Goal: Task Accomplishment & Management: Complete application form

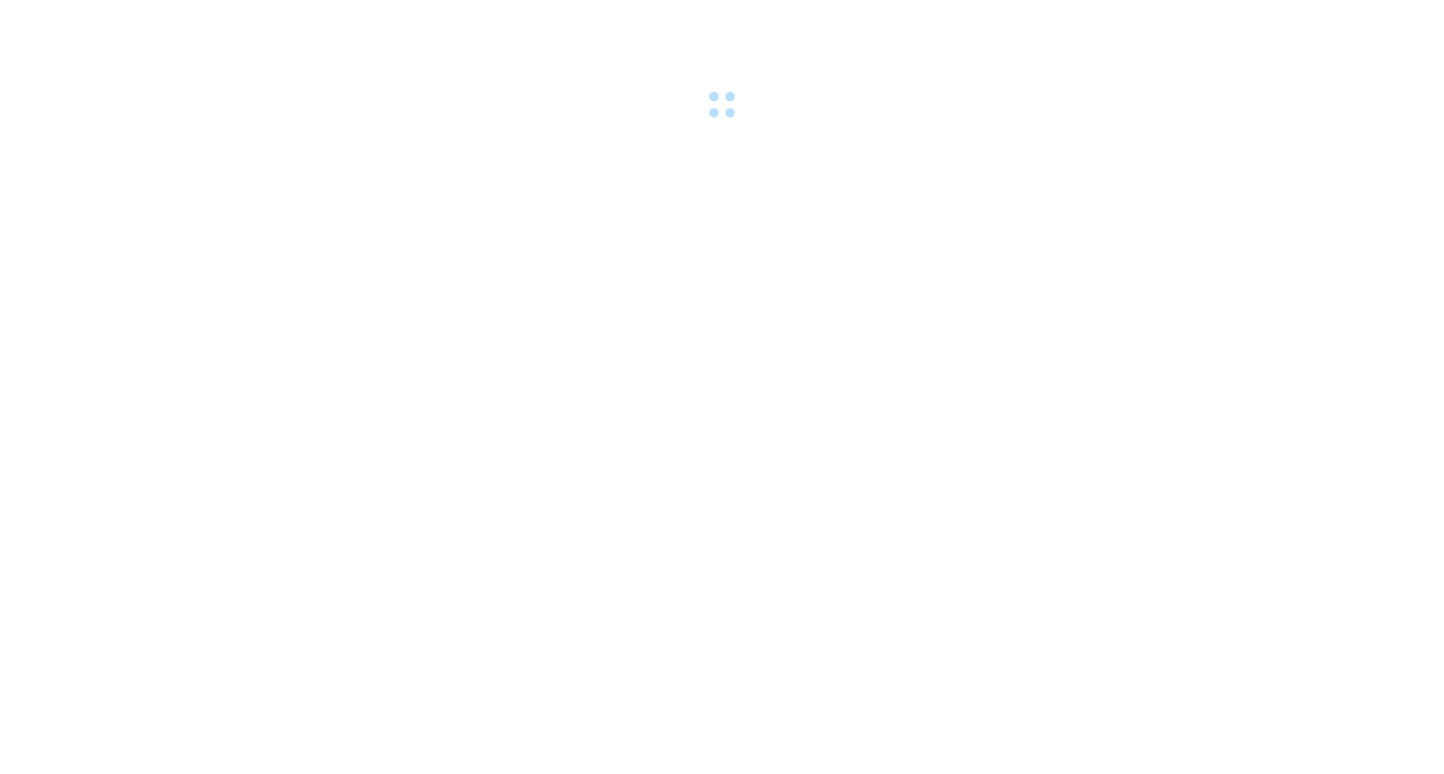
click at [426, 114] on div at bounding box center [722, 62] width 1444 height 125
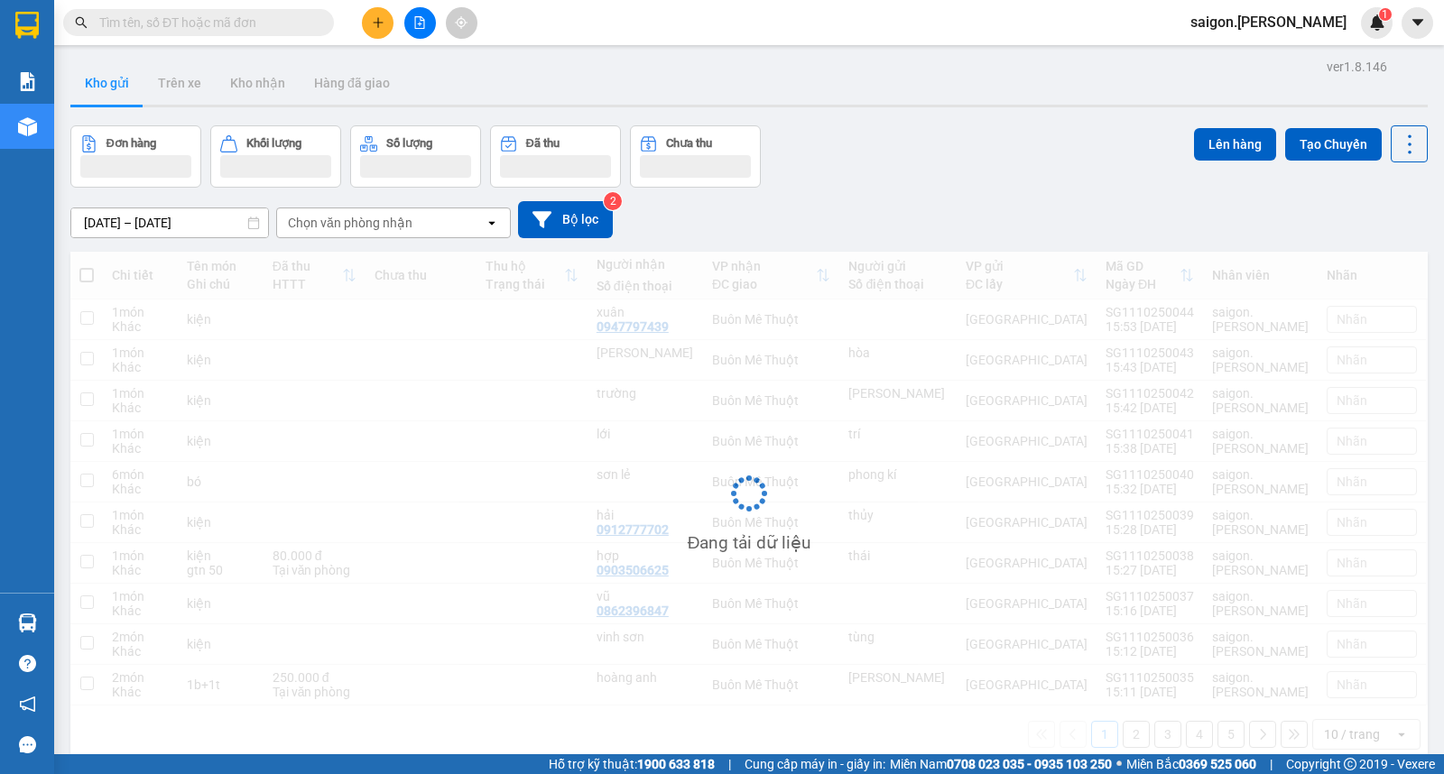
click at [389, 31] on button at bounding box center [378, 23] width 32 height 32
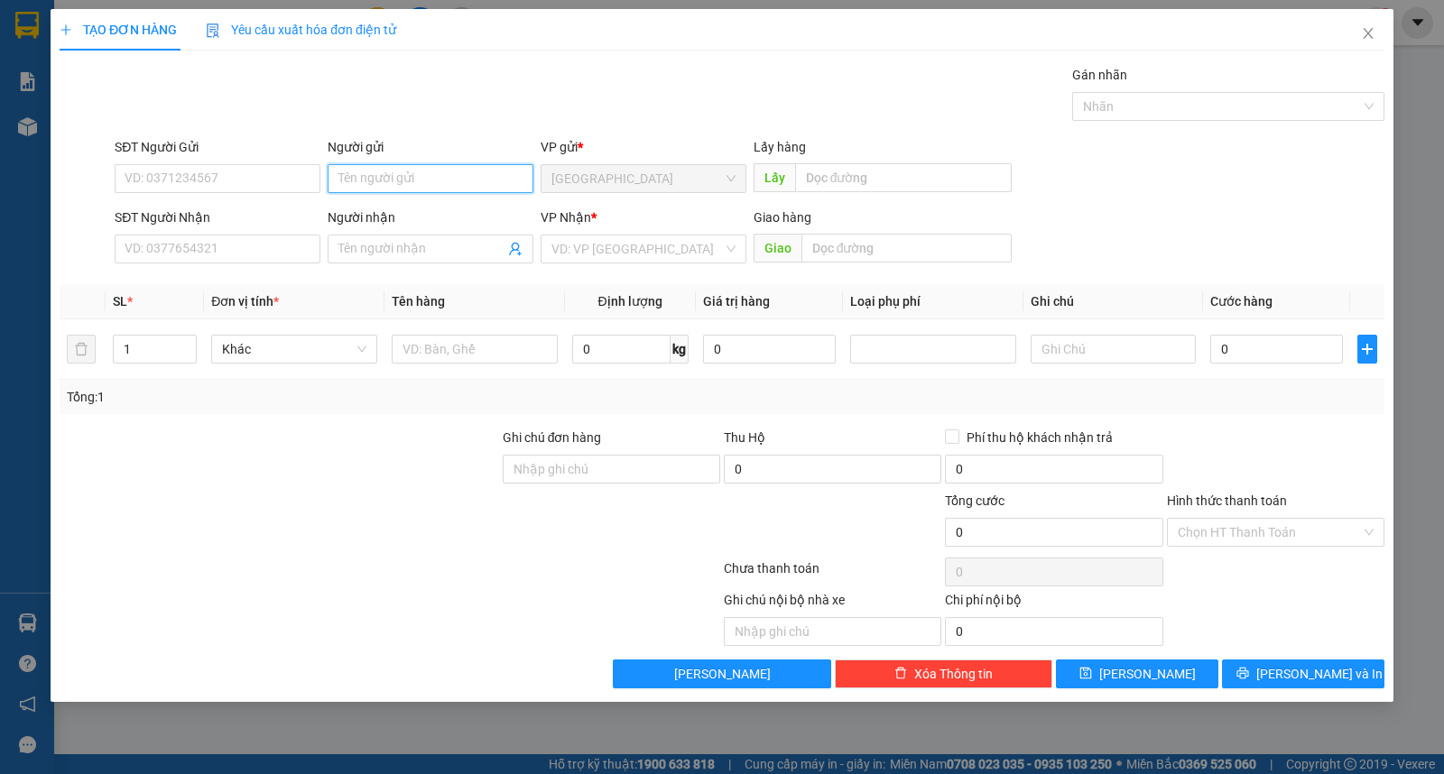
click at [412, 184] on input "Người gửi" at bounding box center [431, 178] width 206 height 29
type input "vũ"
type input "vinh sơn"
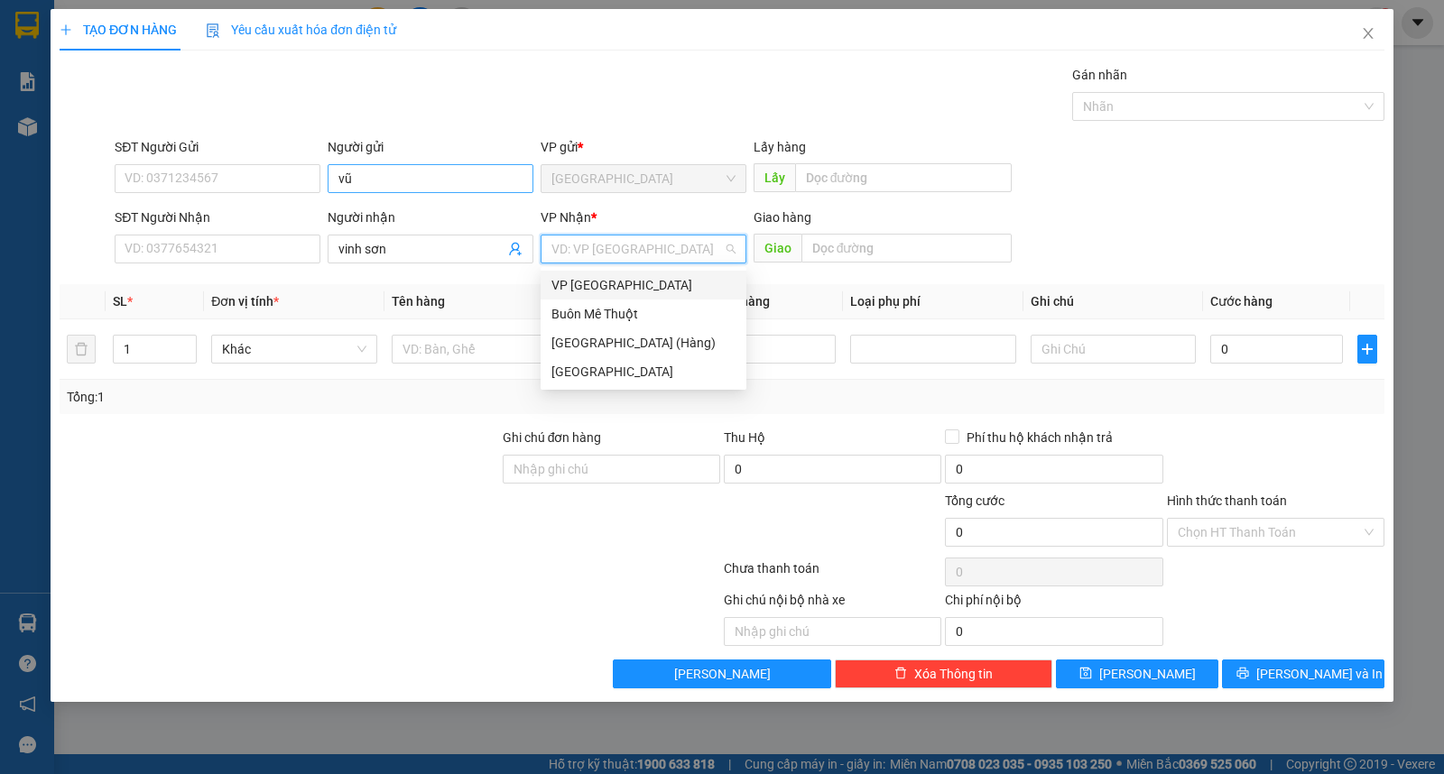
type input "ư"
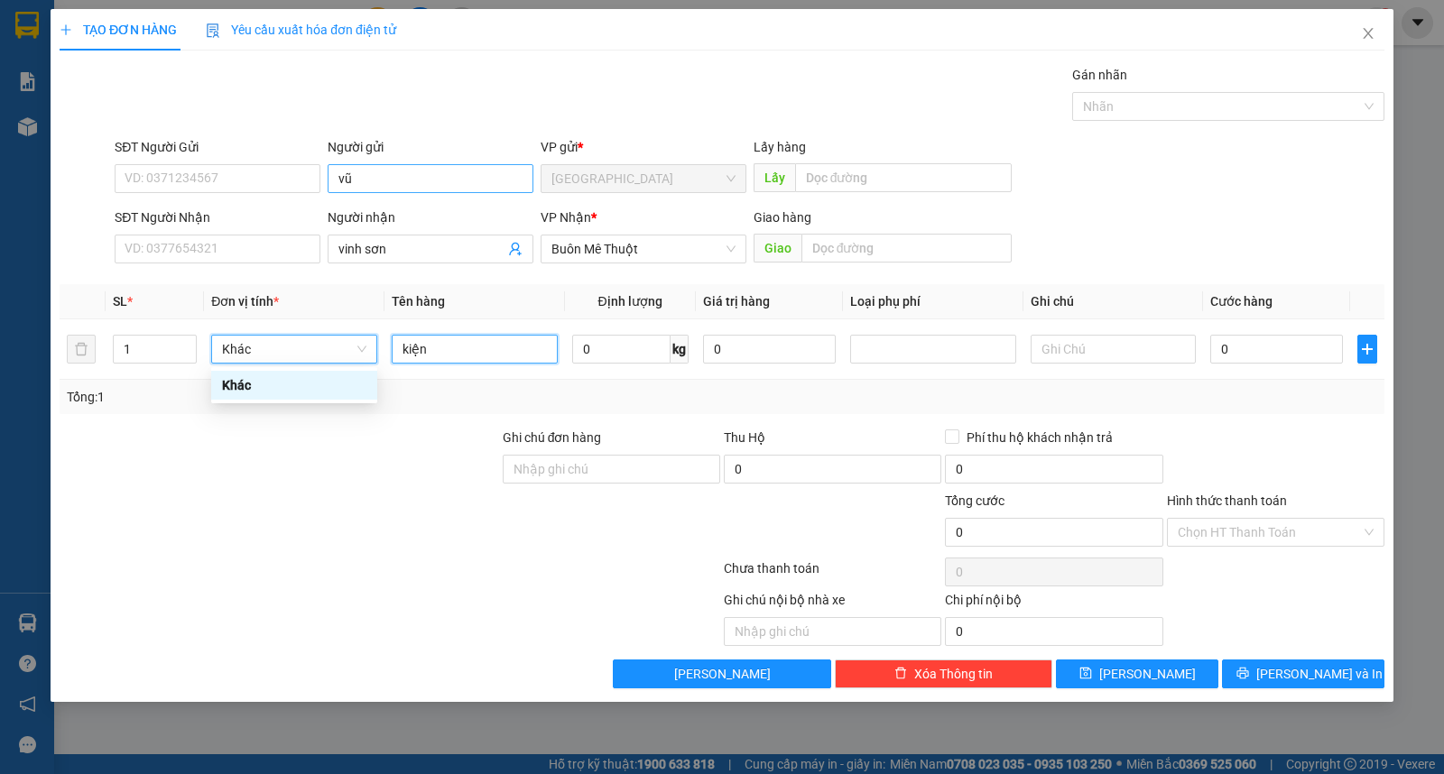
type input "kiện"
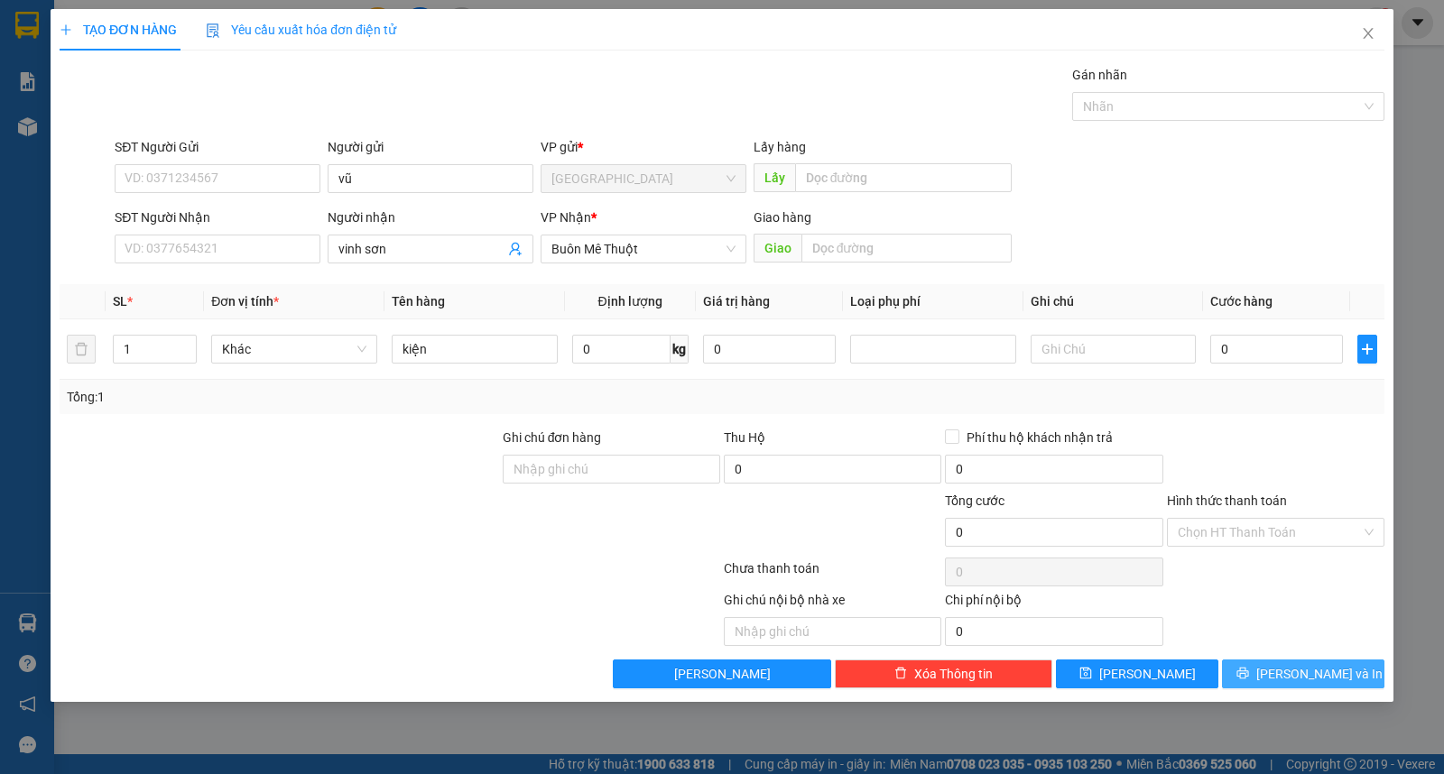
drag, startPoint x: 1298, startPoint y: 680, endPoint x: 1260, endPoint y: 601, distance: 88.0
click at [1298, 680] on span "[PERSON_NAME] và In" at bounding box center [1319, 674] width 126 height 20
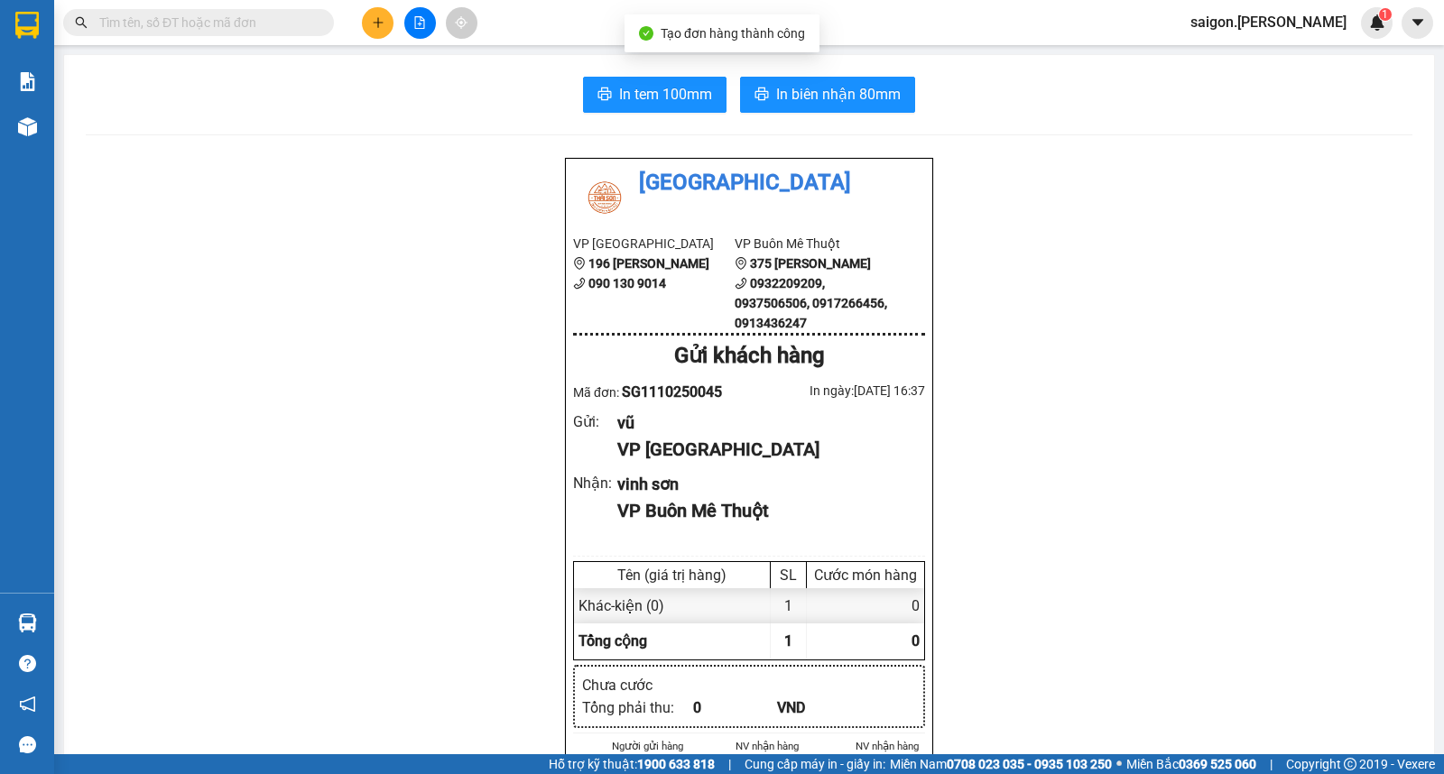
click at [877, 106] on button "In biên nhận 80mm" at bounding box center [827, 95] width 175 height 36
click at [374, 27] on icon "plus" at bounding box center [378, 22] width 13 height 13
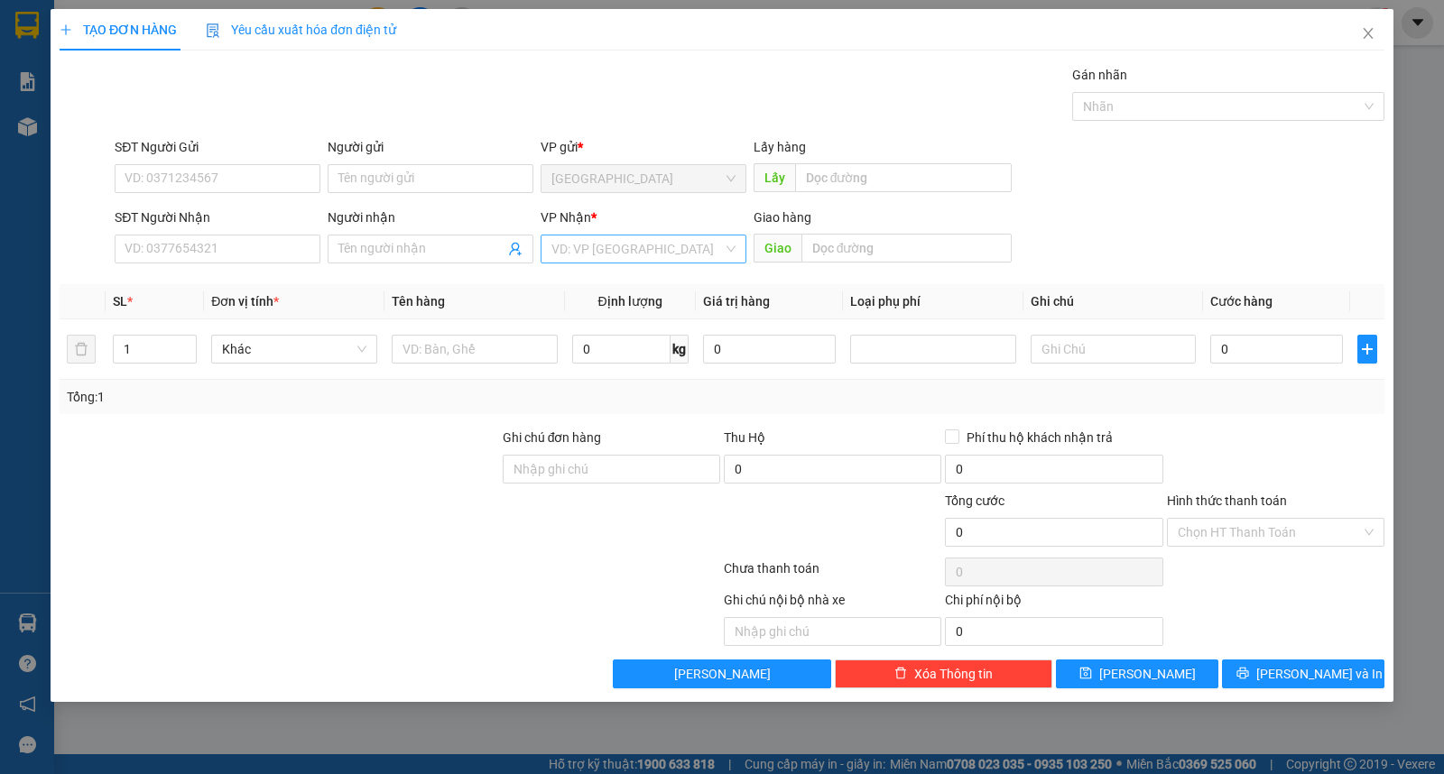
click at [641, 248] on input "search" at bounding box center [636, 249] width 171 height 27
click at [623, 319] on div "Buôn Mê Thuột" at bounding box center [643, 314] width 184 height 20
click at [623, 319] on td "0 kg" at bounding box center [630, 349] width 131 height 60
click at [187, 262] on input "SĐT Người Nhận" at bounding box center [218, 249] width 206 height 29
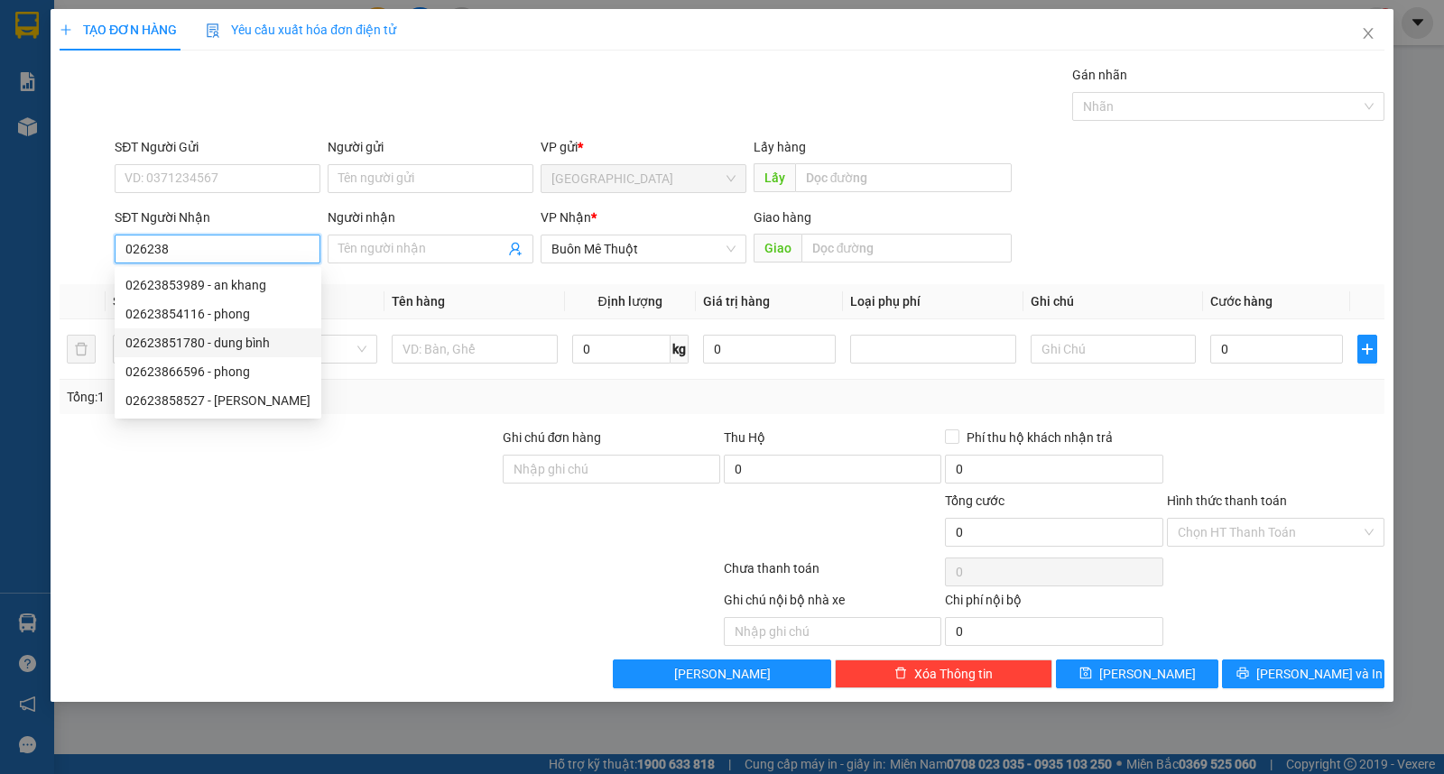
click at [241, 341] on div "02623851780 - dung bình" at bounding box center [217, 343] width 185 height 20
type input "02623851780"
type input "dung bình"
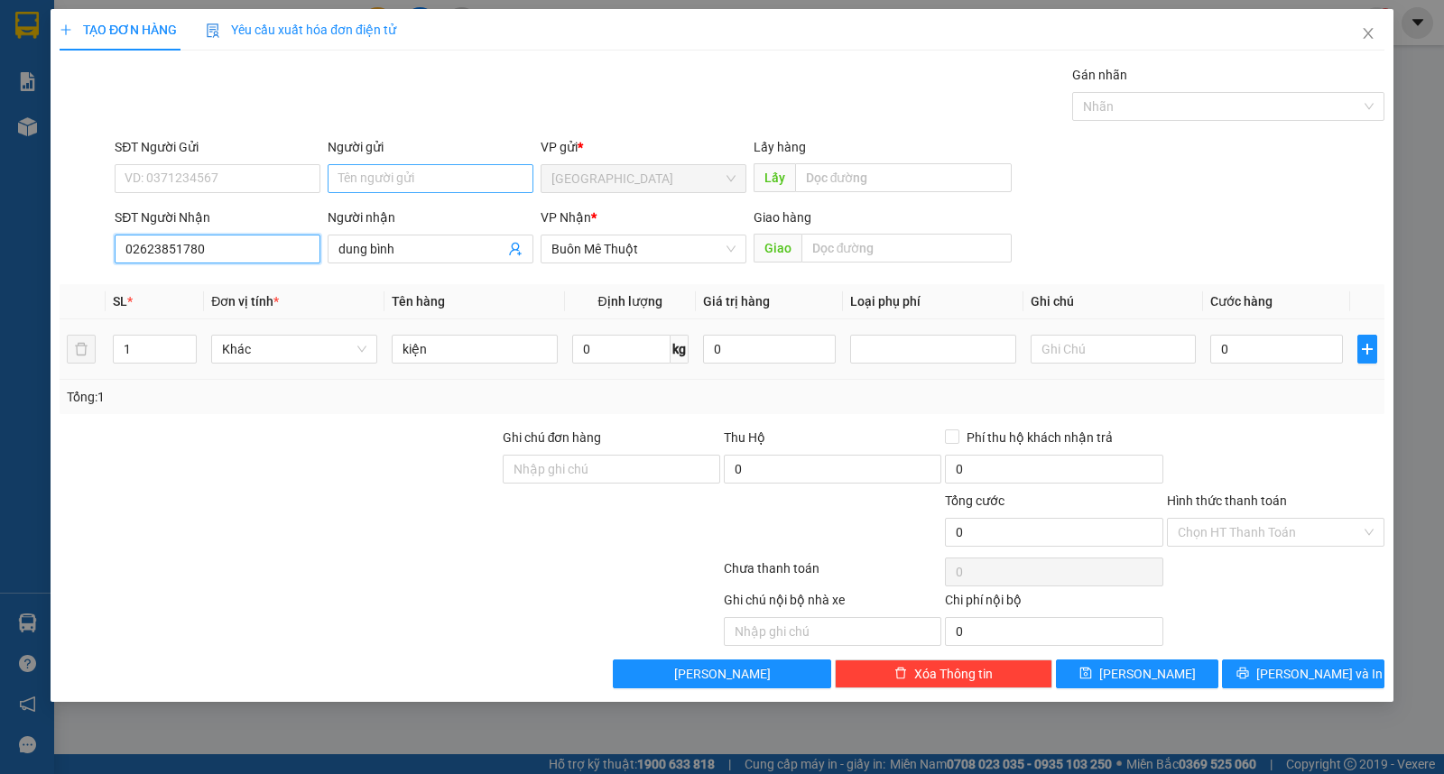
type input "02623851780"
click at [438, 180] on input "Người gửi" at bounding box center [431, 178] width 206 height 29
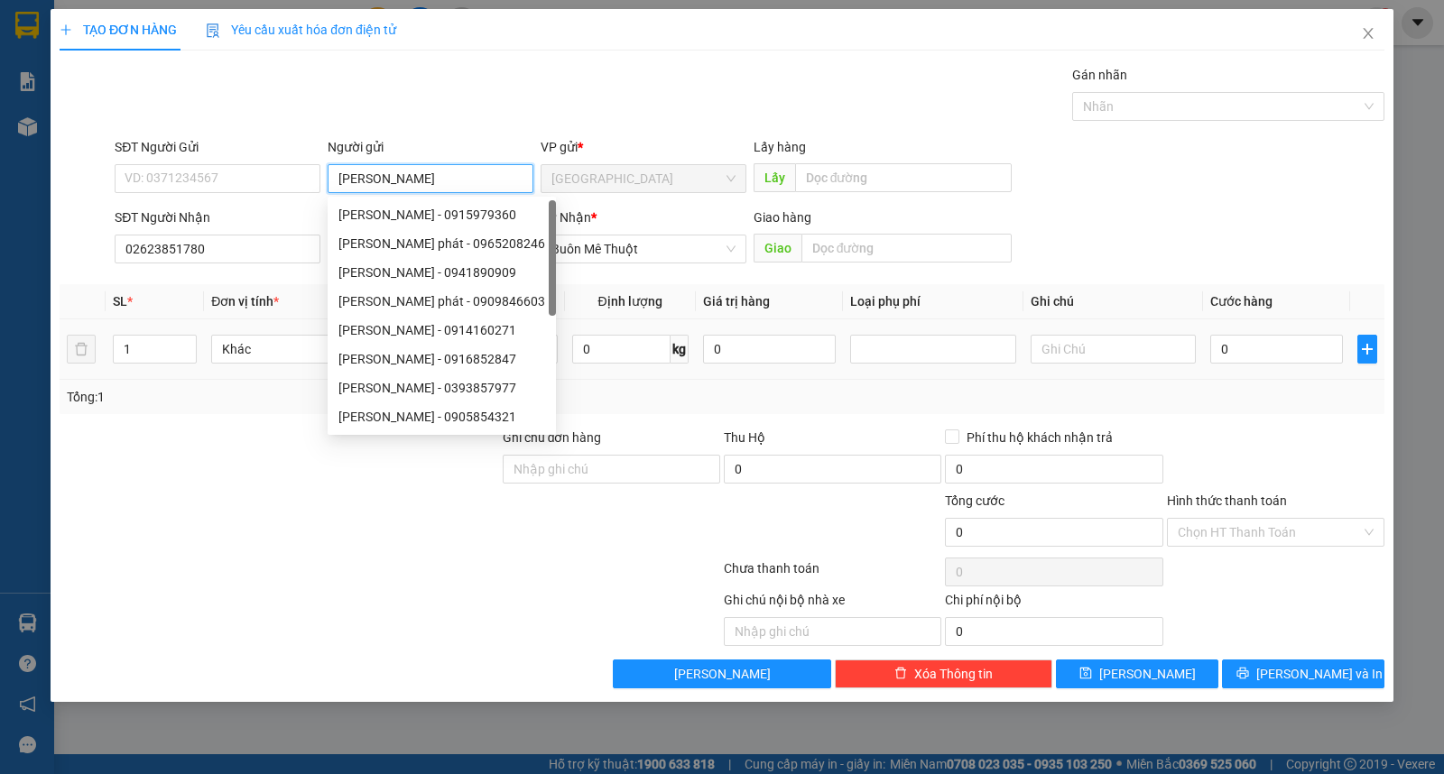
type input "[PERSON_NAME]"
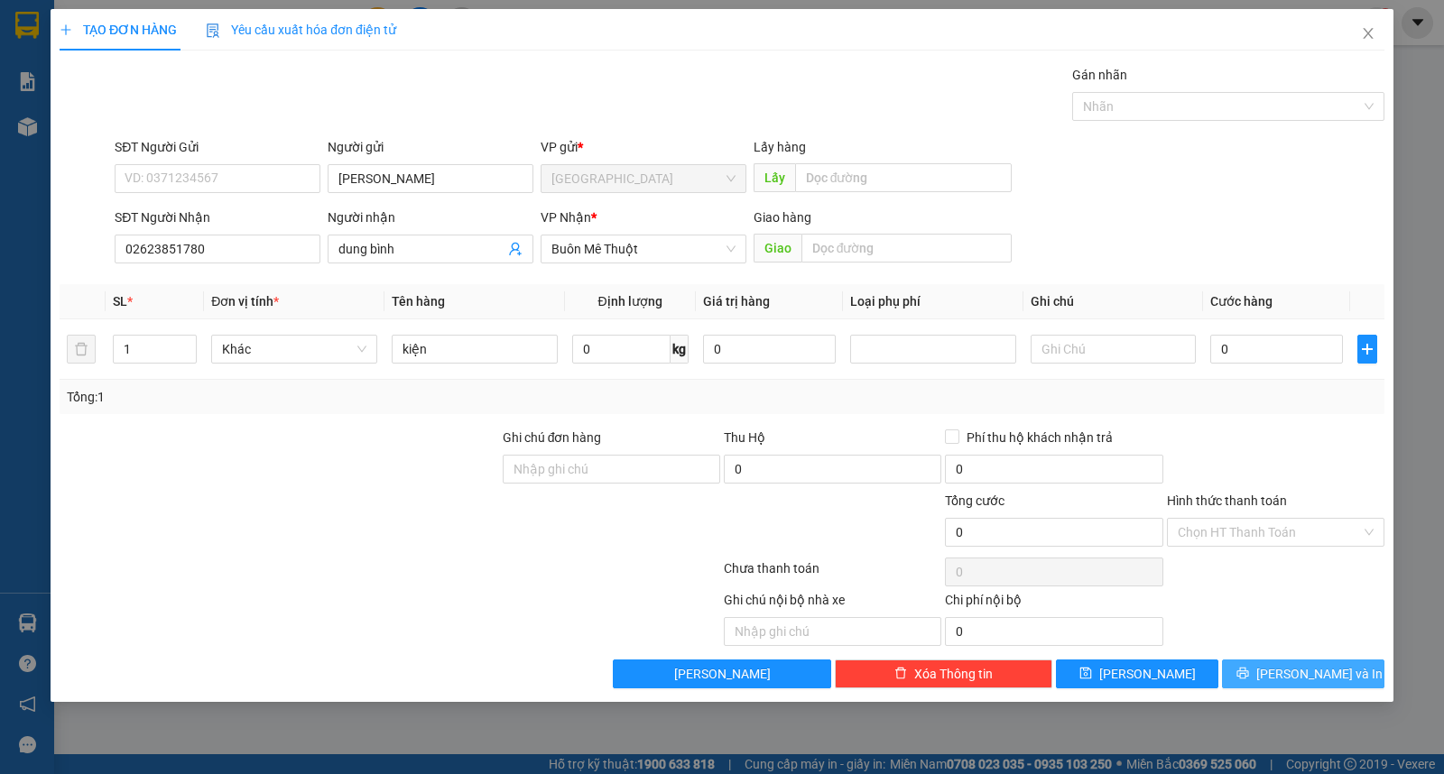
click at [1309, 679] on span "[PERSON_NAME] và In" at bounding box center [1319, 674] width 126 height 20
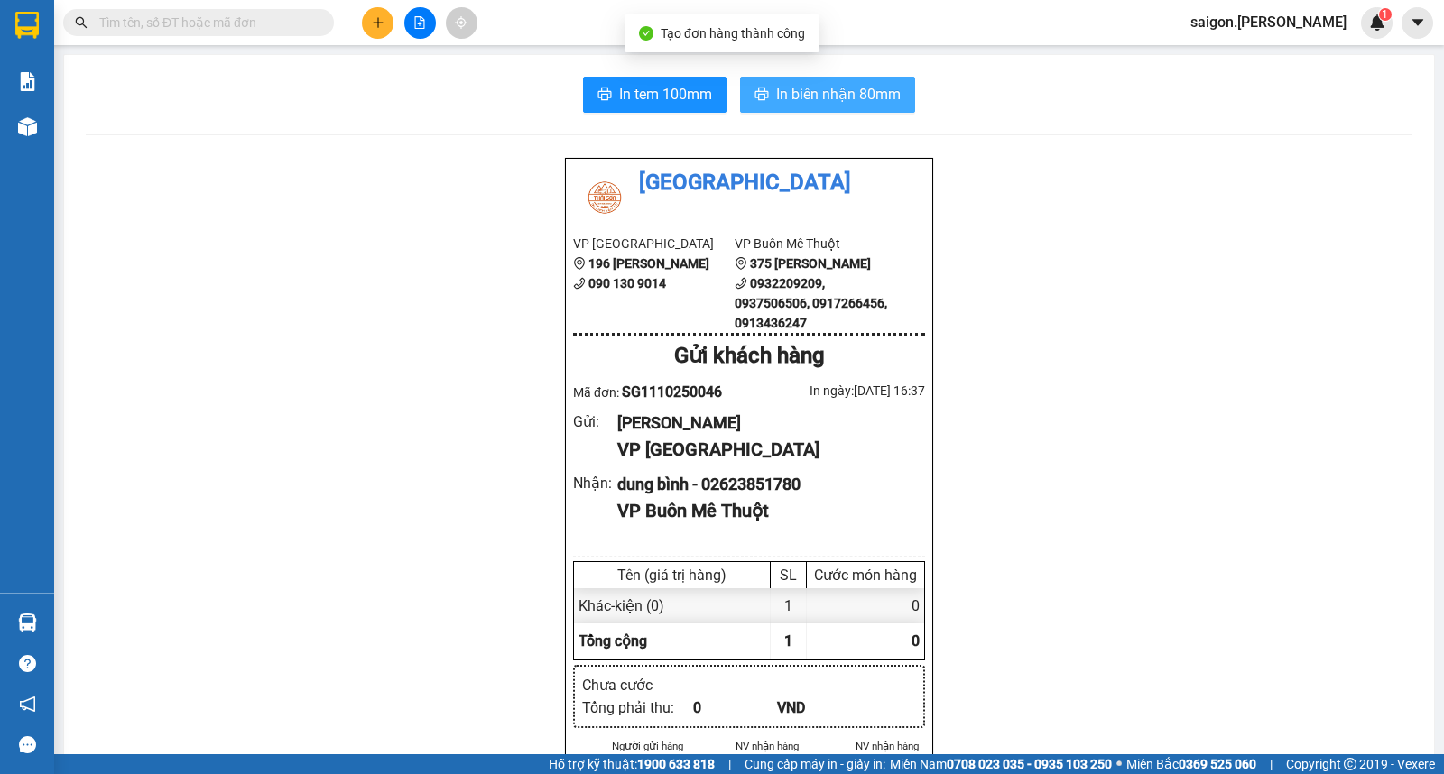
click at [822, 79] on button "In biên nhận 80mm" at bounding box center [827, 95] width 175 height 36
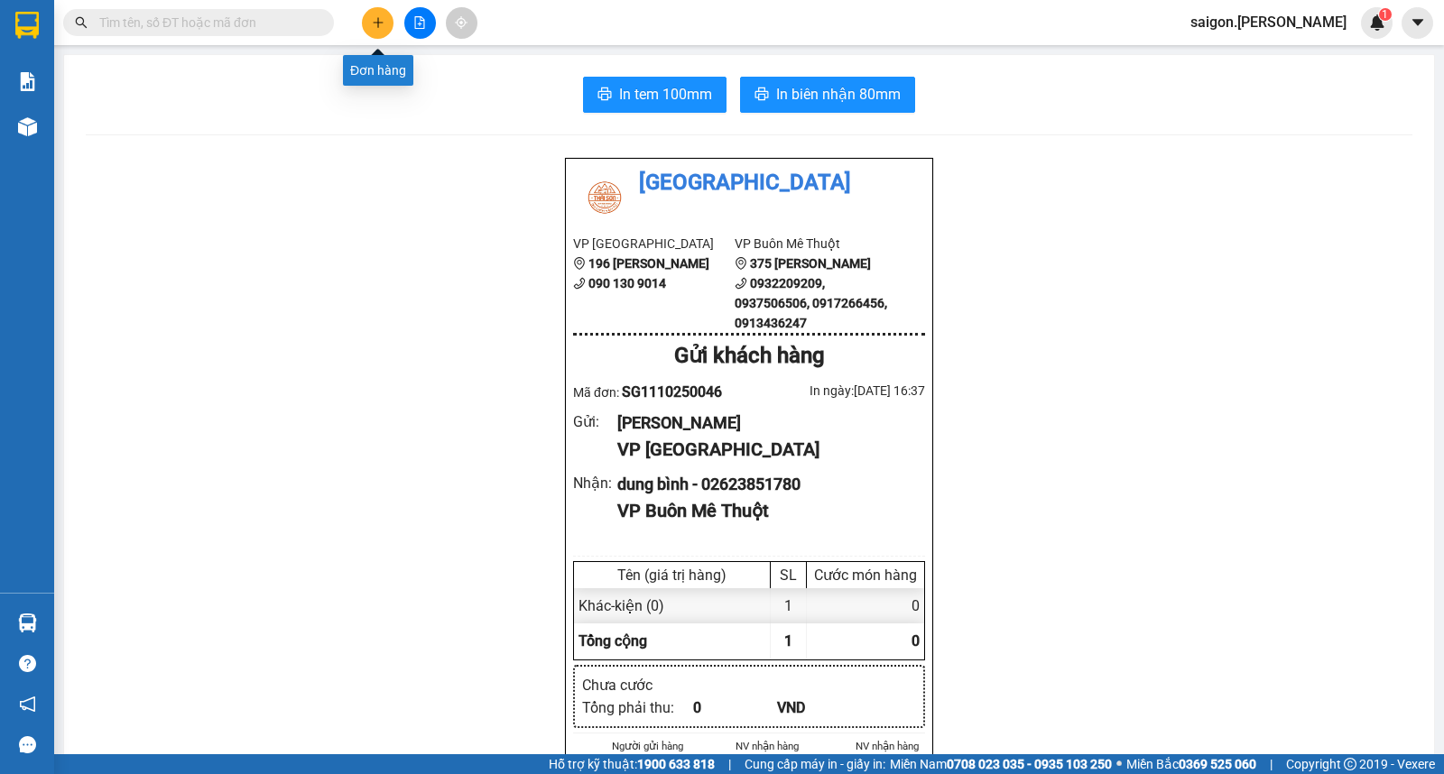
click at [389, 27] on button at bounding box center [378, 23] width 32 height 32
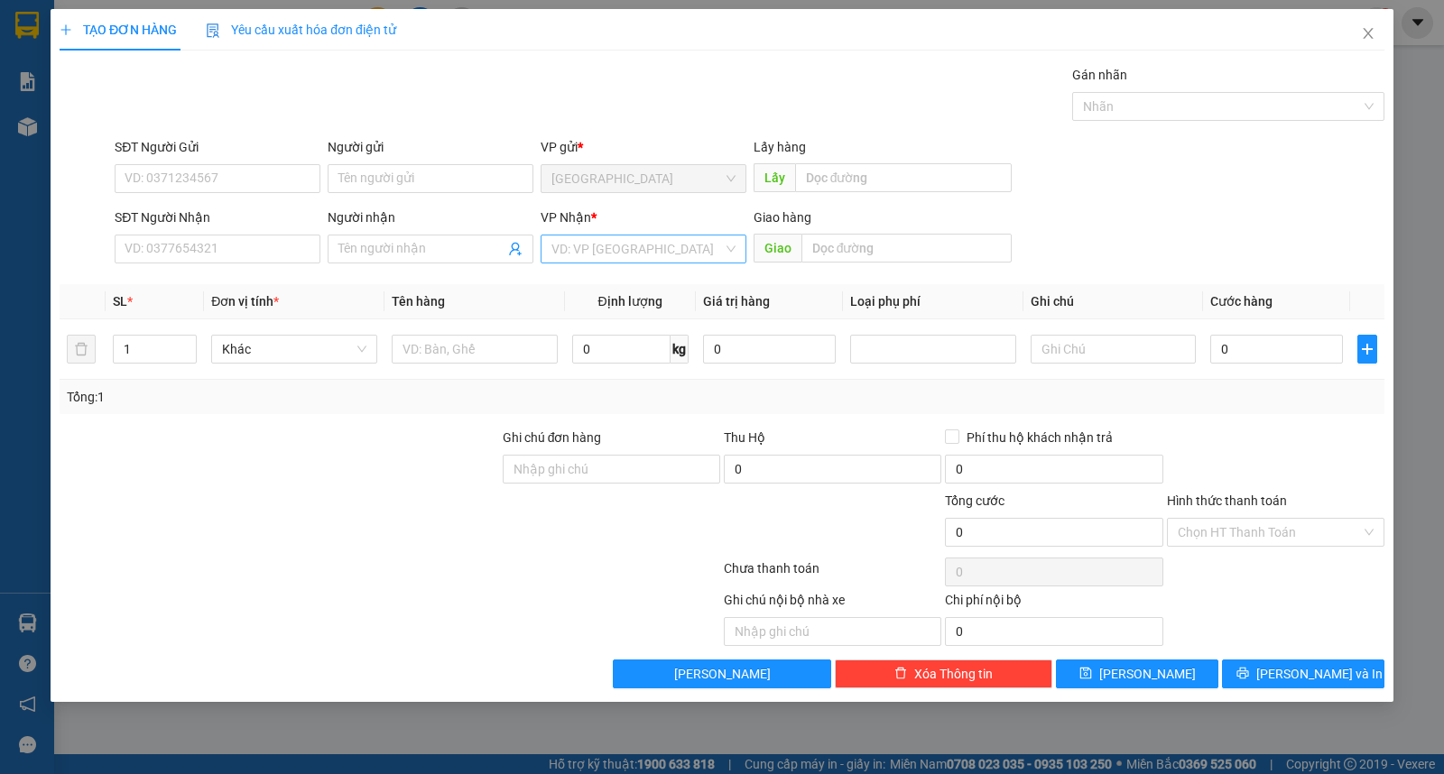
click at [599, 245] on input "search" at bounding box center [636, 249] width 171 height 27
click at [599, 304] on div "Buôn Mê Thuột" at bounding box center [643, 314] width 184 height 20
click at [392, 232] on div "Người nhận" at bounding box center [431, 221] width 206 height 27
click at [395, 254] on input "Người nhận" at bounding box center [421, 249] width 166 height 20
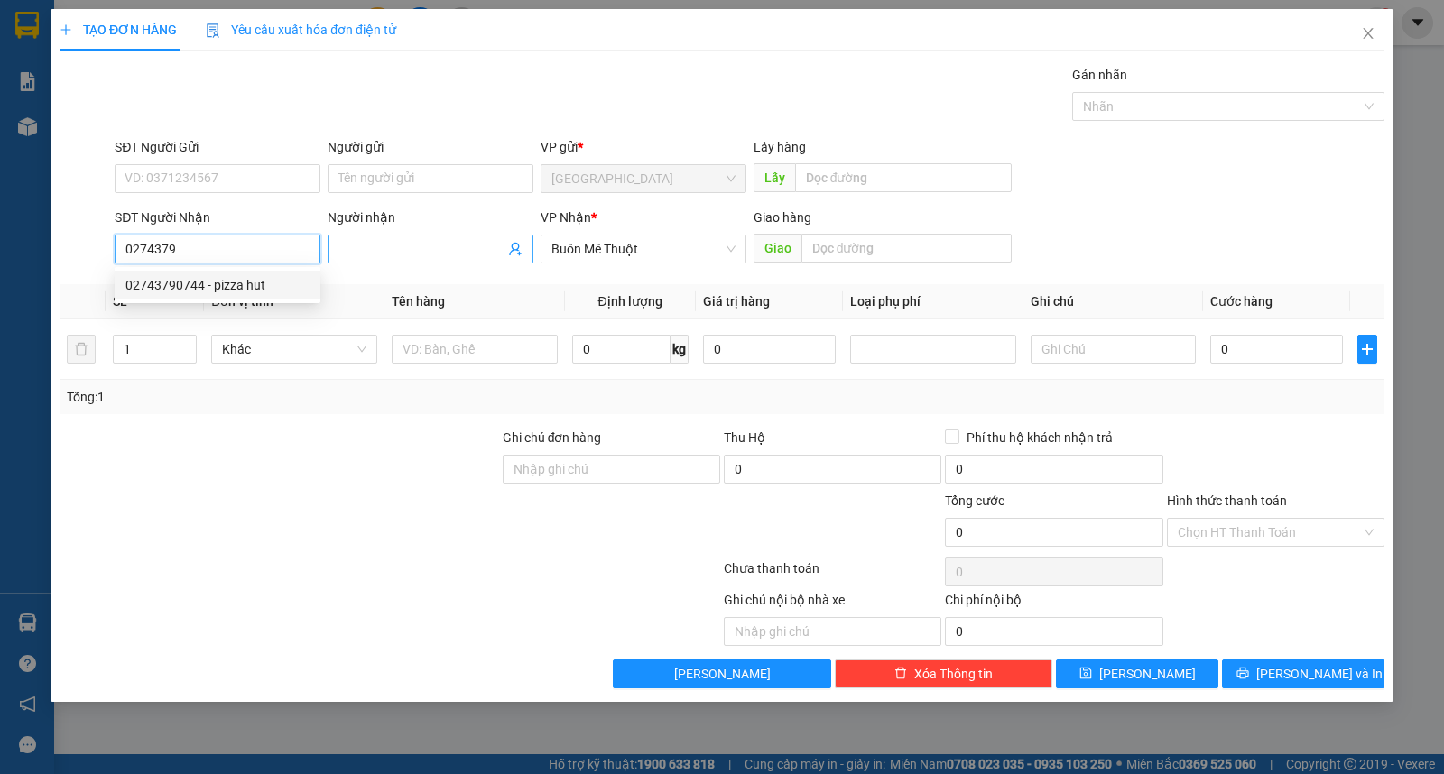
type input "02743790744"
type input "pizza hut"
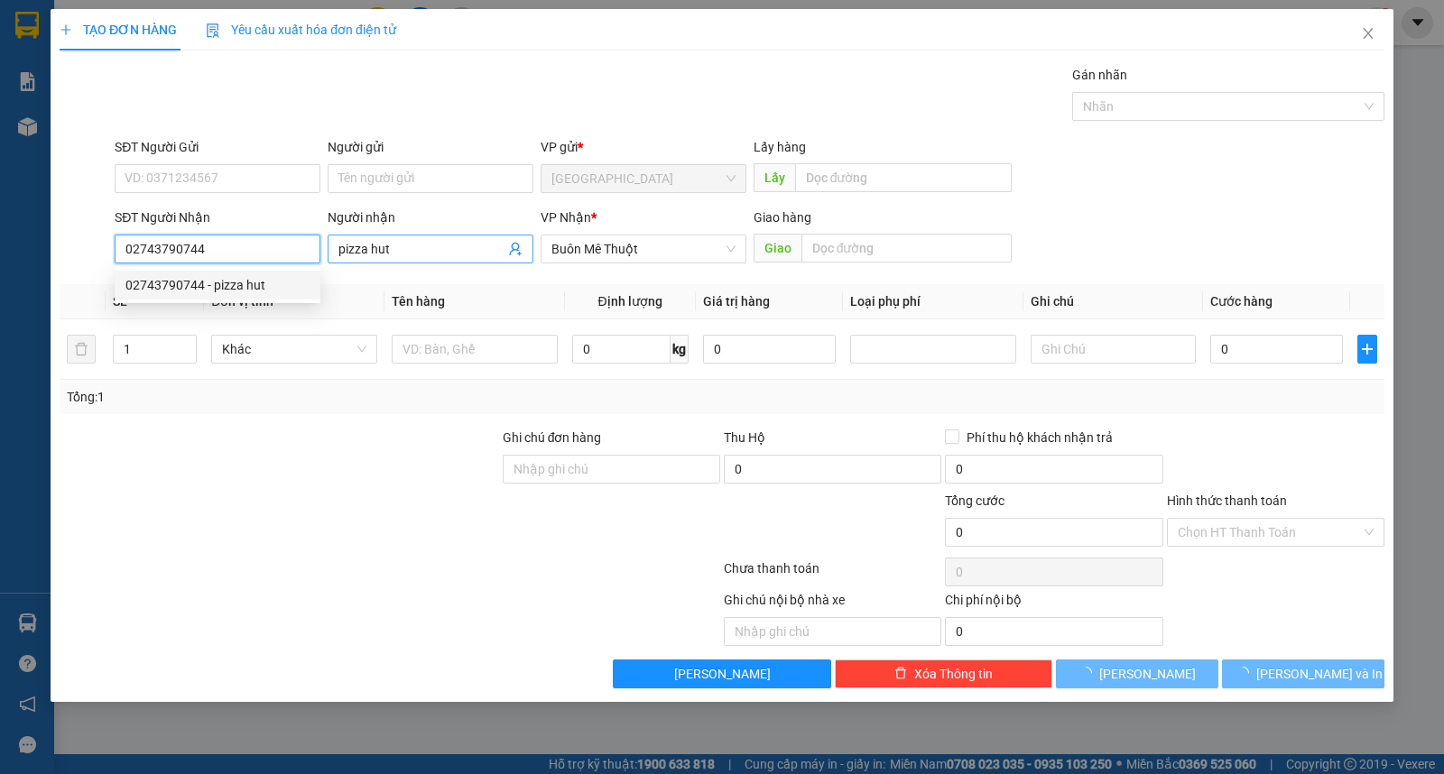
type input "140.000"
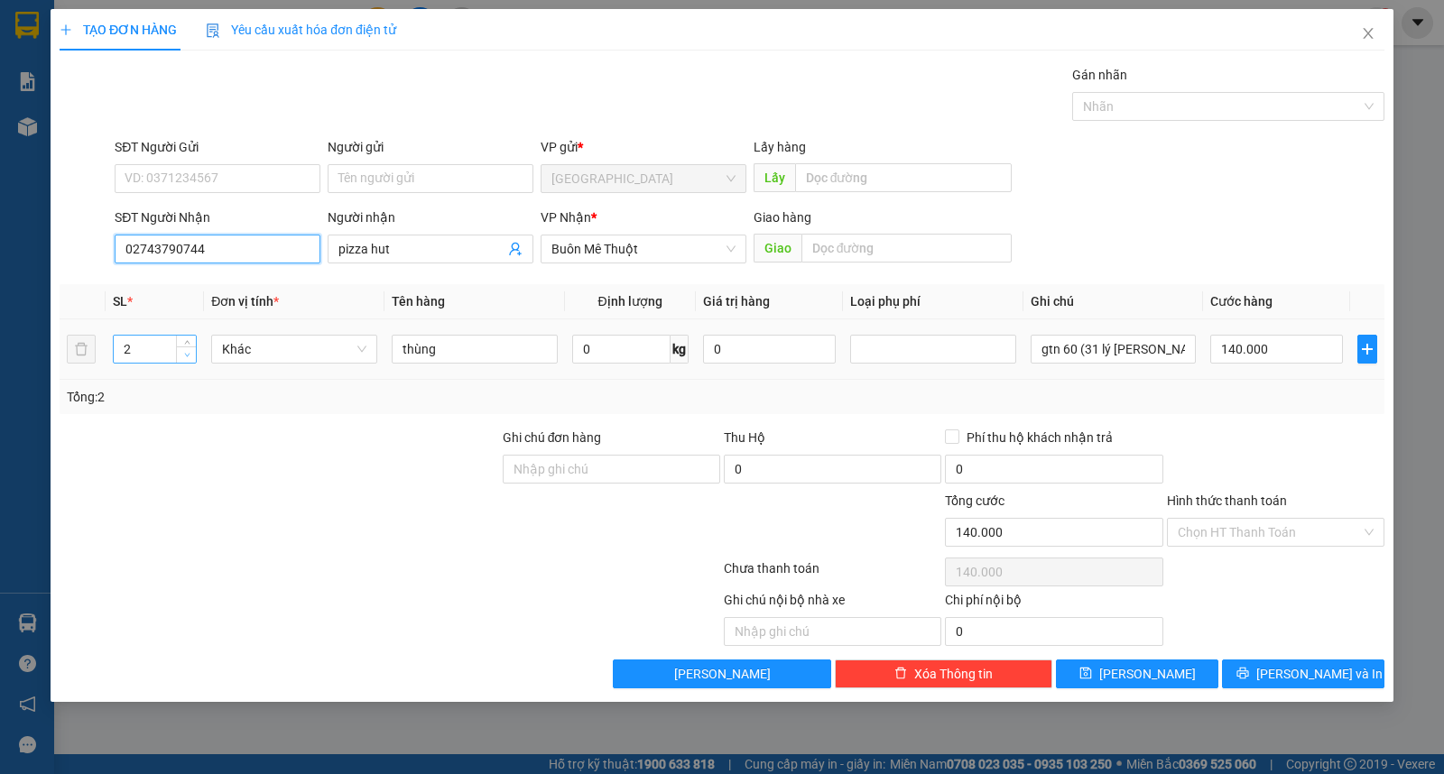
type input "02743790744"
type input "1"
click at [184, 354] on icon "down" at bounding box center [187, 355] width 6 height 6
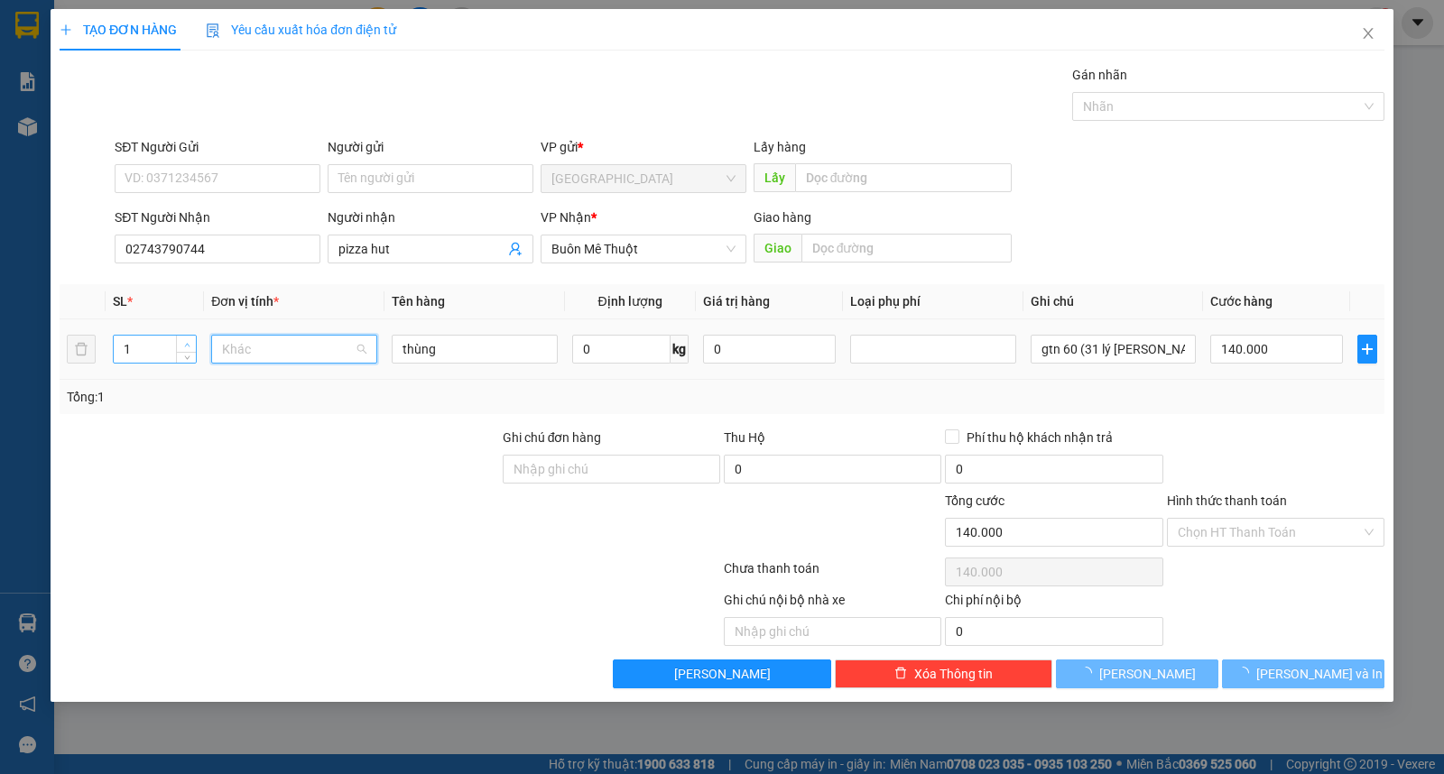
type input "0"
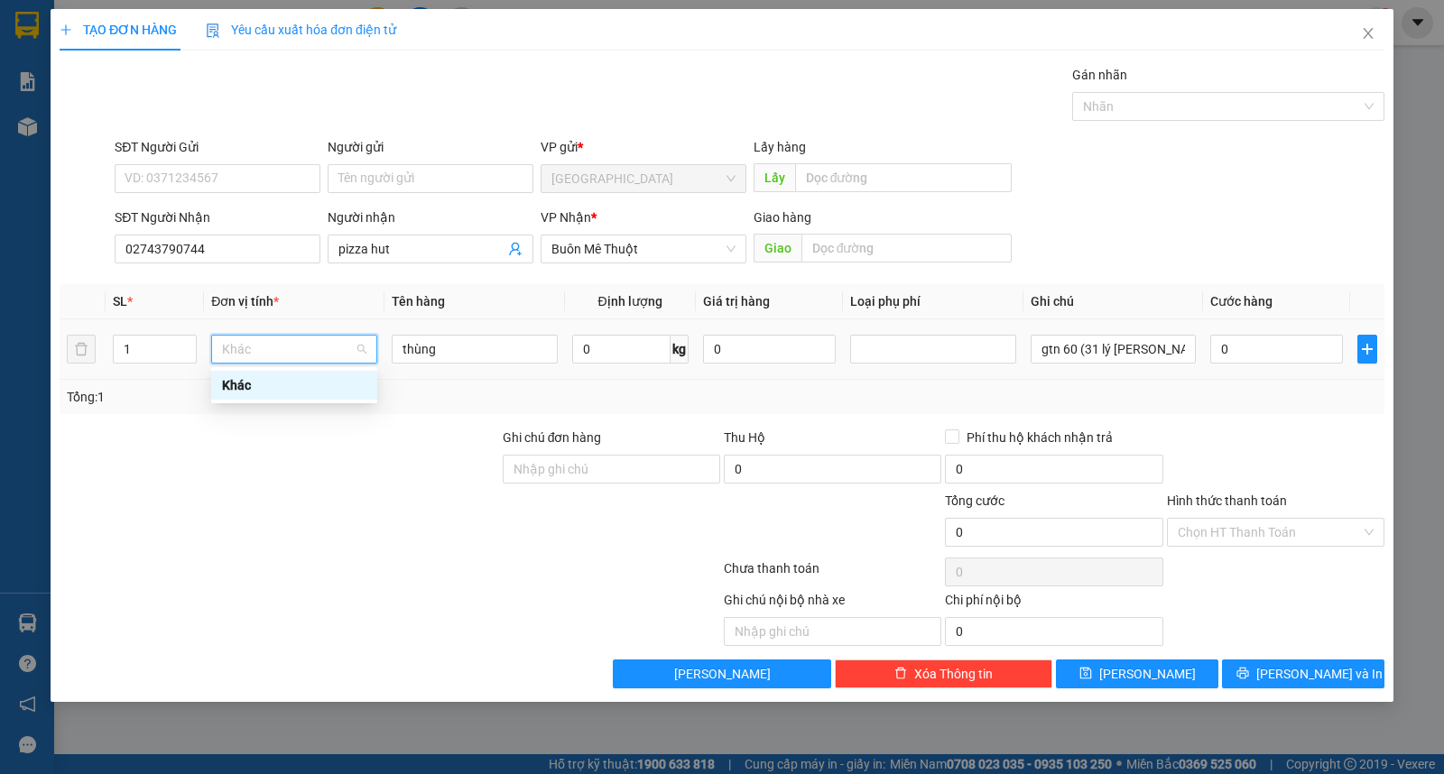
click at [151, 347] on input "1" at bounding box center [155, 349] width 82 height 27
click at [41, 349] on div "TẠO ĐƠN HÀNG Yêu cầu xuất hóa đơn điện tử Transit Pickup Surcharge Ids Transit …" at bounding box center [722, 387] width 1444 height 774
drag, startPoint x: 139, startPoint y: 340, endPoint x: 106, endPoint y: 346, distance: 33.8
click at [114, 346] on input "1" at bounding box center [155, 349] width 82 height 27
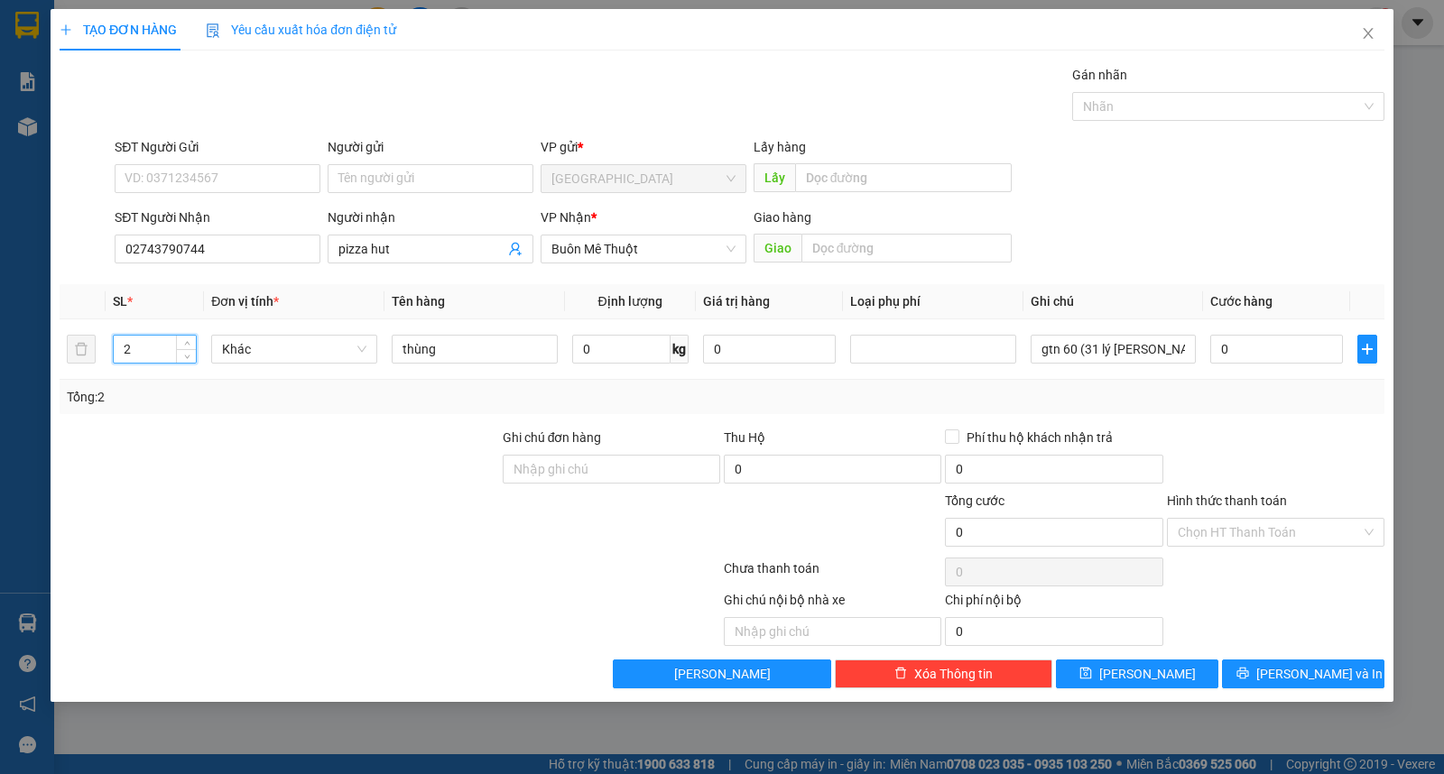
type input "2"
click at [400, 165] on div "Người gửi Tên người gửi" at bounding box center [431, 168] width 206 height 63
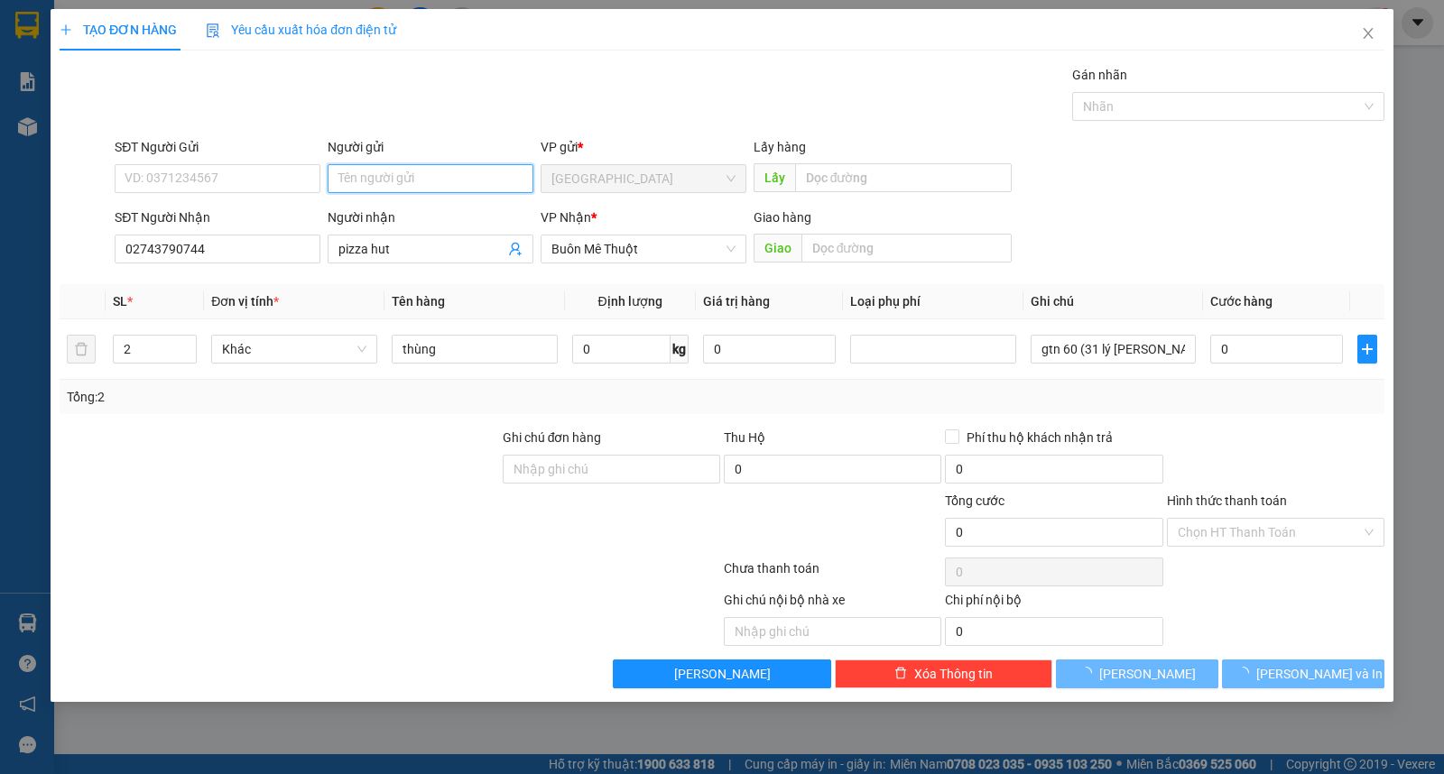
click at [404, 179] on input "Người gửi" at bounding box center [431, 178] width 206 height 29
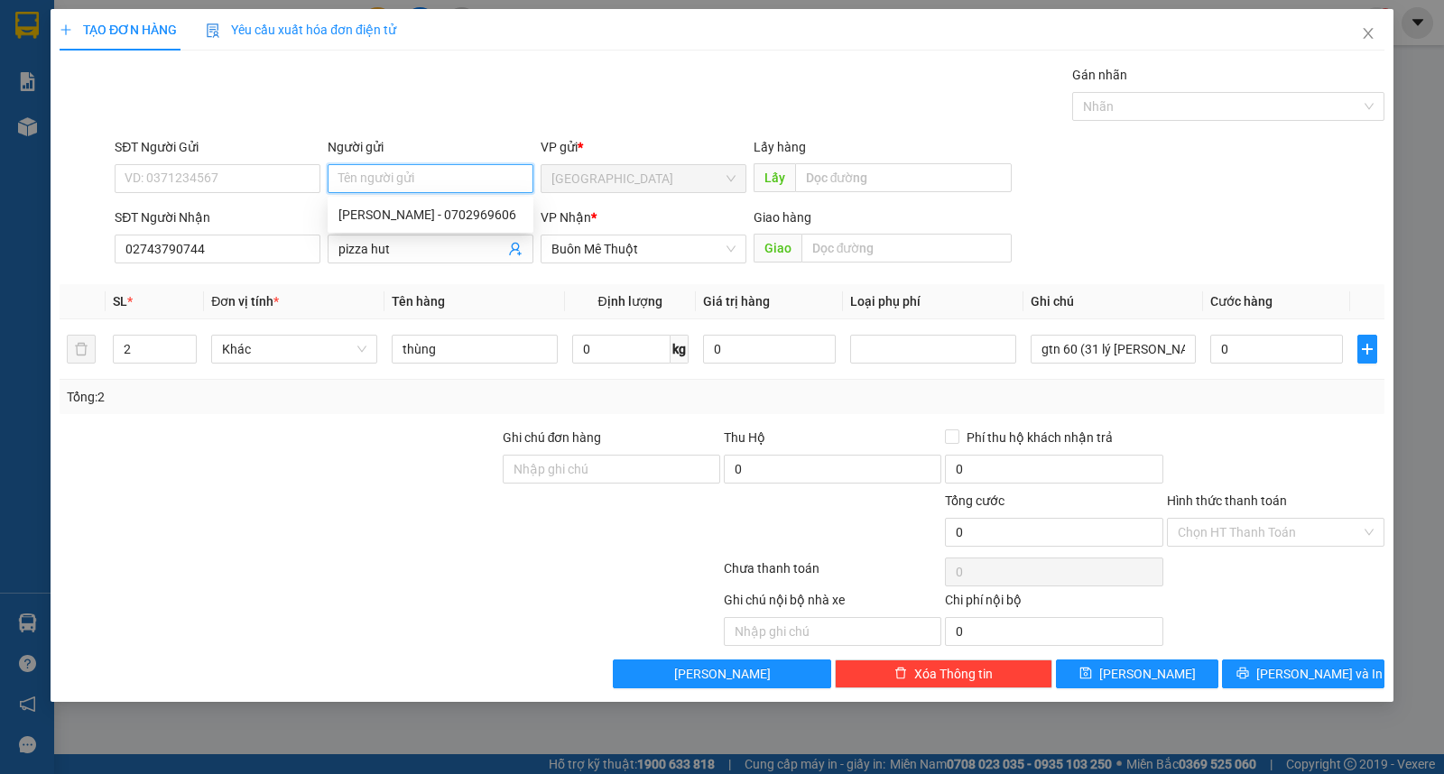
type input "a"
type input "ân nam"
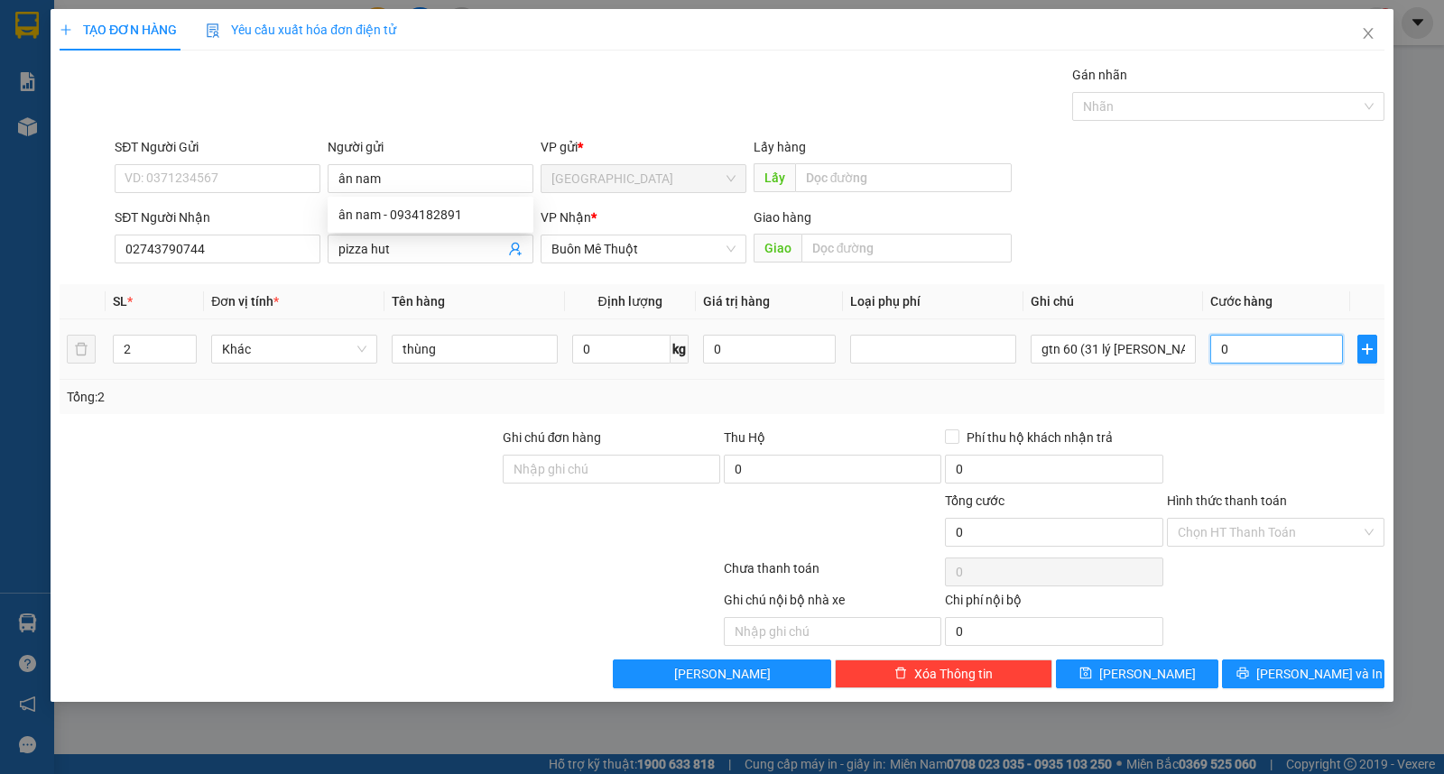
click at [1253, 353] on input "0" at bounding box center [1276, 349] width 133 height 29
type input "1"
type input "16"
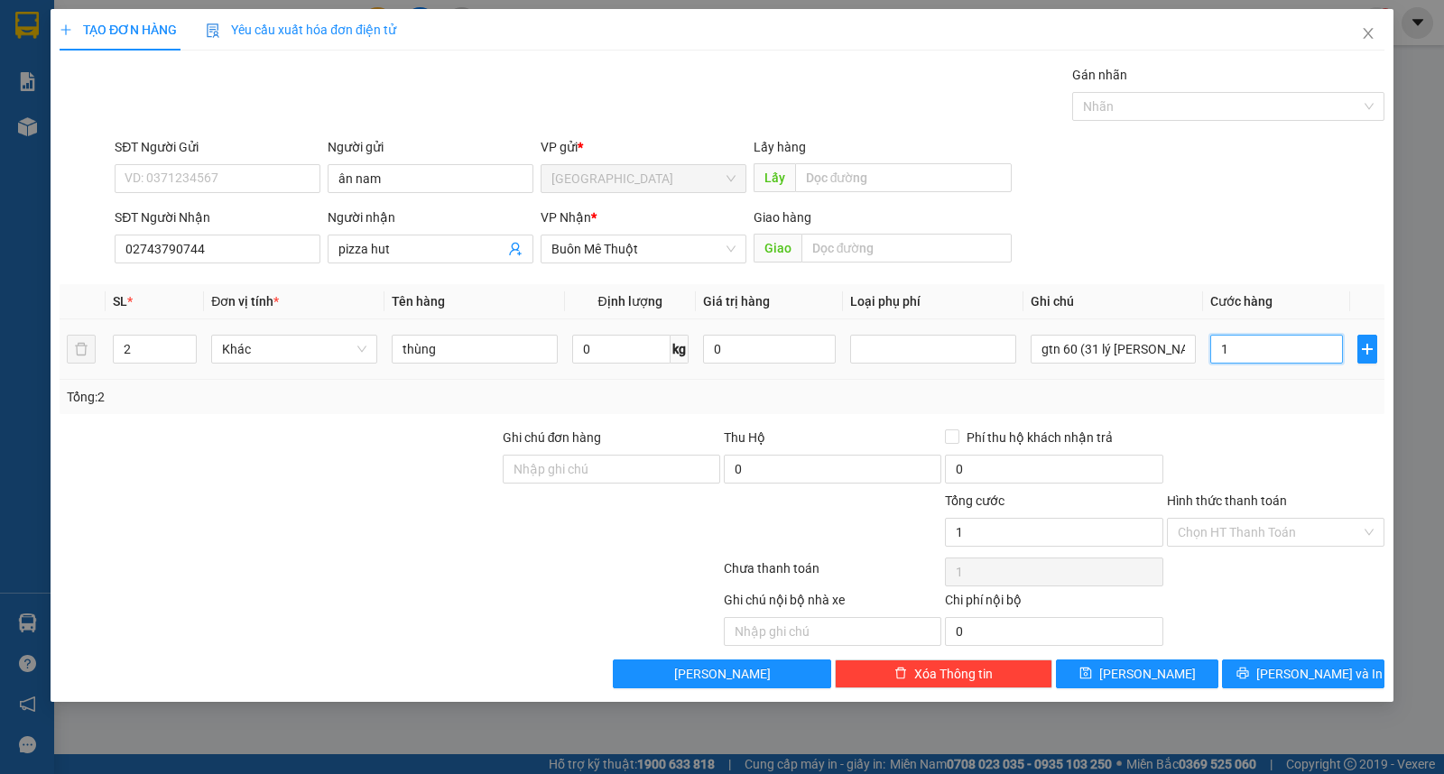
type input "16"
type input "160"
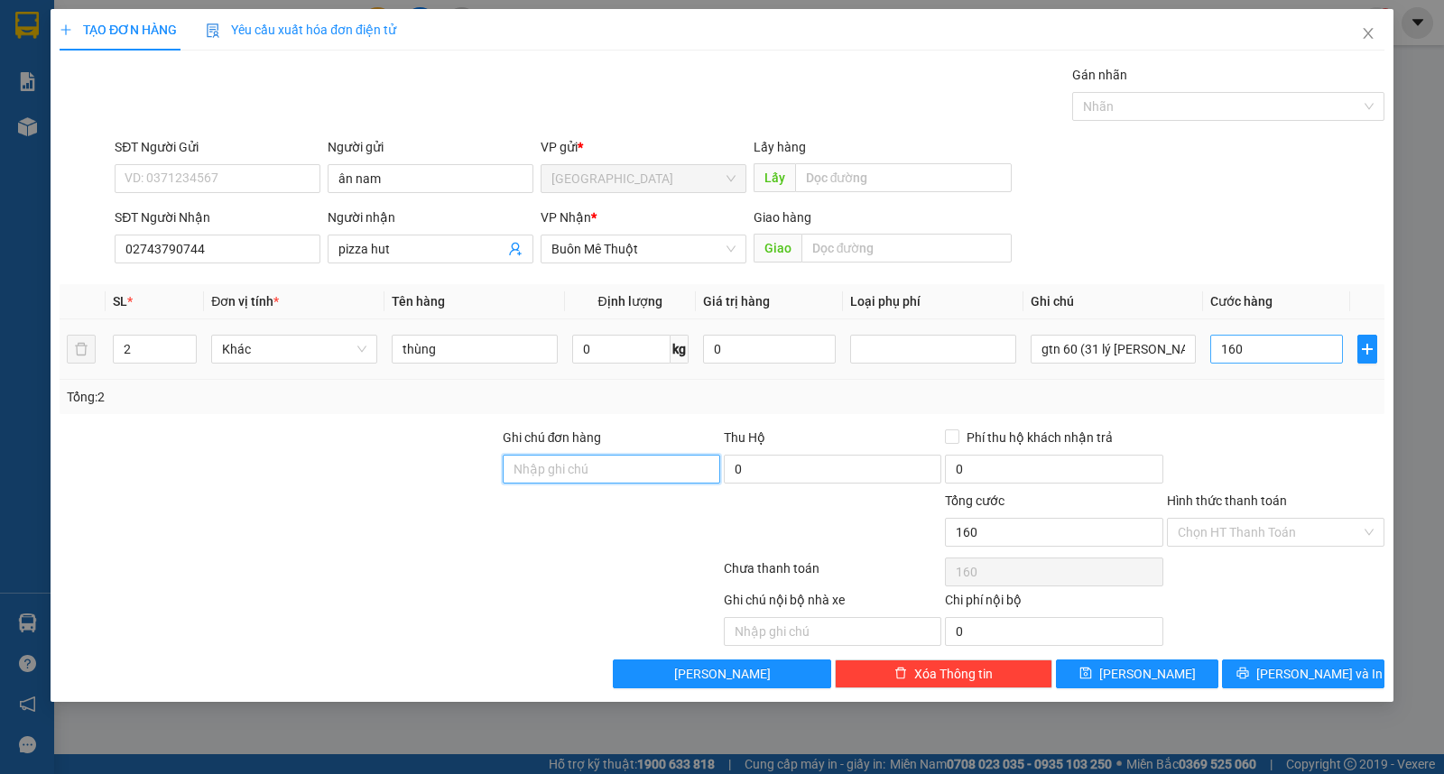
type input "160.000"
click at [1232, 538] on input "Hình thức thanh toán" at bounding box center [1269, 532] width 183 height 27
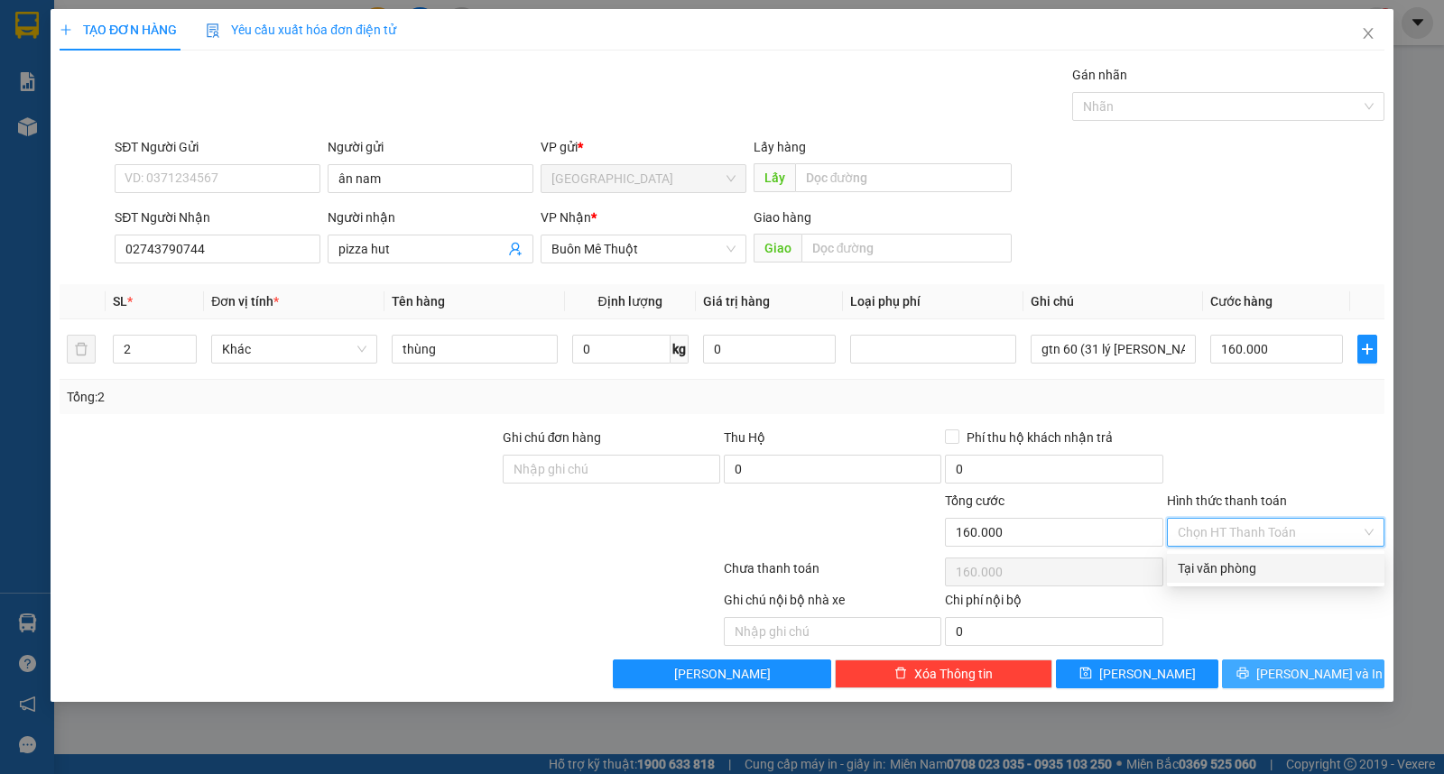
click at [1259, 672] on button "[PERSON_NAME] và In" at bounding box center [1303, 674] width 162 height 29
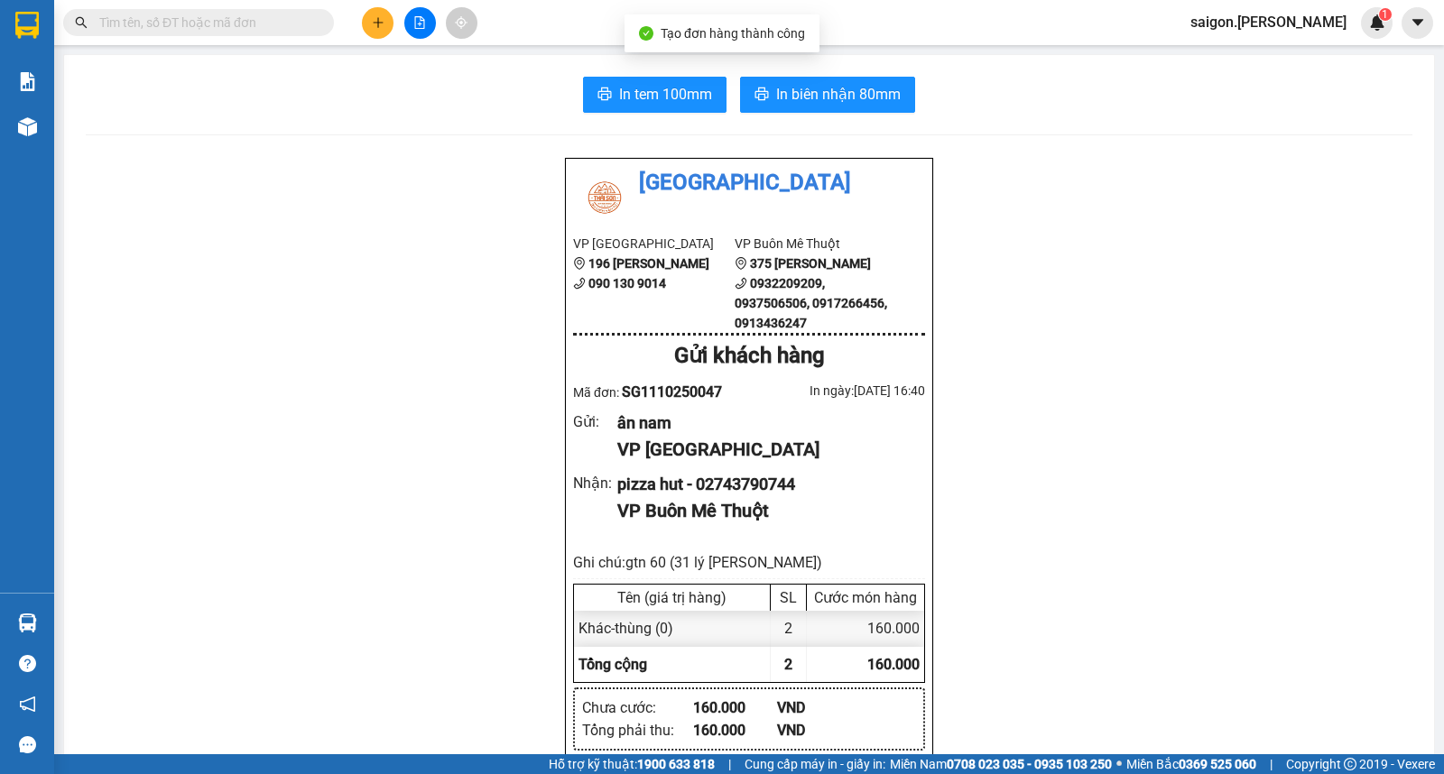
click at [848, 90] on span "In biên nhận 80mm" at bounding box center [838, 94] width 125 height 23
click at [371, 30] on button at bounding box center [378, 23] width 32 height 32
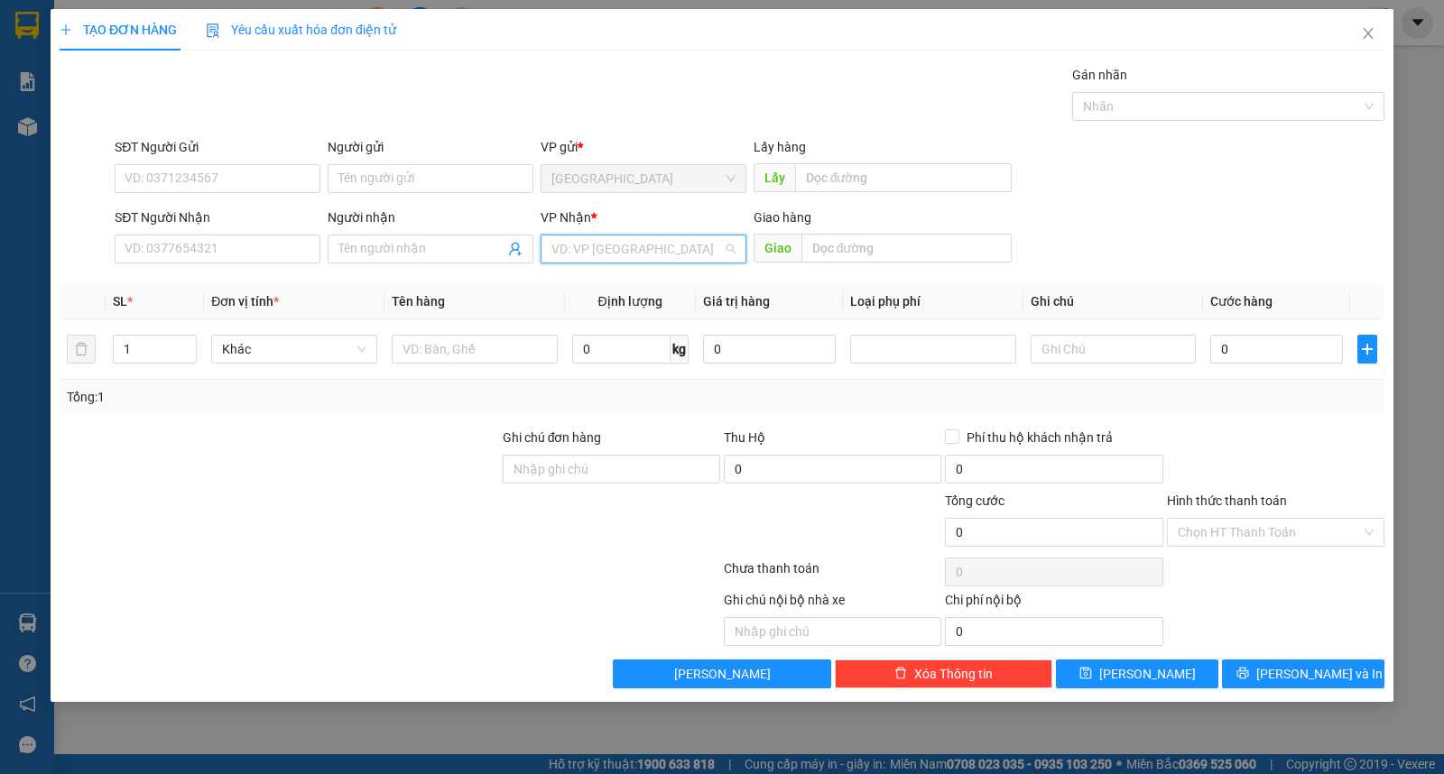
click at [614, 245] on input "search" at bounding box center [636, 249] width 171 height 27
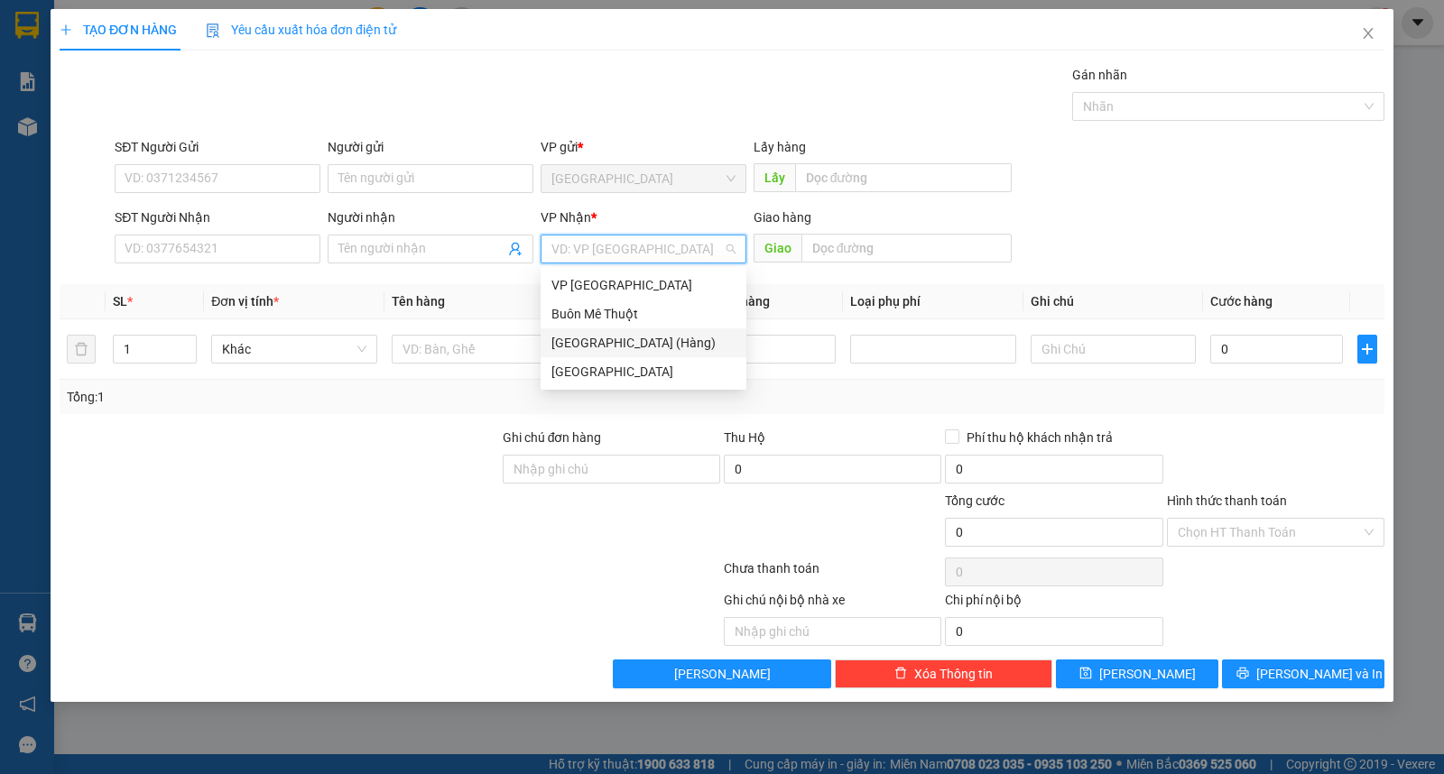
click at [599, 328] on div "[GEOGRAPHIC_DATA] (Hàng)" at bounding box center [644, 342] width 206 height 29
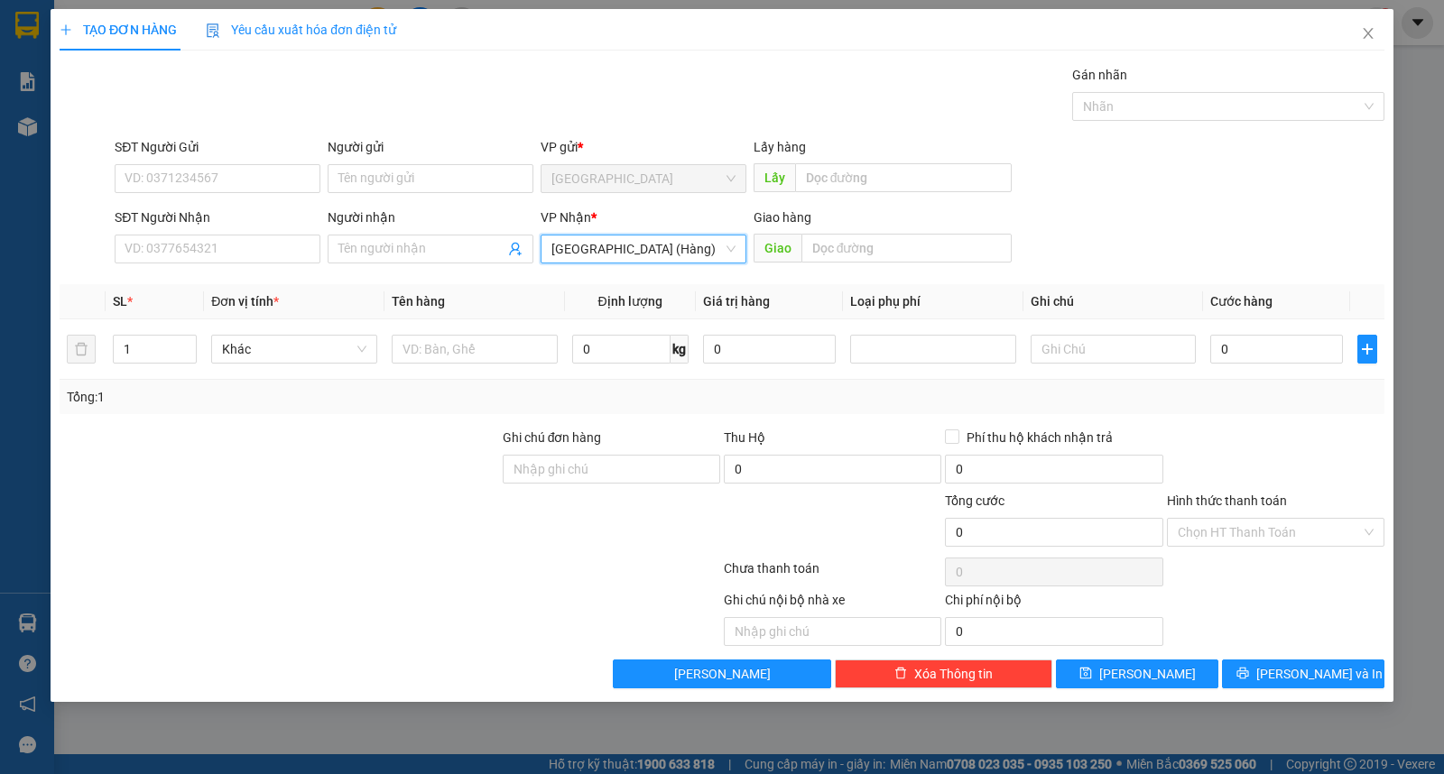
drag, startPoint x: 560, startPoint y: 249, endPoint x: 569, endPoint y: 254, distance: 11.3
click at [563, 249] on span "[GEOGRAPHIC_DATA] (Hàng)" at bounding box center [643, 249] width 184 height 27
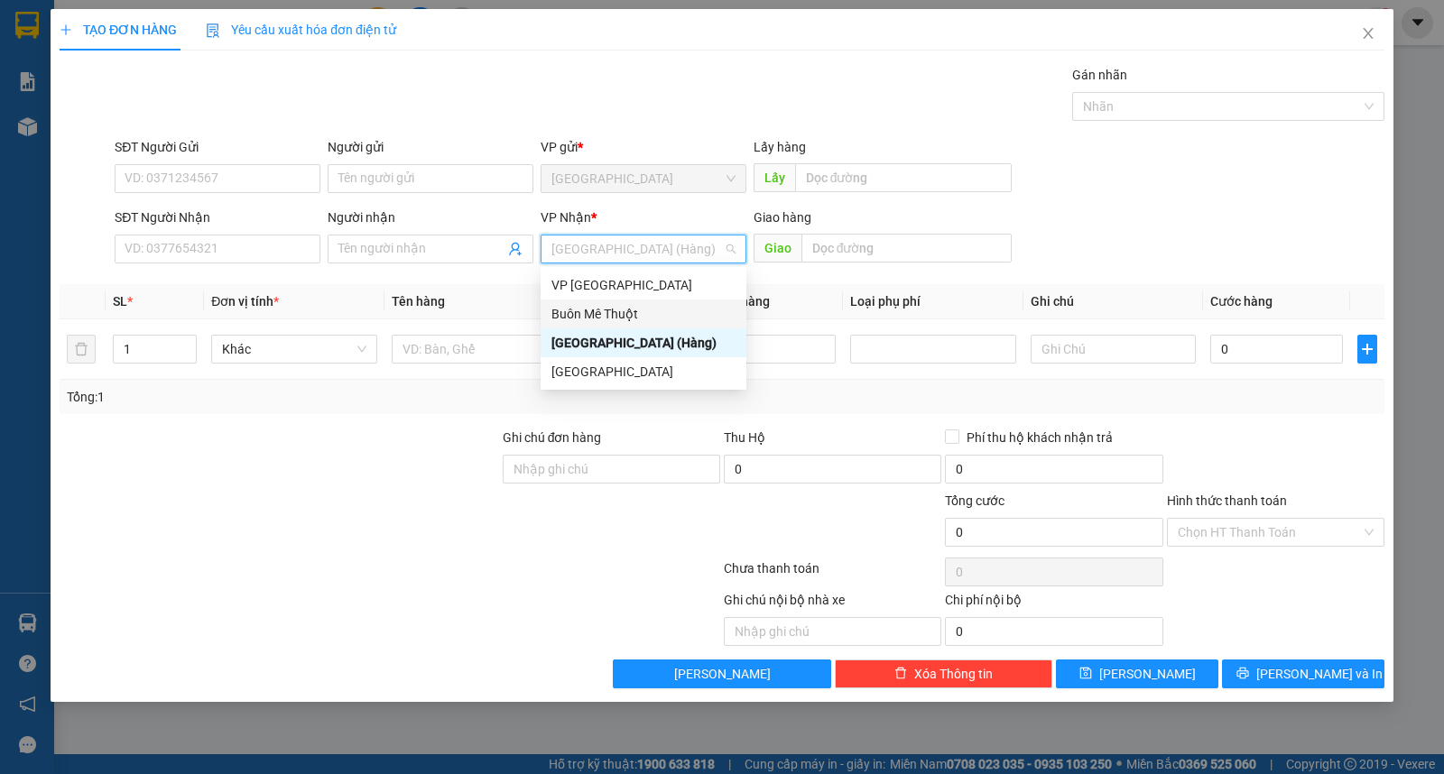
click at [591, 320] on div "Buôn Mê Thuột" at bounding box center [643, 314] width 184 height 20
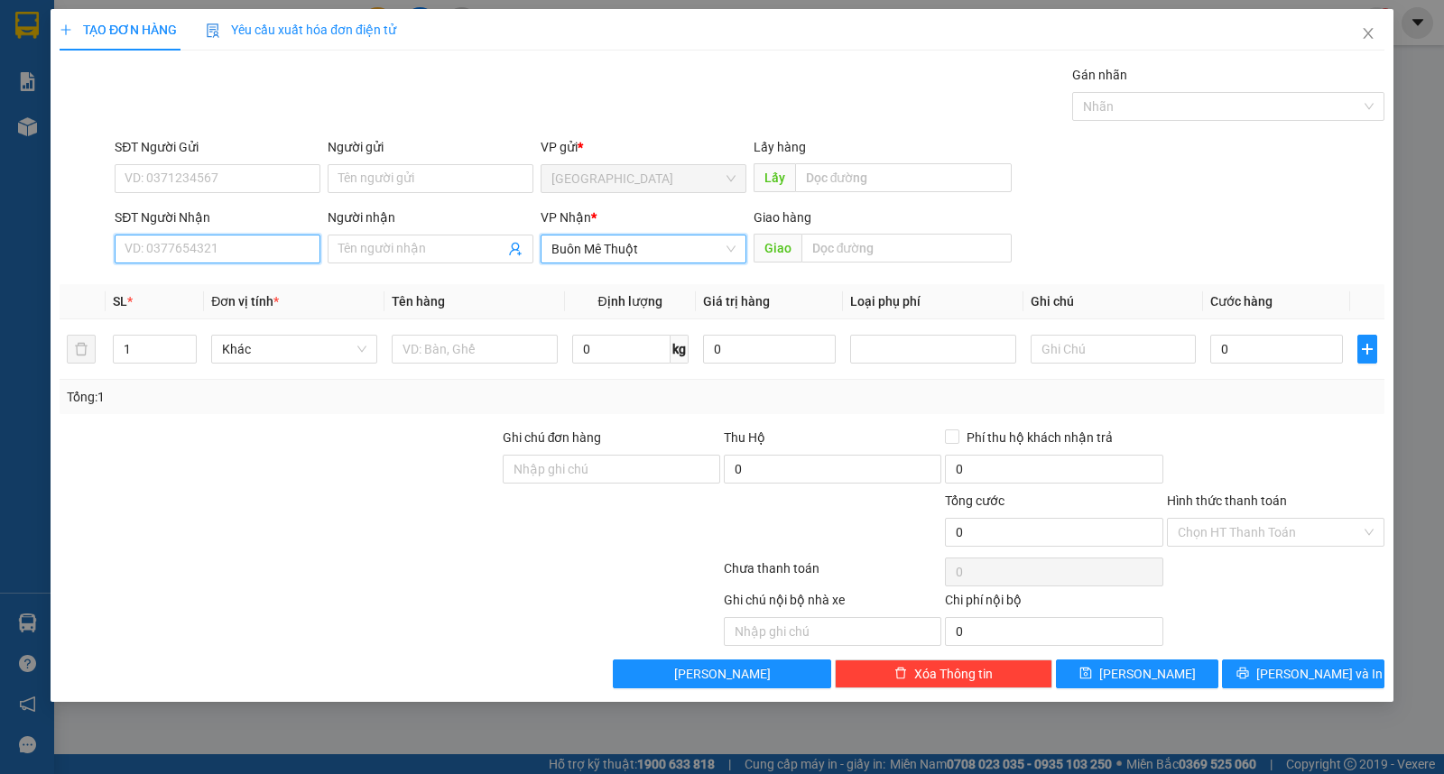
click at [172, 251] on input "SĐT Người Nhận" at bounding box center [218, 249] width 206 height 29
type input "0947246939"
type input "tiên"
type input "0947246939"
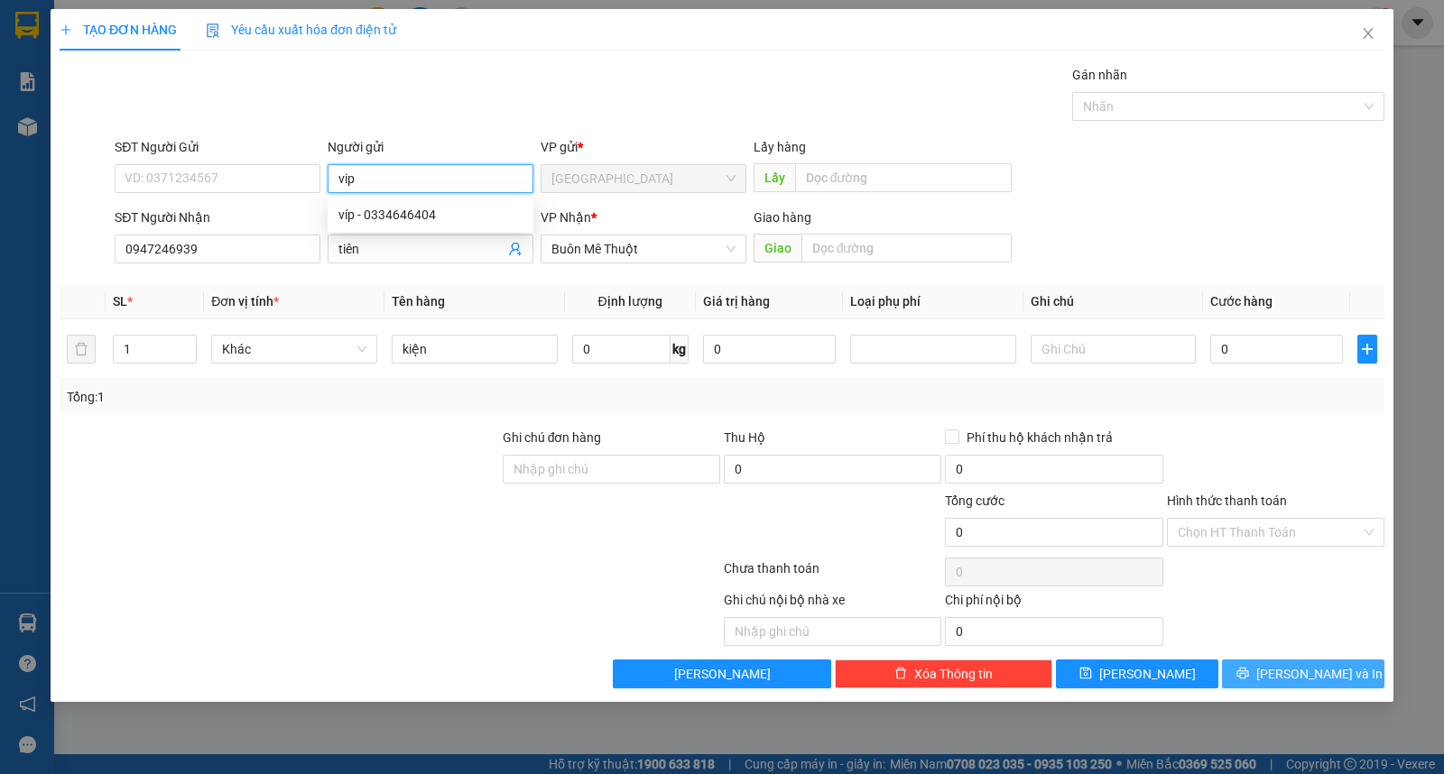
type input "vip"
click at [1280, 666] on button "[PERSON_NAME] và In" at bounding box center [1303, 674] width 162 height 29
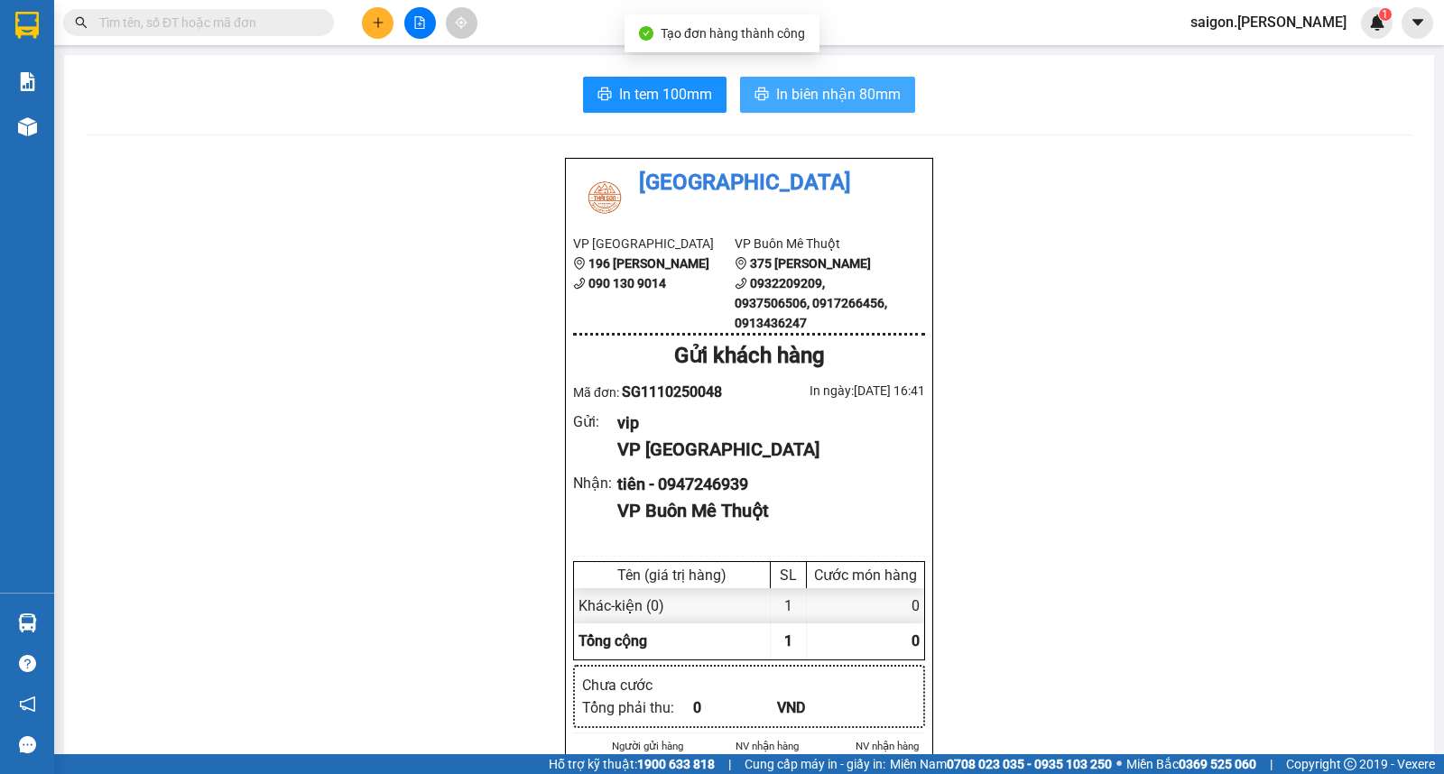
click at [857, 81] on button "In biên nhận 80mm" at bounding box center [827, 95] width 175 height 36
click at [376, 18] on icon "plus" at bounding box center [378, 22] width 13 height 13
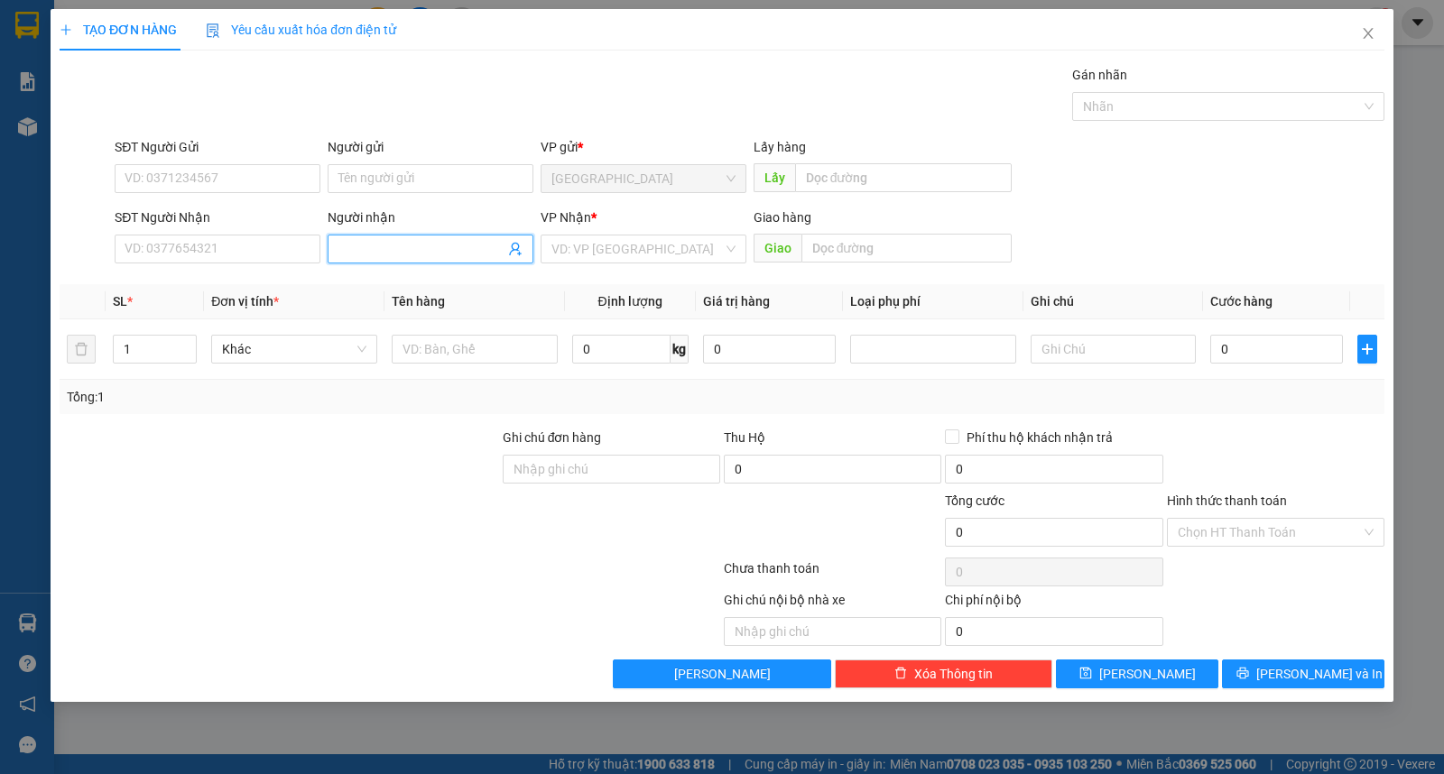
click at [380, 250] on input "Người nhận" at bounding box center [421, 249] width 166 height 20
type input "sơn lẻ"
type input "ư"
type input "bao"
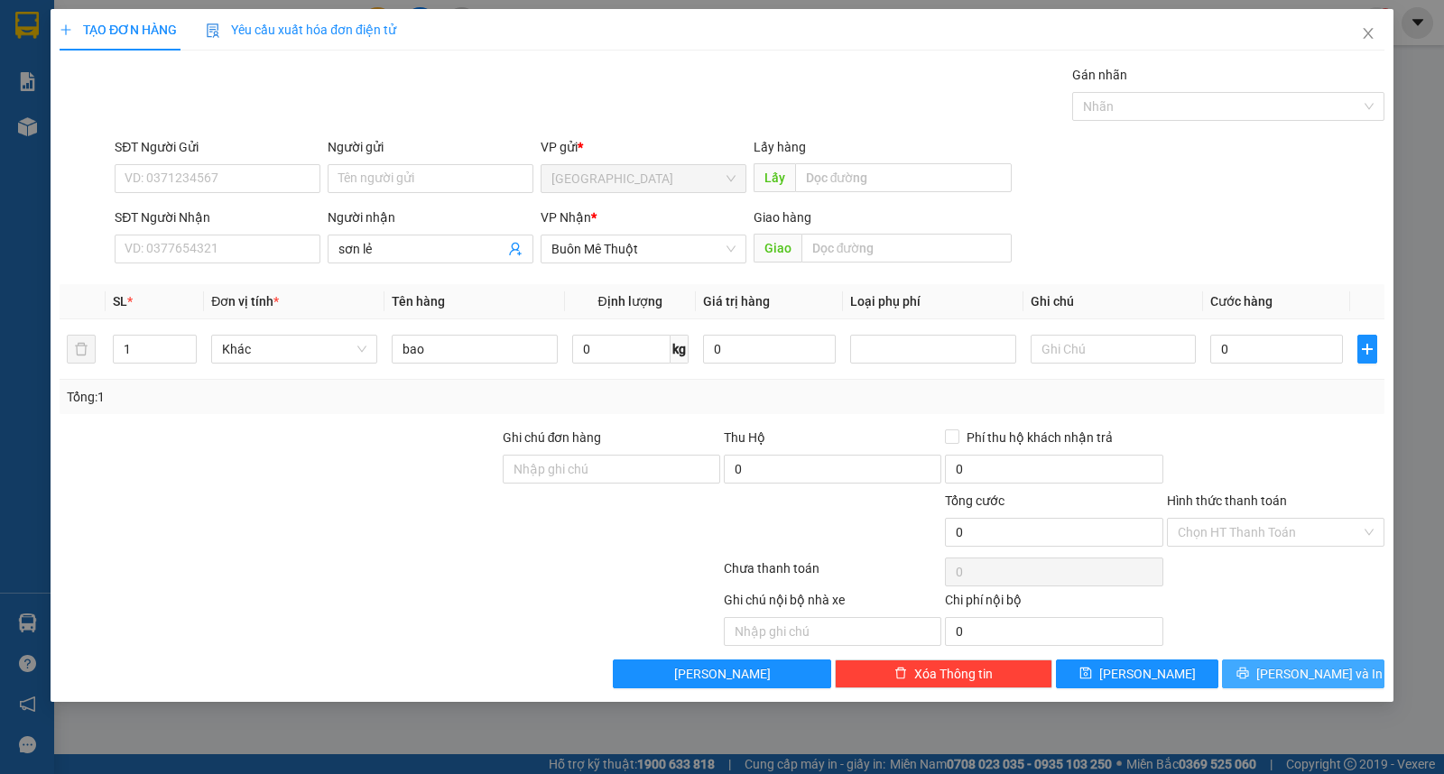
click at [1312, 689] on button "[PERSON_NAME] và In" at bounding box center [1303, 674] width 162 height 29
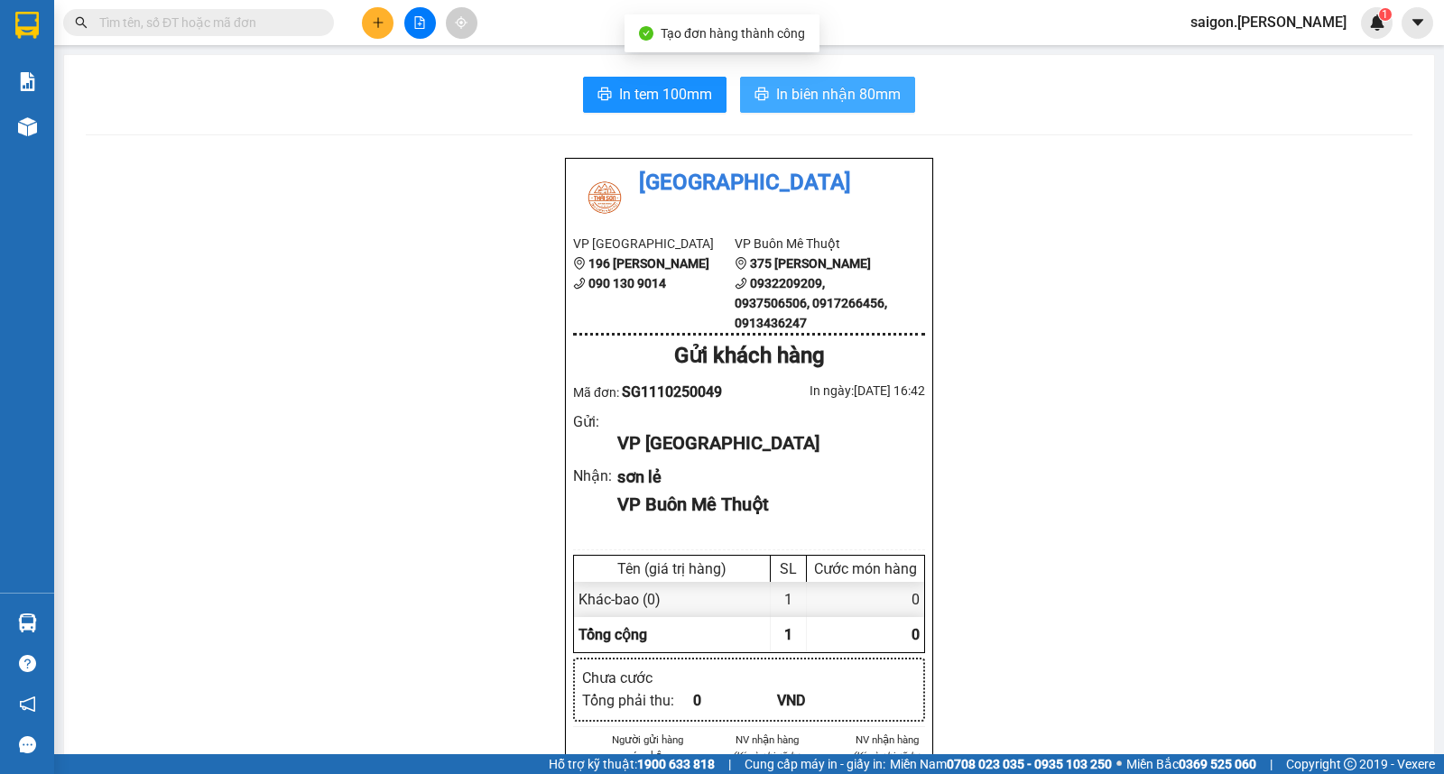
click at [828, 95] on span "In biên nhận 80mm" at bounding box center [838, 94] width 125 height 23
click at [365, 11] on div "Kết quả tìm kiếm ( 0 ) Bộ lọc Thuộc VP này Ngày tạo đơn gần nhất No Data saigon…" at bounding box center [722, 22] width 1444 height 45
click at [373, 20] on icon "plus" at bounding box center [378, 22] width 13 height 13
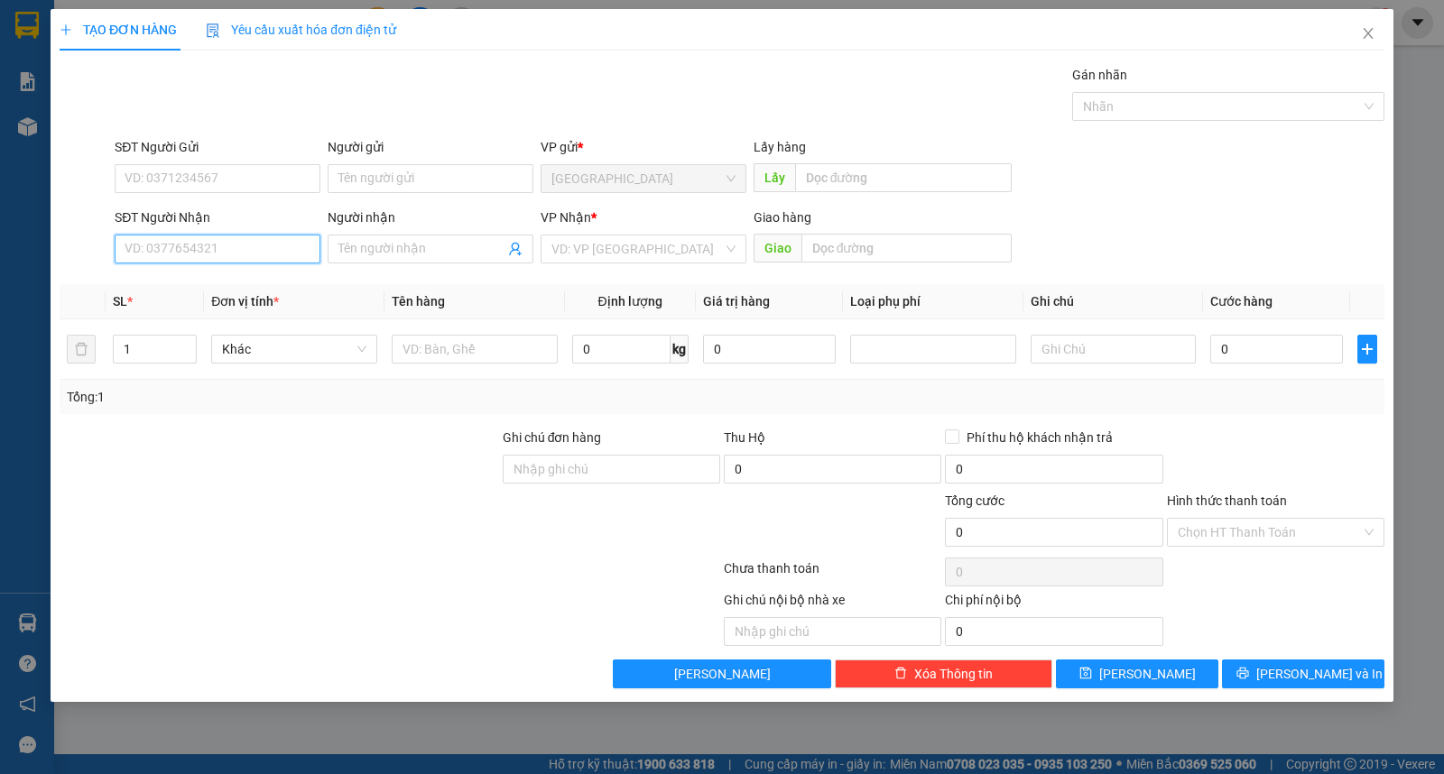
click at [179, 250] on input "SĐT Người Nhận" at bounding box center [218, 249] width 206 height 29
type input "0919881000"
click at [168, 291] on div "0919881000 - hùng" at bounding box center [217, 285] width 184 height 20
type input "hùng"
type input "0919881000"
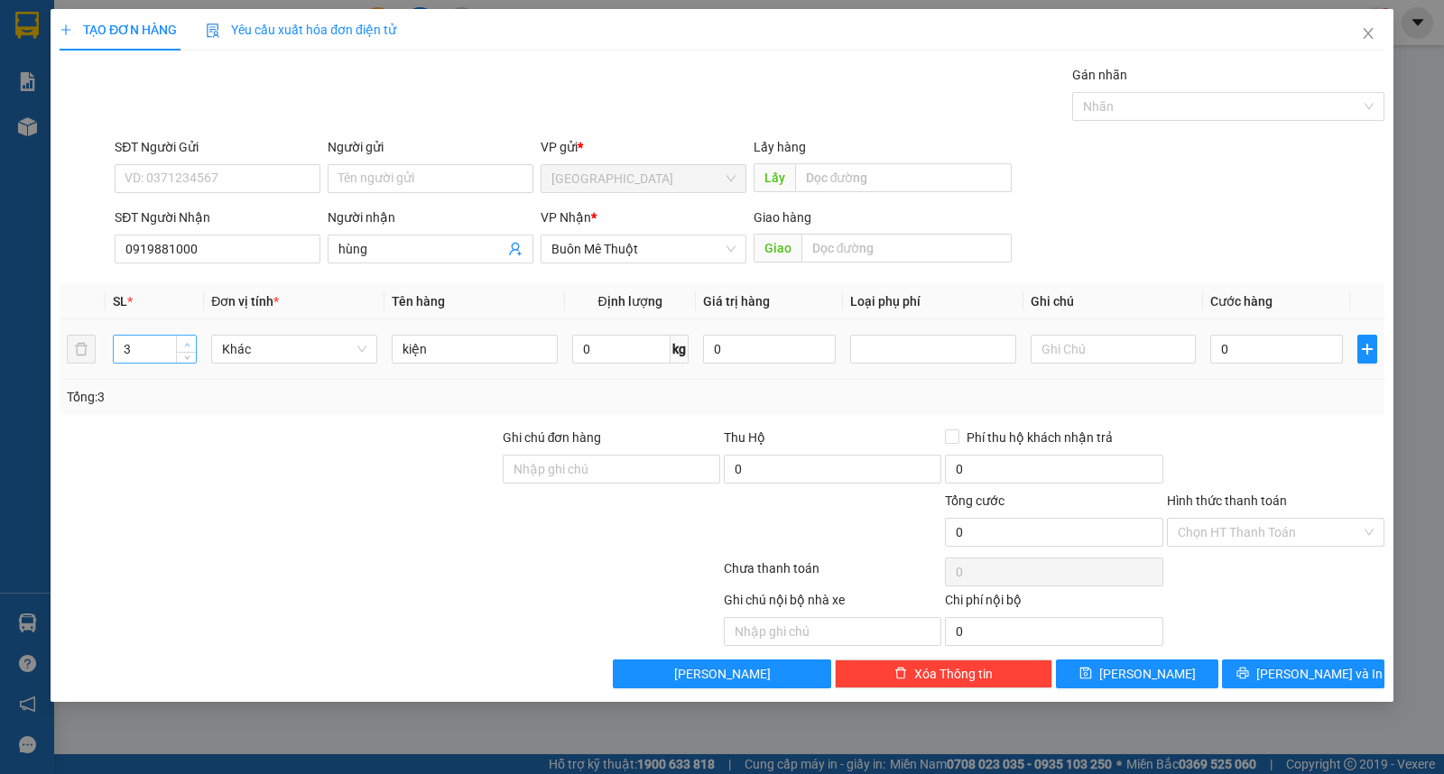
type input "4"
click at [181, 345] on span "up" at bounding box center [186, 344] width 11 height 11
click at [1352, 654] on div "Transit Pickup Surcharge Ids Transit Deliver Surcharge Ids Transit Deliver Surc…" at bounding box center [722, 377] width 1325 height 624
click at [1348, 669] on button "[PERSON_NAME] và In" at bounding box center [1303, 674] width 162 height 29
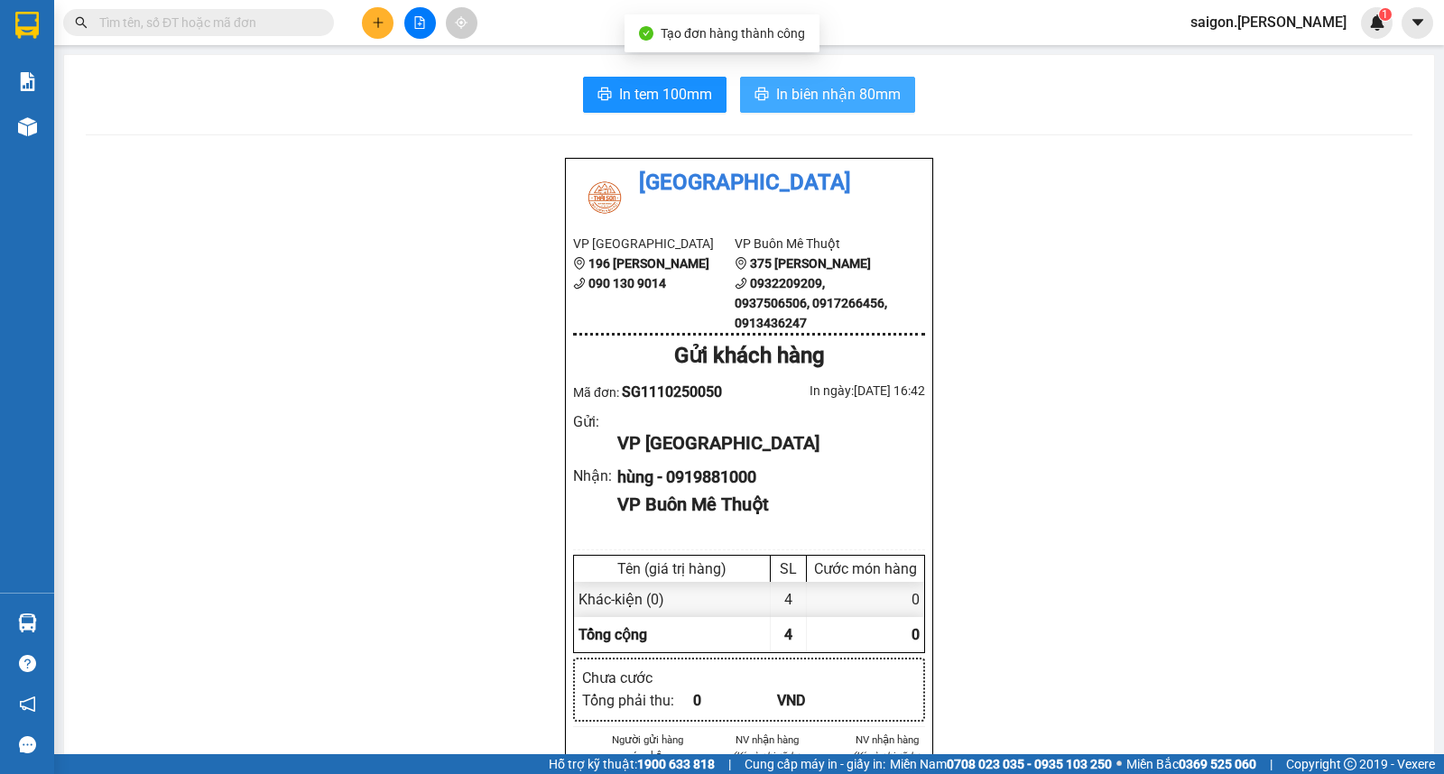
click at [805, 104] on span "In biên nhận 80mm" at bounding box center [838, 94] width 125 height 23
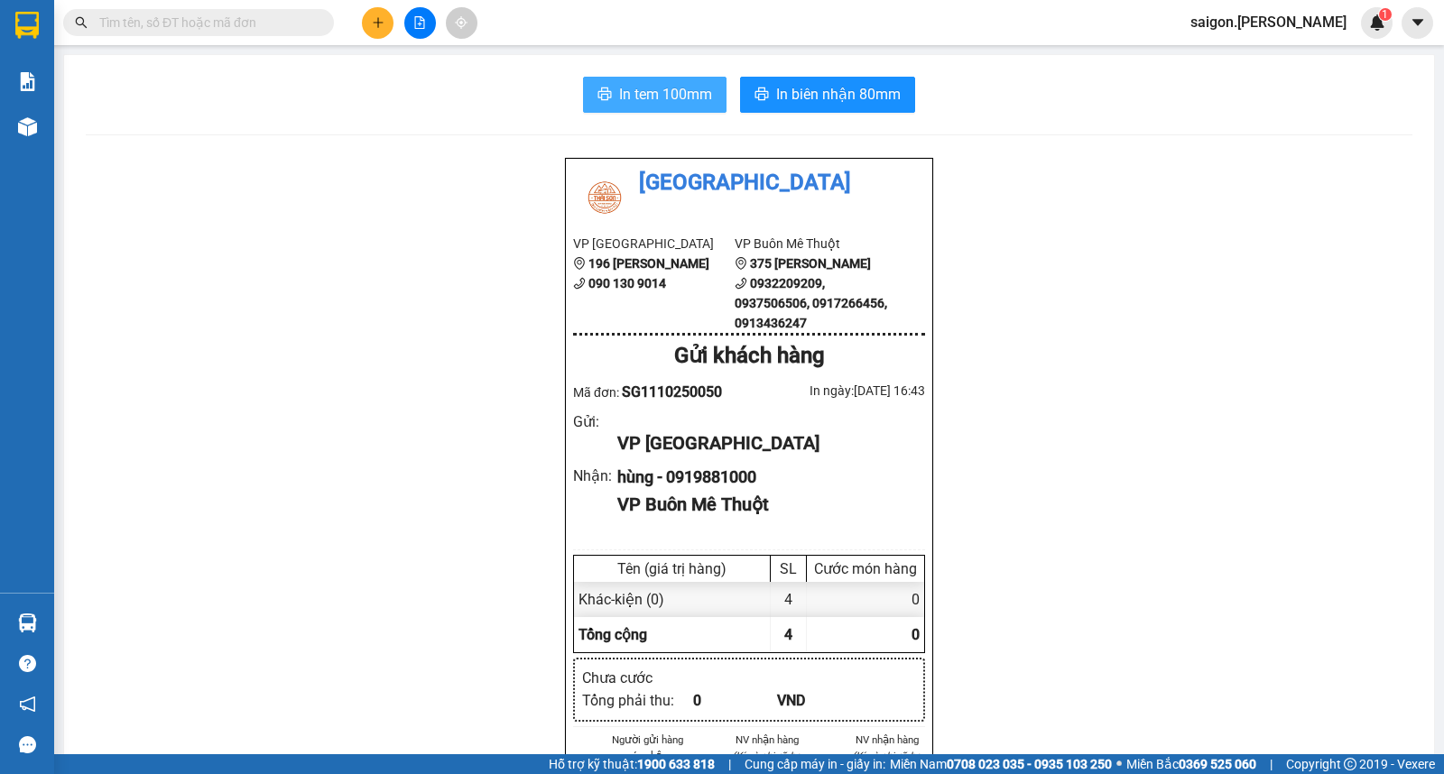
click at [641, 85] on span "In tem 100mm" at bounding box center [665, 94] width 93 height 23
click at [656, 112] on button "In tem 100mm" at bounding box center [654, 95] width 143 height 36
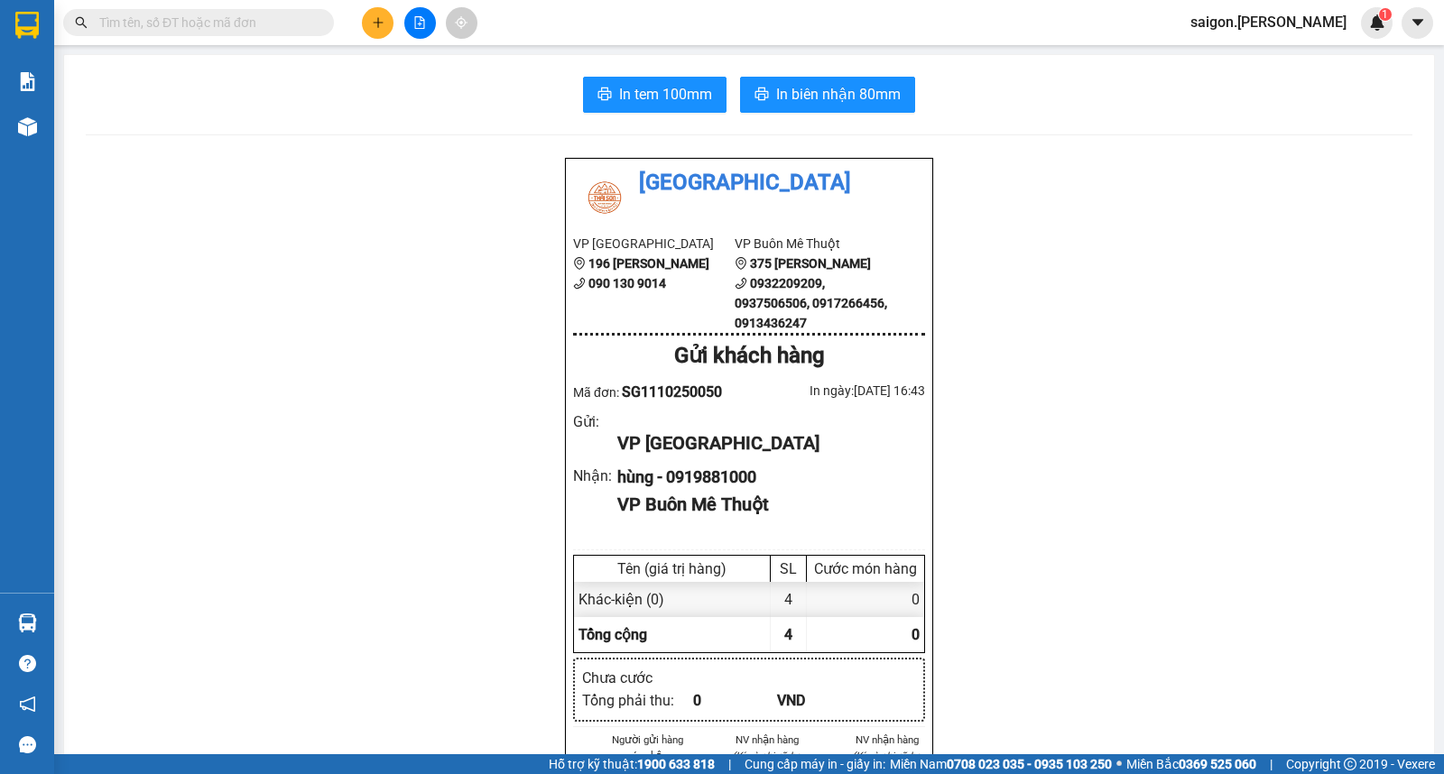
click at [379, 32] on button at bounding box center [378, 23] width 32 height 32
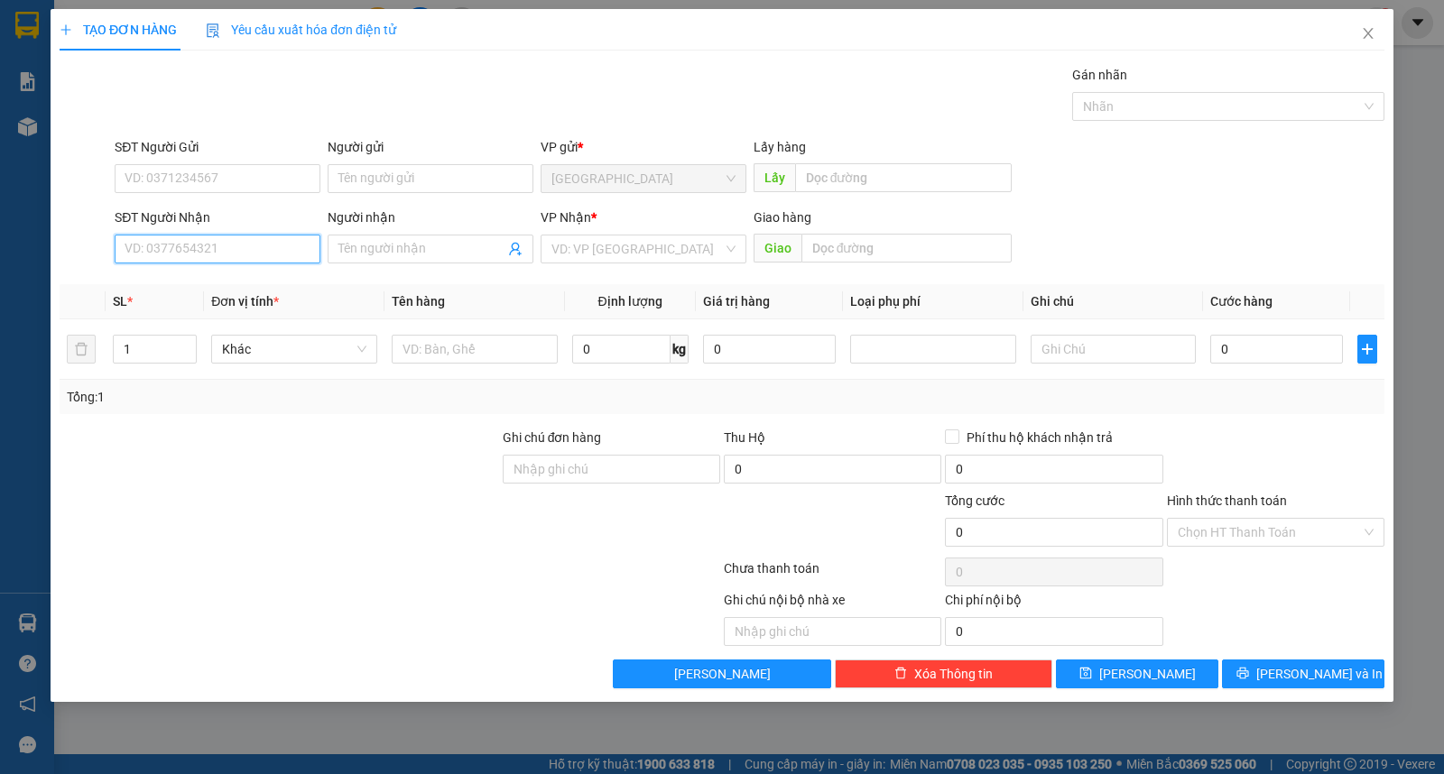
click at [223, 241] on input "SĐT Người Nhận" at bounding box center [218, 249] width 206 height 29
type input "0914009242"
click at [229, 286] on div "0914009242 - thuận" at bounding box center [217, 285] width 184 height 20
type input "thuận"
type input "0914009242"
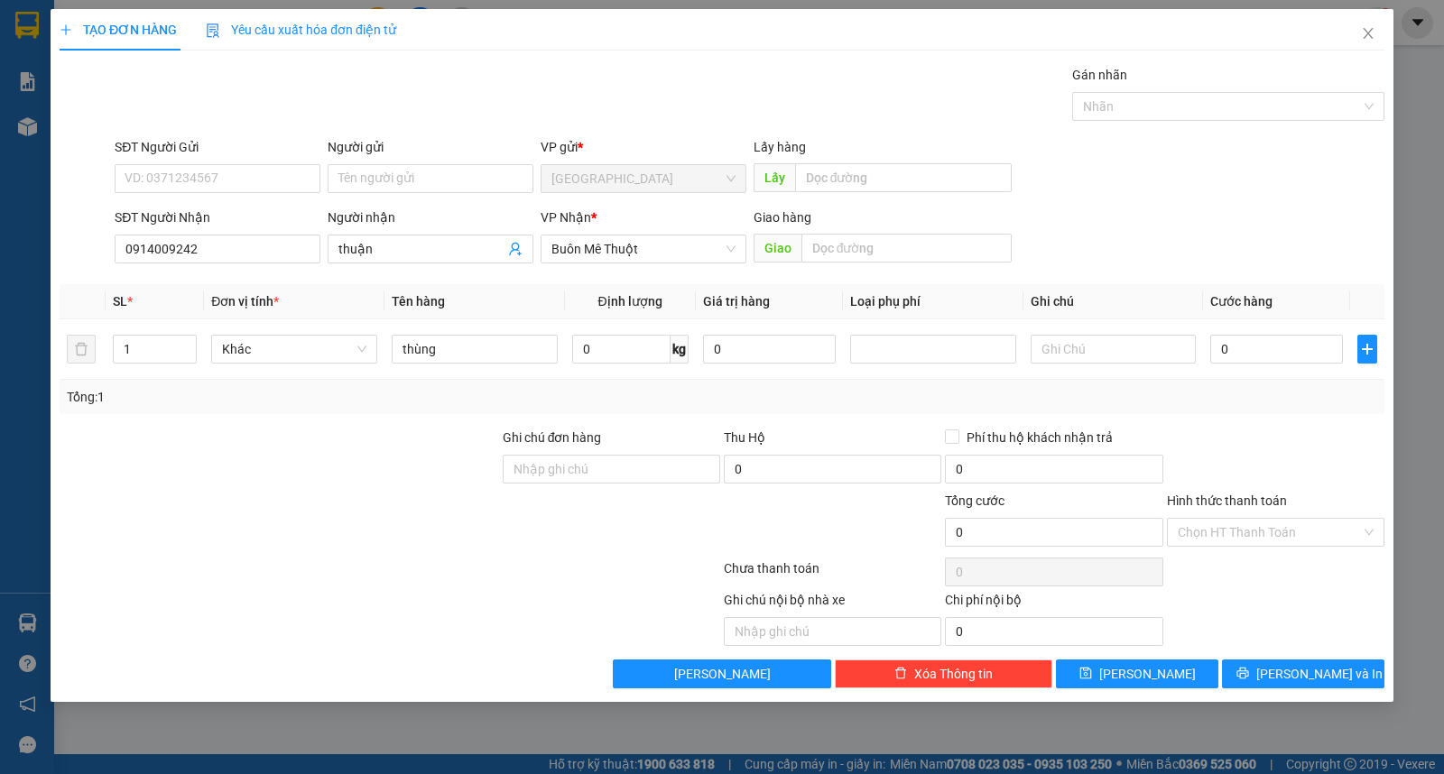
click at [1301, 699] on div "TẠO ĐƠN HÀNG Yêu cầu xuất hóa đơn điện tử Transit Pickup Surcharge Ids Transit …" at bounding box center [722, 355] width 1343 height 693
click at [1305, 681] on span "[PERSON_NAME] và In" at bounding box center [1319, 674] width 126 height 20
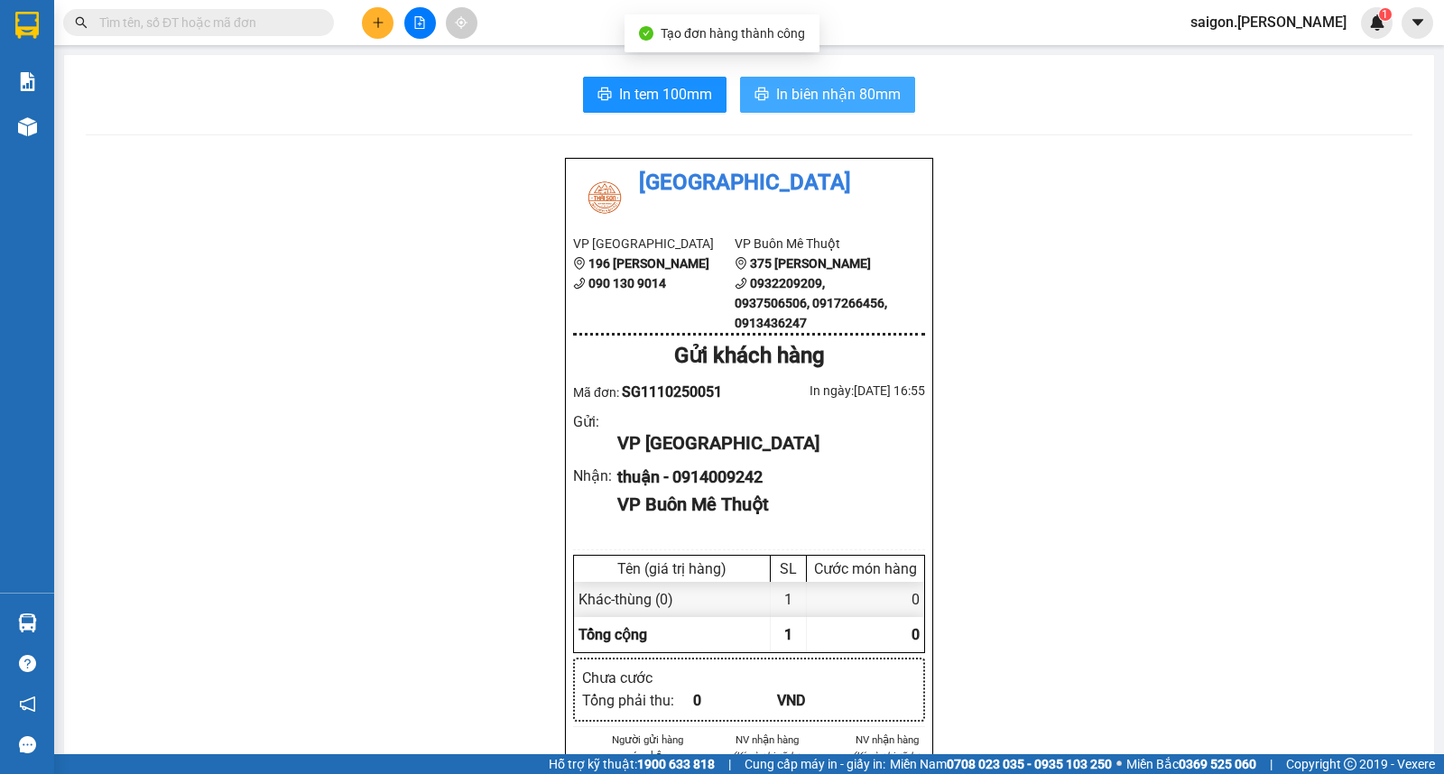
click at [877, 94] on span "In biên nhận 80mm" at bounding box center [838, 94] width 125 height 23
click at [264, 31] on input "text" at bounding box center [205, 23] width 213 height 20
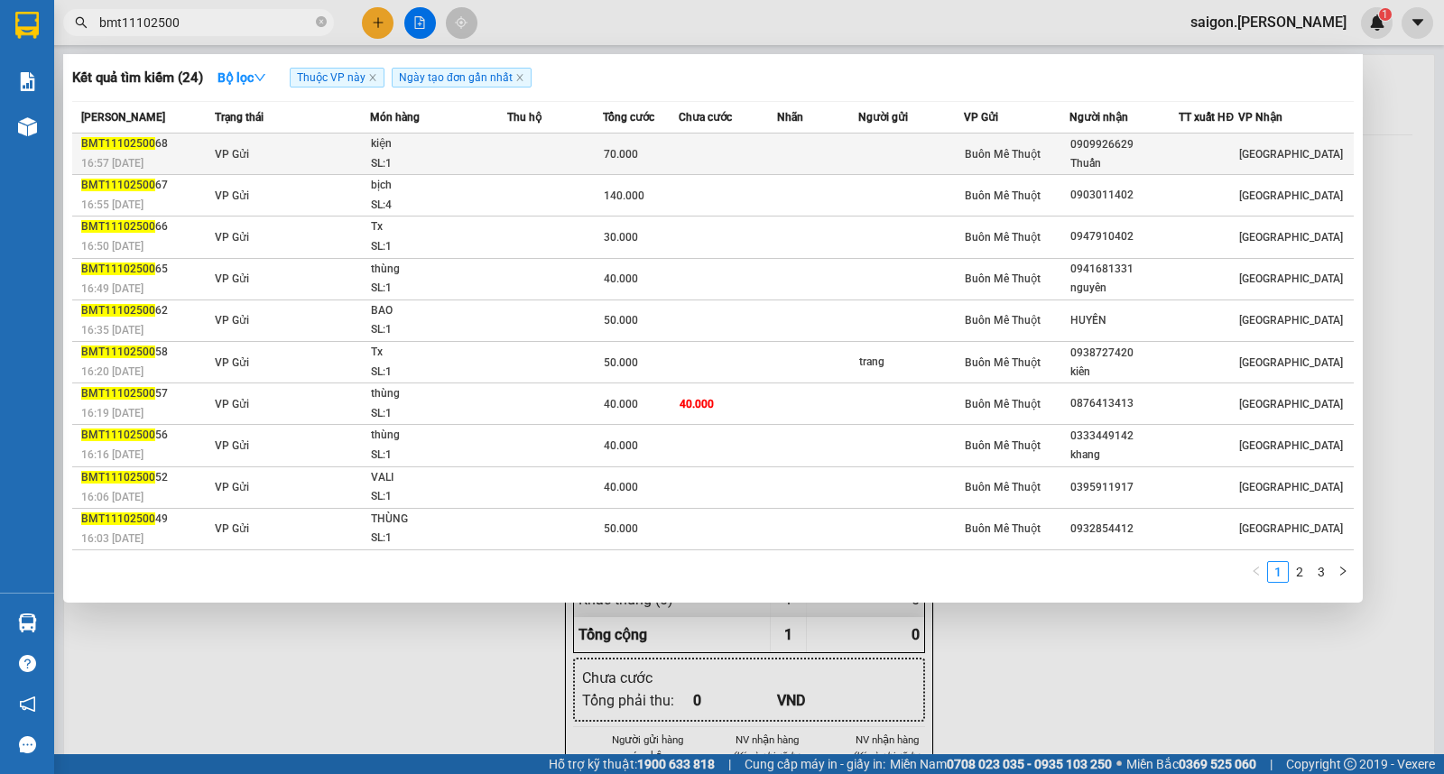
type input "bmt11102500"
click at [957, 147] on td at bounding box center [911, 155] width 106 height 42
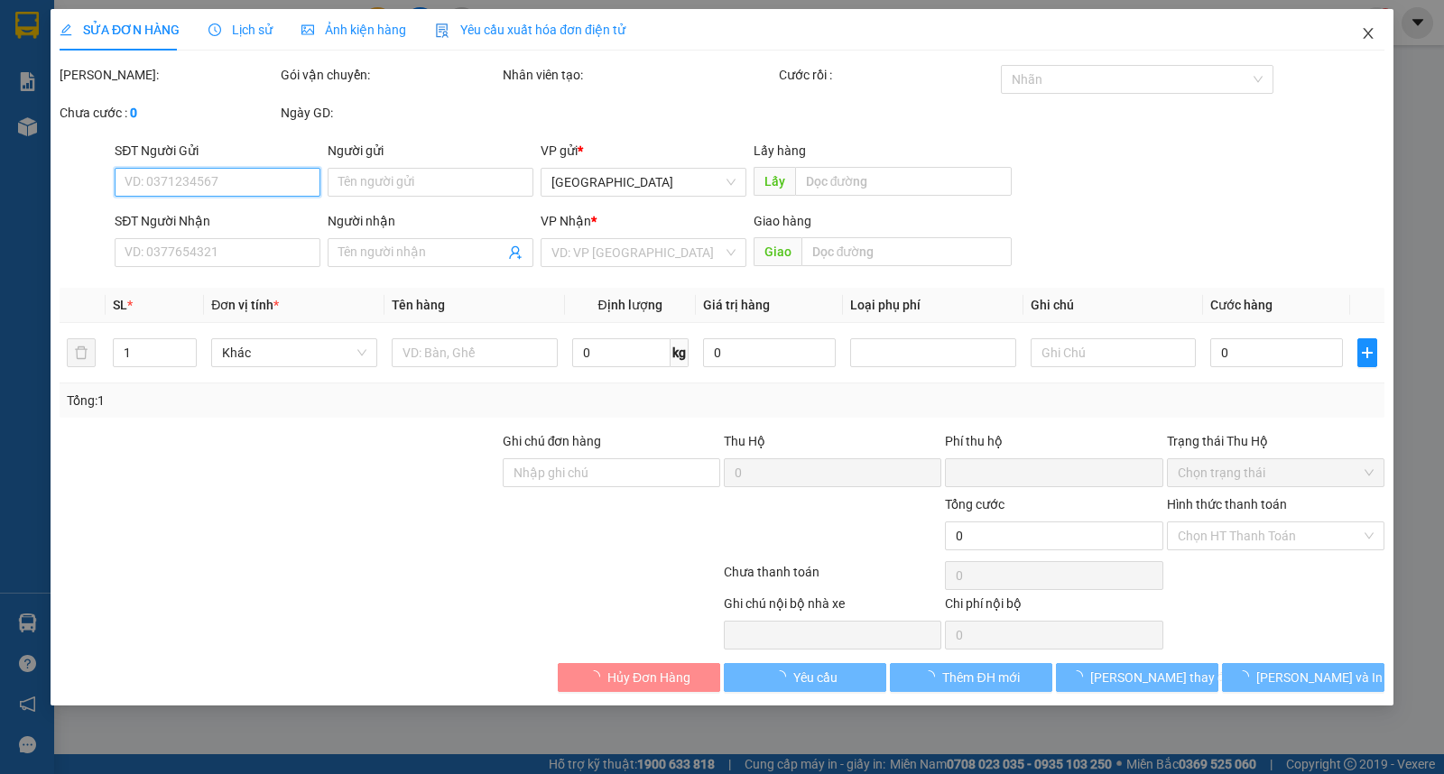
type input "0909926629"
type input "Thuấn"
type input "0"
type input "70.000"
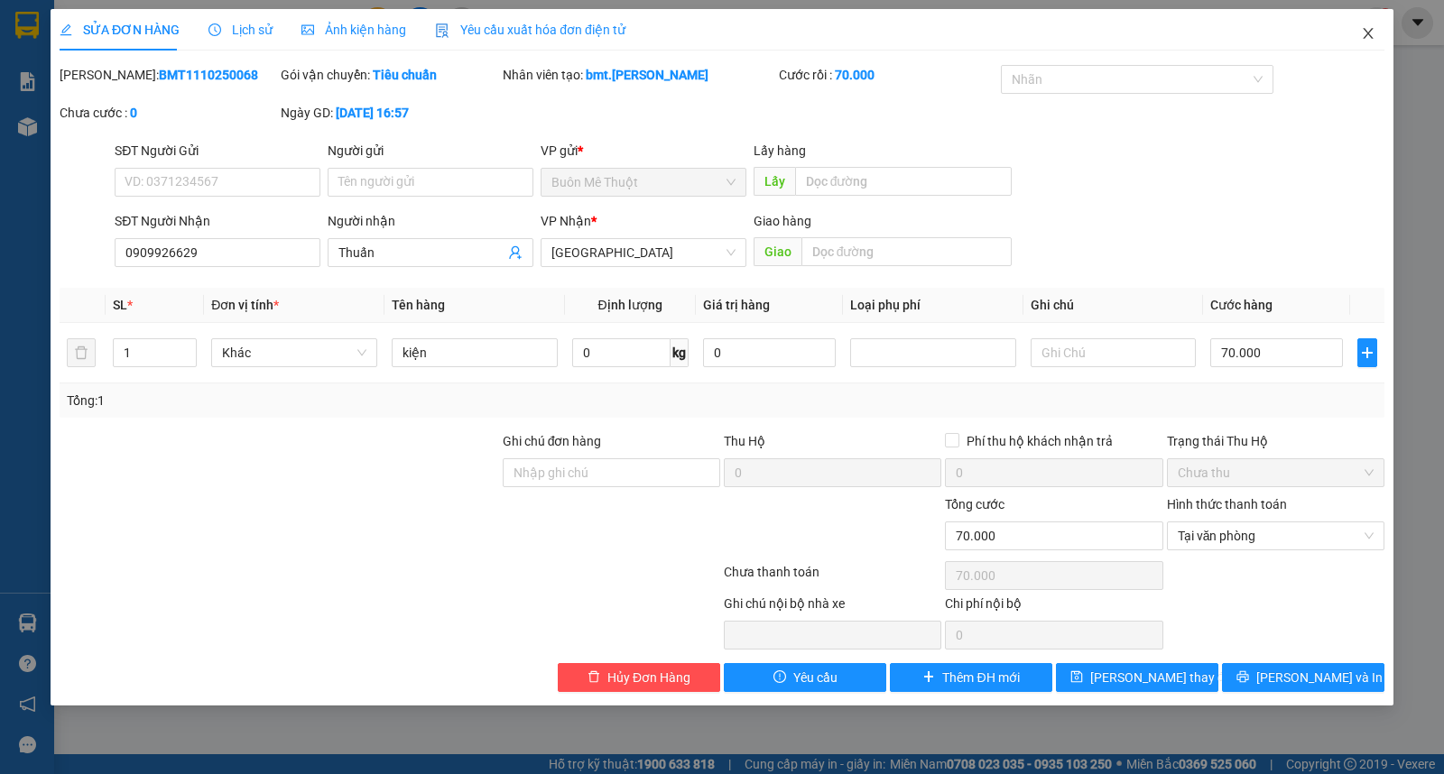
click at [1352, 34] on span "Close" at bounding box center [1368, 34] width 51 height 51
click at [1352, 34] on div "saigon.thaison 1" at bounding box center [1284, 23] width 217 height 32
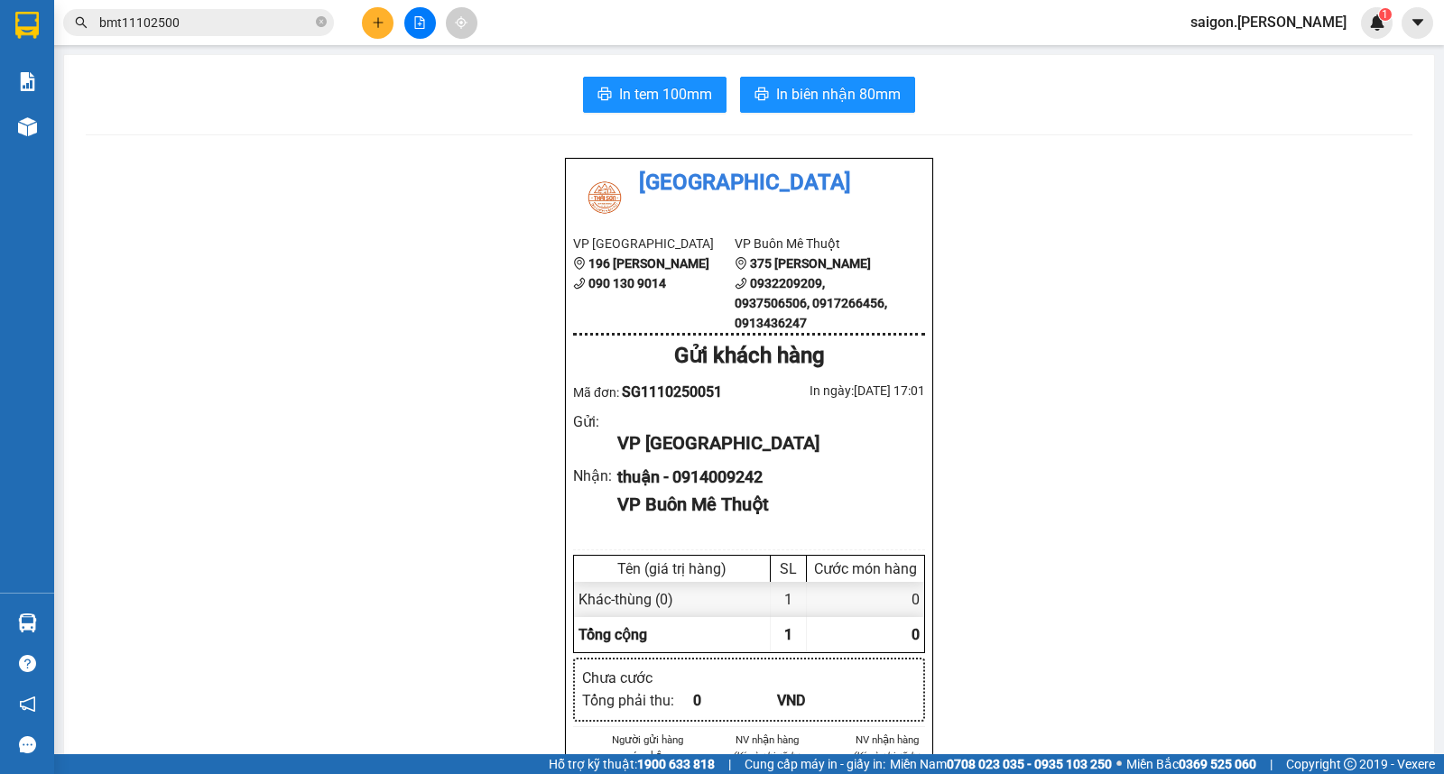
click at [199, 9] on span "bmt11102500" at bounding box center [198, 22] width 271 height 27
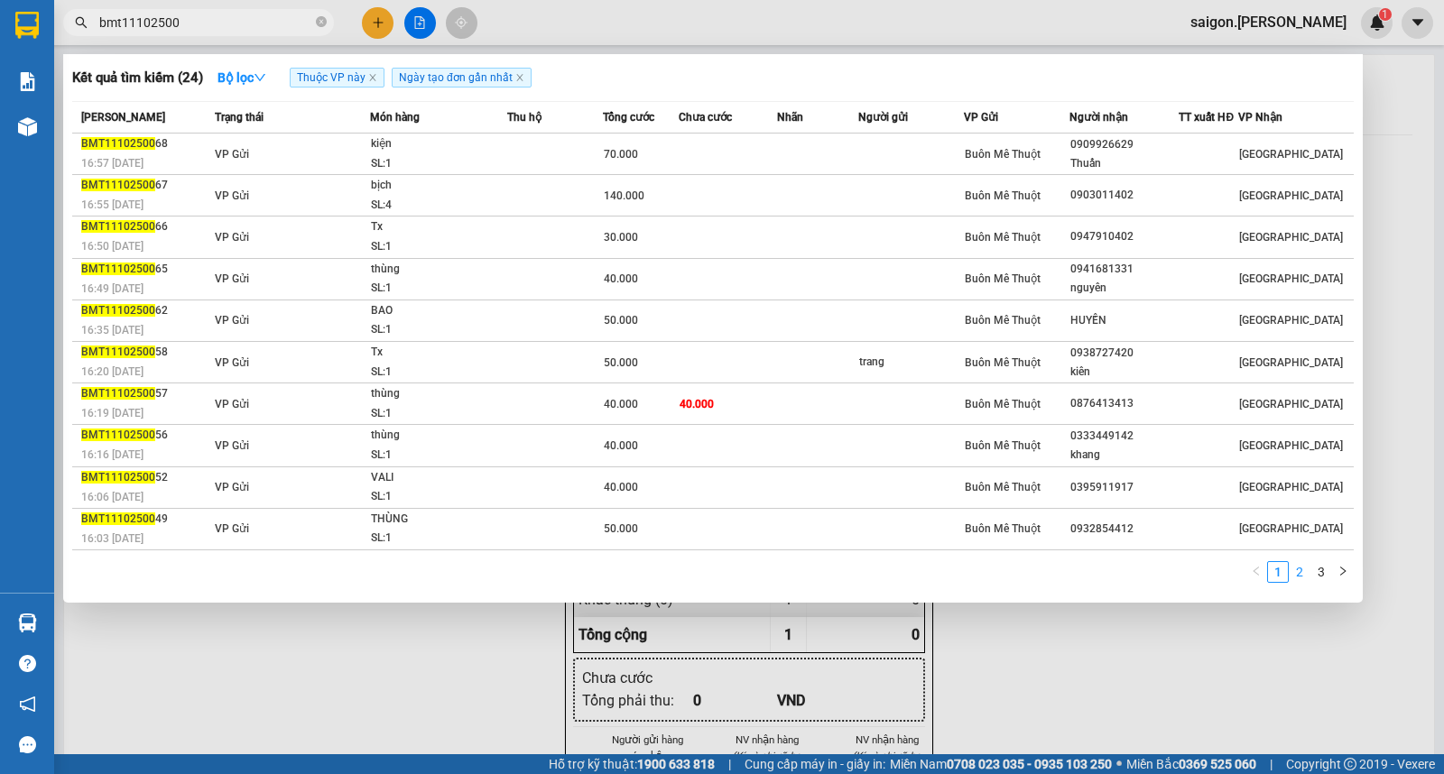
click at [1303, 575] on link "2" at bounding box center [1300, 572] width 20 height 20
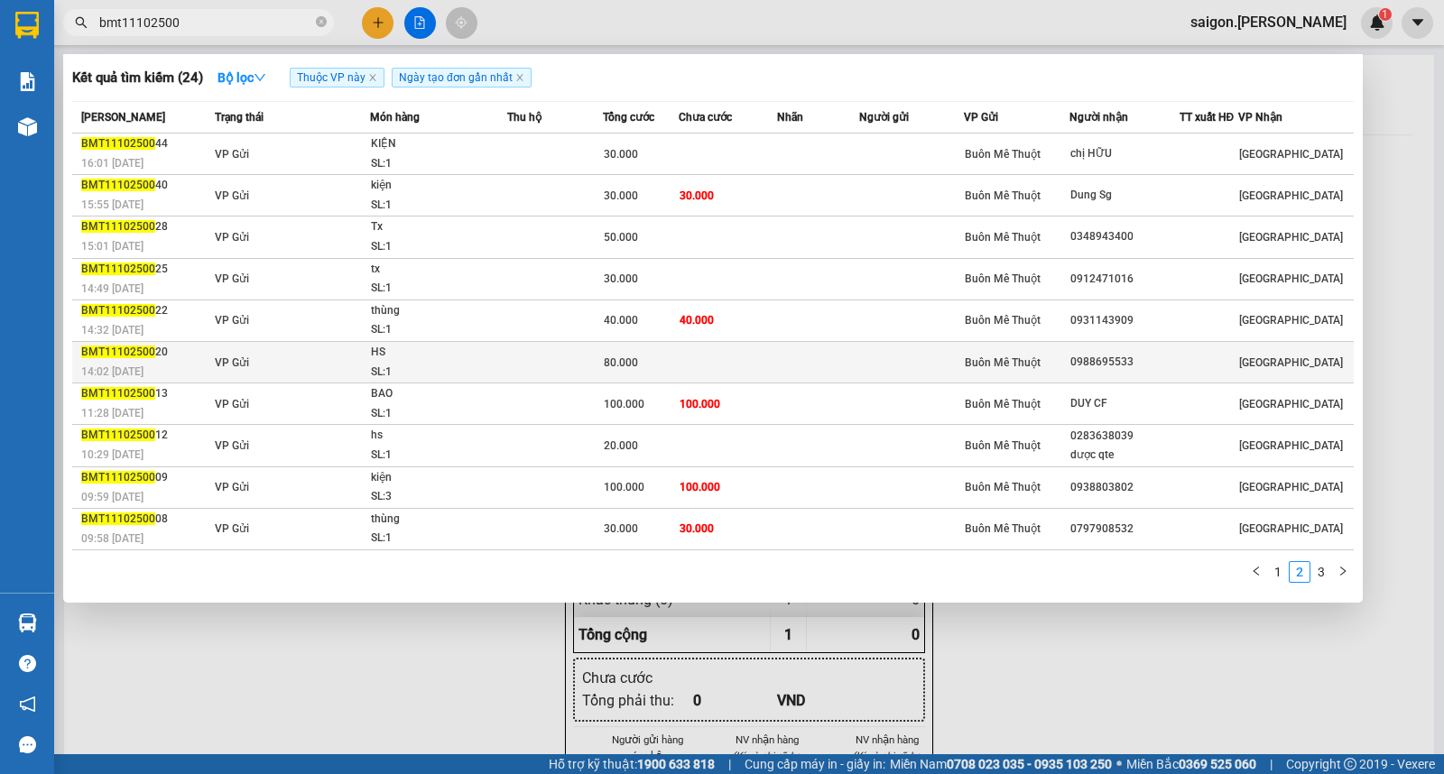
click at [725, 367] on td at bounding box center [728, 362] width 99 height 42
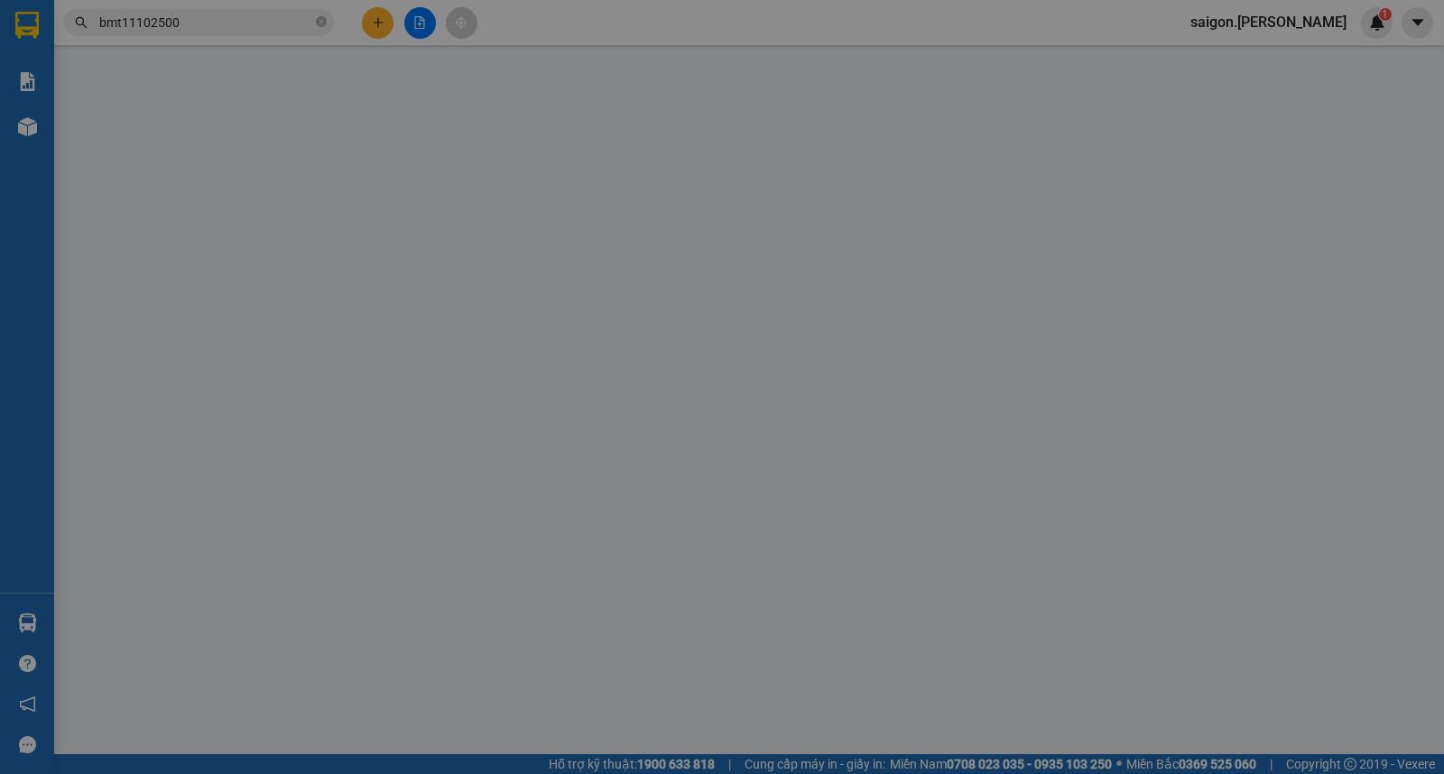
type input "0988695533"
type input "0"
type input "80.000"
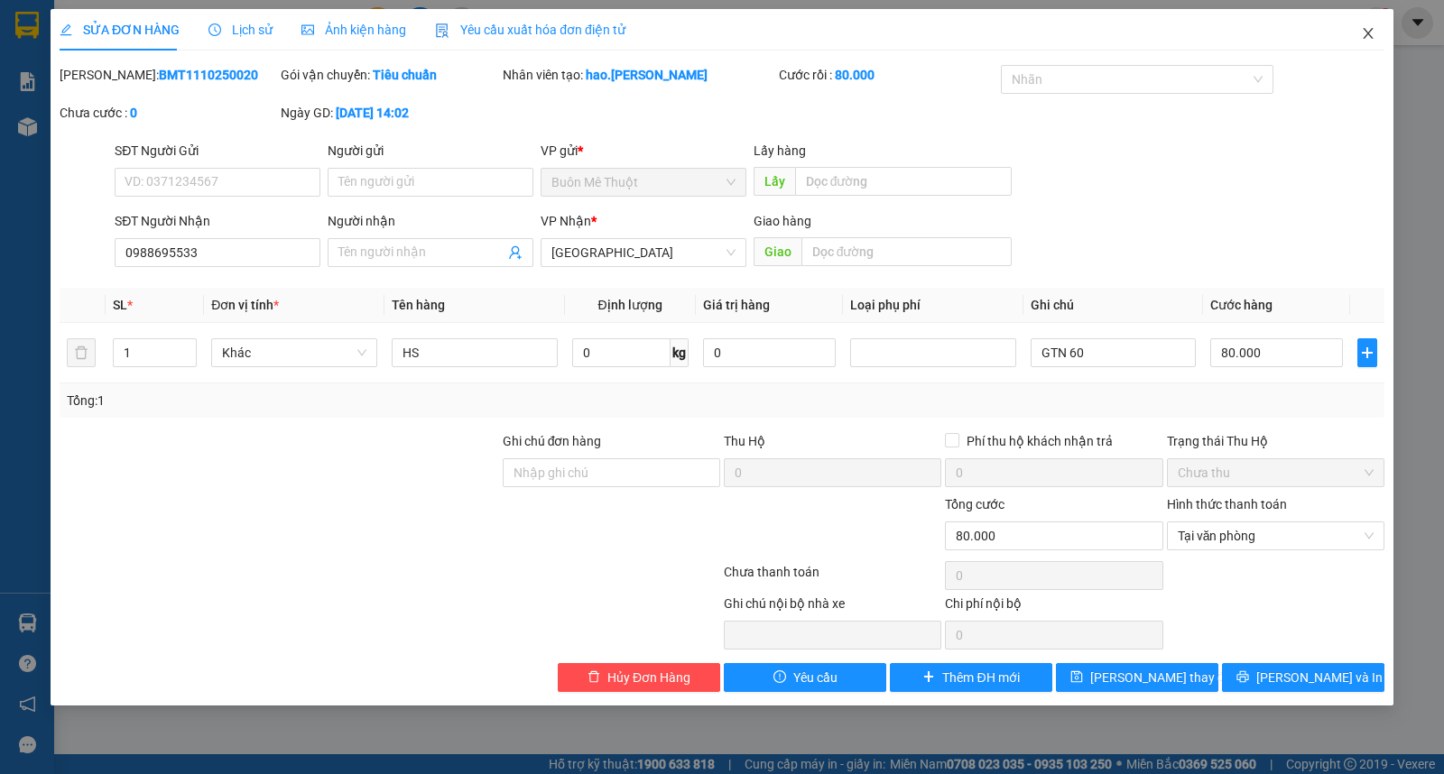
click at [1358, 37] on span "Close" at bounding box center [1368, 34] width 51 height 51
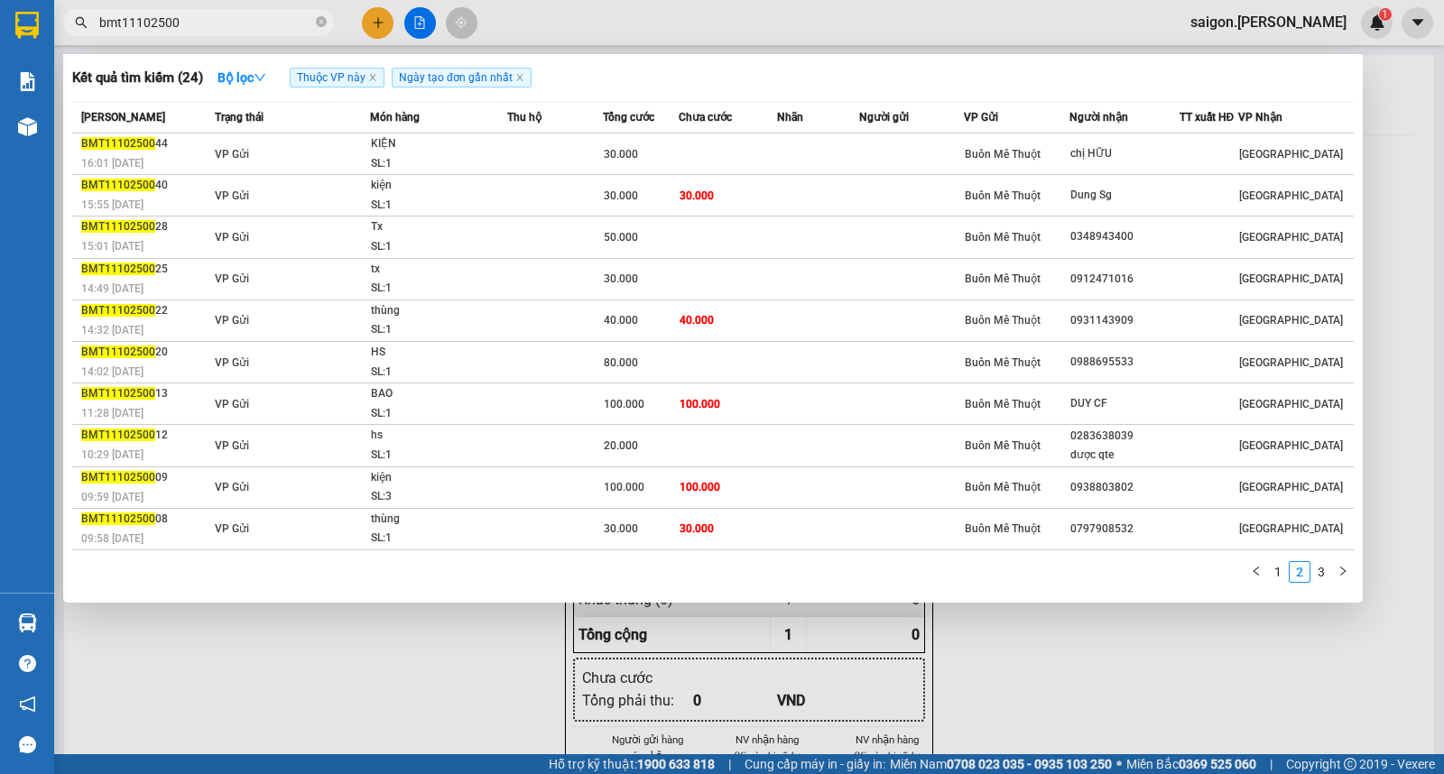
click at [208, 18] on input "bmt11102500" at bounding box center [205, 23] width 213 height 20
click at [1322, 571] on link "3" at bounding box center [1321, 572] width 20 height 20
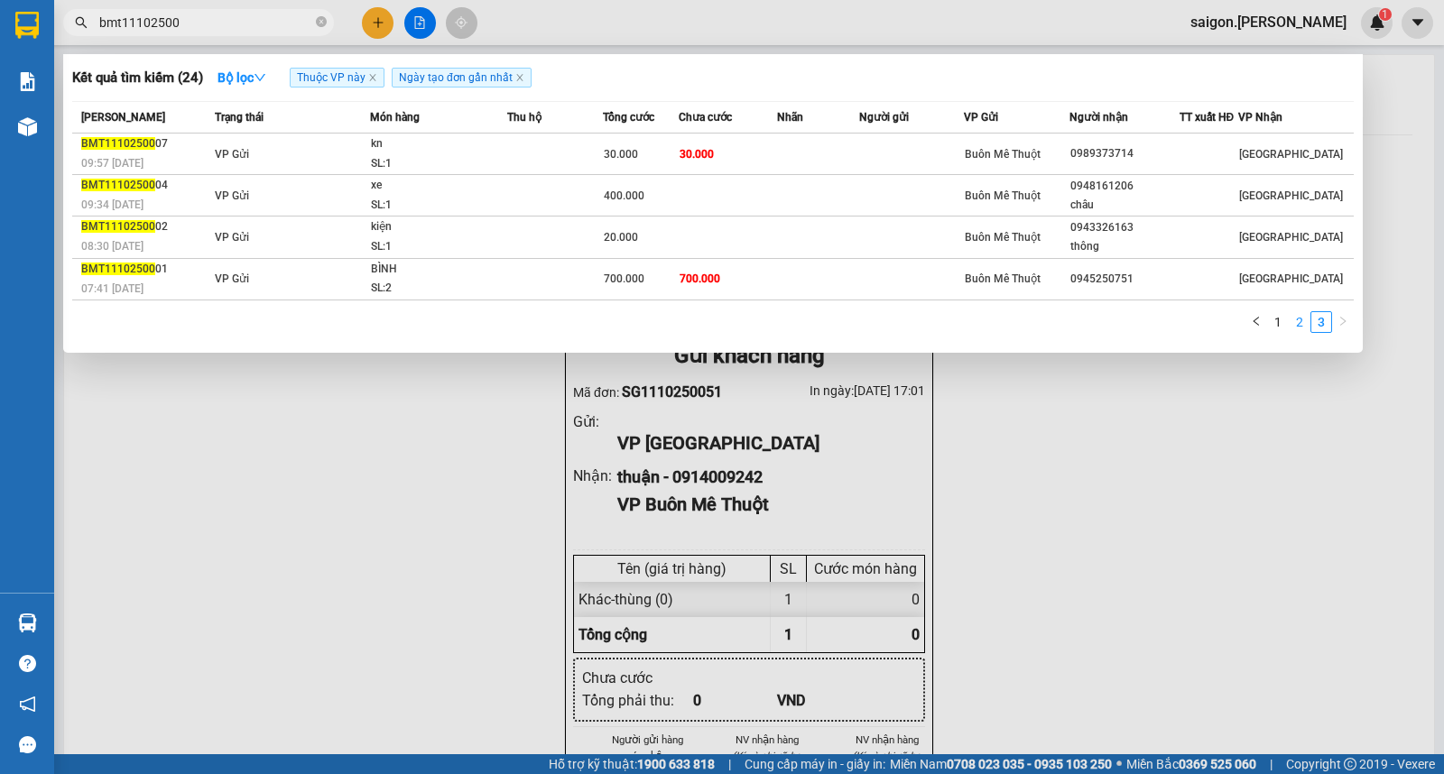
click at [1303, 319] on link "2" at bounding box center [1300, 322] width 20 height 20
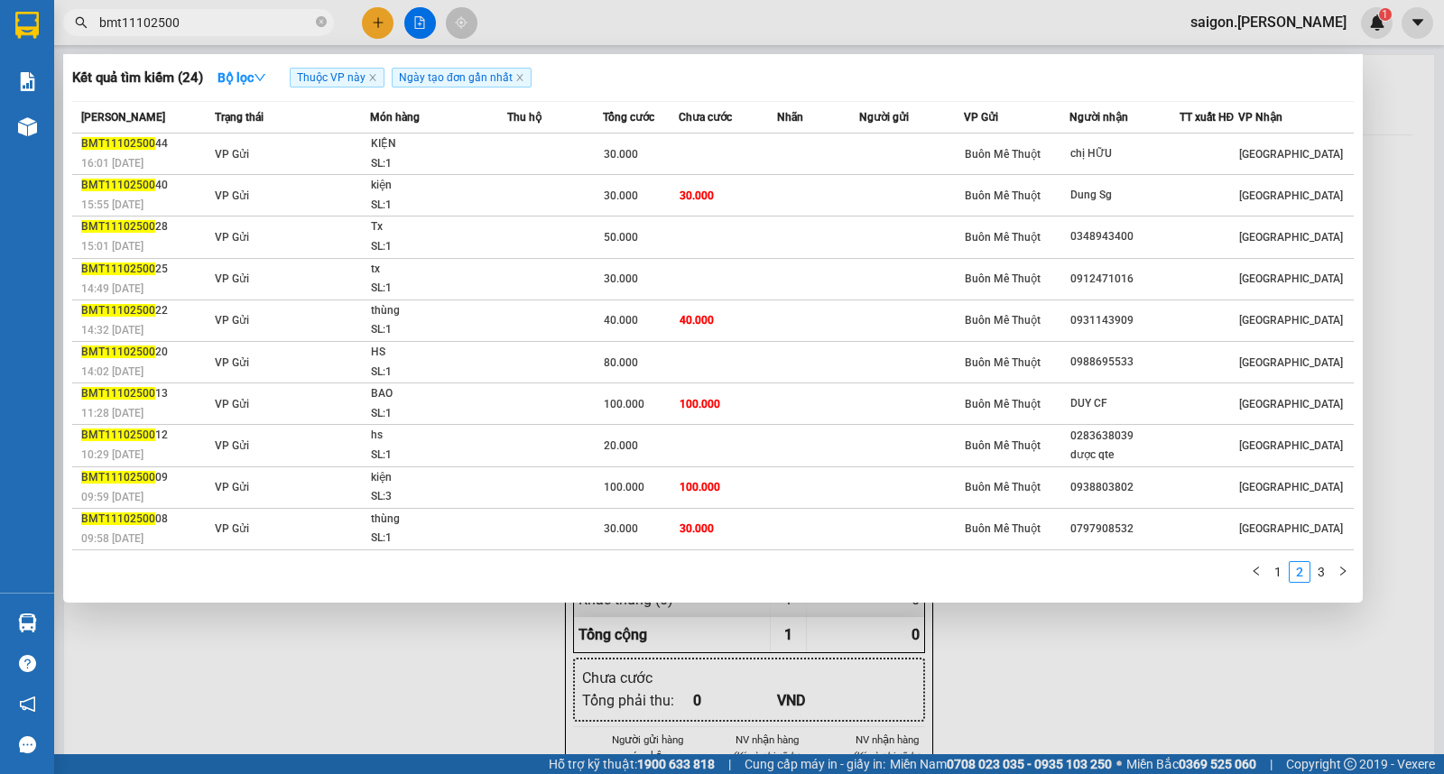
click at [384, 24] on div at bounding box center [722, 387] width 1444 height 774
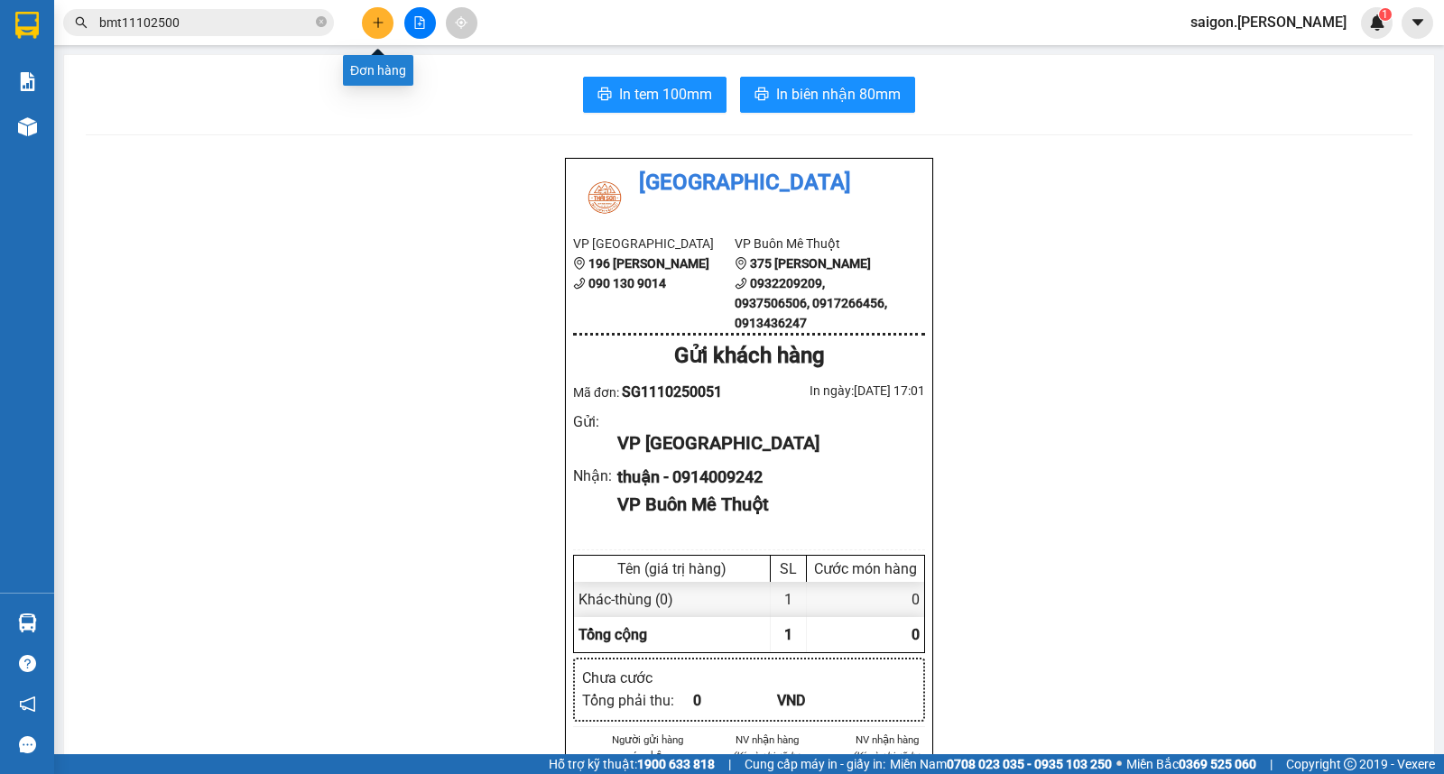
click at [384, 25] on button at bounding box center [378, 23] width 32 height 32
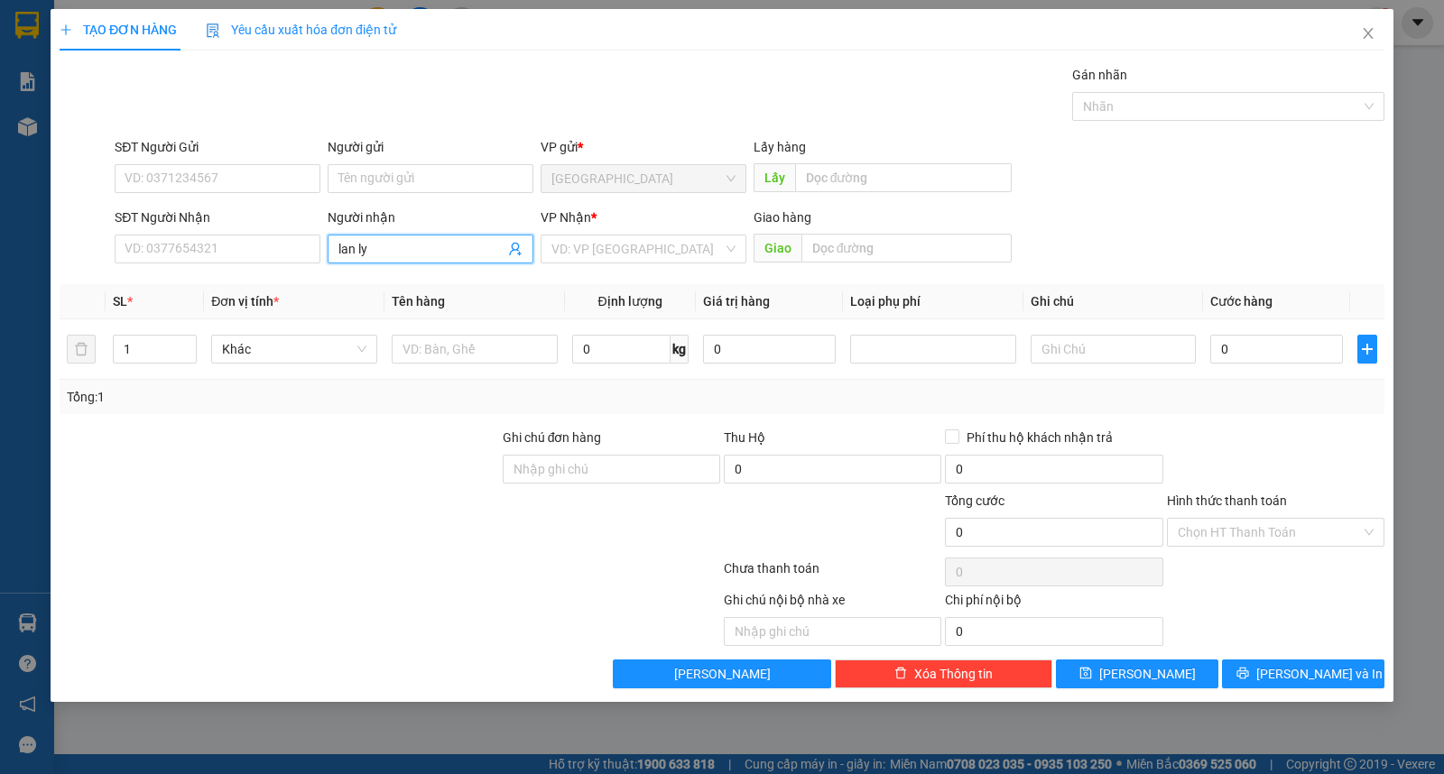
type input "lan ly"
type input "ư"
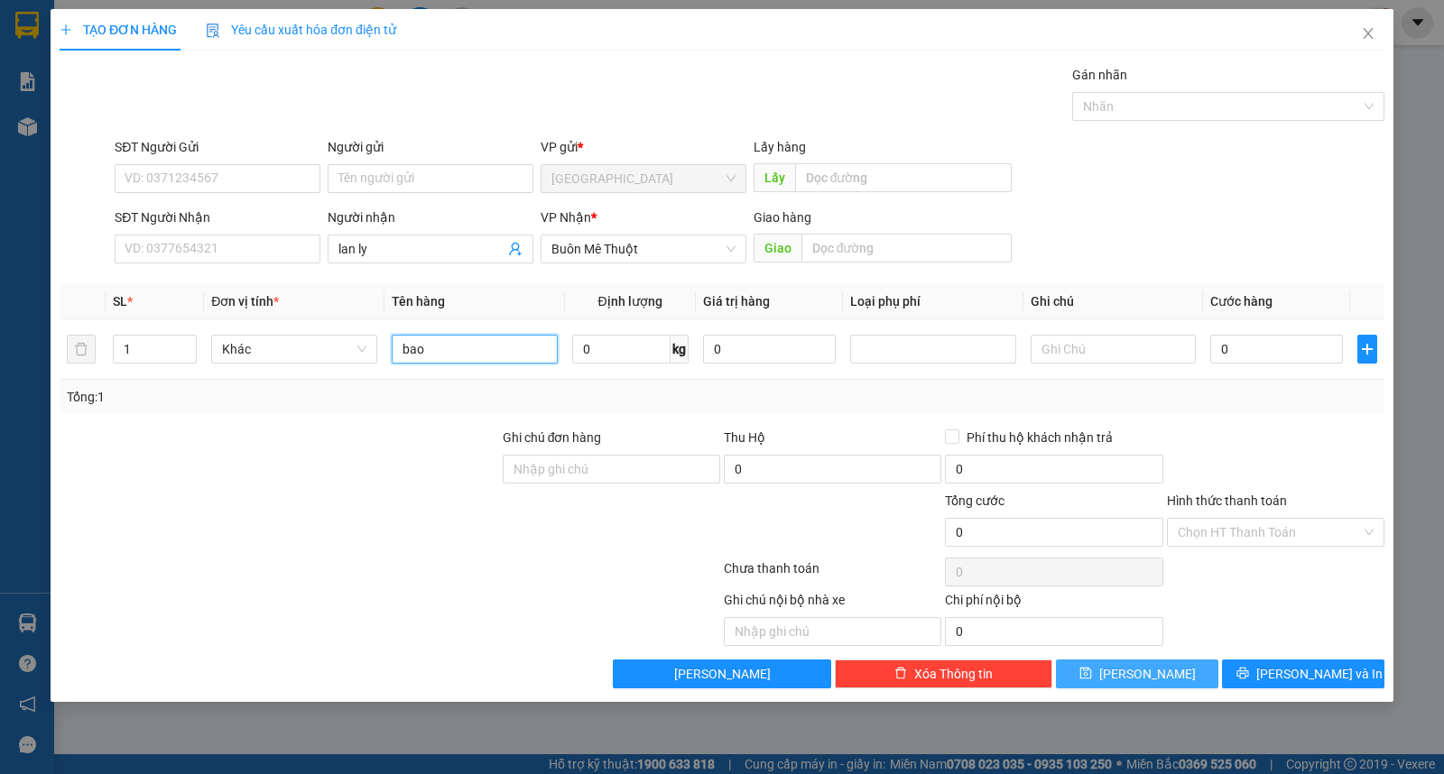
type input "bao"
click at [1147, 684] on button "[PERSON_NAME]" at bounding box center [1137, 674] width 162 height 29
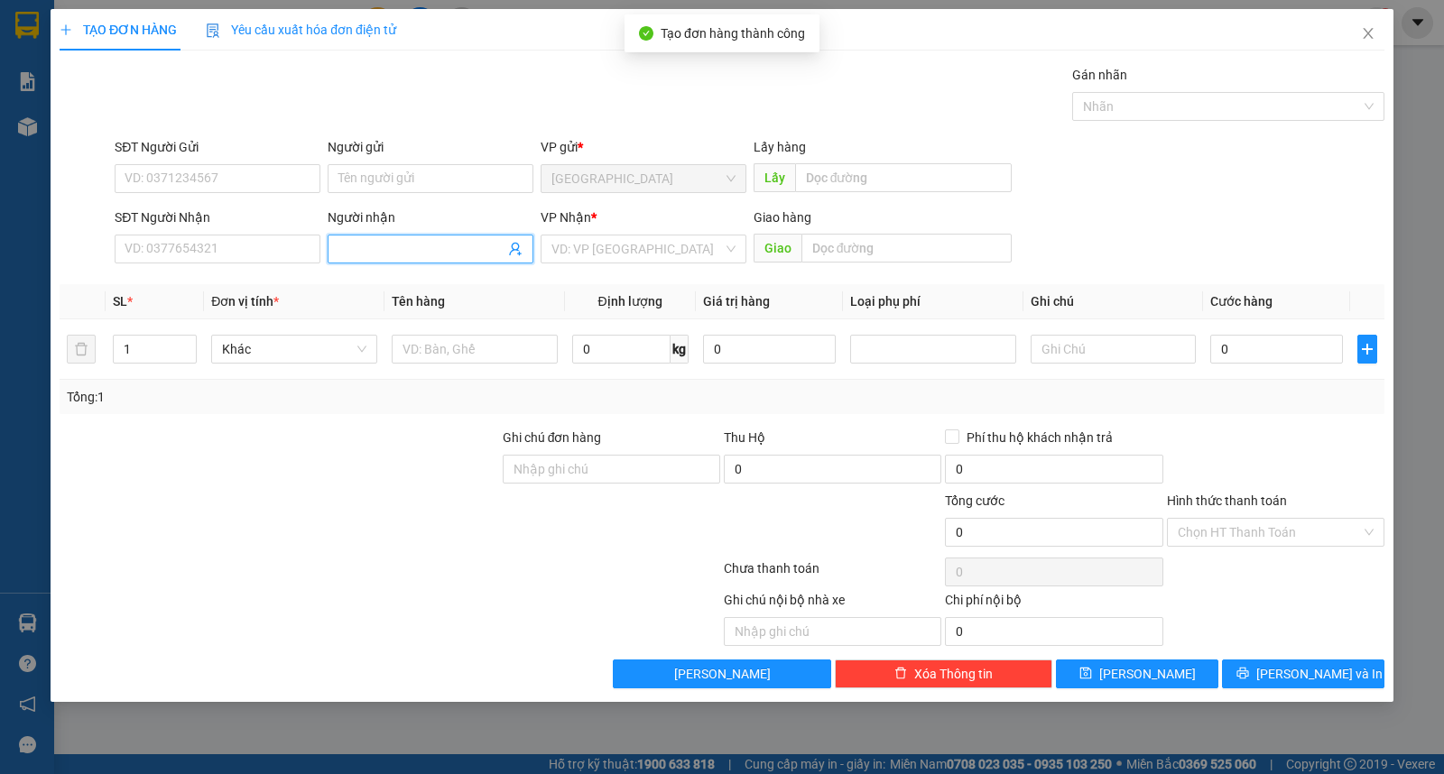
click at [374, 257] on input "Người nhận" at bounding box center [421, 249] width 166 height 20
type input "[PERSON_NAME]"
type input "ư"
type input "bao"
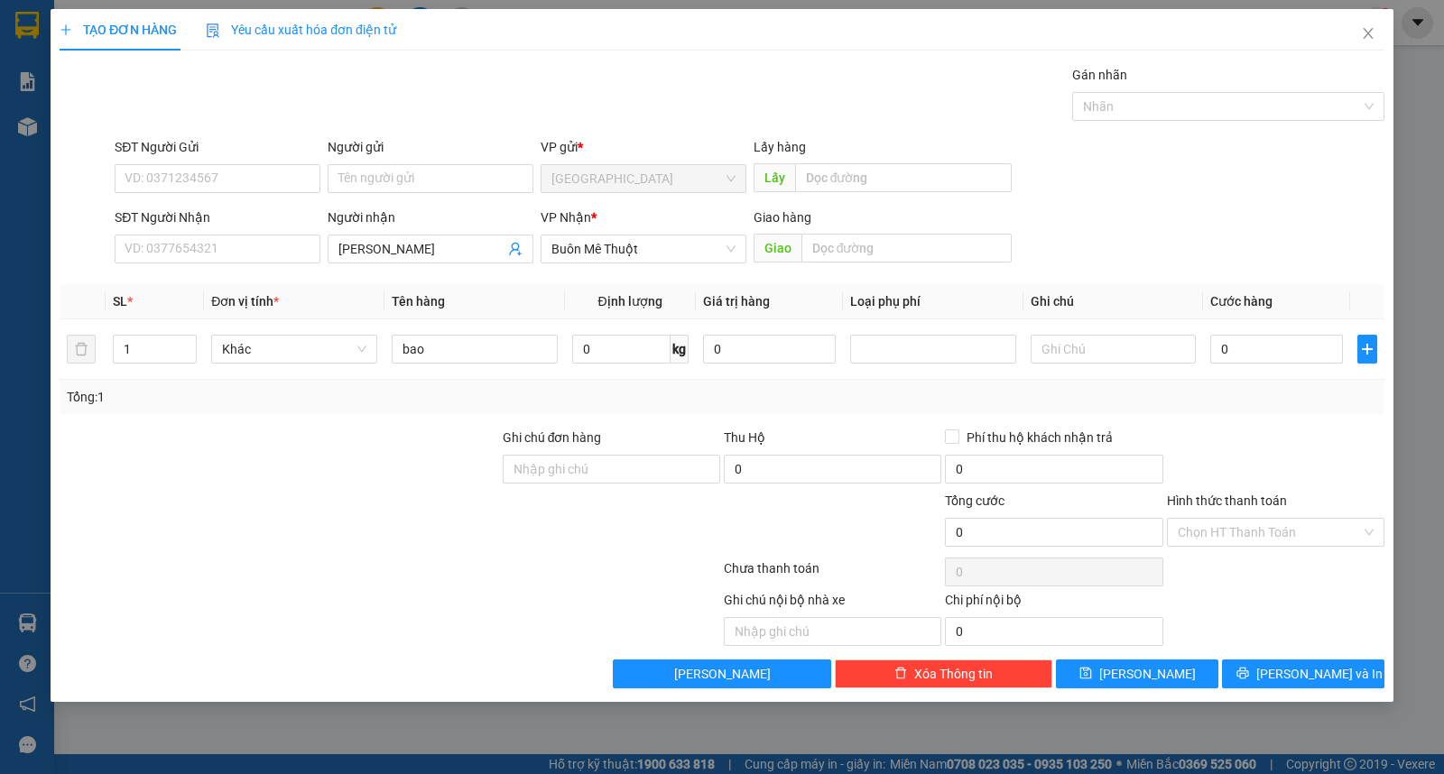
click at [1138, 690] on div "TẠO ĐƠN HÀNG Yêu cầu xuất hóa đơn điện tử Transit Pickup Surcharge Ids Transit …" at bounding box center [722, 355] width 1343 height 693
click at [1138, 671] on span "[PERSON_NAME]" at bounding box center [1147, 674] width 97 height 20
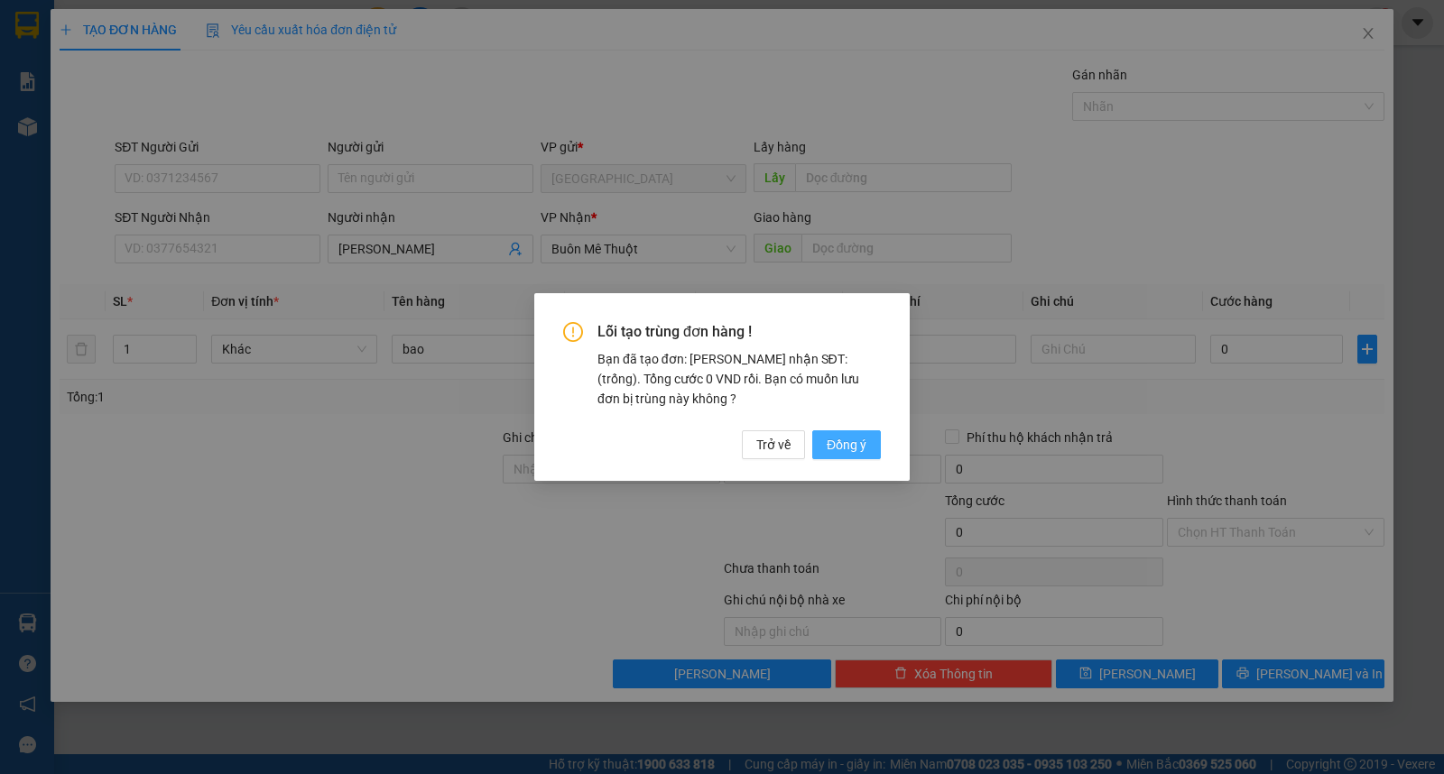
click at [864, 440] on span "Đồng ý" at bounding box center [847, 445] width 40 height 20
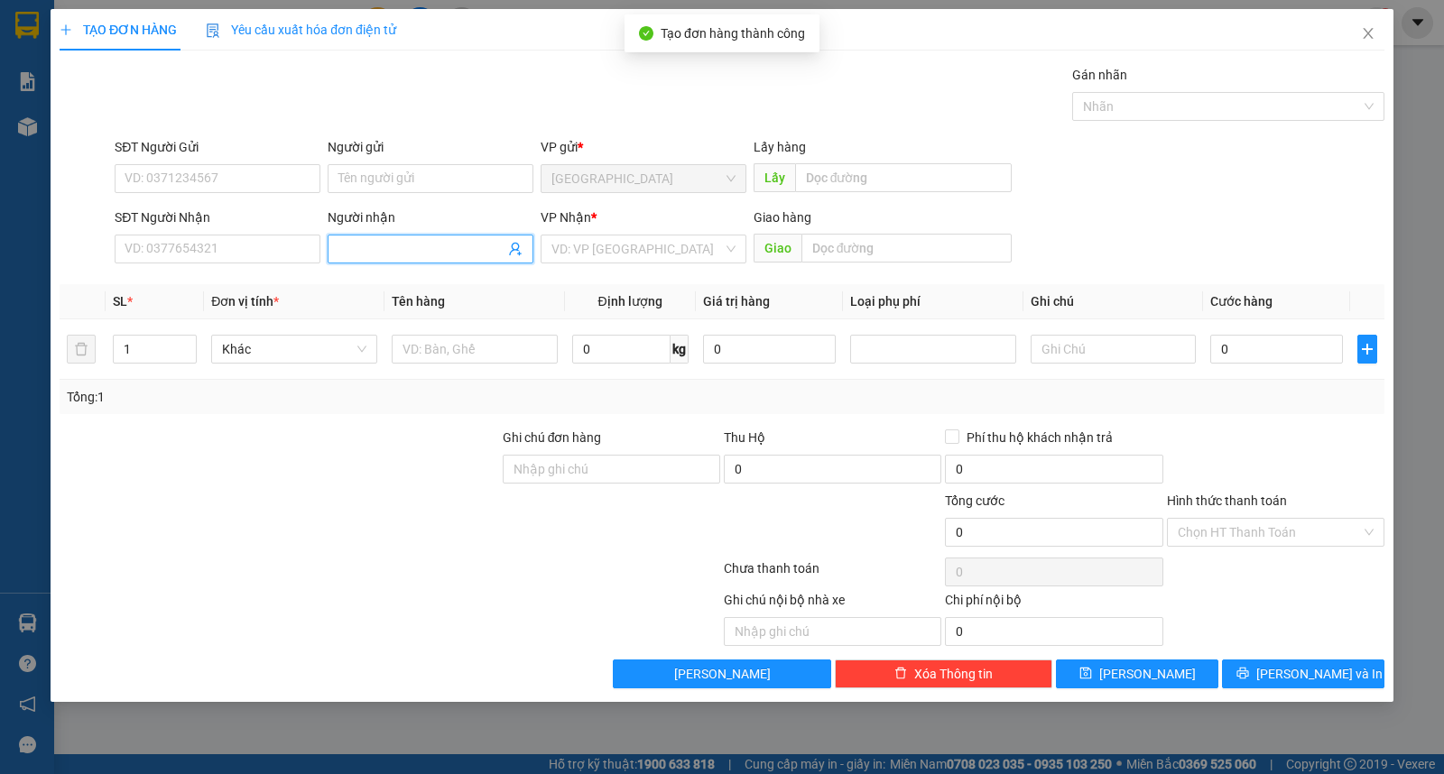
click at [443, 249] on input "Người nhận" at bounding box center [421, 249] width 166 height 20
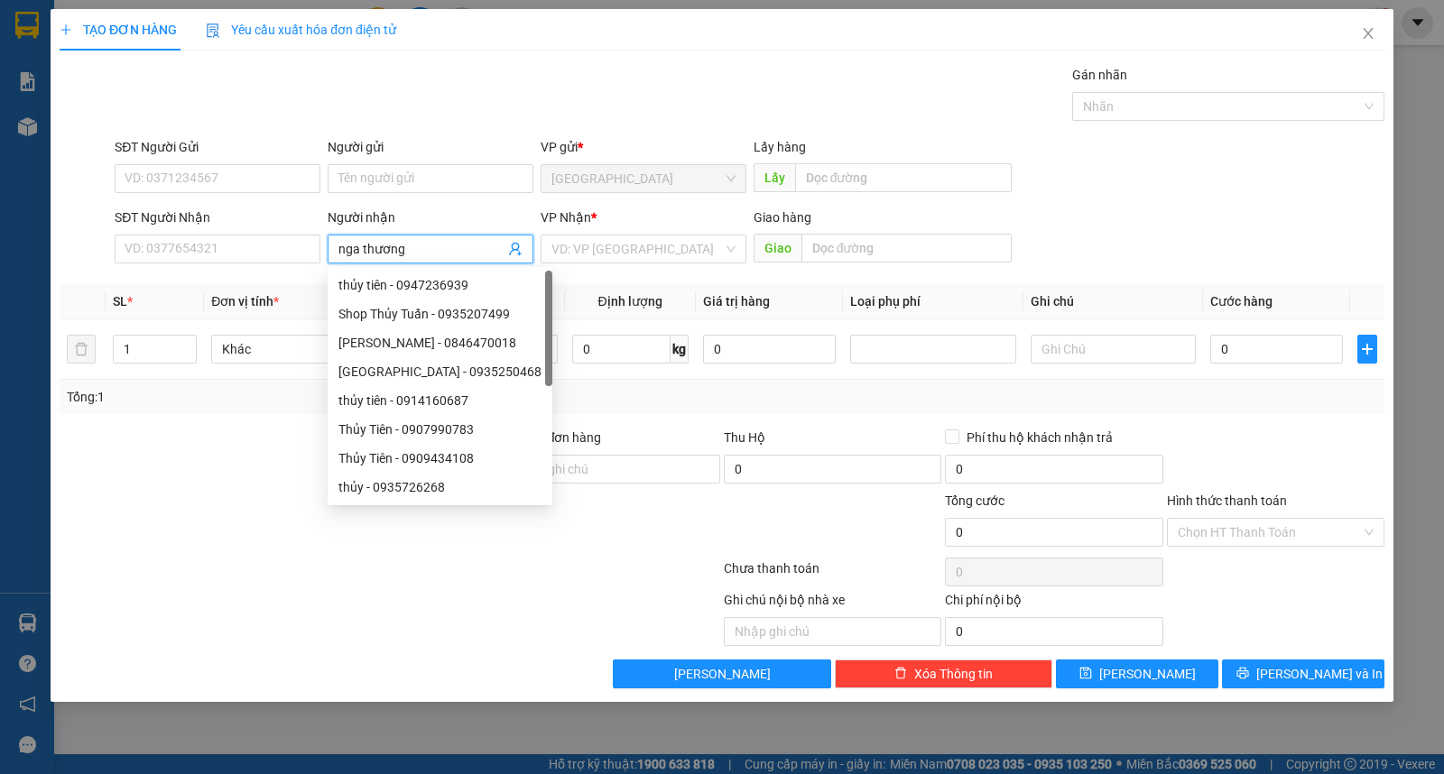
type input "nga thương"
type input "ư"
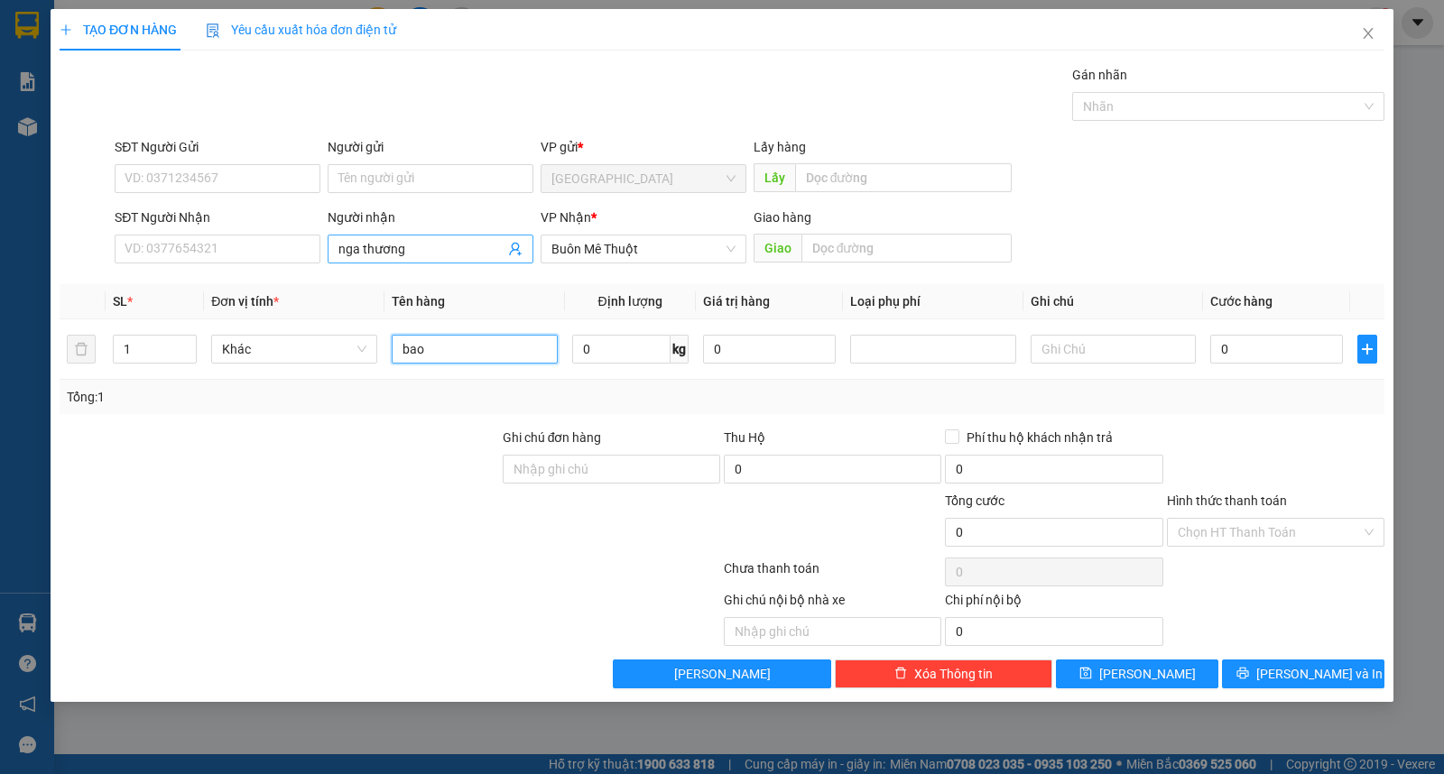
type input "bao"
click at [1173, 664] on button "[PERSON_NAME]" at bounding box center [1137, 674] width 162 height 29
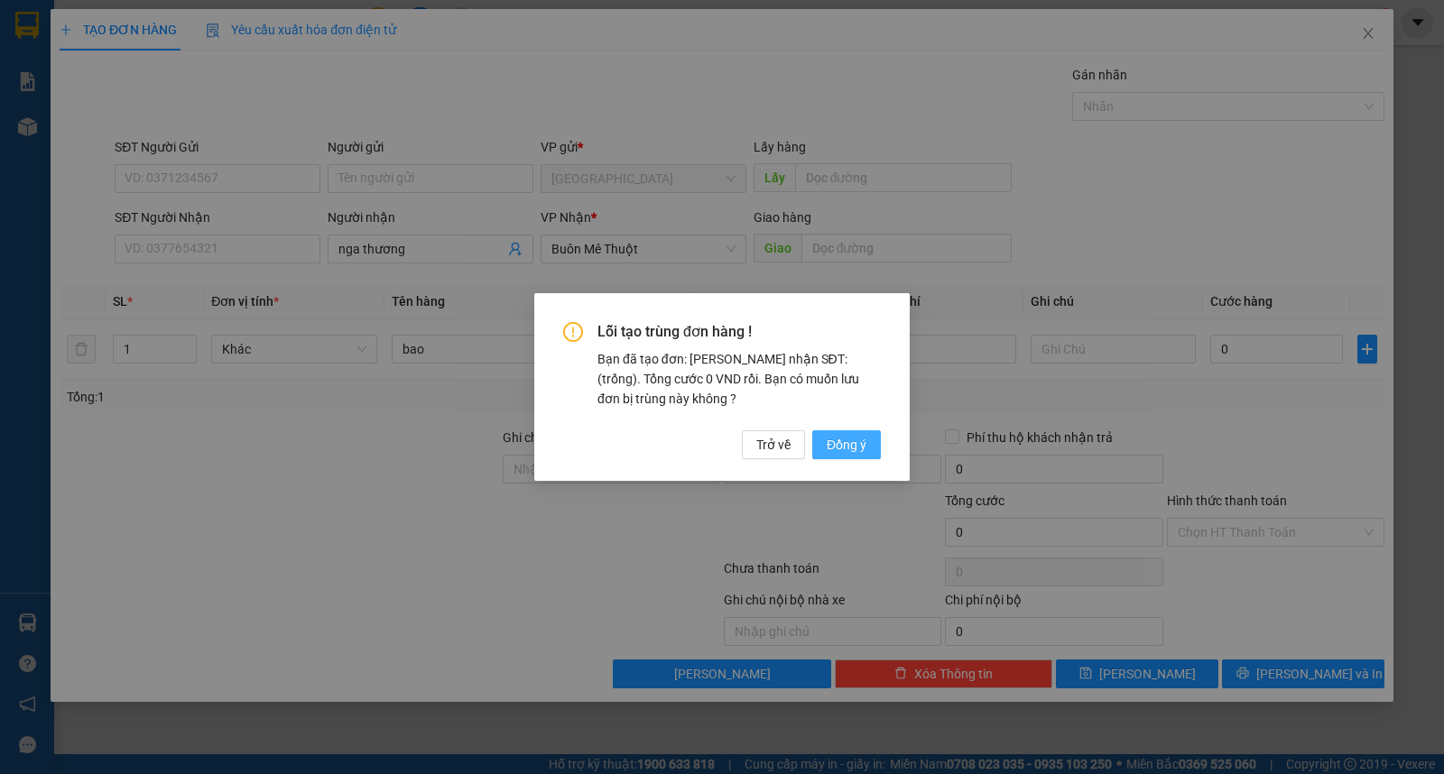
click at [817, 453] on button "Đồng ý" at bounding box center [846, 444] width 69 height 29
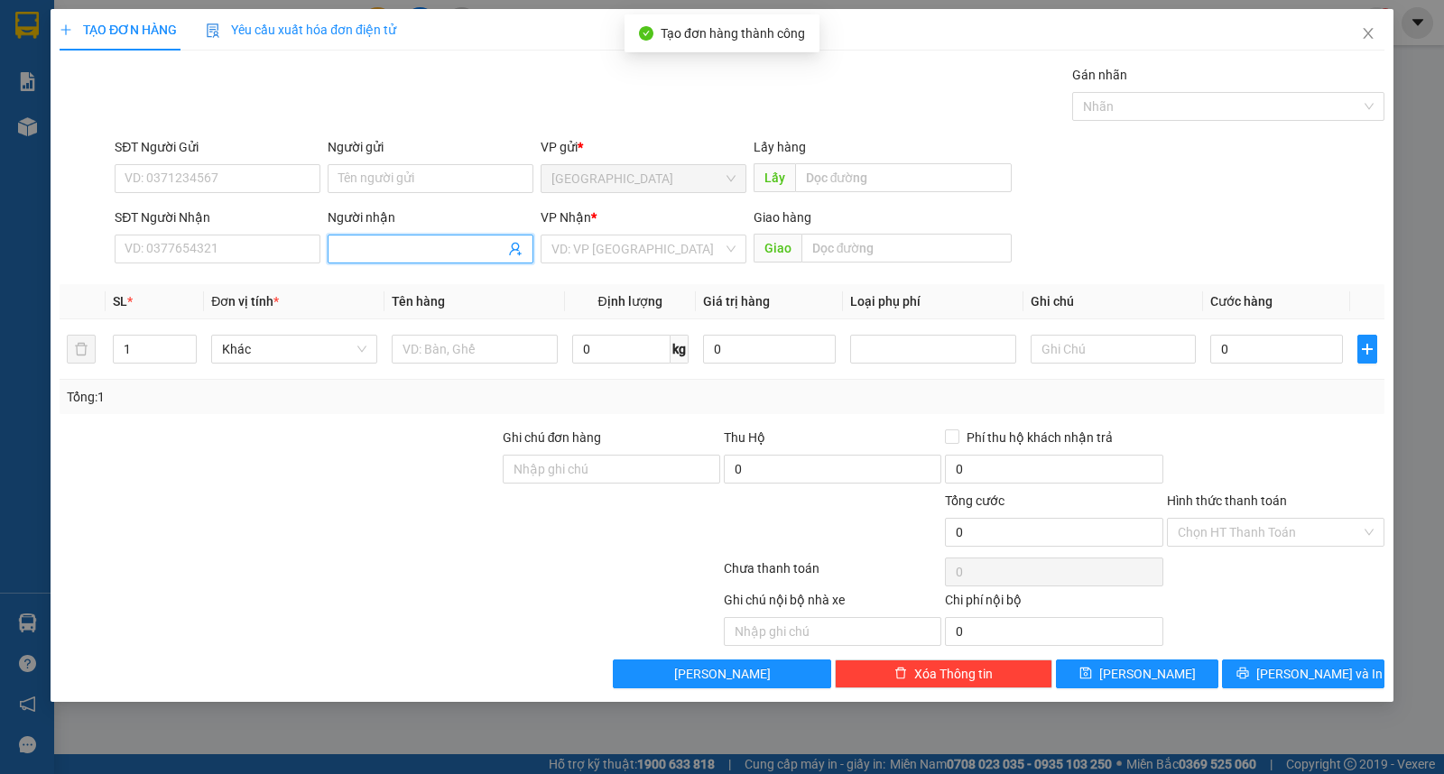
click at [394, 259] on span at bounding box center [431, 249] width 206 height 29
type input "thoa"
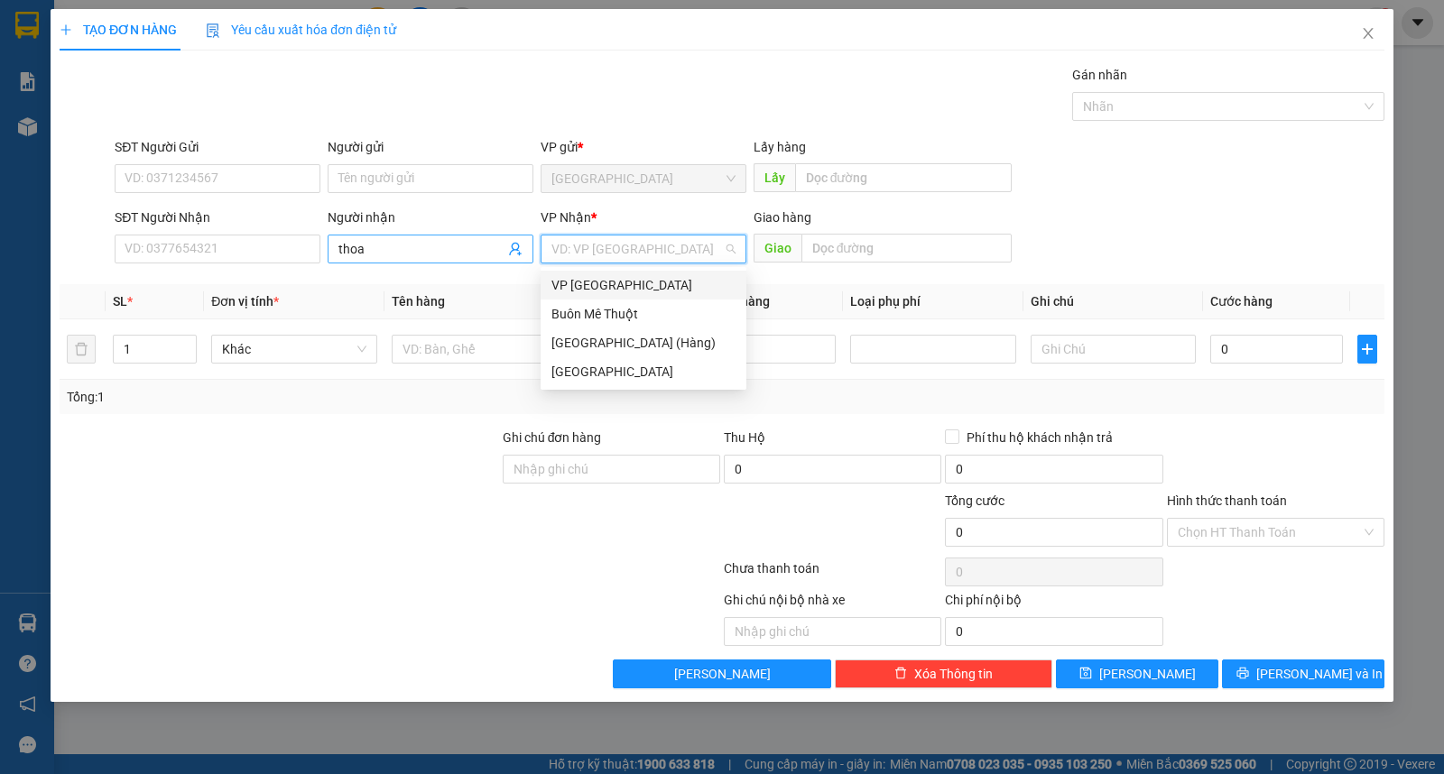
type input "ư"
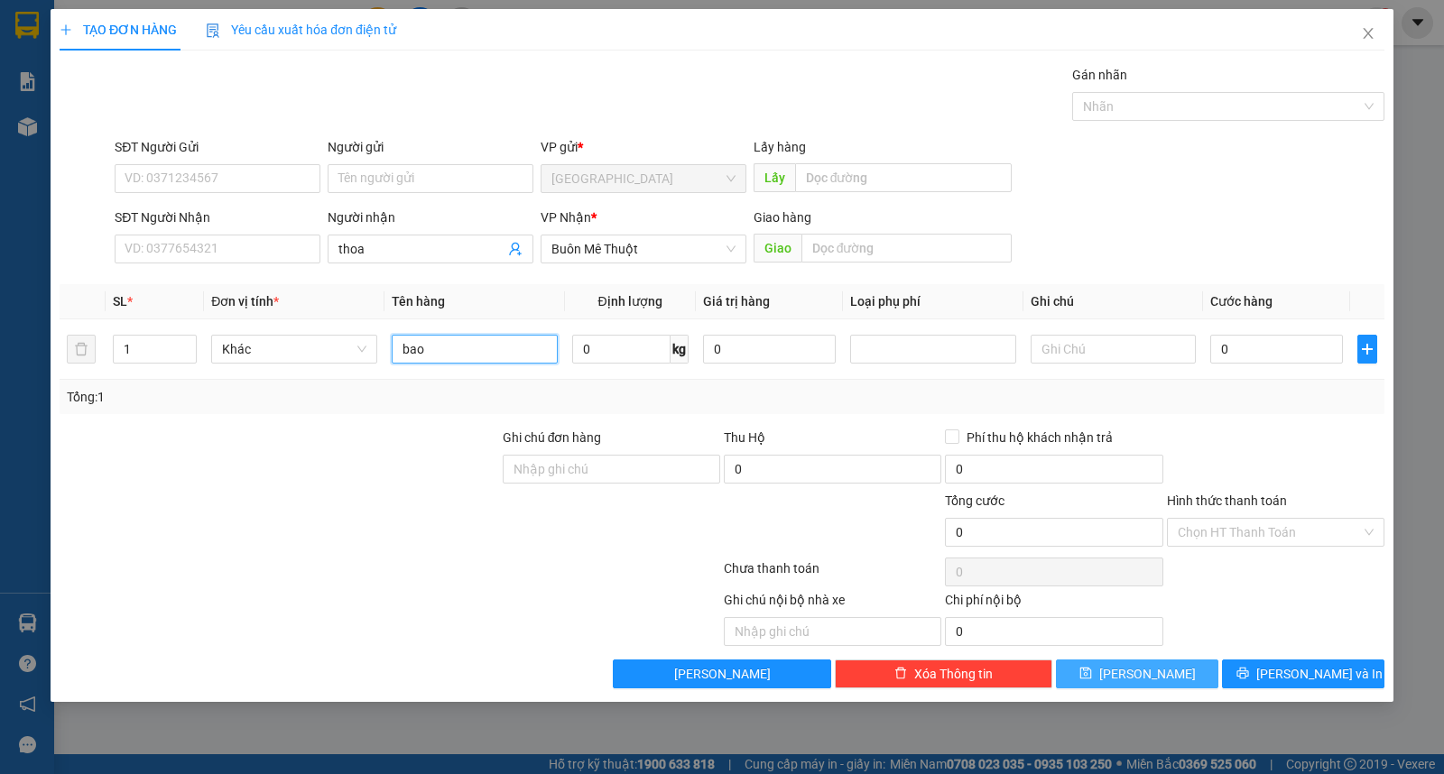
type input "bao"
click at [1092, 666] on button "[PERSON_NAME]" at bounding box center [1137, 674] width 162 height 29
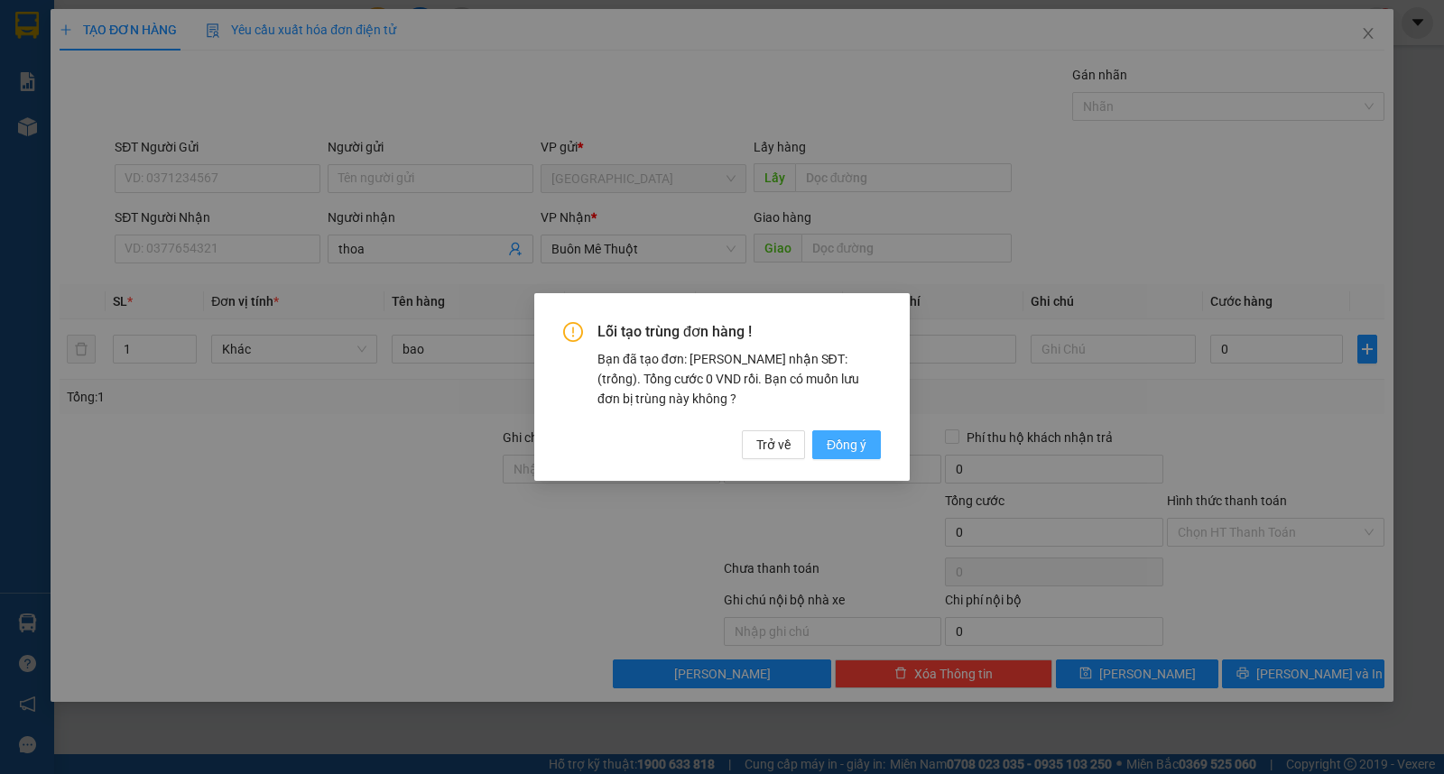
click at [856, 452] on span "Đồng ý" at bounding box center [847, 445] width 40 height 20
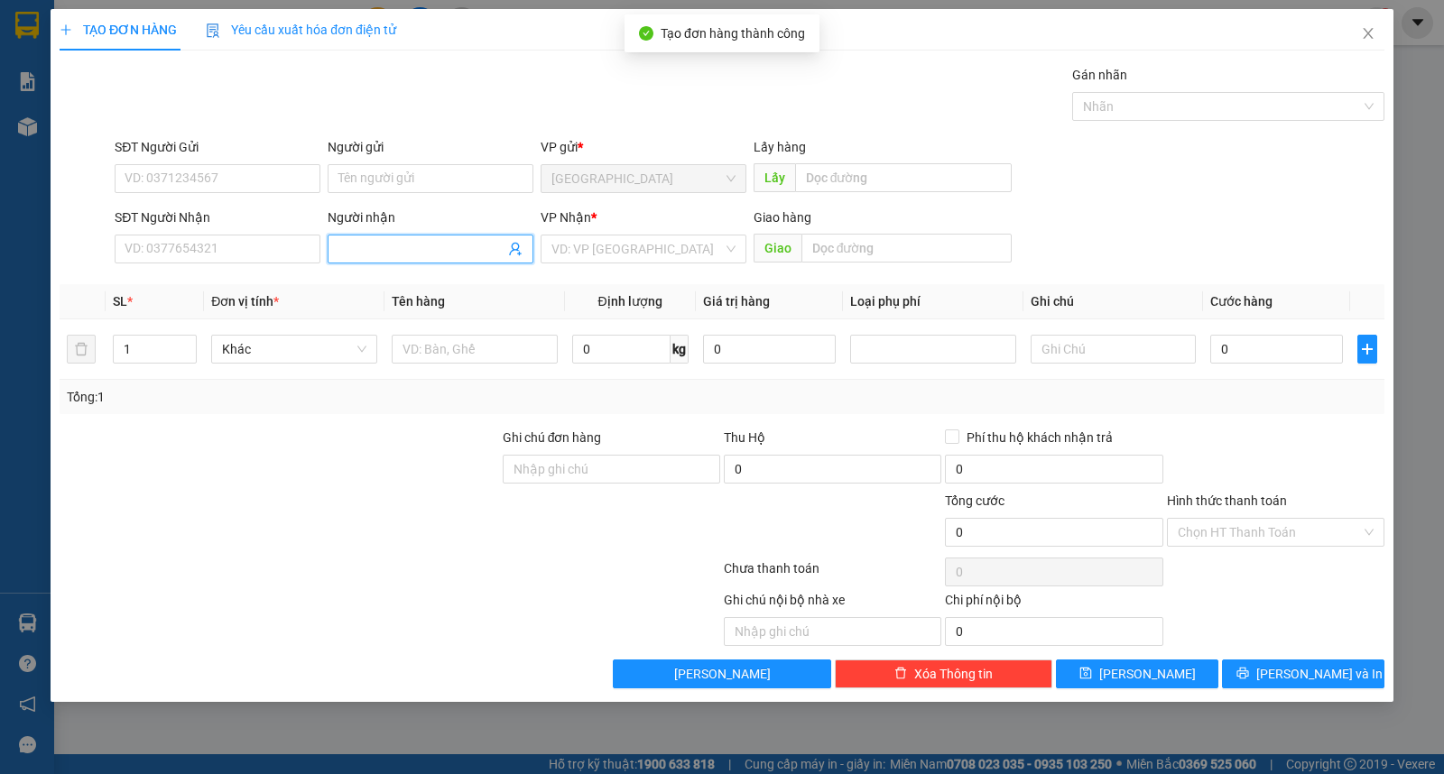
click at [445, 242] on input "Người nhận" at bounding box center [421, 249] width 166 height 20
type input "thủy thương"
type input "ư"
type input "2"
type input "bao"
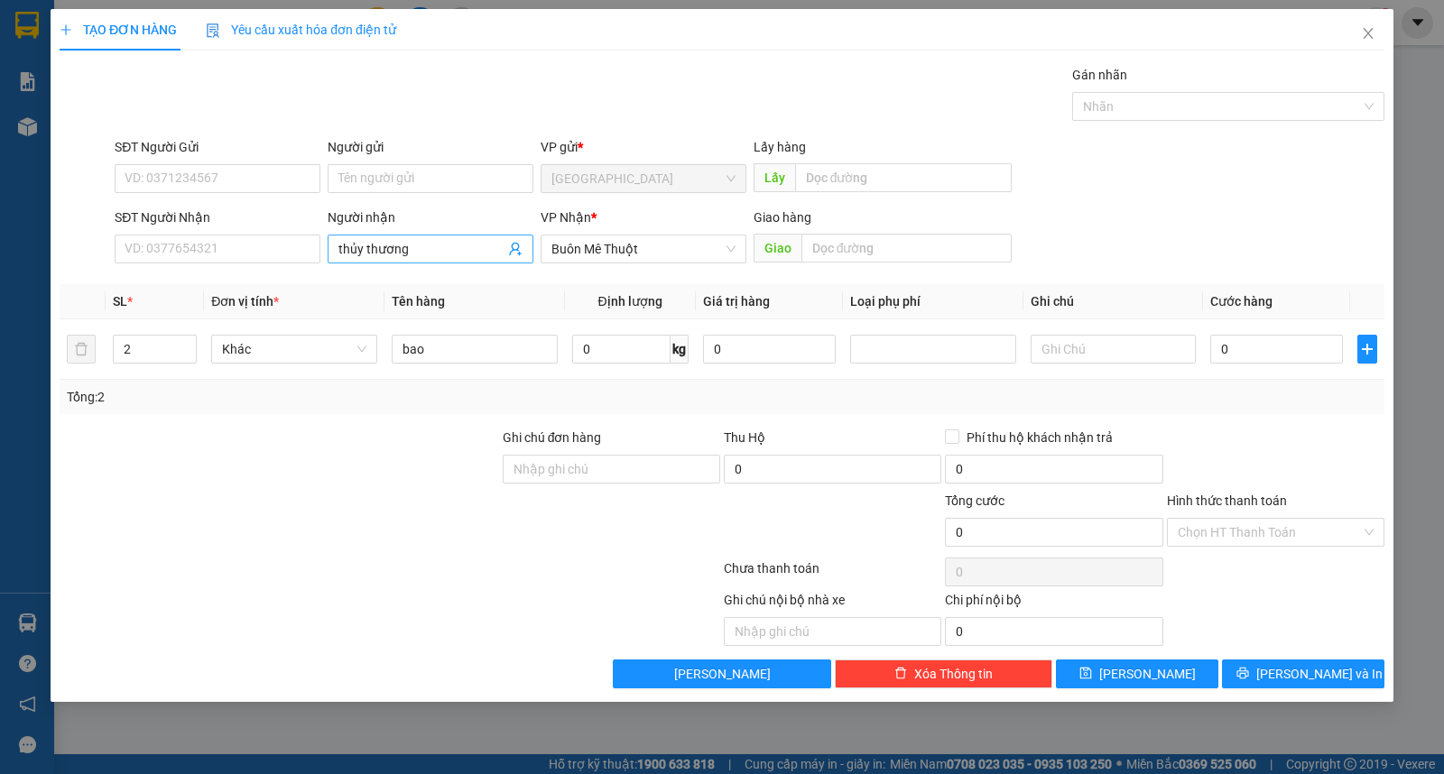
click at [460, 260] on span "thủy thương" at bounding box center [431, 249] width 206 height 29
type input "thủy mì"
click at [1322, 672] on span "[PERSON_NAME] và In" at bounding box center [1319, 674] width 126 height 20
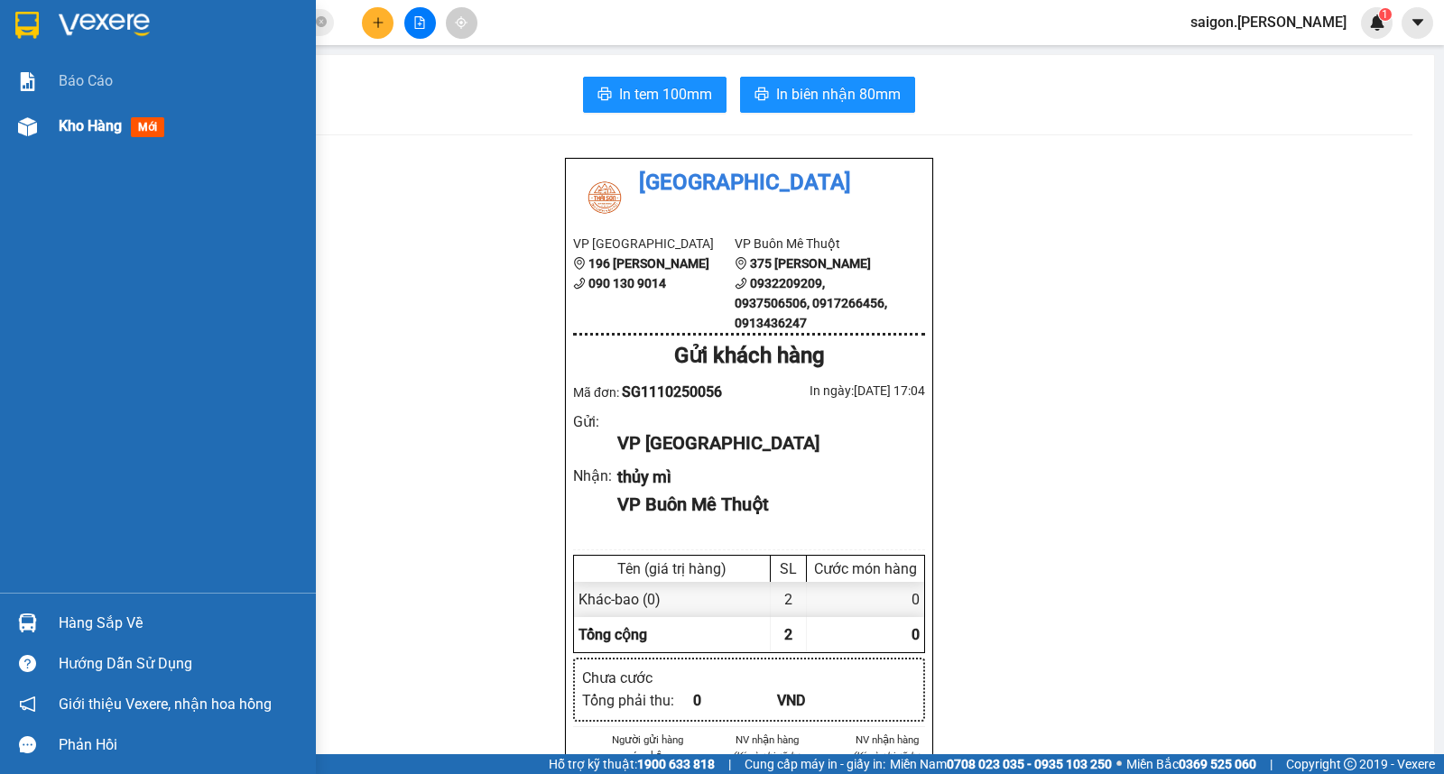
click at [57, 148] on div "Kho hàng mới" at bounding box center [158, 126] width 316 height 45
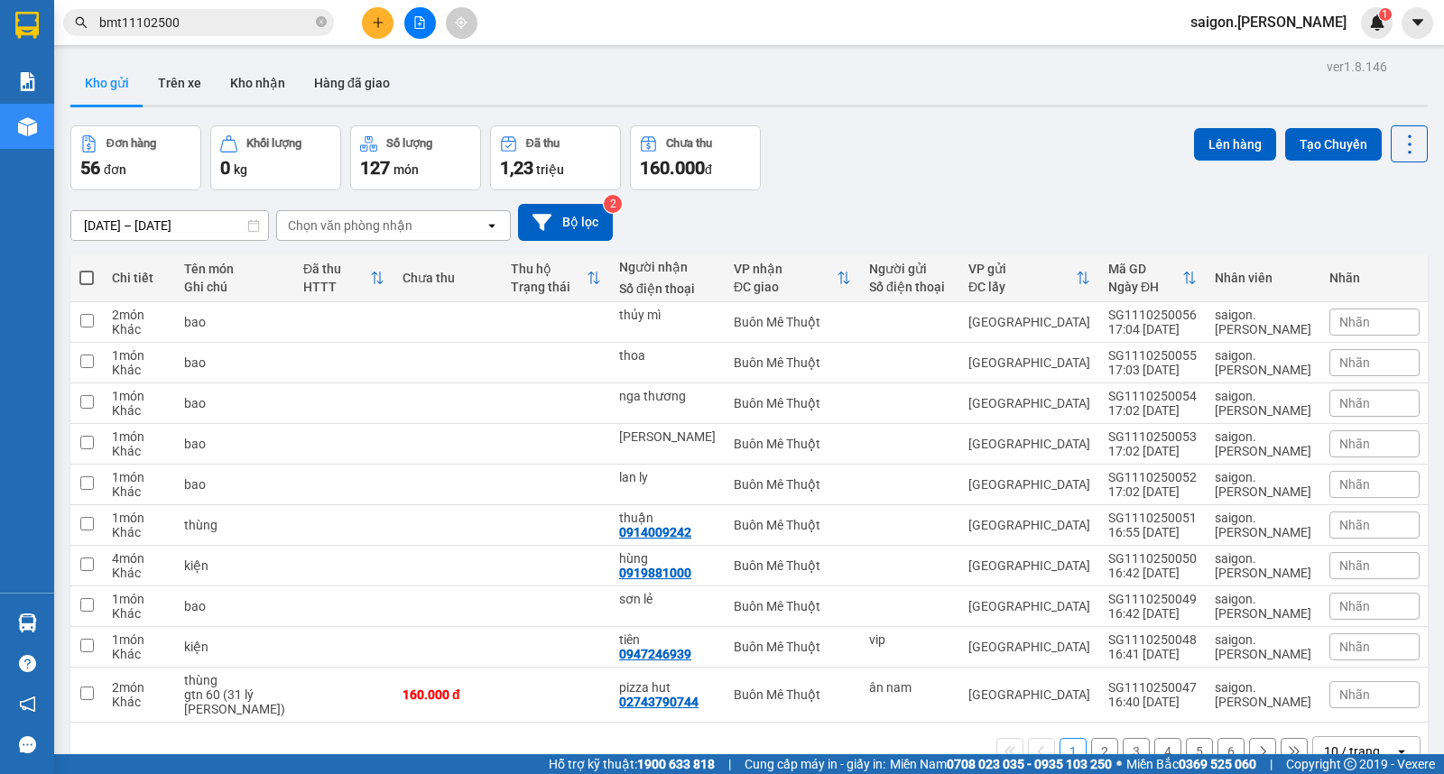
scroll to position [83, 0]
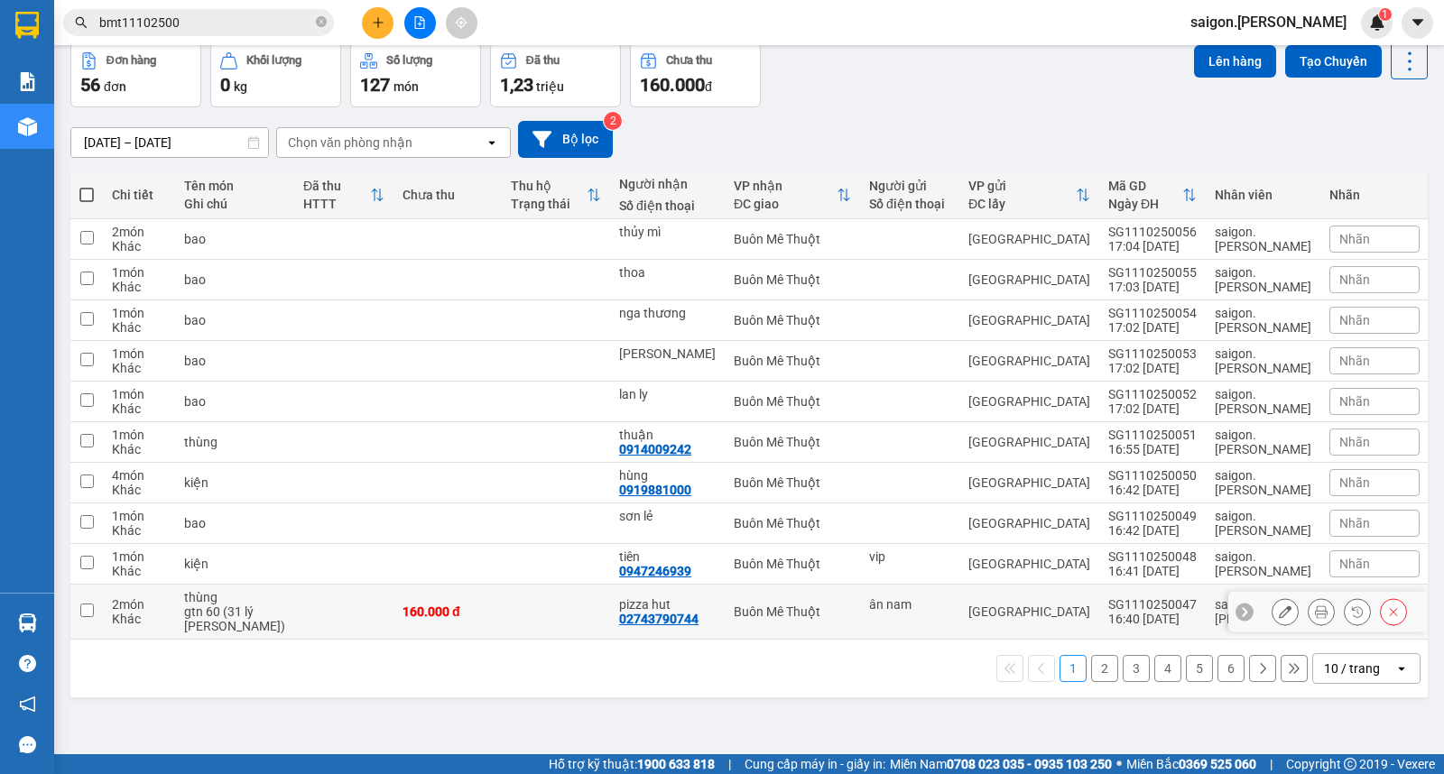
click at [1273, 610] on button at bounding box center [1284, 613] width 25 height 32
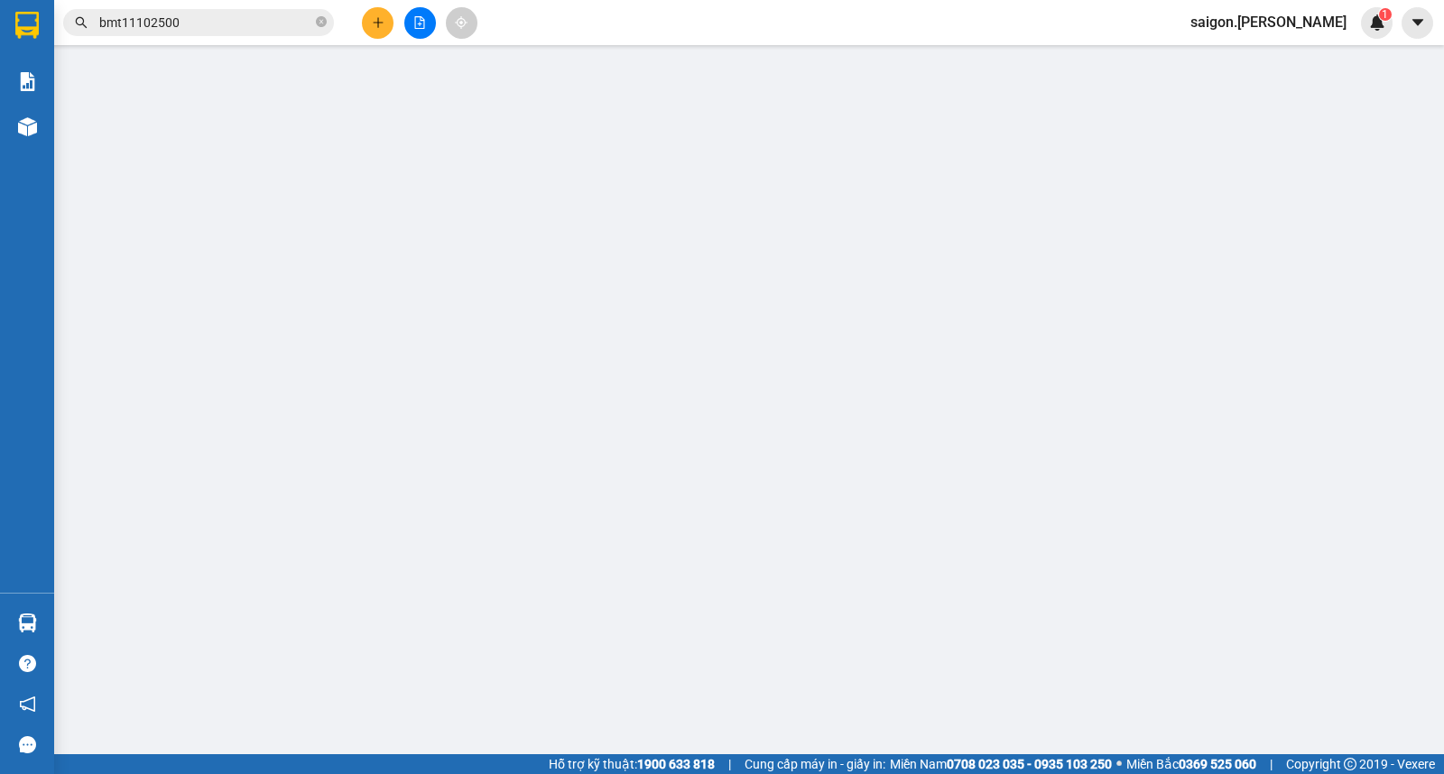
type input "ân nam"
type input "02743790744"
type input "pizza hut"
type input "0"
type input "160.000"
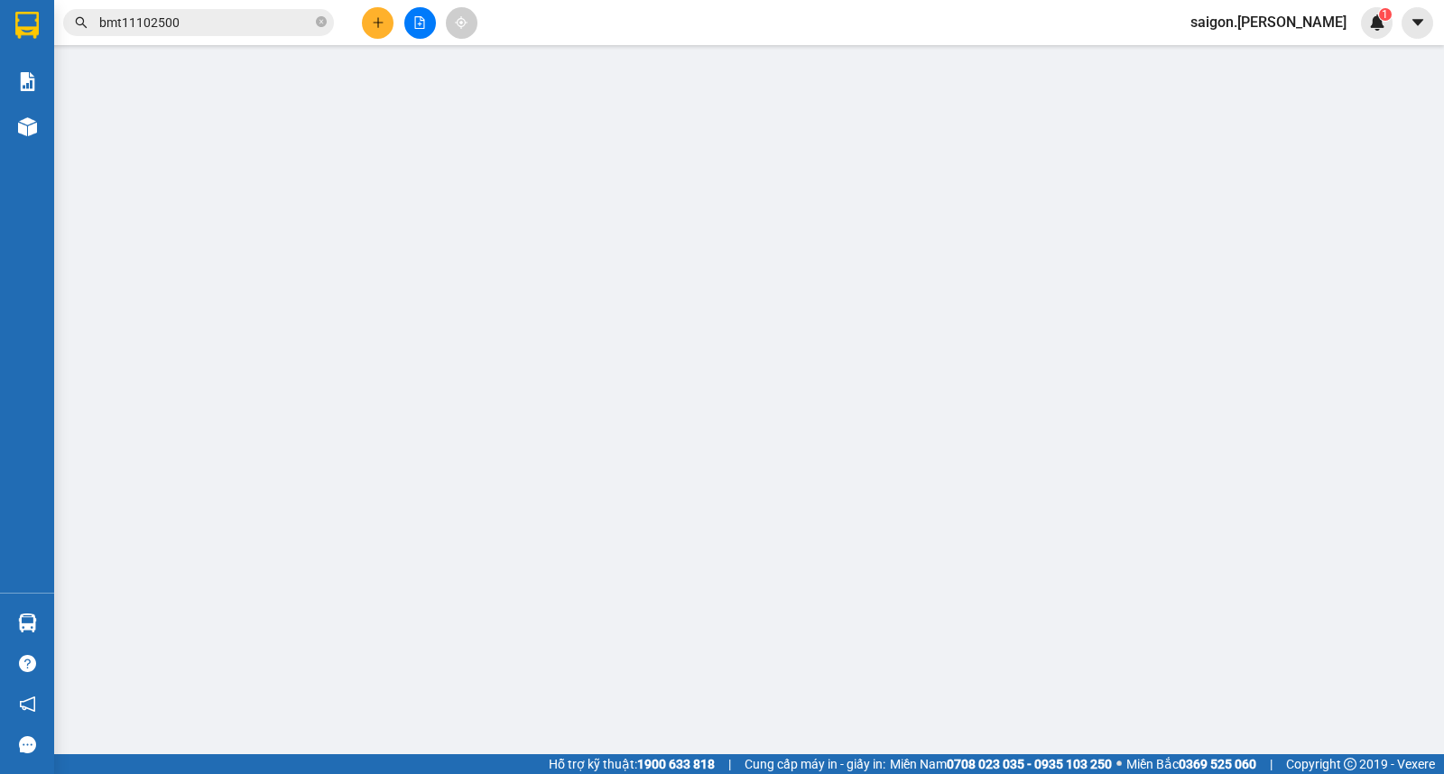
type input "160.000"
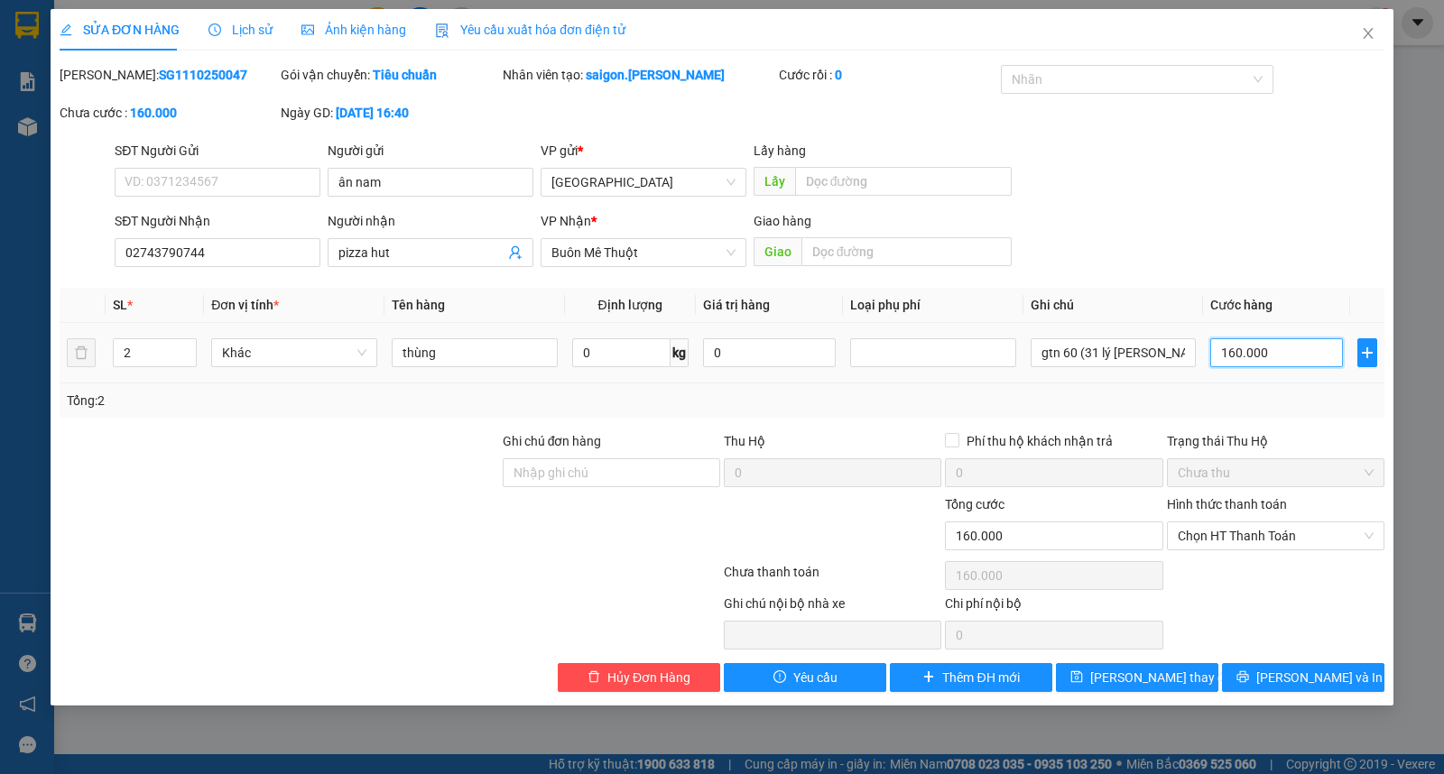
click at [1248, 340] on input "160.000" at bounding box center [1276, 352] width 133 height 29
type input "1"
type input "14"
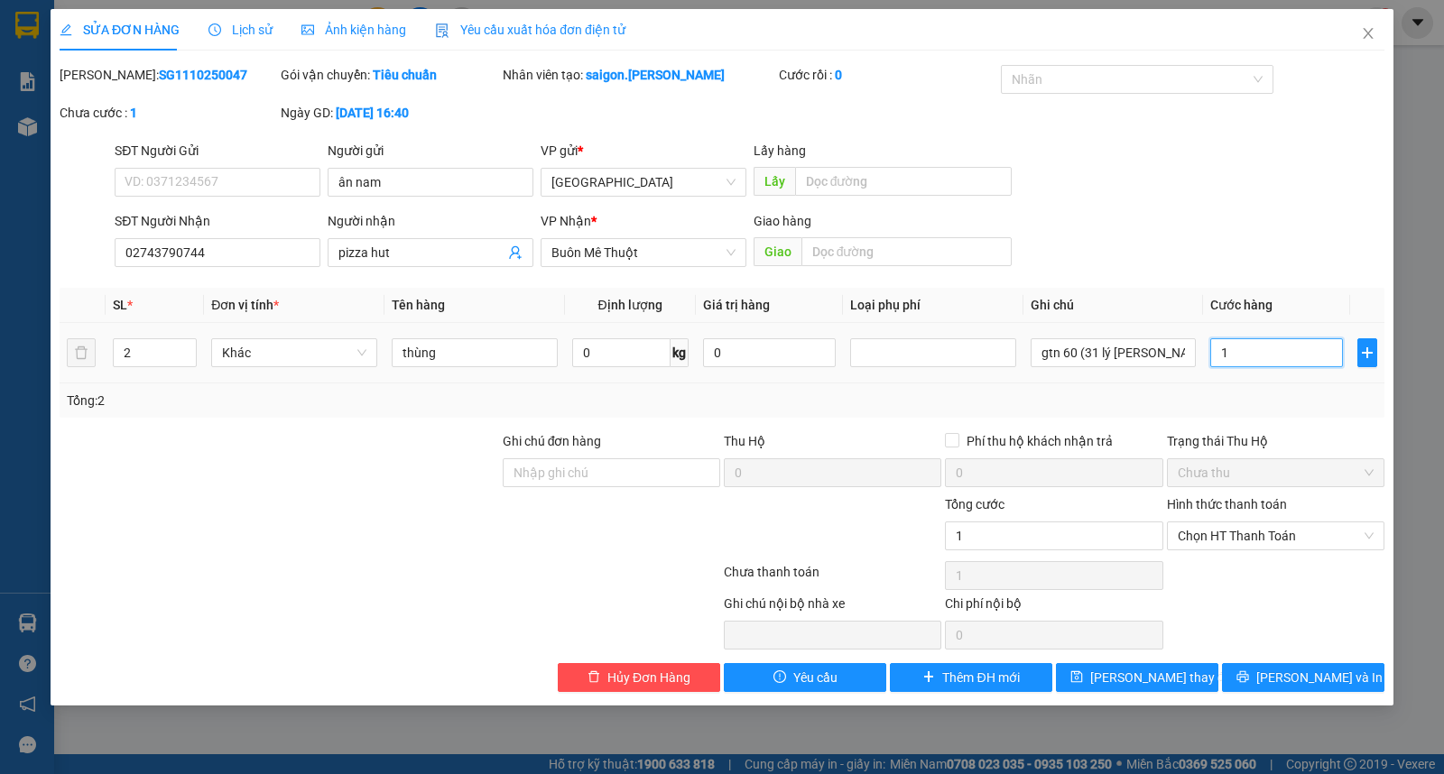
type input "14"
type input "140"
click at [1235, 537] on span "Chọn HT Thanh Toán" at bounding box center [1276, 536] width 196 height 27
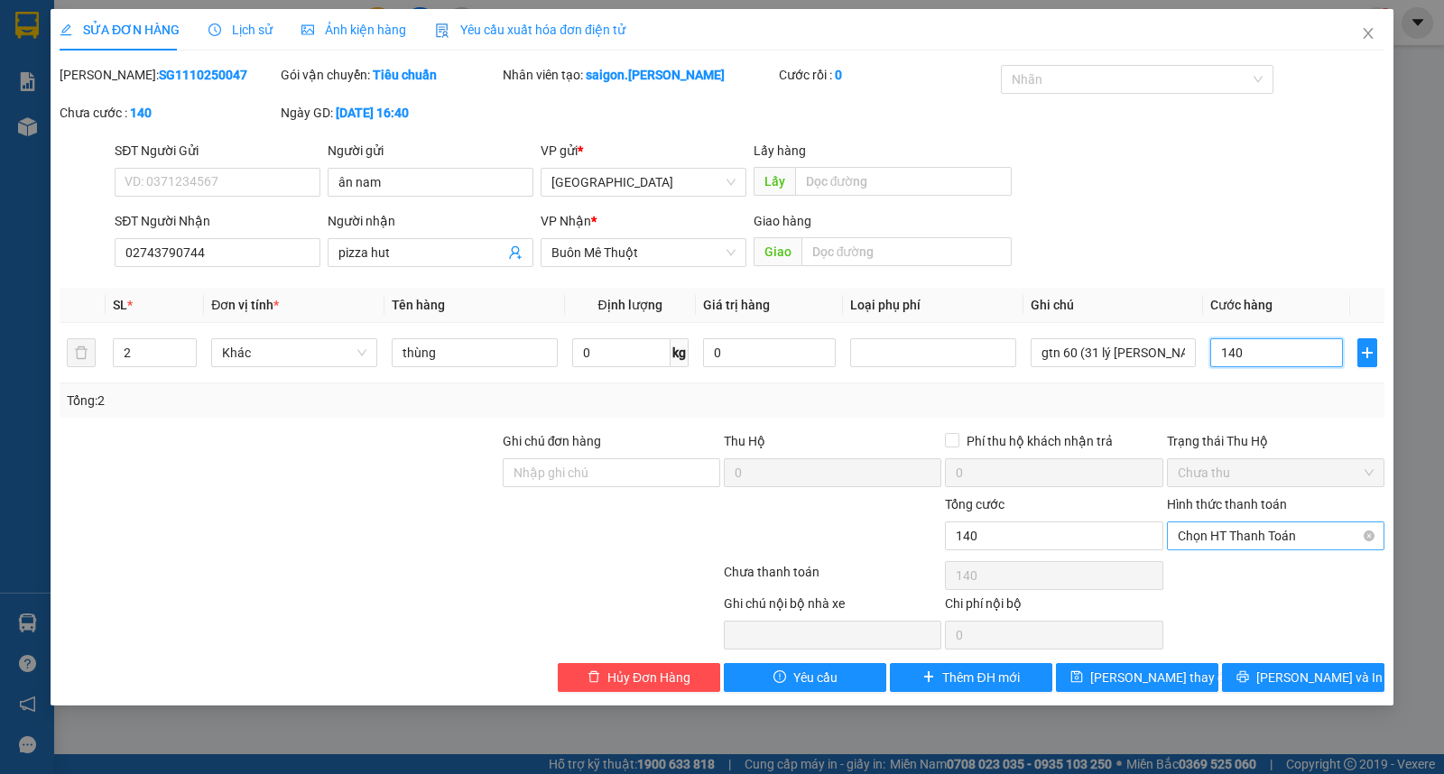
type input "140"
type input "140.000"
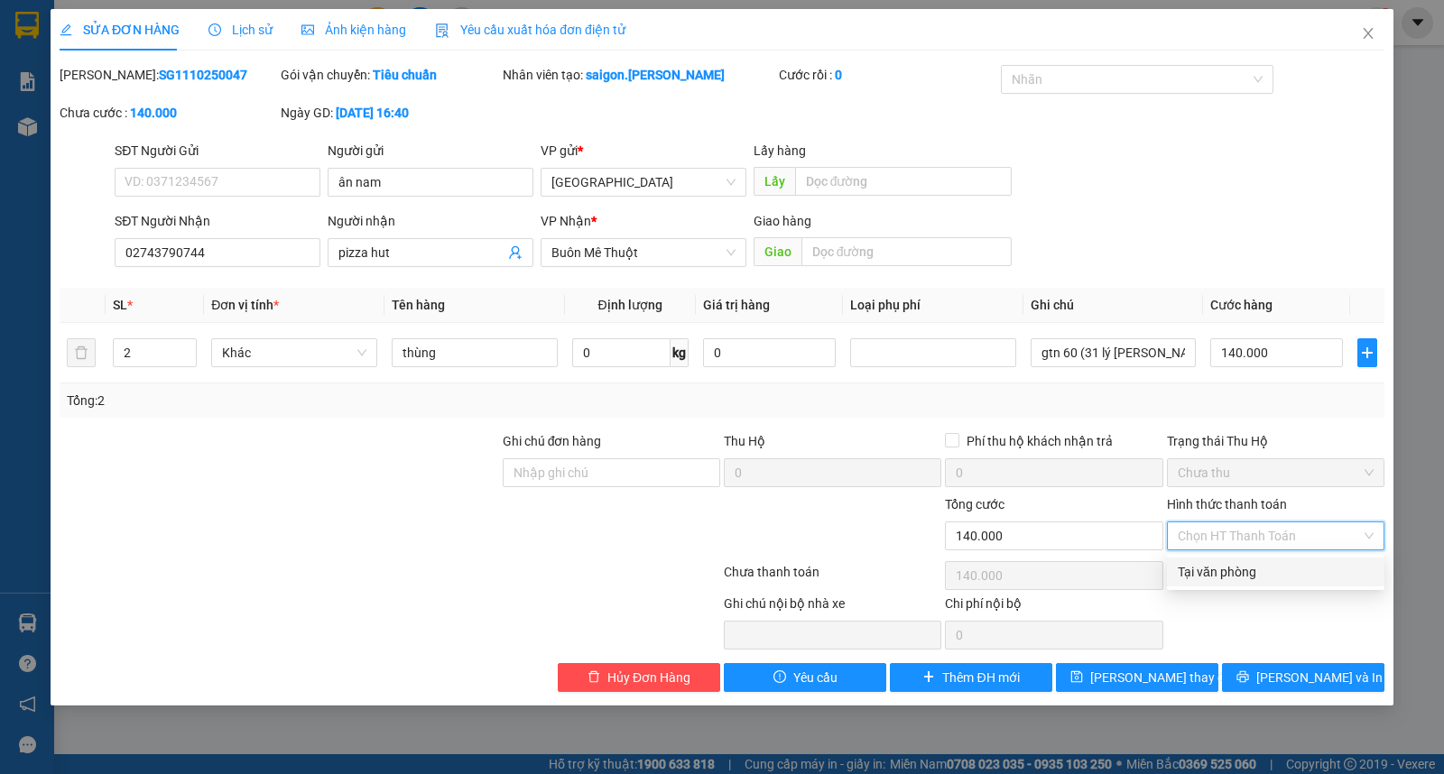
click at [1238, 558] on div "Tại văn phòng" at bounding box center [1275, 572] width 217 height 29
type input "0"
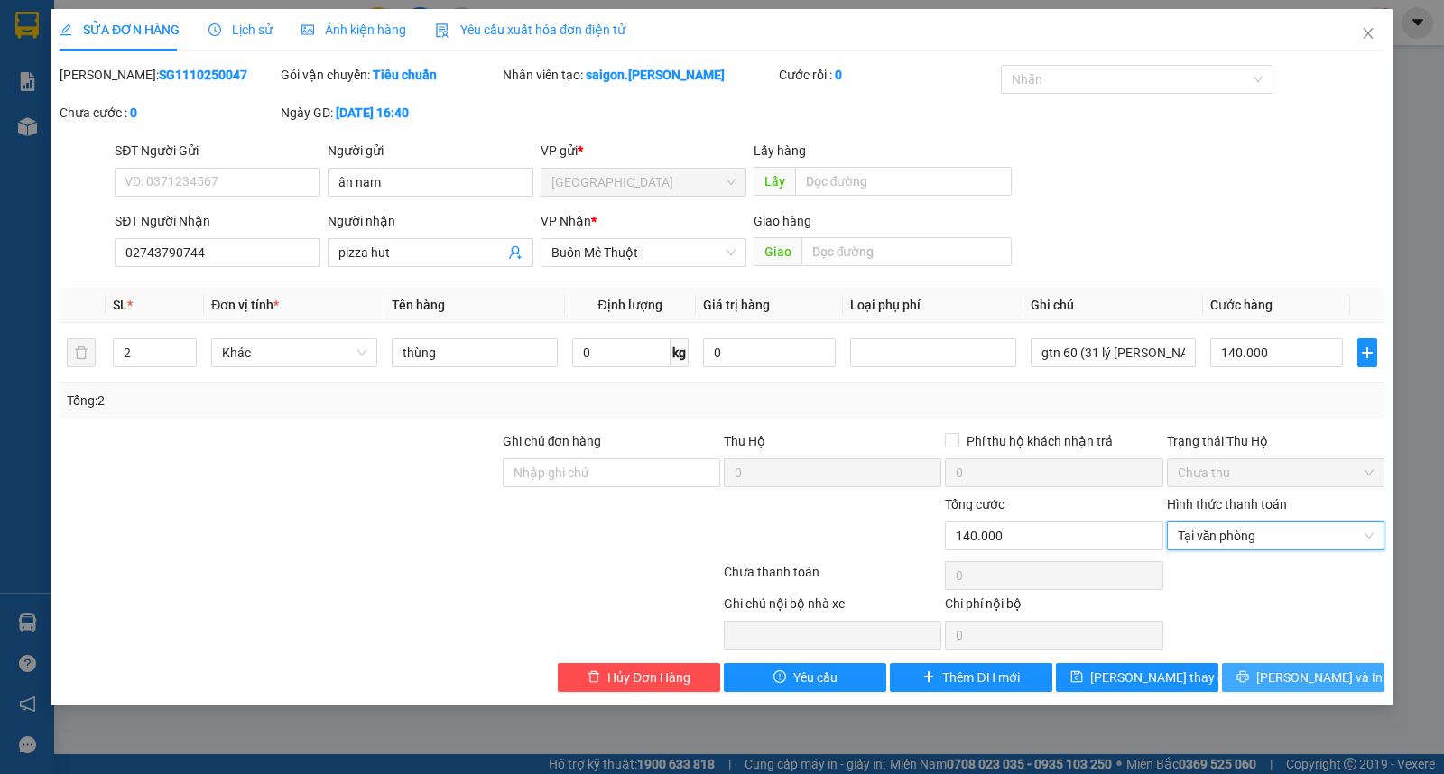
click at [1270, 664] on button "[PERSON_NAME] và In" at bounding box center [1303, 677] width 162 height 29
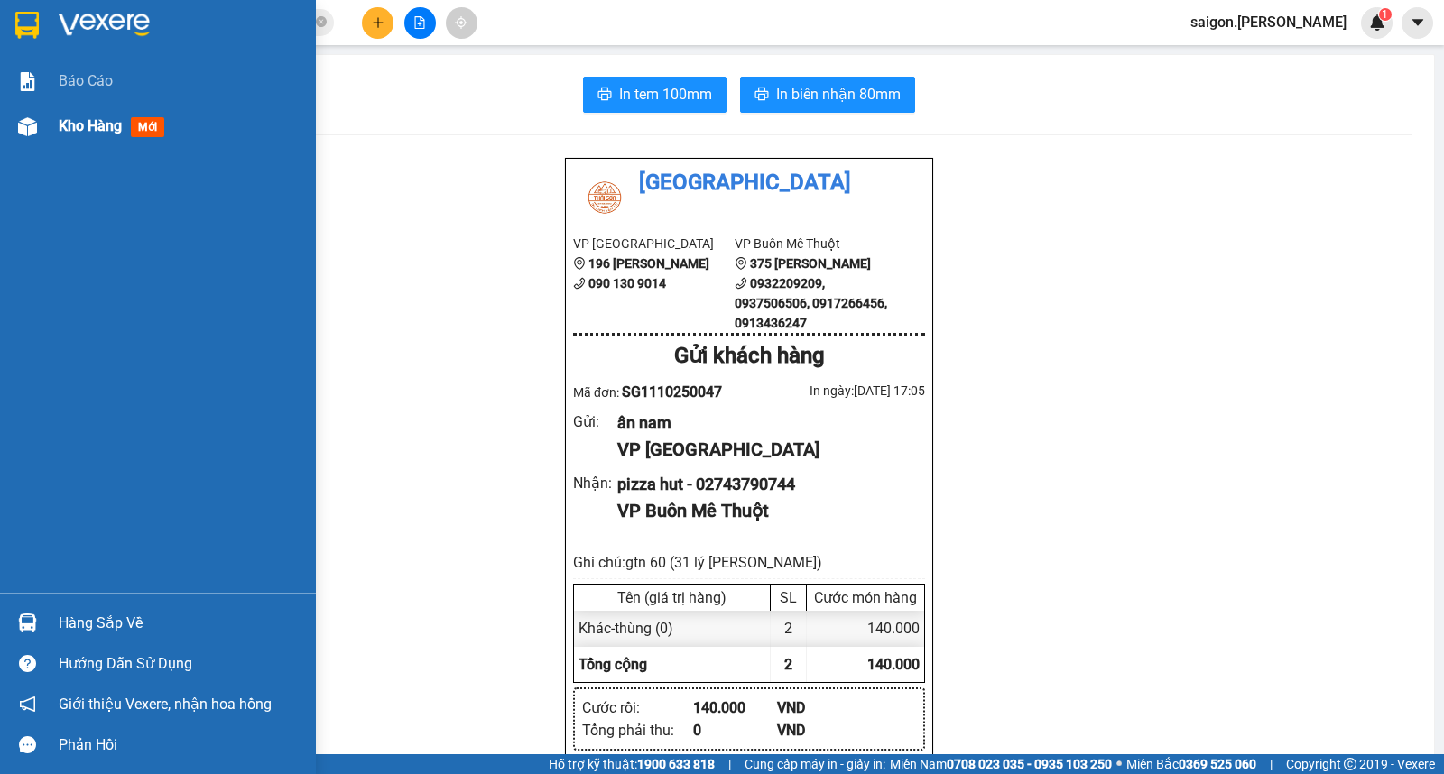
click at [74, 119] on span "Kho hàng" at bounding box center [90, 125] width 63 height 17
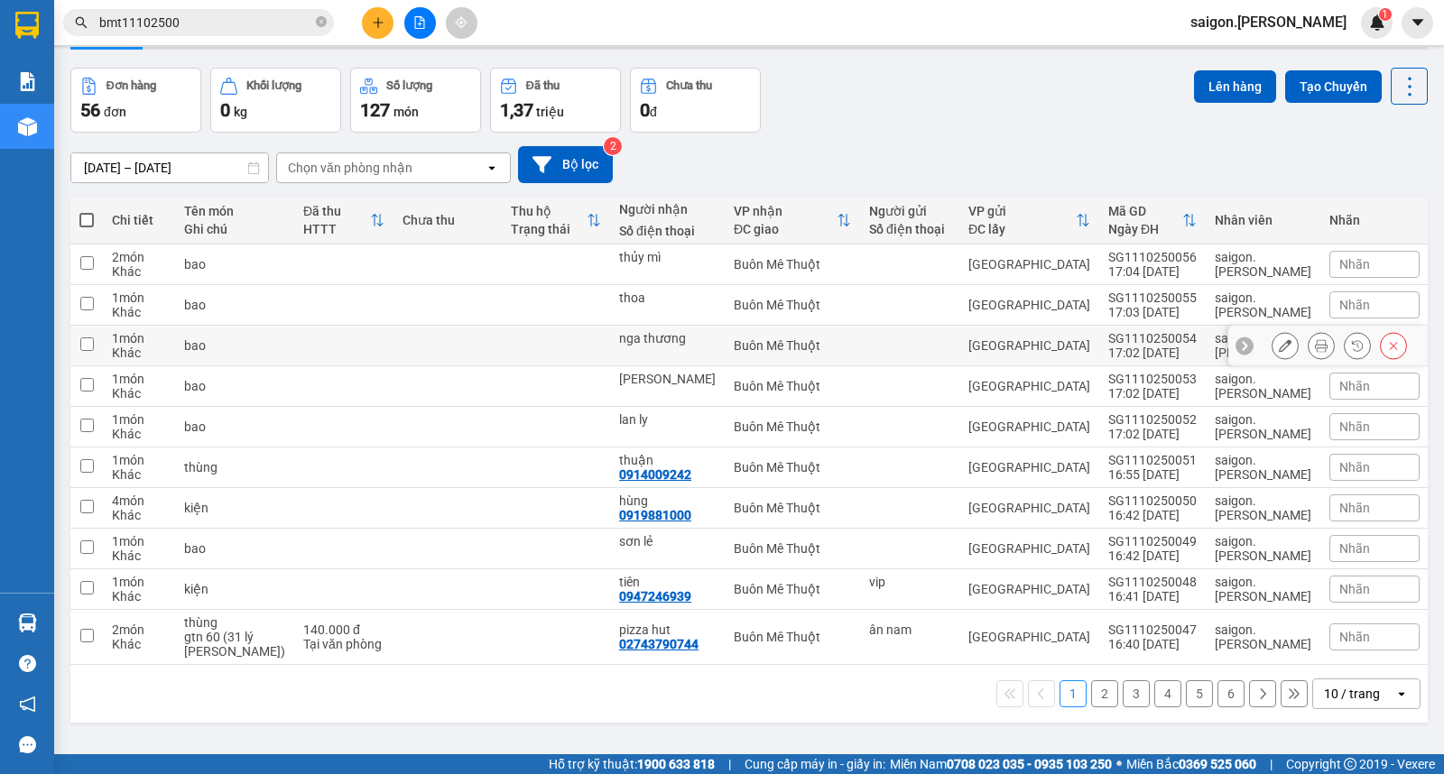
scroll to position [83, 0]
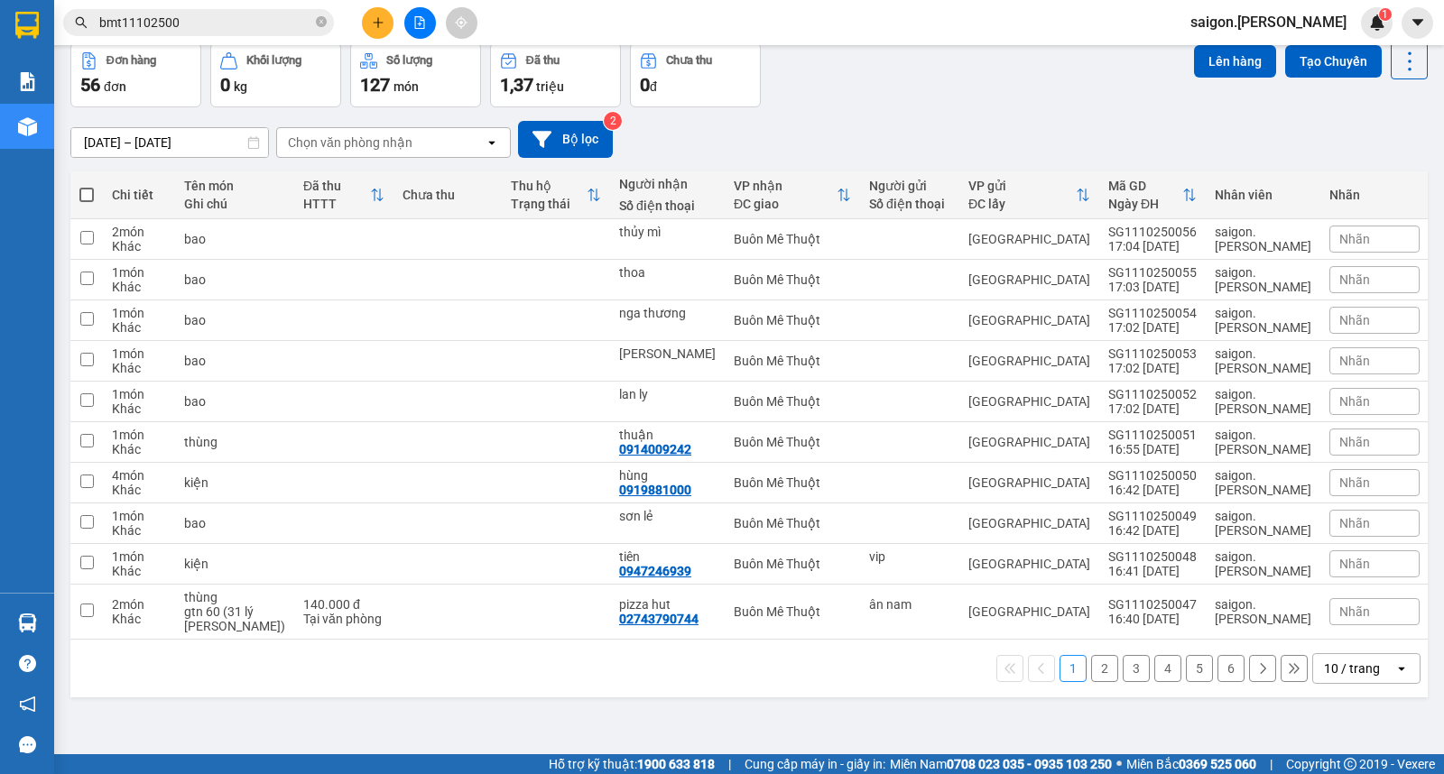
click at [1336, 663] on div "10 / trang" at bounding box center [1352, 669] width 56 height 18
click at [1332, 637] on span "100 / trang" at bounding box center [1343, 631] width 65 height 18
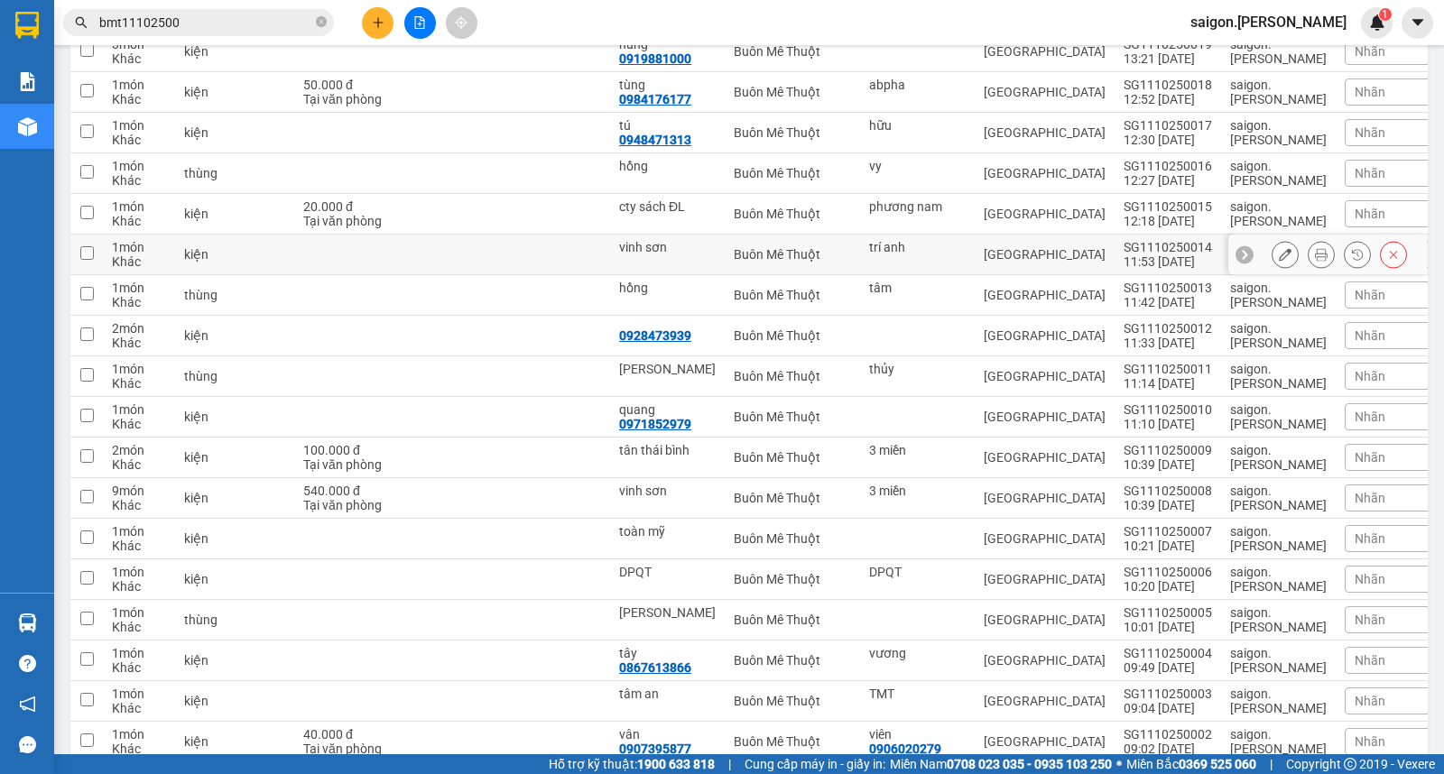
scroll to position [1888, 0]
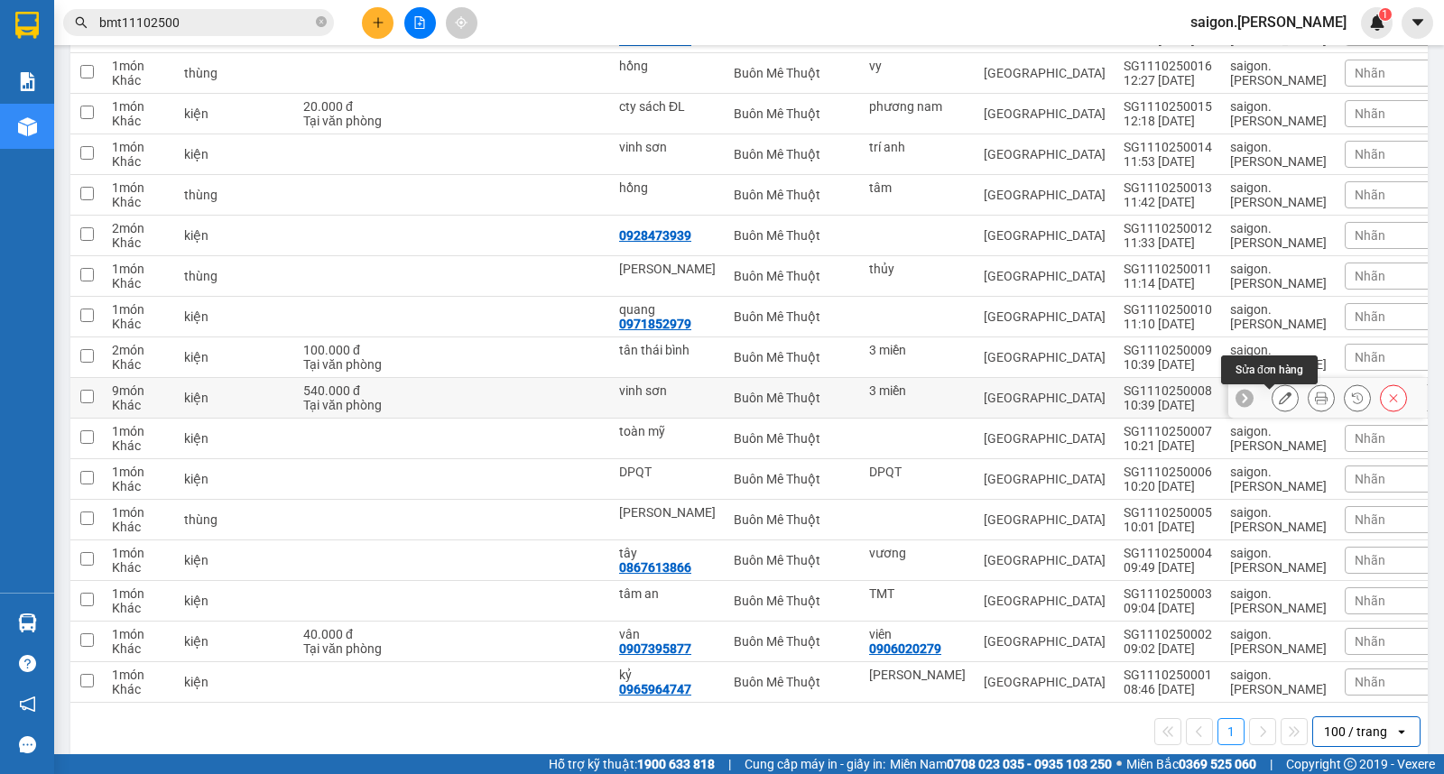
click at [1279, 404] on icon at bounding box center [1285, 398] width 13 height 13
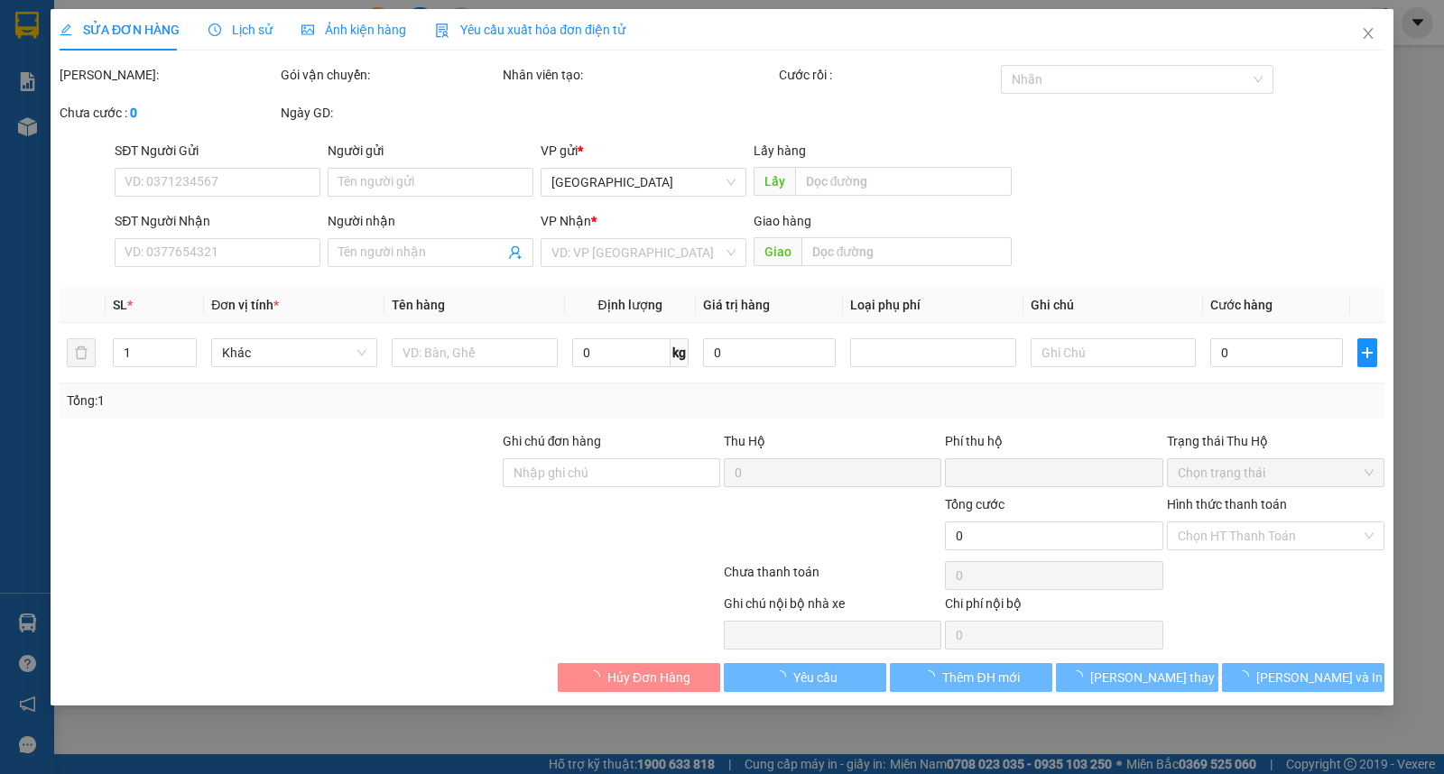
type input "3 miền"
type input "vinh sơn"
type input "0"
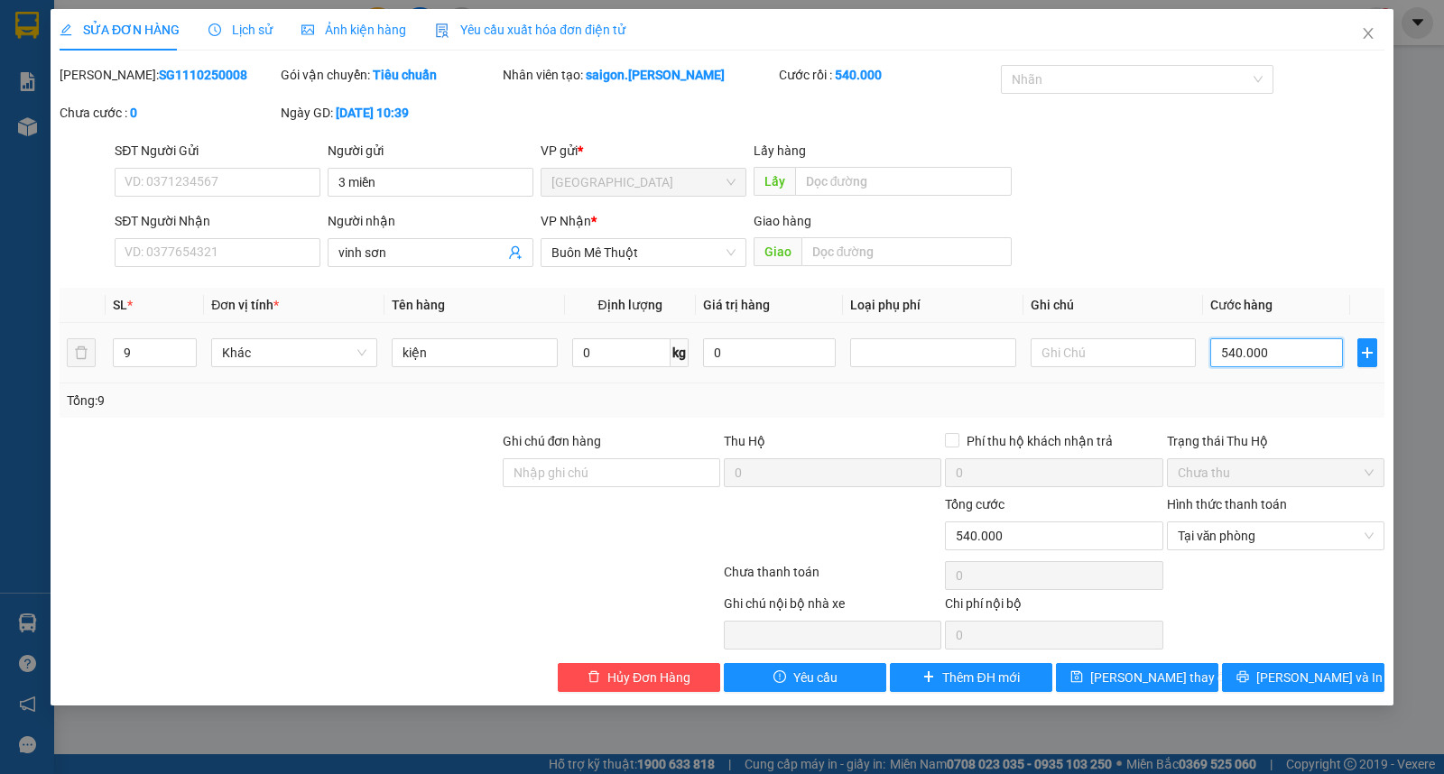
click at [1258, 348] on input "540.000" at bounding box center [1276, 352] width 133 height 29
type input "0"
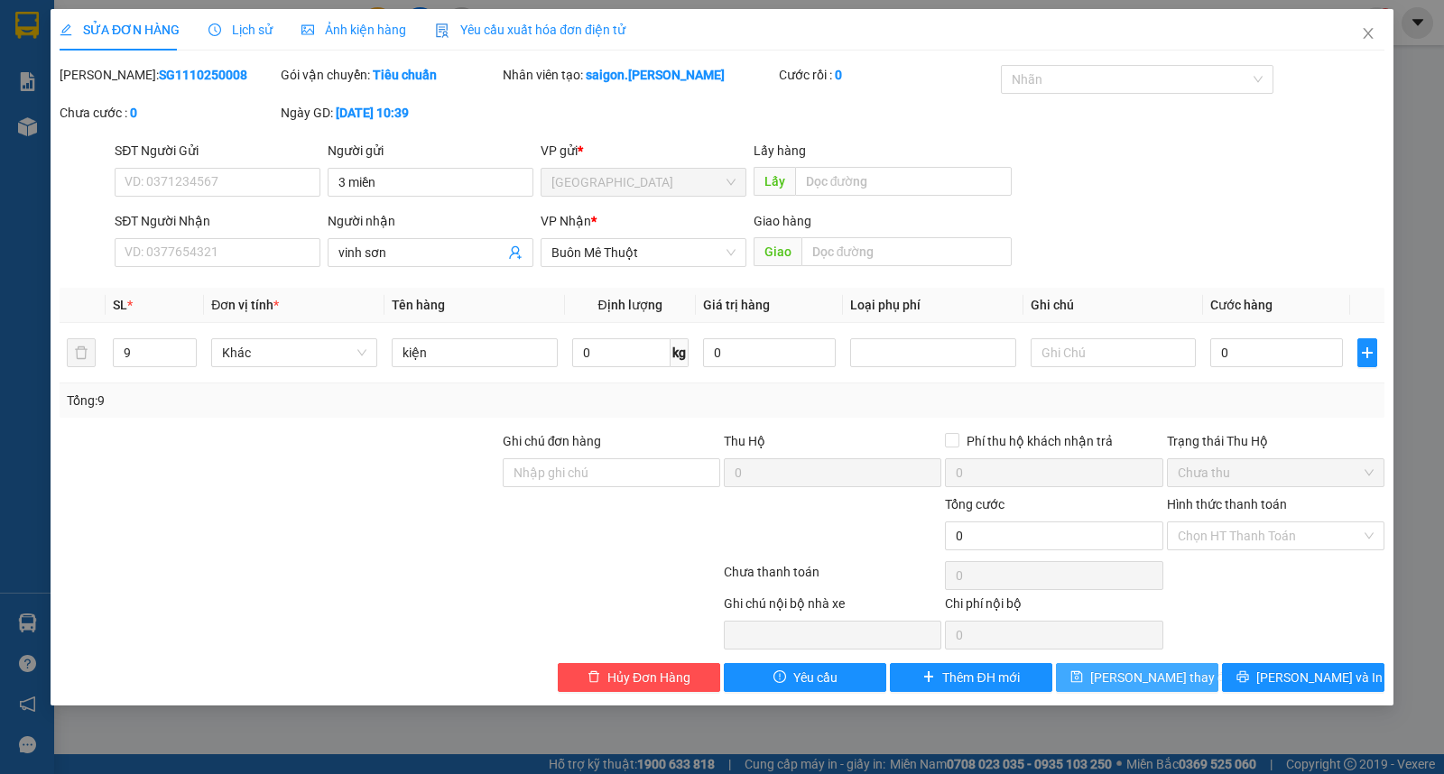
click at [1166, 680] on span "[PERSON_NAME] thay đổi" at bounding box center [1162, 678] width 144 height 20
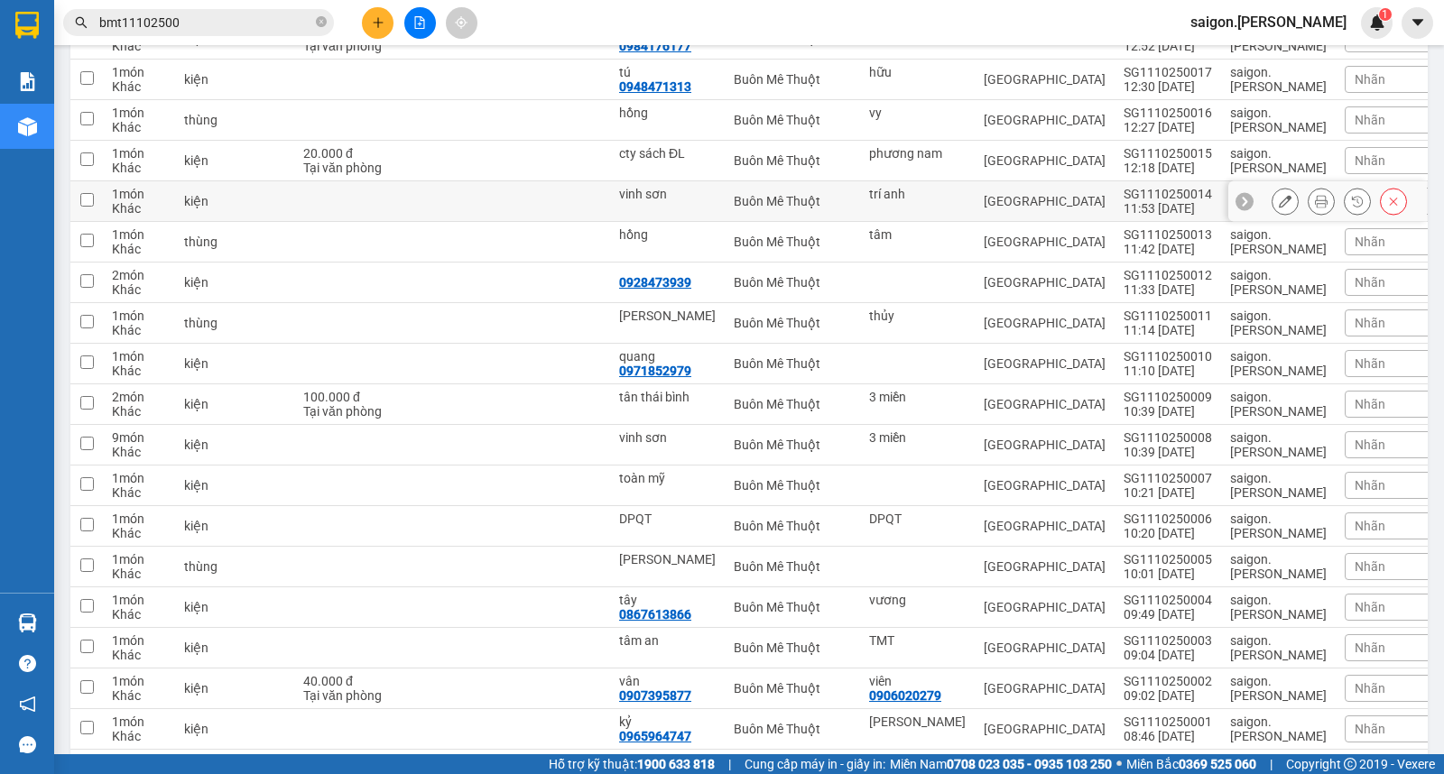
scroll to position [1916, 0]
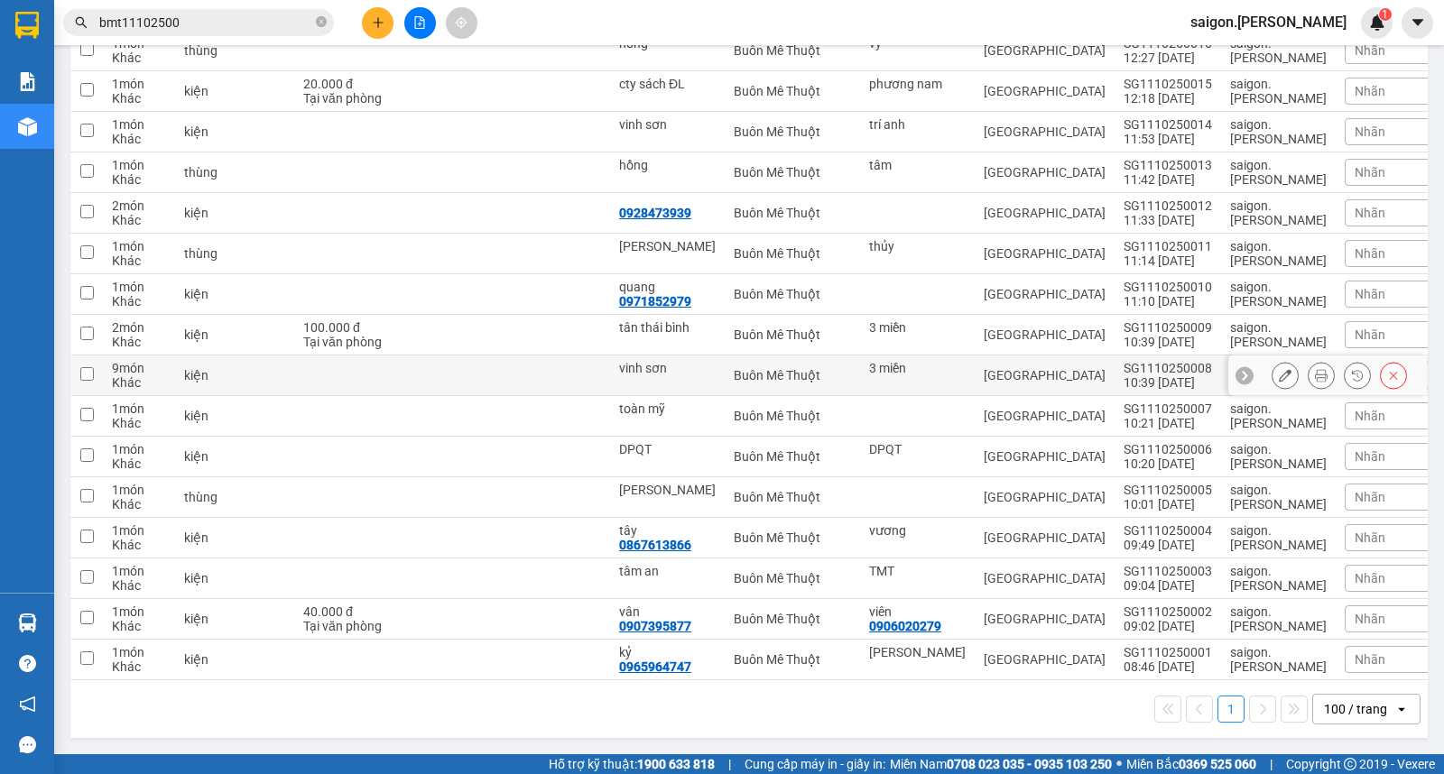
click at [1279, 374] on icon at bounding box center [1285, 375] width 13 height 13
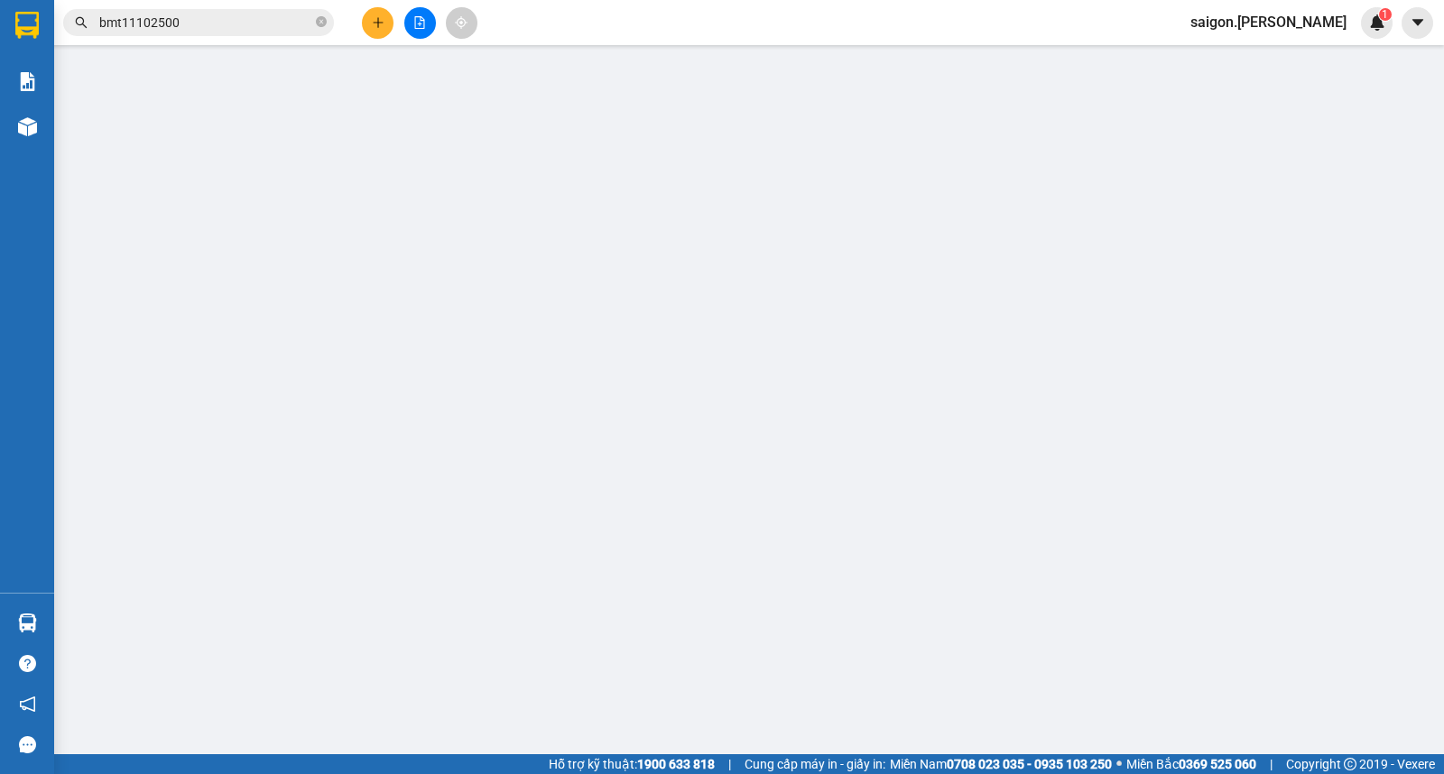
type input "3 miền"
type input "vinh sơn"
type input "0"
type input "-540.000"
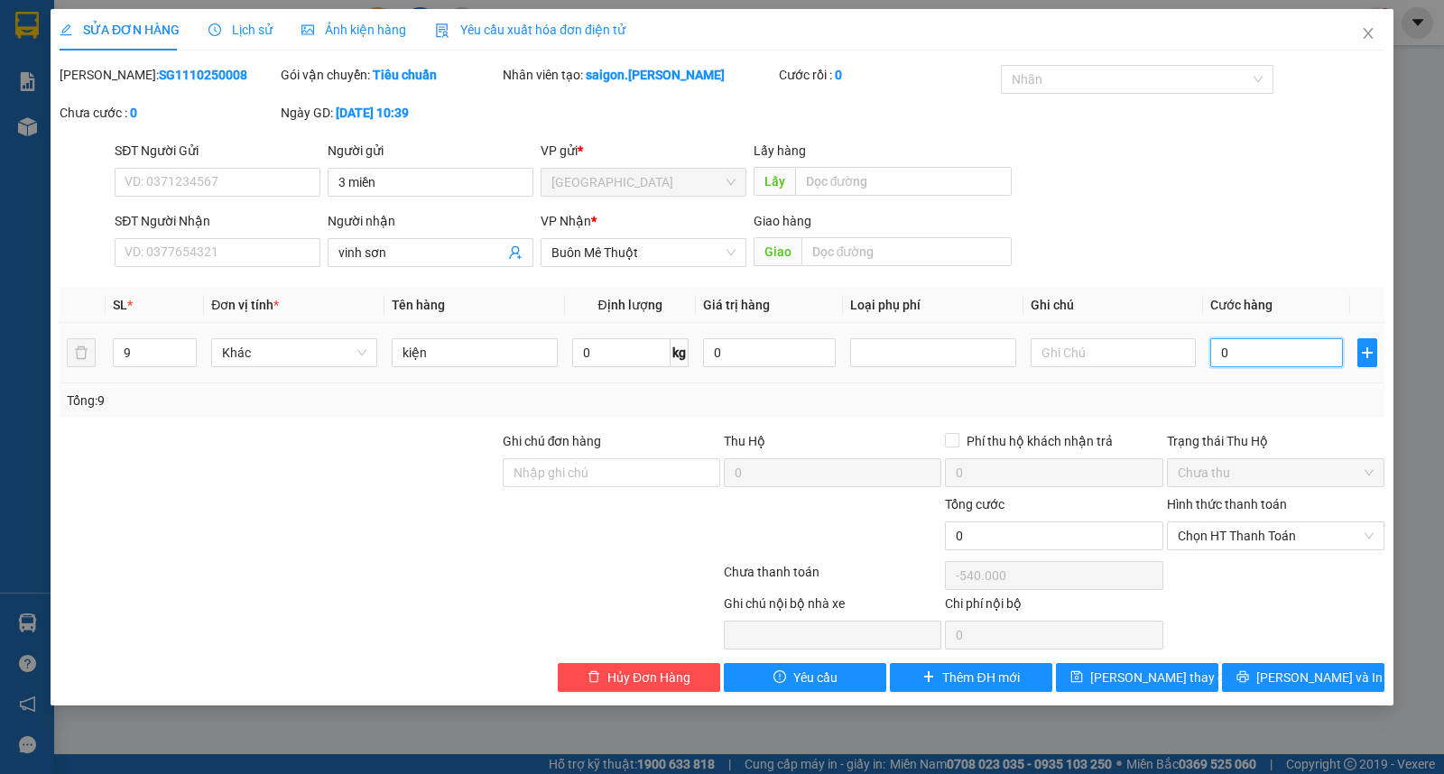
click at [1265, 363] on input "0" at bounding box center [1276, 352] width 133 height 29
type input "4"
type input "45"
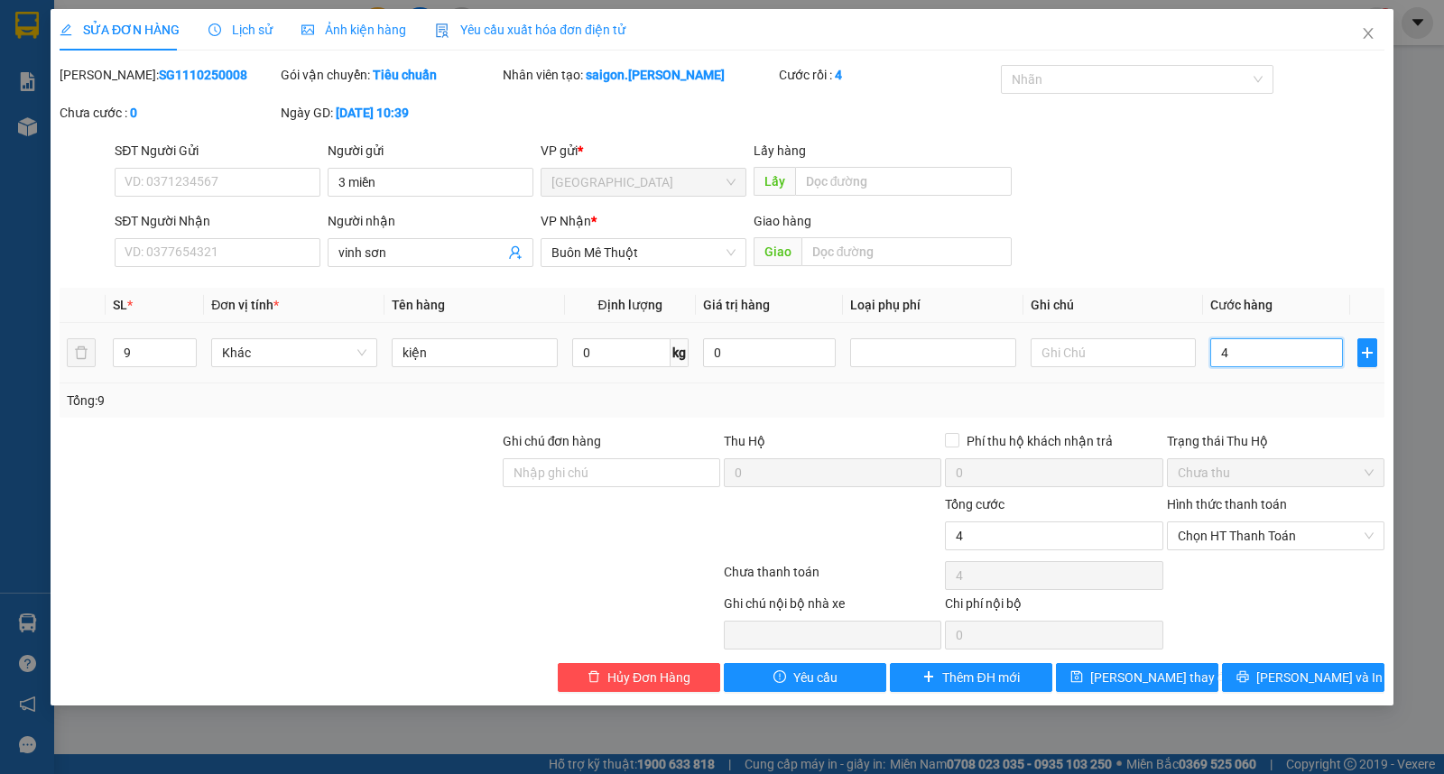
type input "45"
type input "450"
click at [1229, 542] on span "Chọn HT Thanh Toán" at bounding box center [1276, 536] width 196 height 27
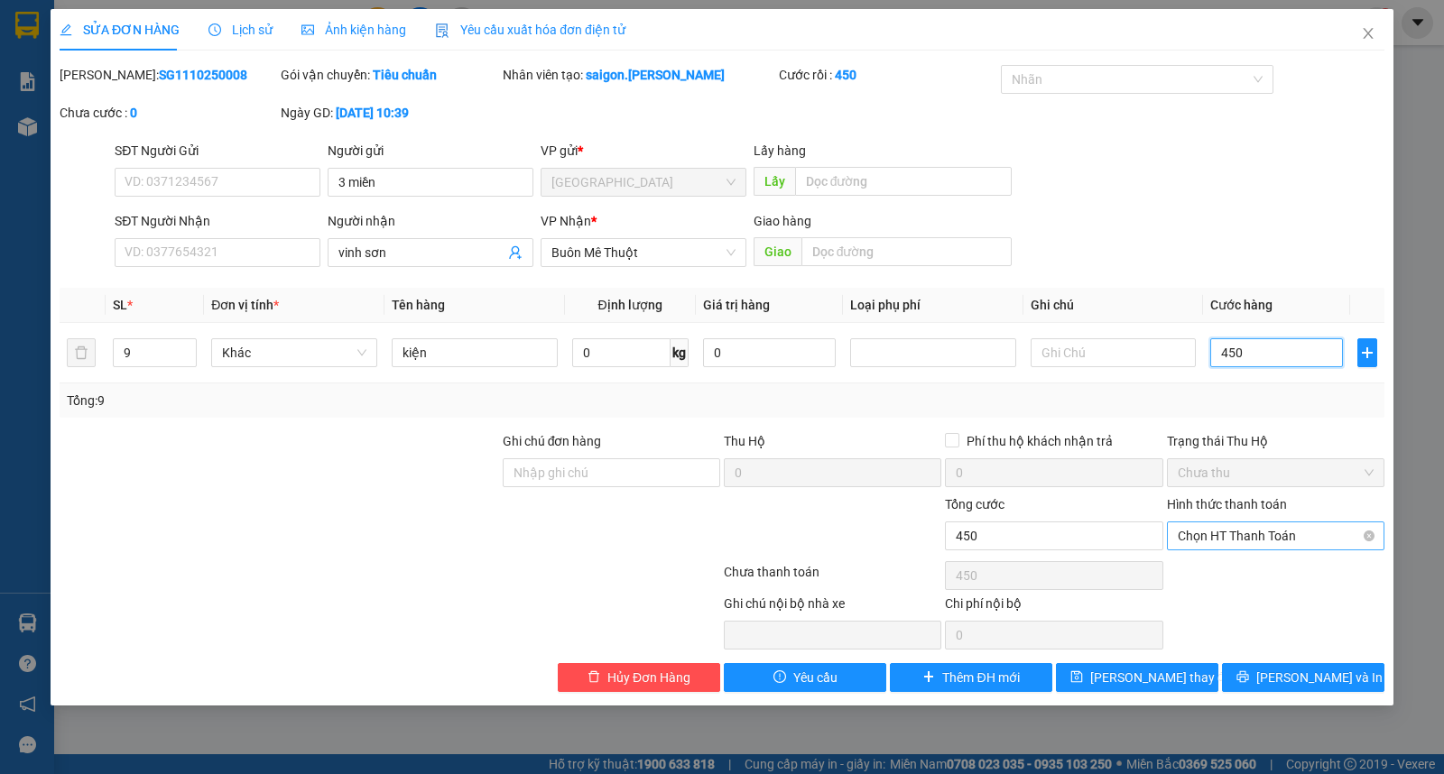
type input "450"
type input "450.000"
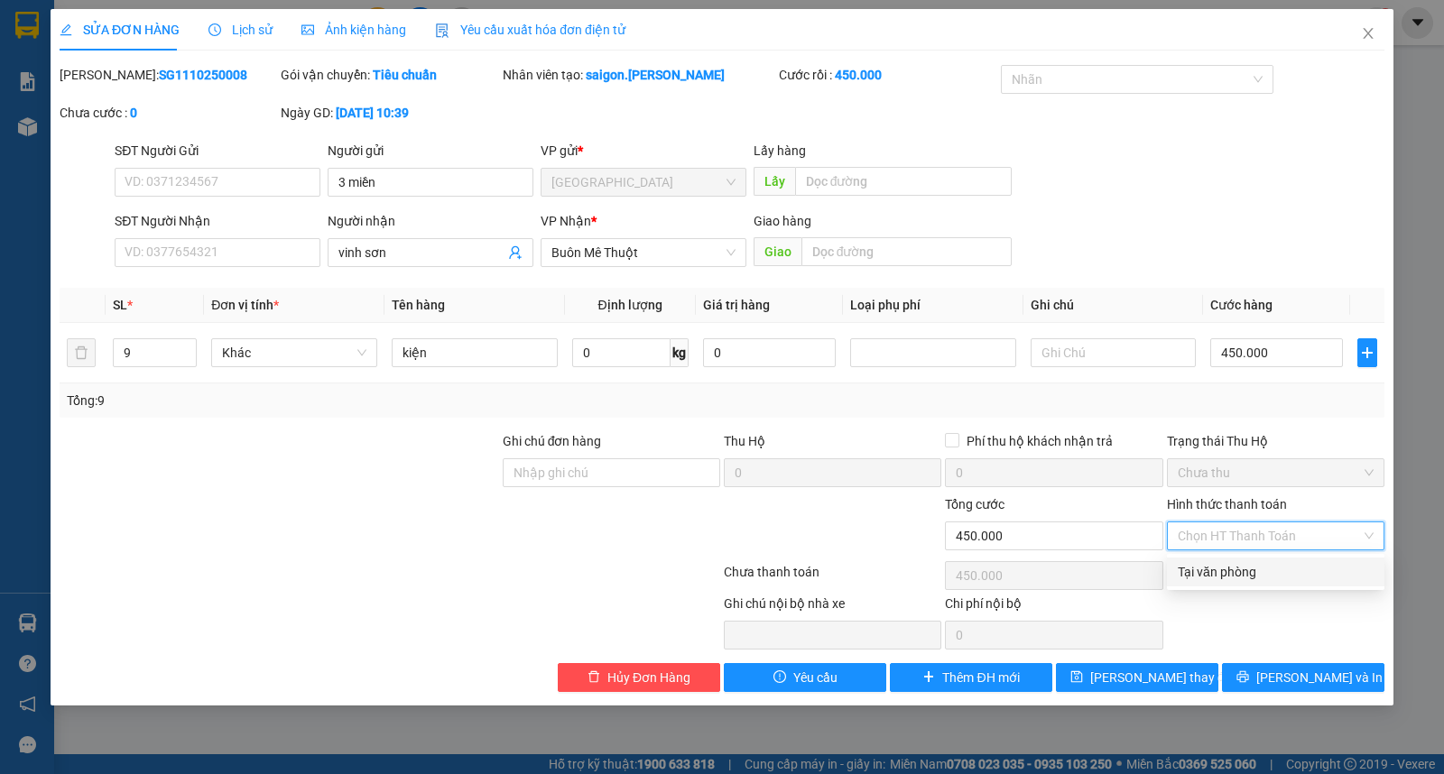
click at [1249, 573] on div "Tại văn phòng" at bounding box center [1276, 572] width 196 height 20
type input "0"
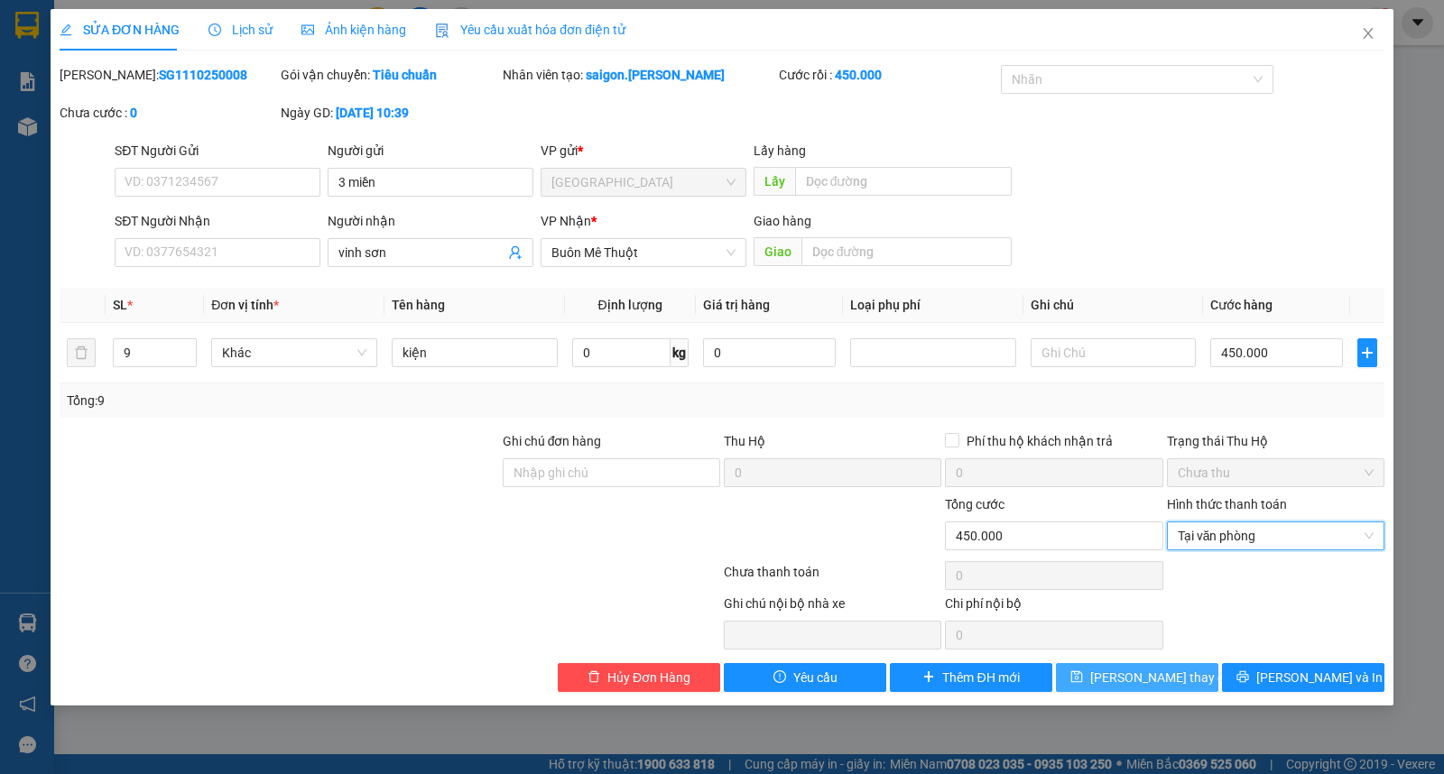
click at [1159, 668] on span "[PERSON_NAME] thay đổi" at bounding box center [1162, 678] width 144 height 20
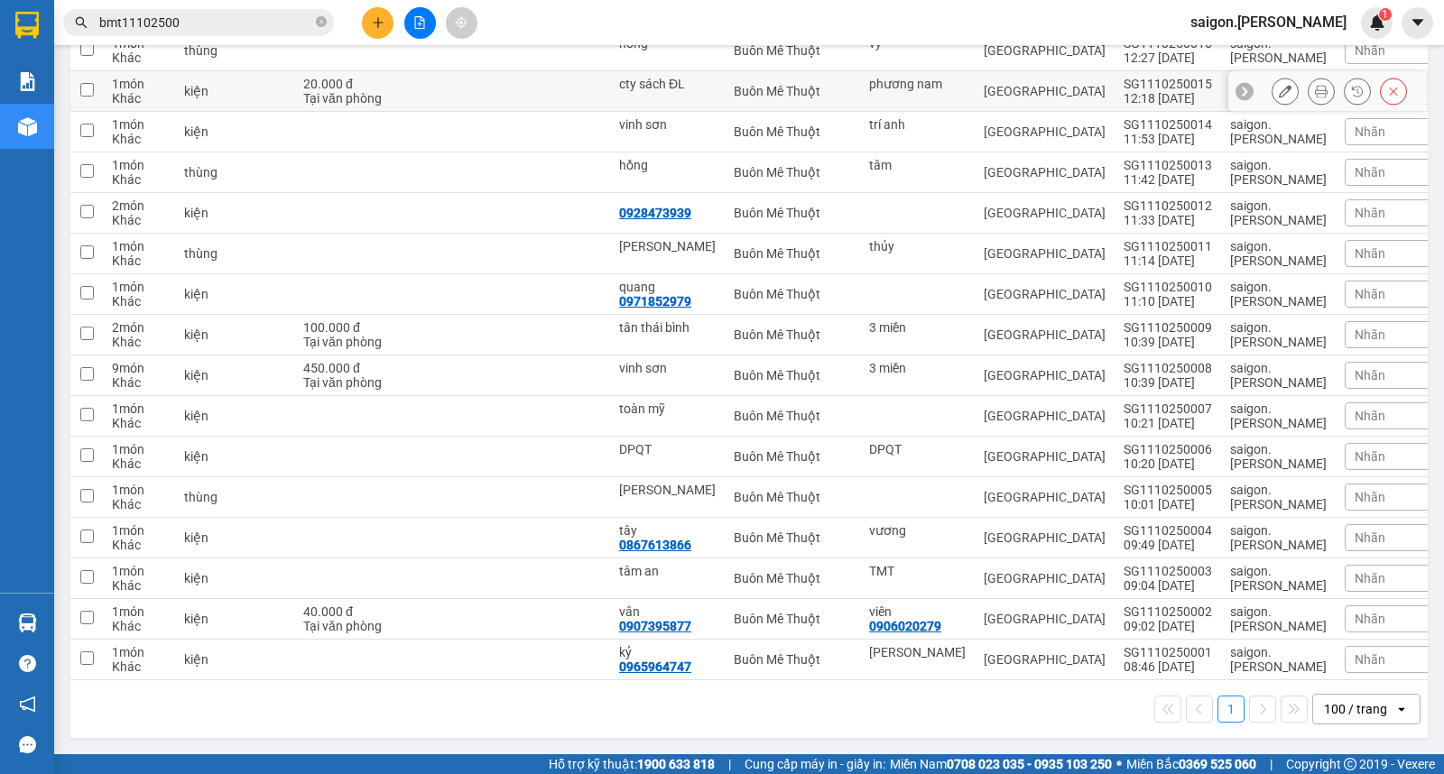
scroll to position [1916, 0]
click at [1273, 327] on button at bounding box center [1284, 335] width 25 height 32
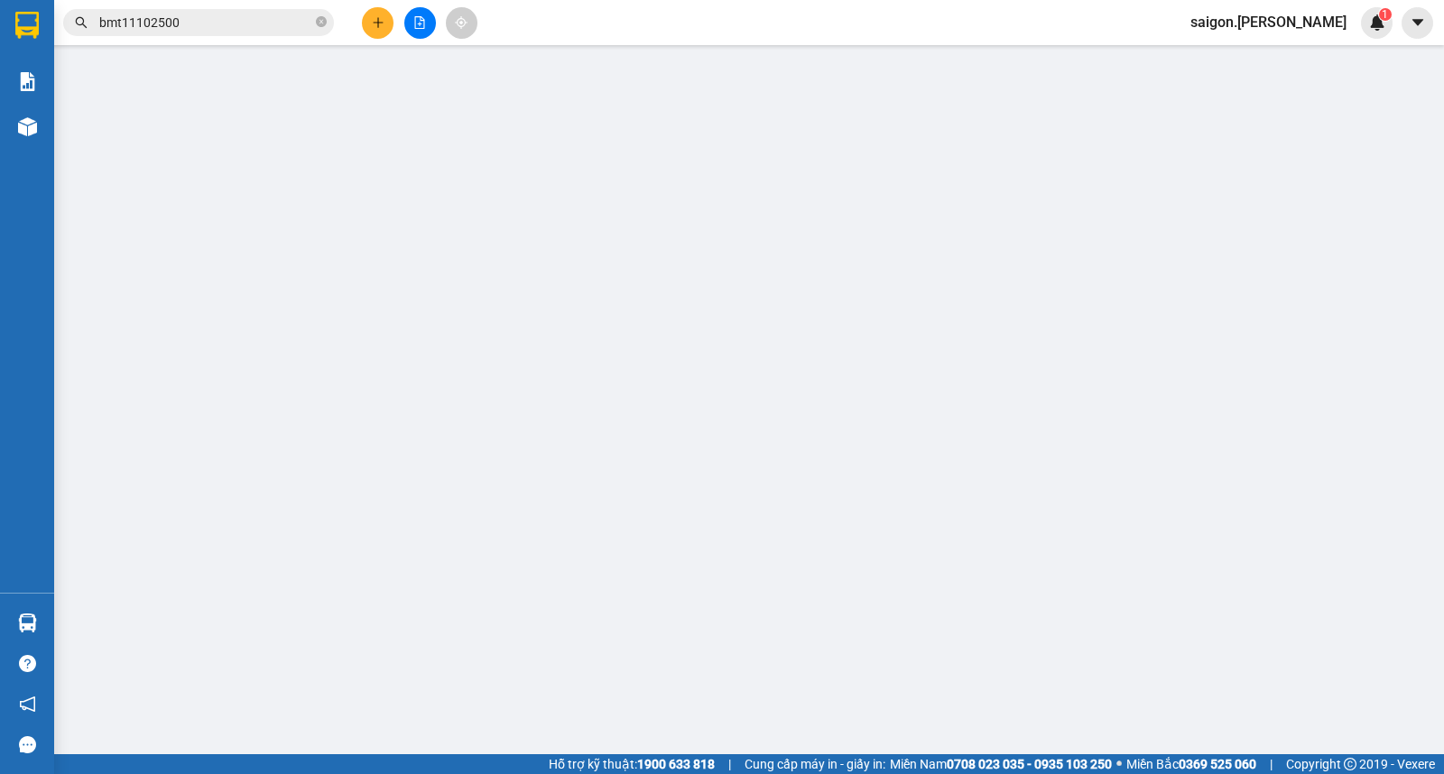
type input "3 miền"
type input "tân thái bình"
type input "0"
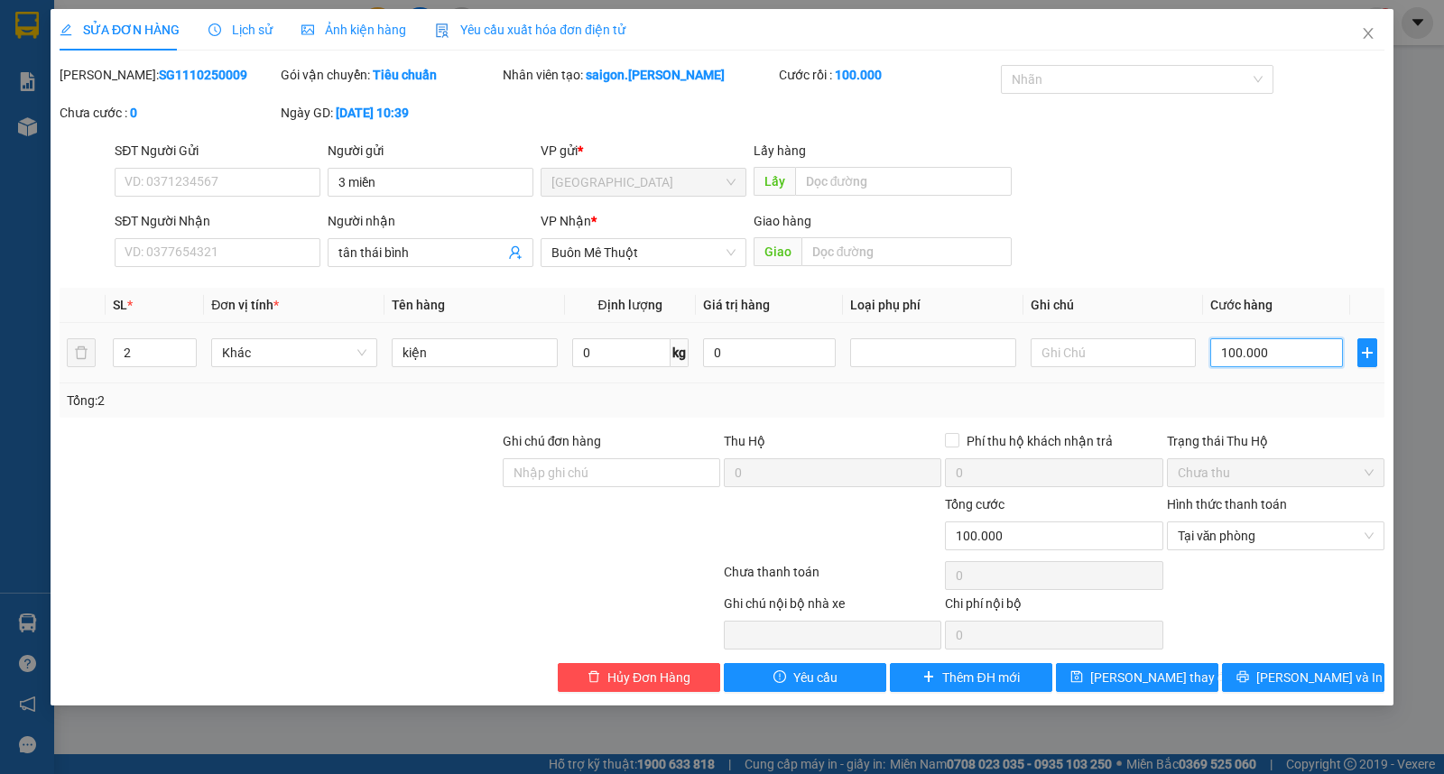
click at [1269, 359] on input "100.000" at bounding box center [1276, 352] width 133 height 29
type input "0"
click at [1131, 661] on div "Total Paid Fee 100.000 Total UnPaid Fee 0 Cash Collection Total Fee Mã ĐH: SG11…" at bounding box center [722, 378] width 1325 height 627
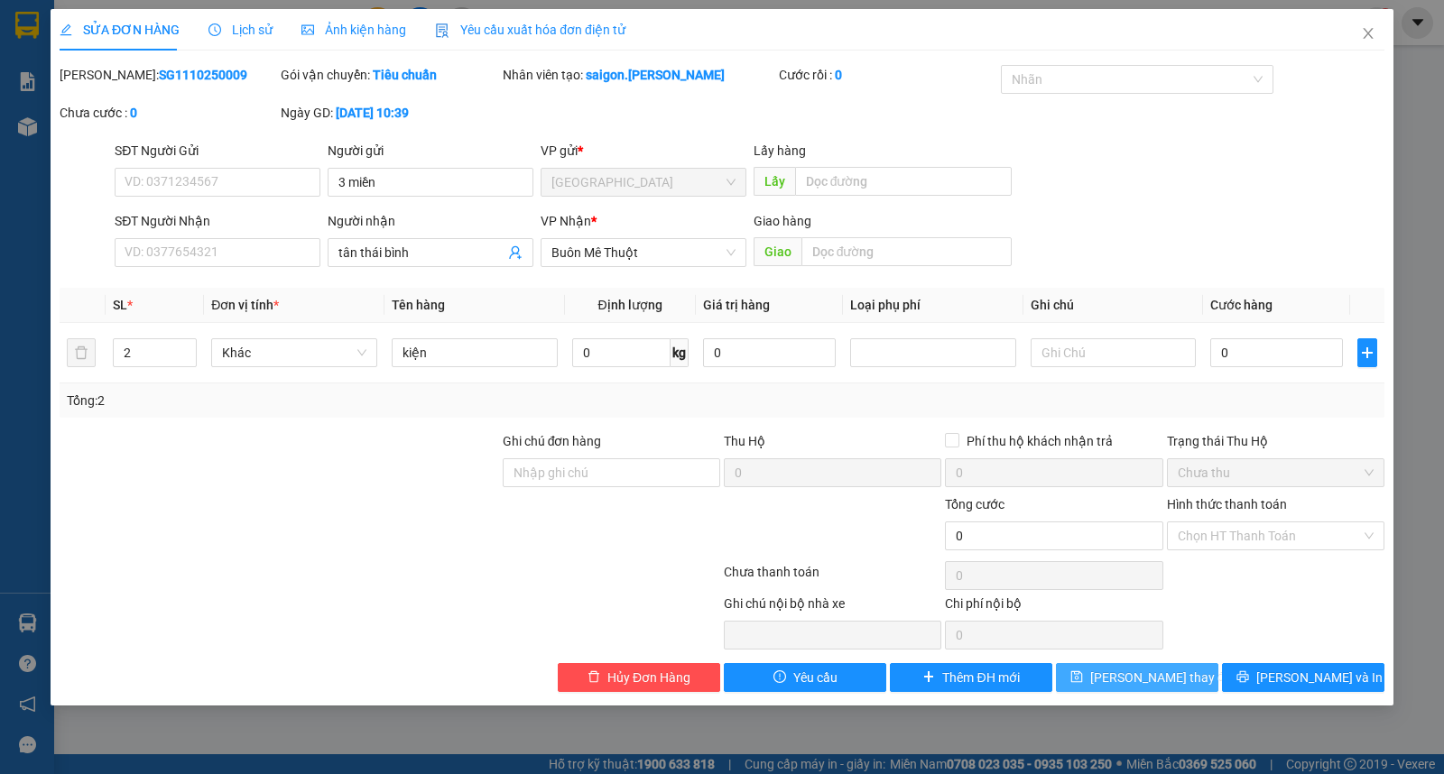
click at [1135, 677] on span "[PERSON_NAME] thay đổi" at bounding box center [1162, 678] width 144 height 20
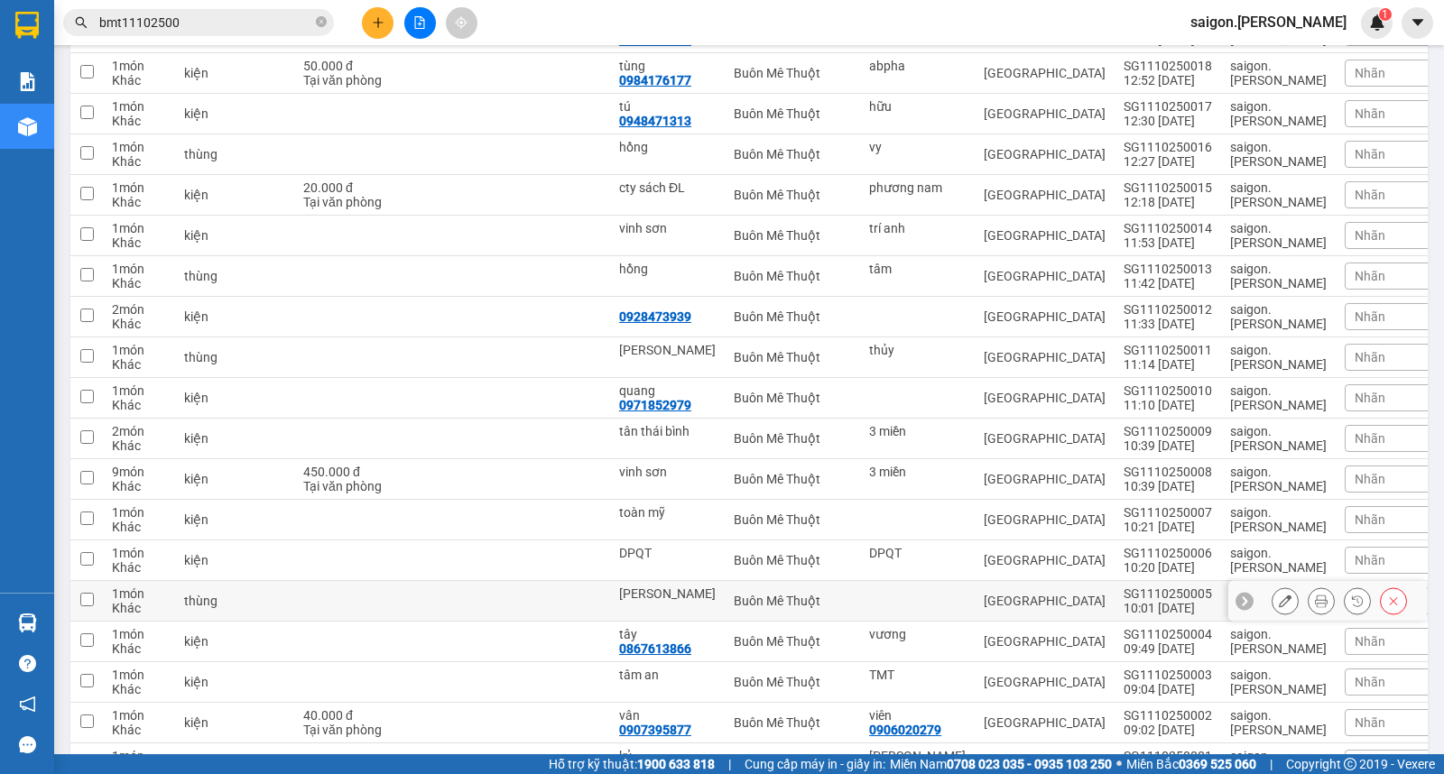
scroll to position [1916, 0]
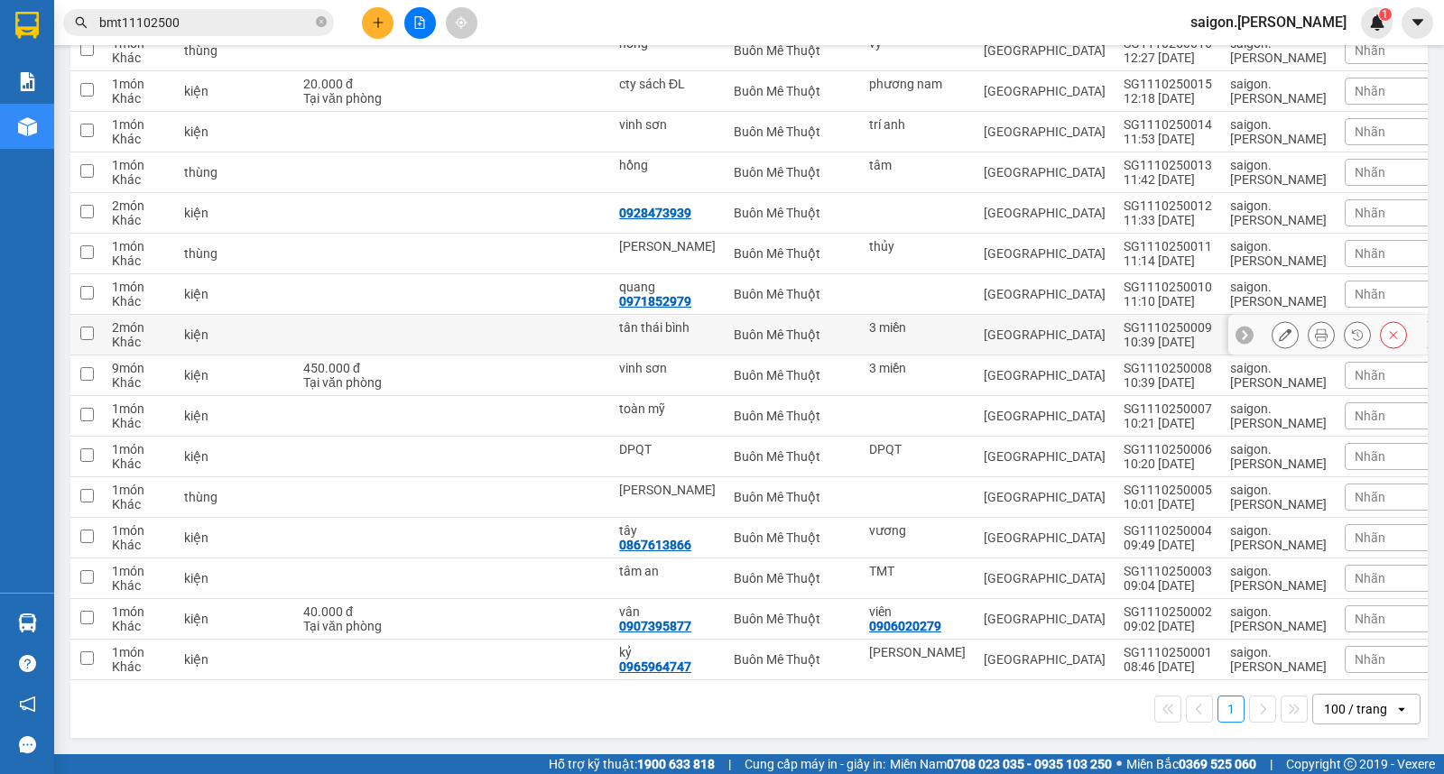
click at [1279, 337] on icon at bounding box center [1285, 334] width 13 height 13
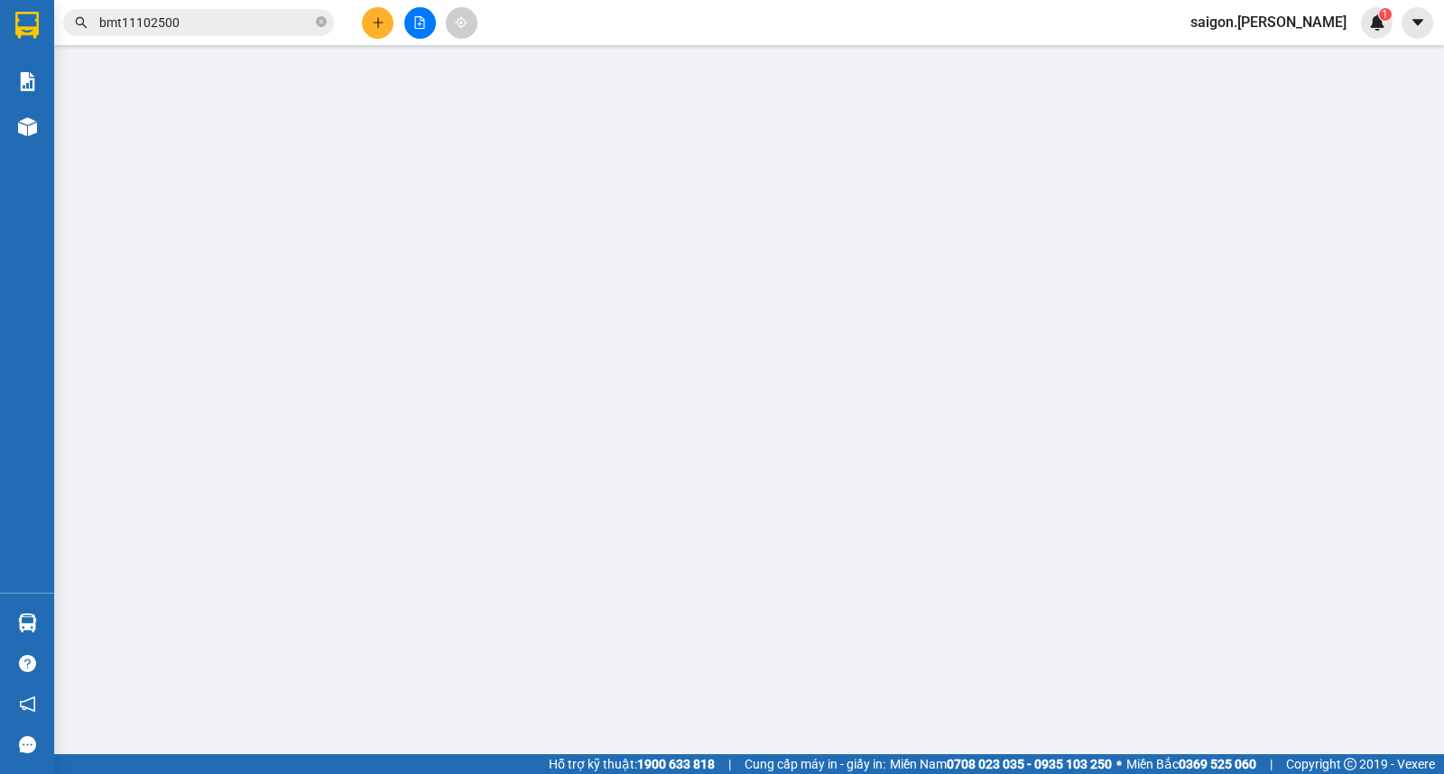
type input "3 miền"
type input "tân thái bình"
type input "0"
type input "-100.000"
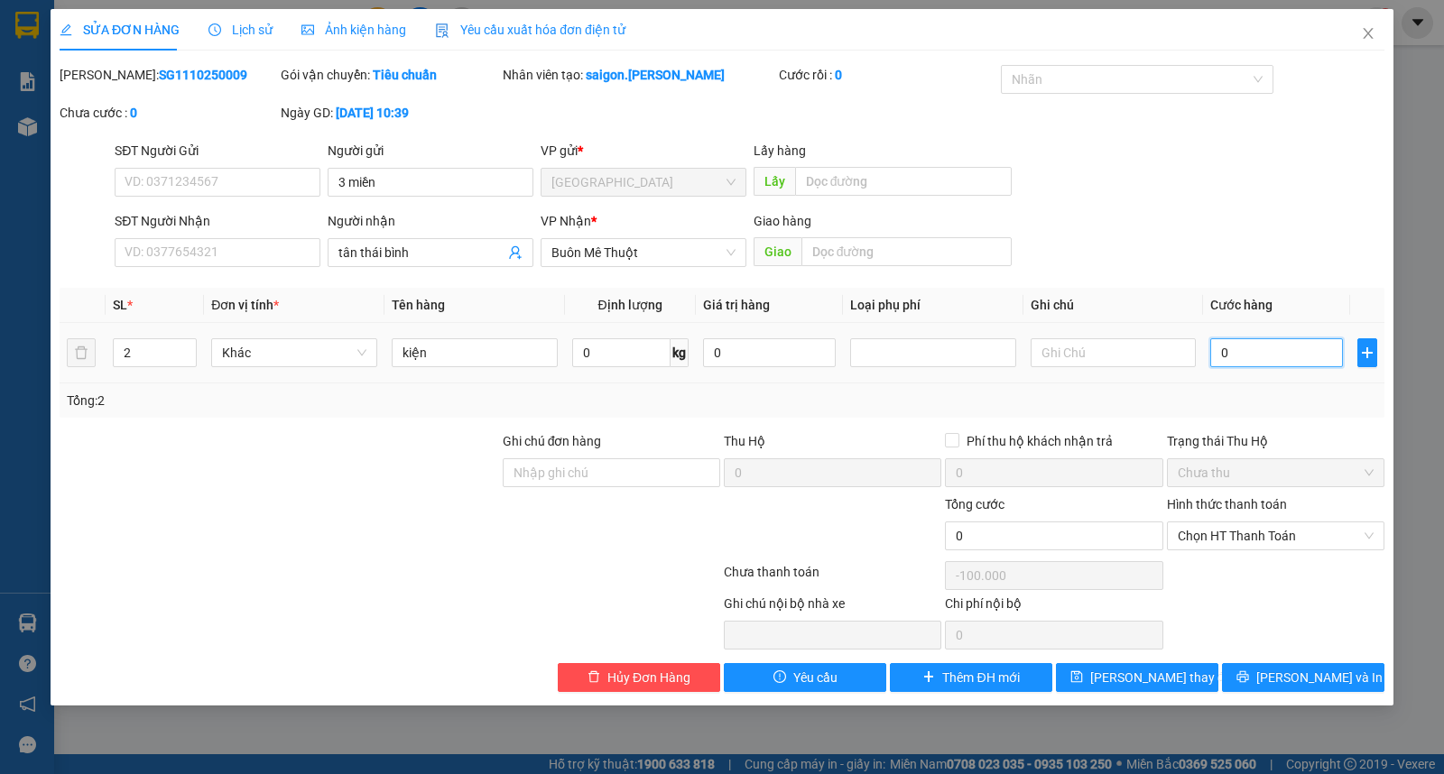
click at [1293, 353] on input "0" at bounding box center [1276, 352] width 133 height 29
type input "8"
type input "80"
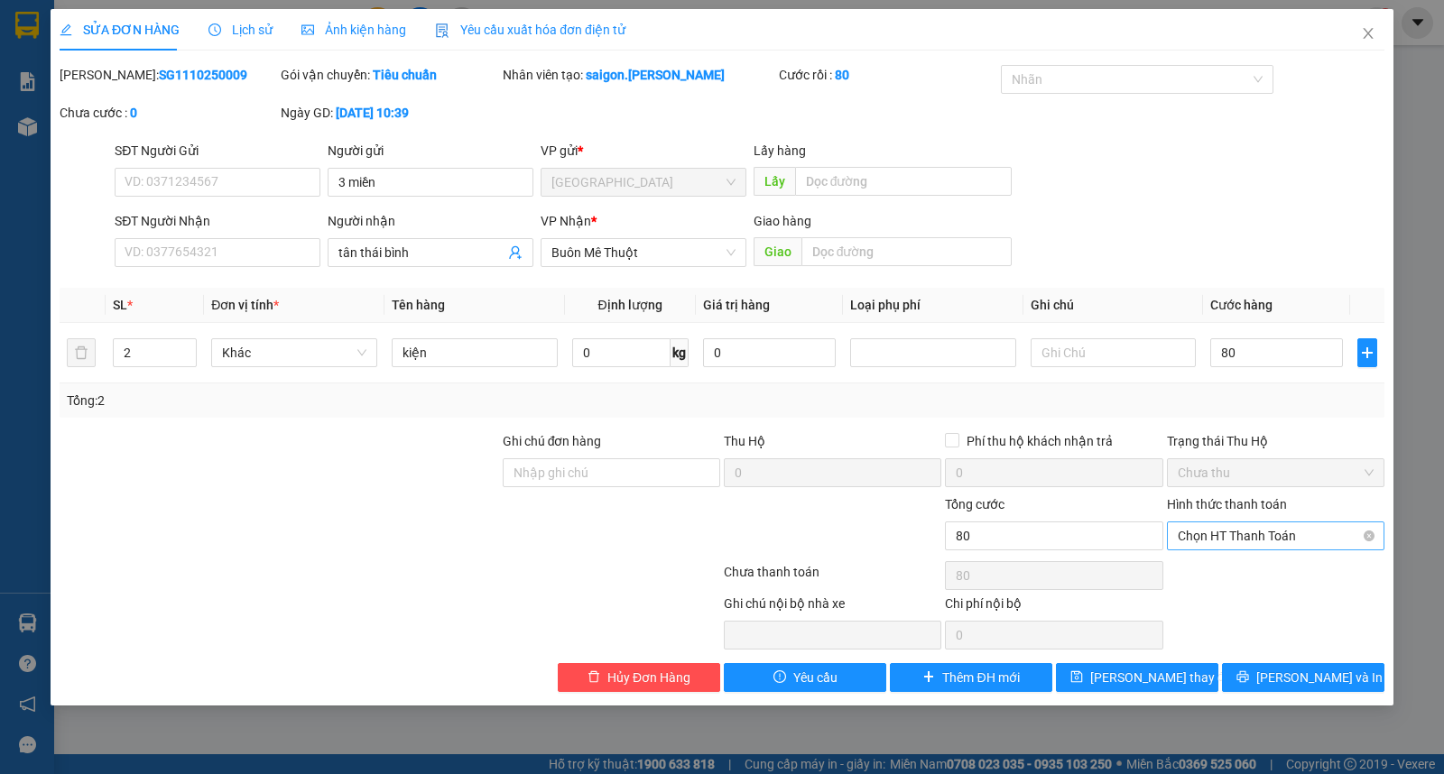
type input "80.000"
click at [1276, 526] on div "Hình thức thanh toán Chọn HT Thanh Toán" at bounding box center [1275, 526] width 217 height 63
click at [1283, 546] on span "Chọn HT Thanh Toán" at bounding box center [1276, 536] width 196 height 27
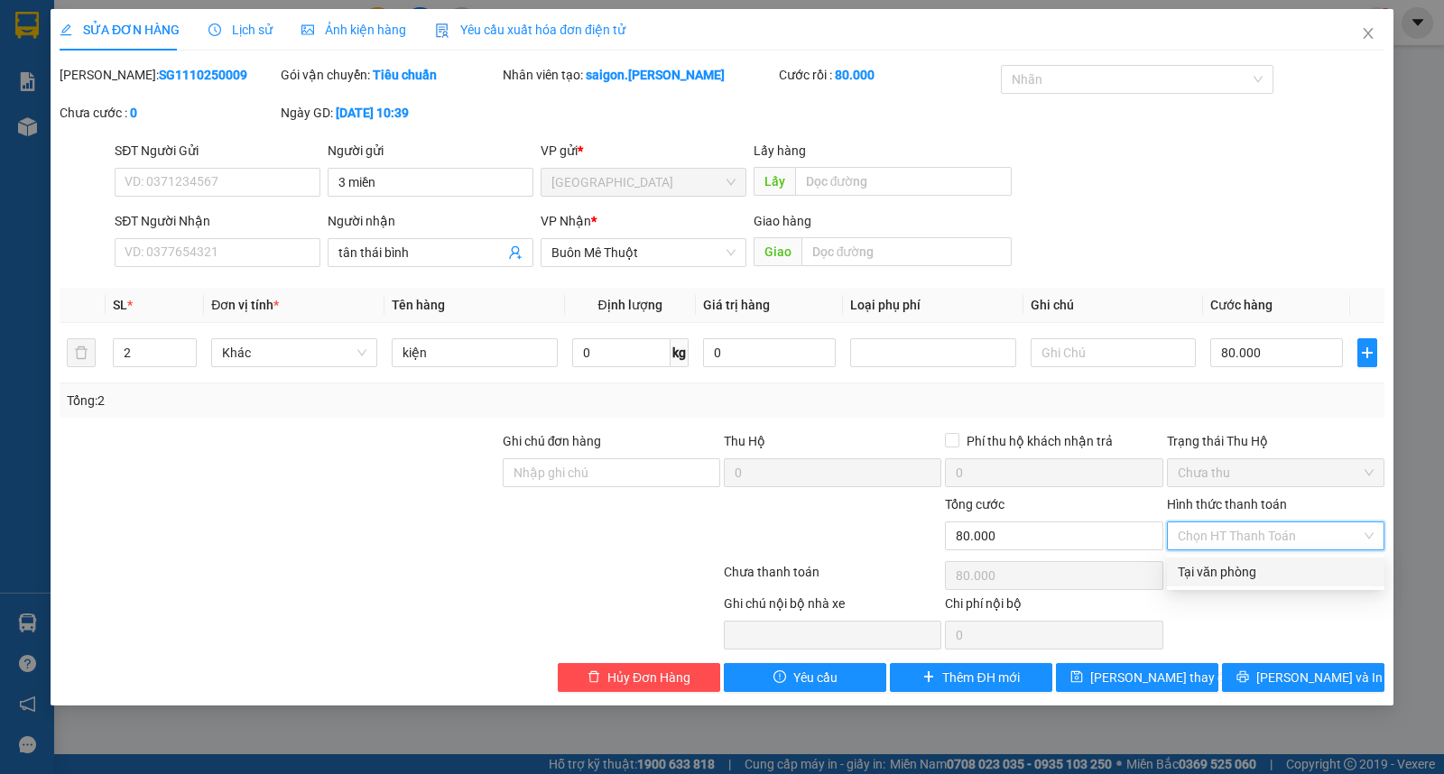
drag, startPoint x: 1292, startPoint y: 563, endPoint x: 1283, endPoint y: 580, distance: 19.4
click at [1293, 564] on div "Tại văn phòng" at bounding box center [1276, 572] width 196 height 20
type input "0"
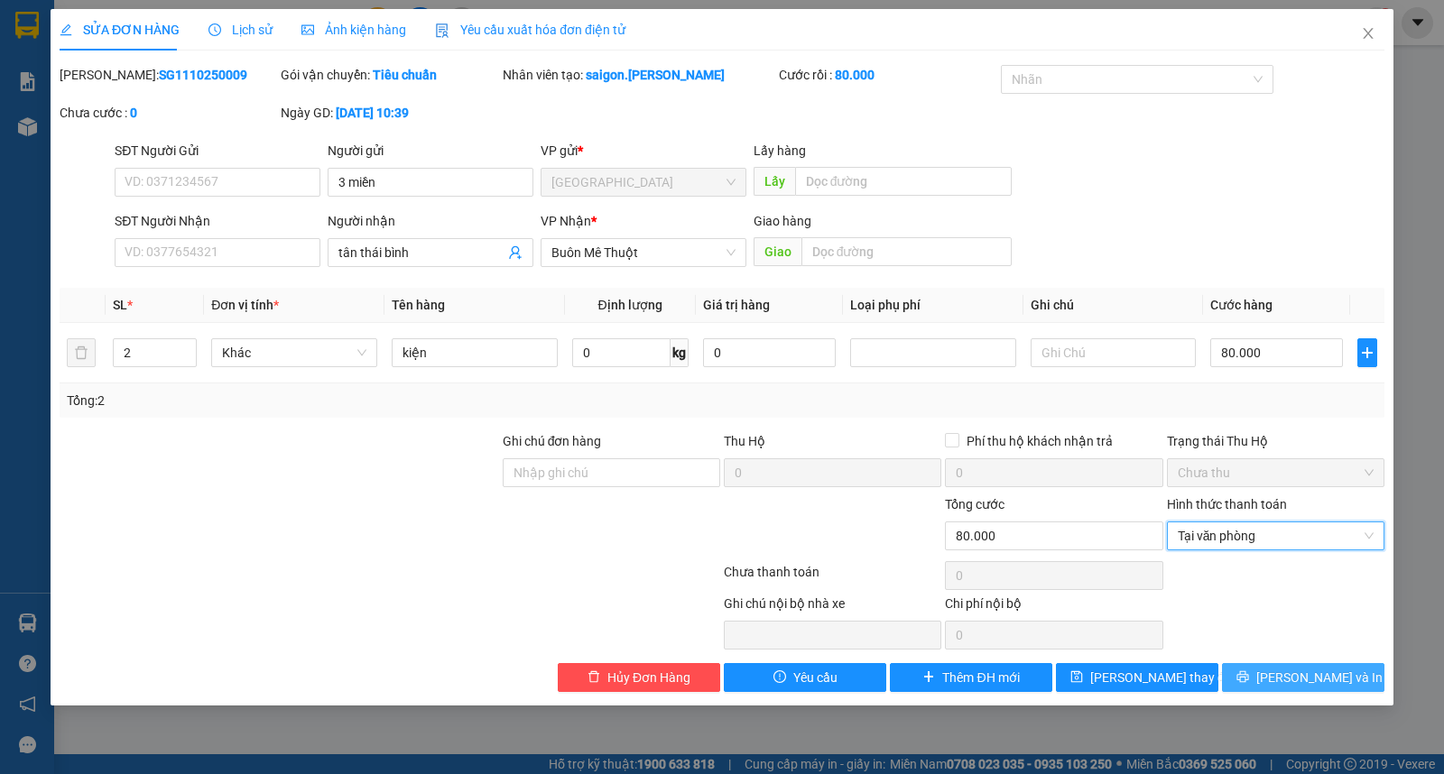
click at [1279, 689] on button "[PERSON_NAME] và In" at bounding box center [1303, 677] width 162 height 29
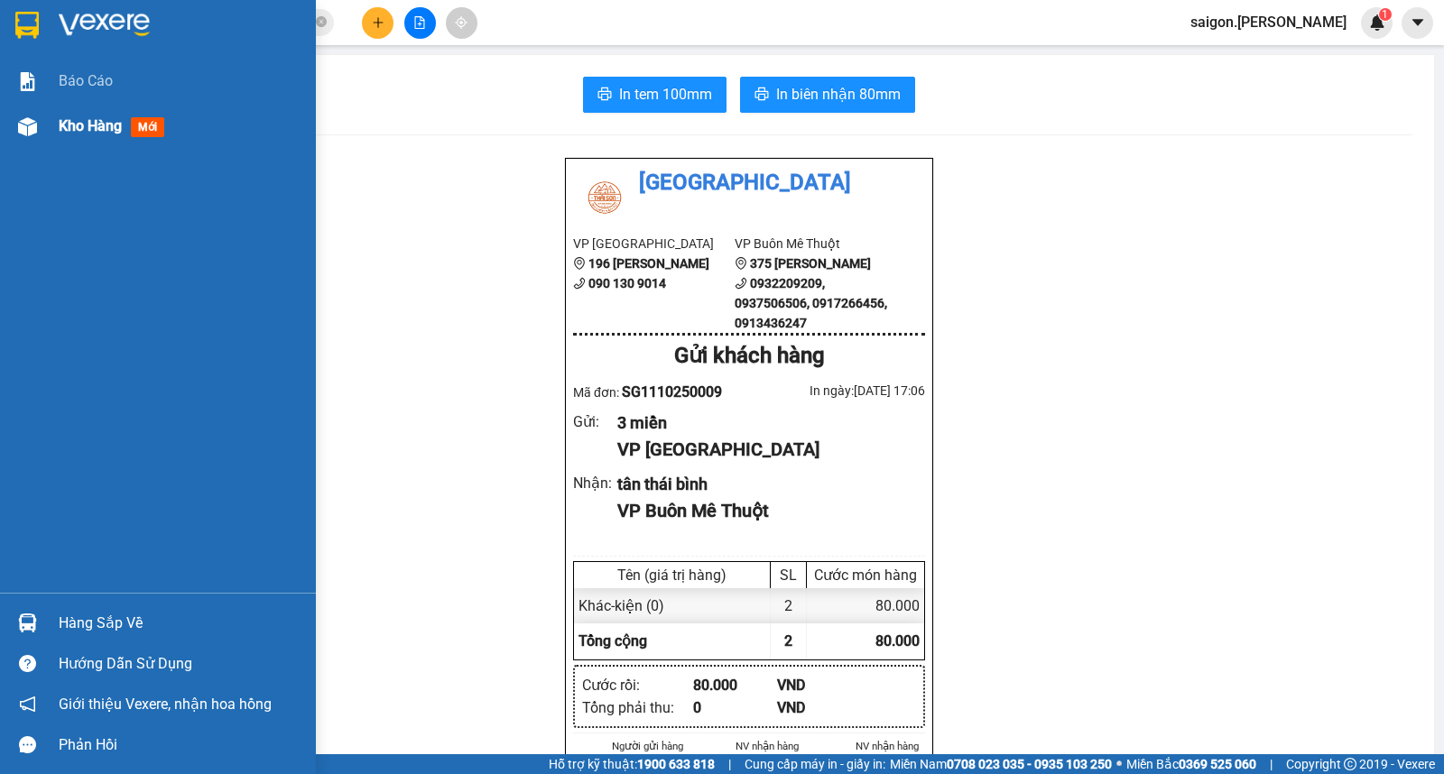
click at [86, 108] on div "Kho hàng mới" at bounding box center [181, 126] width 244 height 45
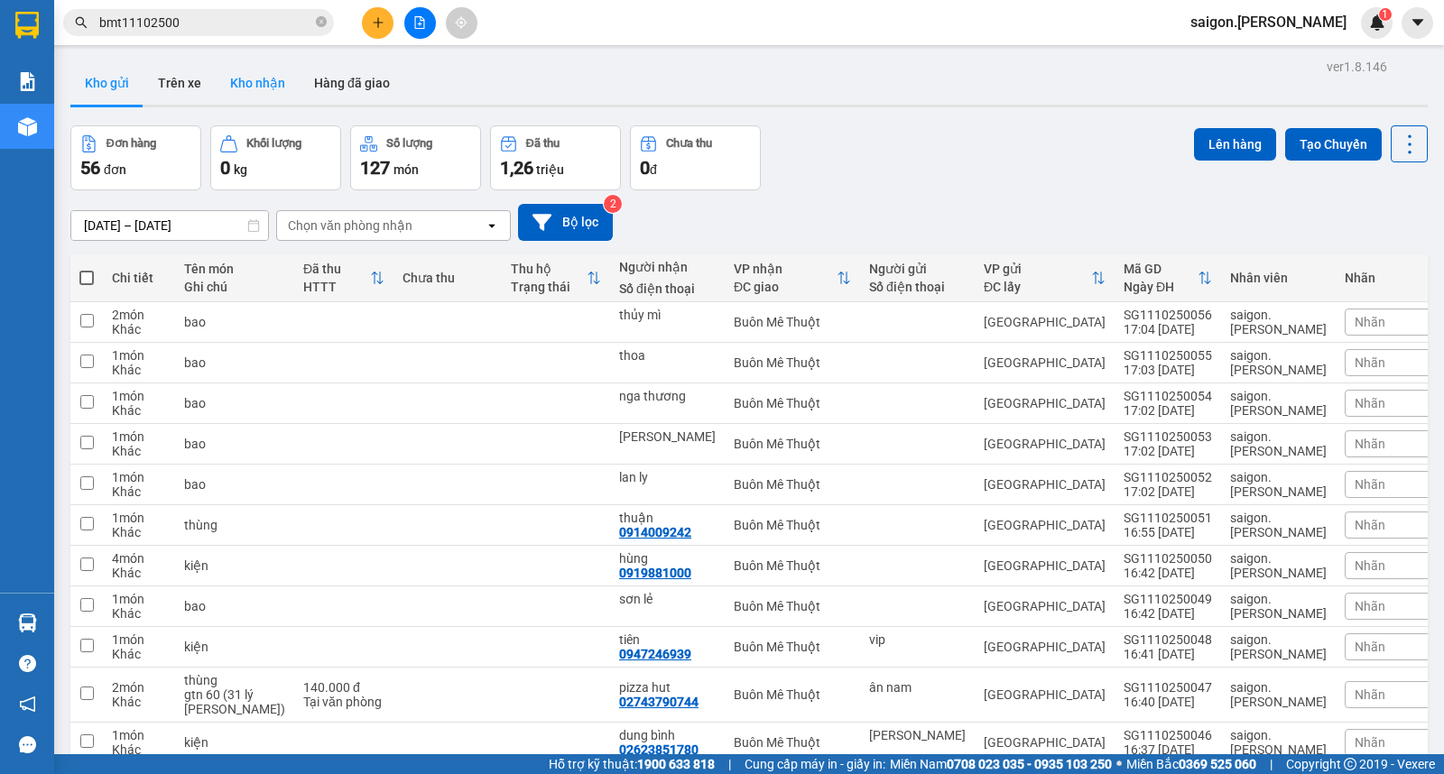
click at [256, 79] on button "Kho nhận" at bounding box center [258, 82] width 84 height 43
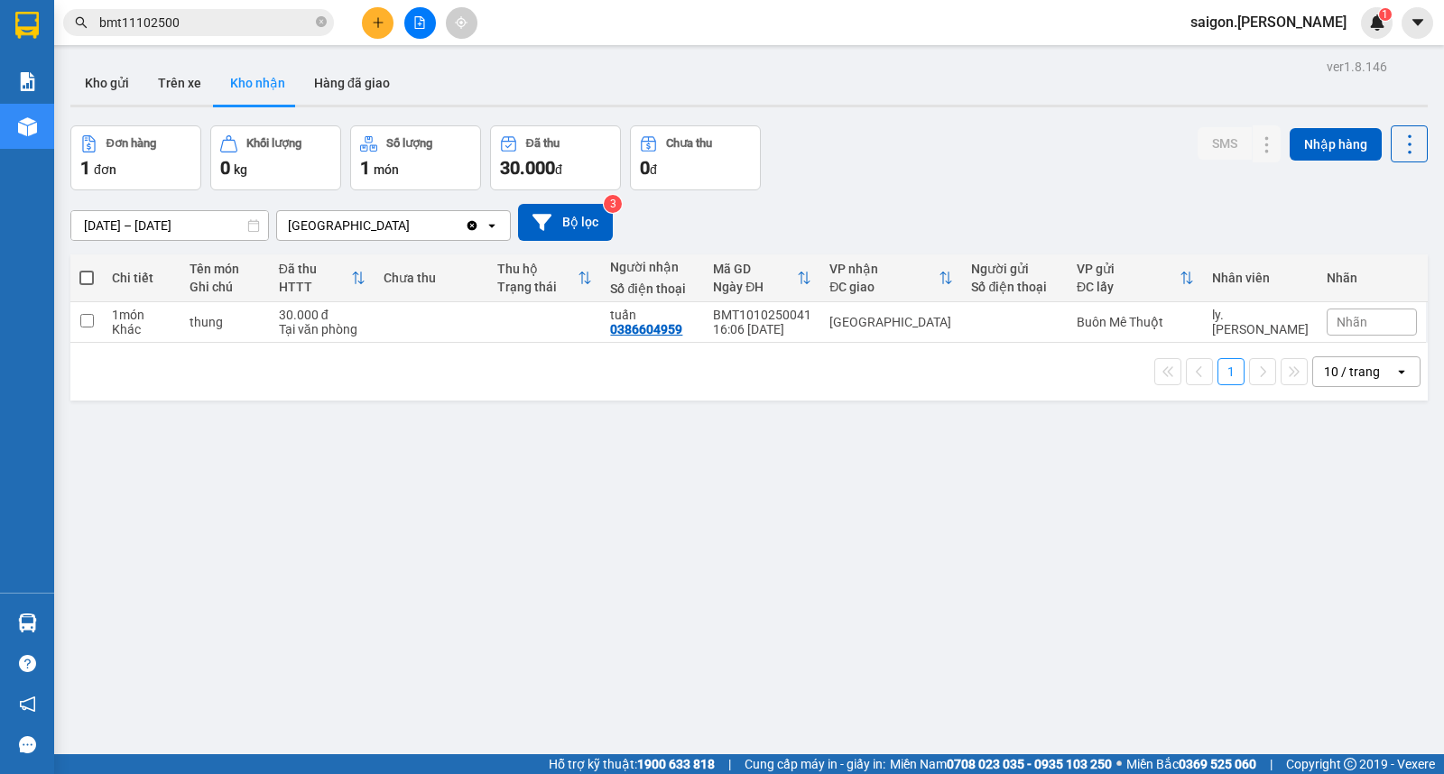
click at [386, 28] on button at bounding box center [378, 23] width 32 height 32
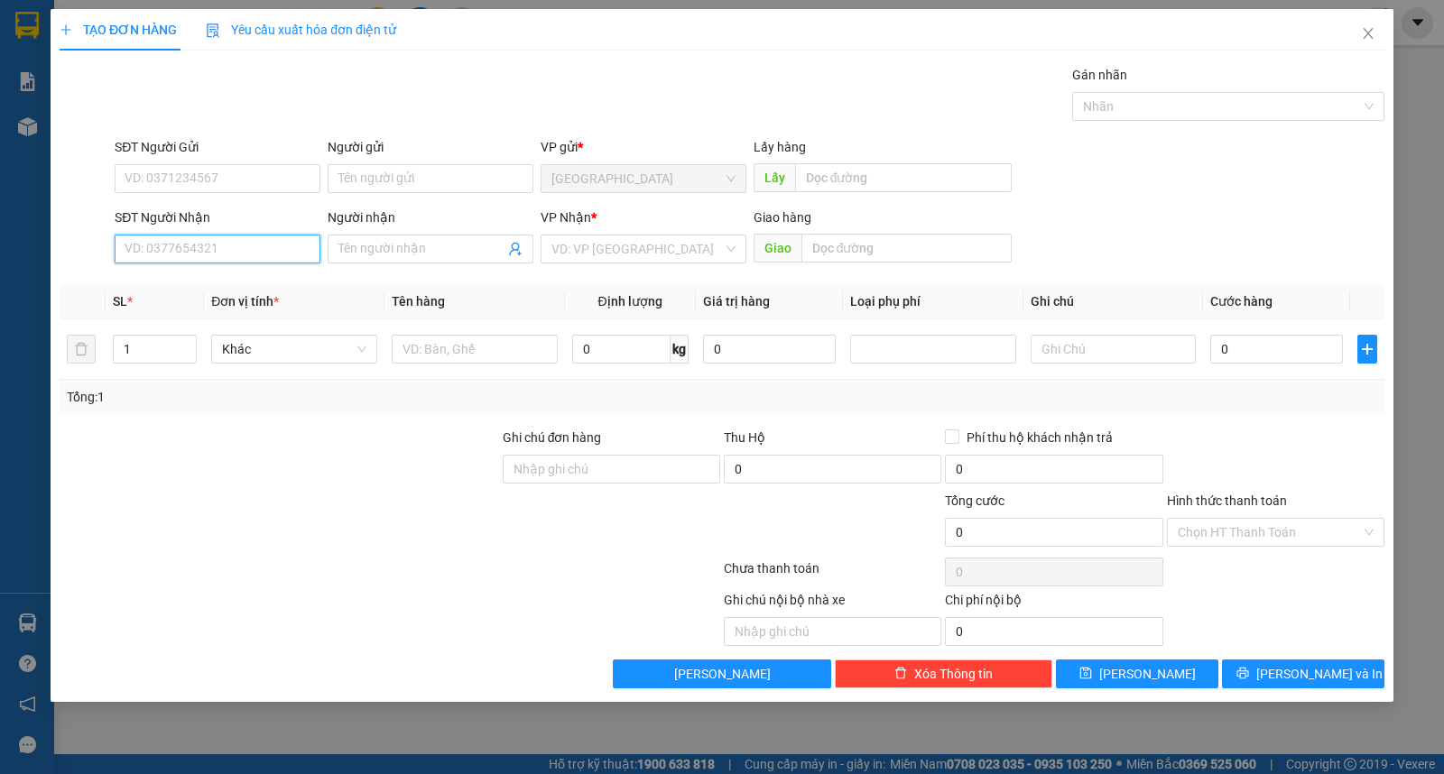
click at [244, 254] on input "SĐT Người Nhận" at bounding box center [218, 249] width 206 height 29
type input "0936662025"
type input "khoa"
type input "0936662025"
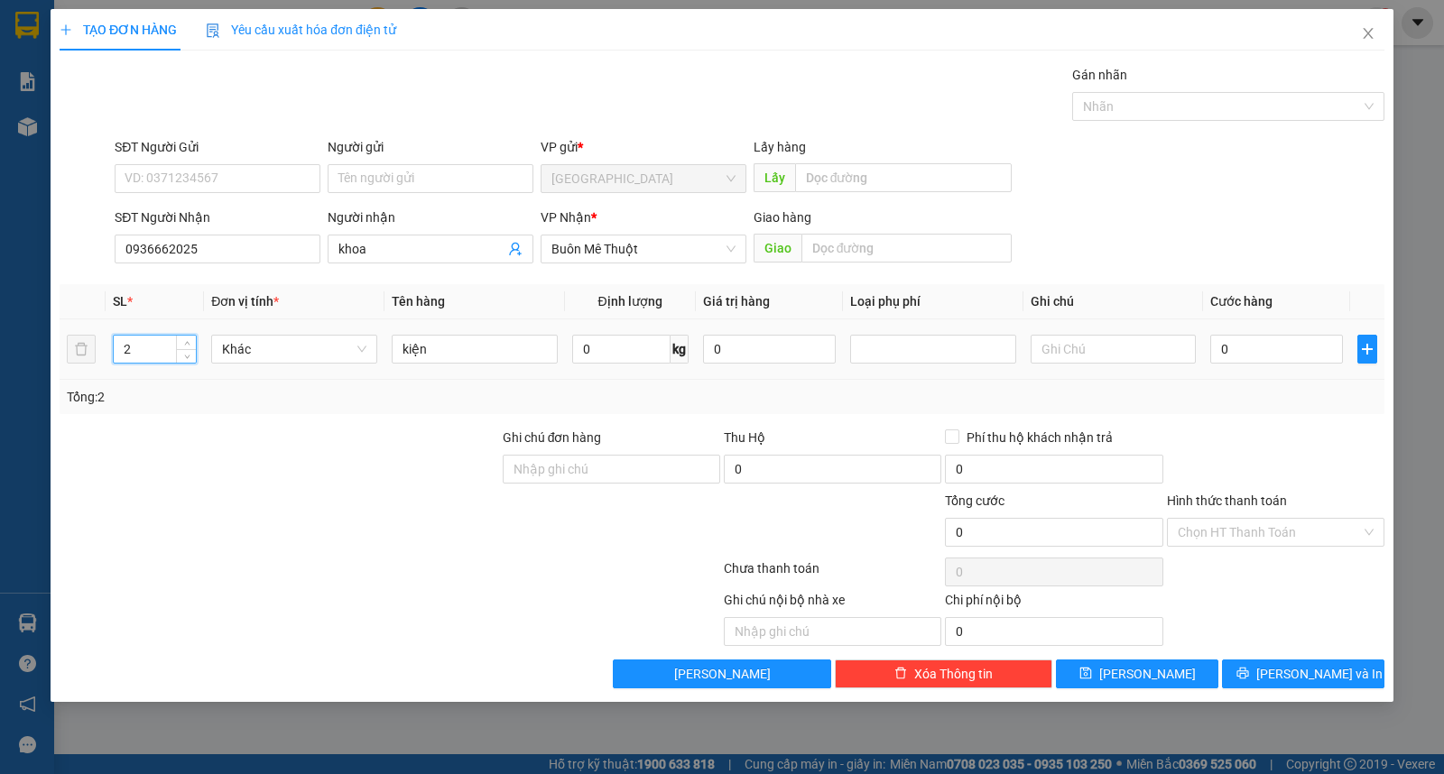
click at [167, 353] on input "2" at bounding box center [155, 349] width 82 height 27
click at [51, 350] on div "TẠO ĐƠN HÀNG Yêu cầu xuất hóa đơn điện tử Transit Pickup Surcharge Ids Transit …" at bounding box center [722, 355] width 1343 height 693
click at [0, 350] on div "TẠO ĐƠN HÀNG Yêu cầu xuất hóa đơn điện tử Transit Pickup Surcharge Ids Transit …" at bounding box center [722, 387] width 1444 height 774
drag, startPoint x: 150, startPoint y: 338, endPoint x: 143, endPoint y: 352, distance: 15.3
click at [143, 352] on td "2" at bounding box center [155, 349] width 98 height 60
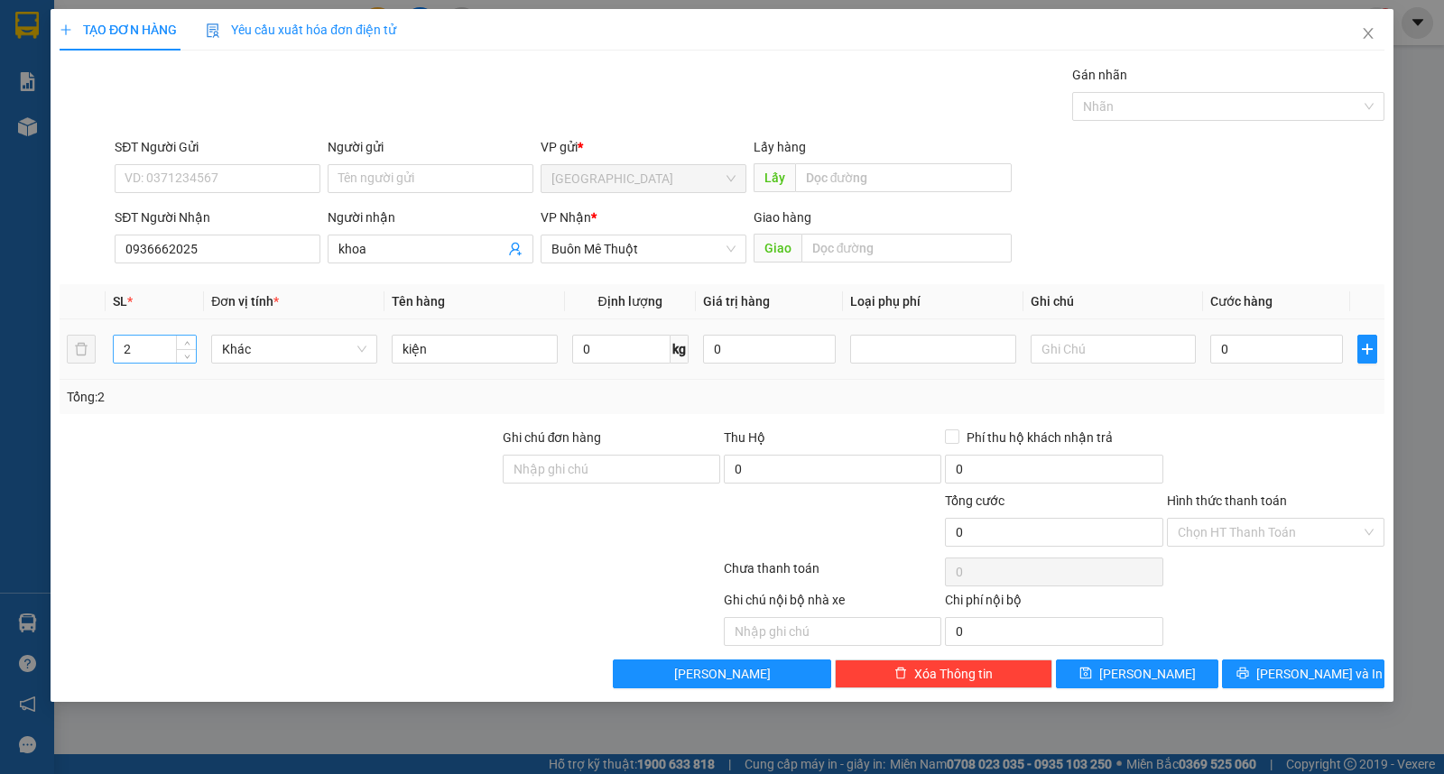
click at [143, 352] on input "2" at bounding box center [155, 349] width 82 height 27
type input "1"
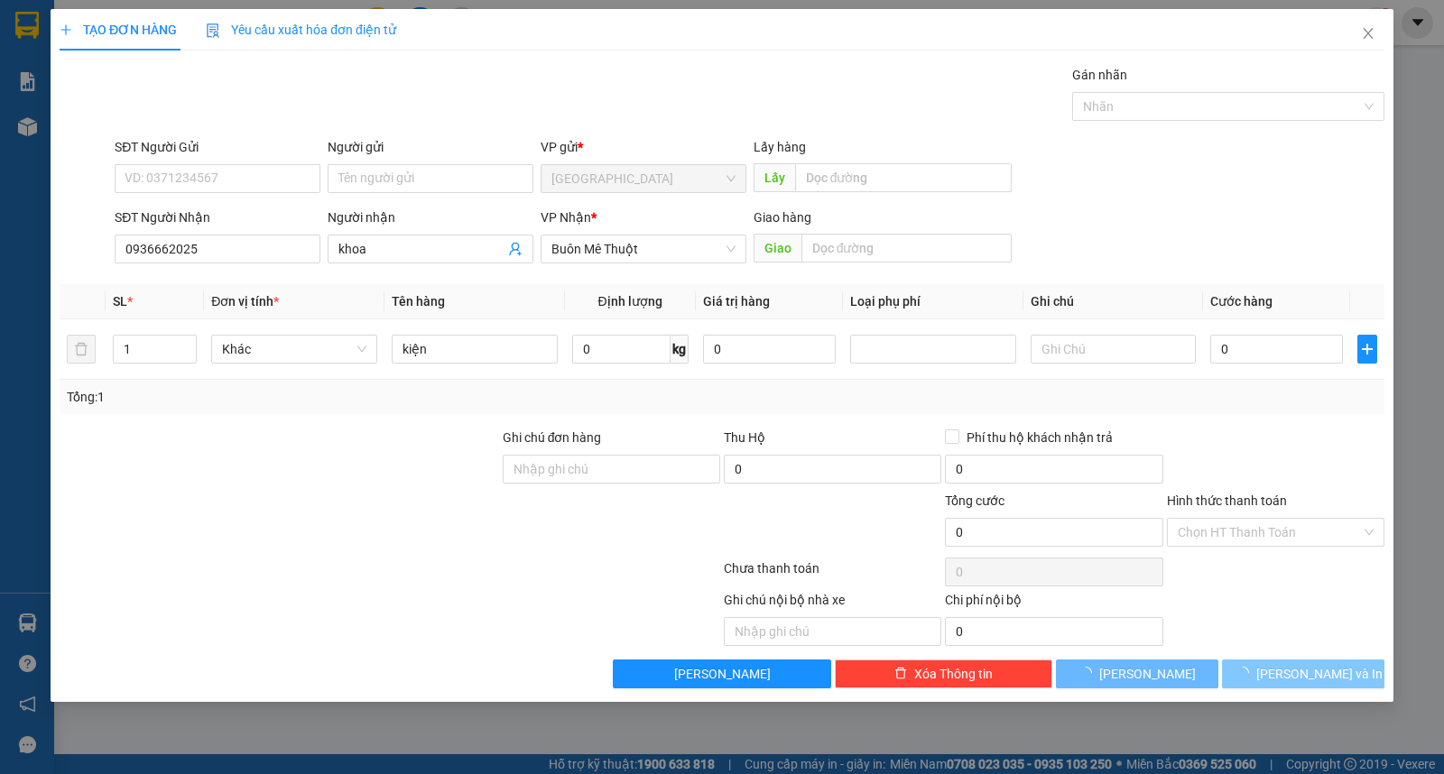
drag, startPoint x: 1298, startPoint y: 671, endPoint x: 871, endPoint y: 84, distance: 725.4
click at [1299, 671] on span "[PERSON_NAME] và In" at bounding box center [1319, 674] width 126 height 20
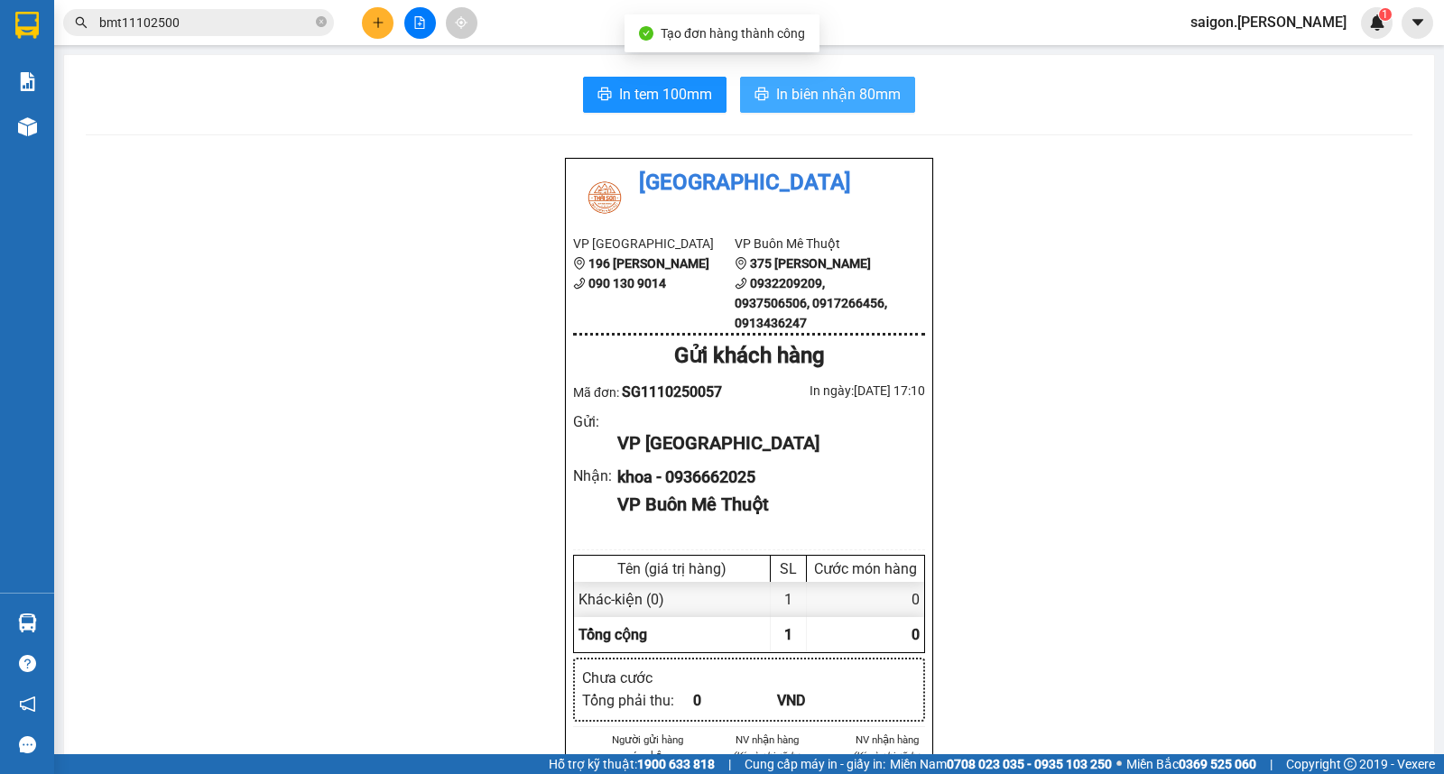
drag, startPoint x: 819, startPoint y: 120, endPoint x: 822, endPoint y: 110, distance: 10.6
click at [822, 110] on button "In biên nhận 80mm" at bounding box center [827, 95] width 175 height 36
click at [382, 42] on div "Kết quả tìm kiếm ( 24 ) Bộ lọc Thuộc VP này Ngày tạo đơn gần nhất Mã ĐH Trạng t…" at bounding box center [722, 22] width 1444 height 45
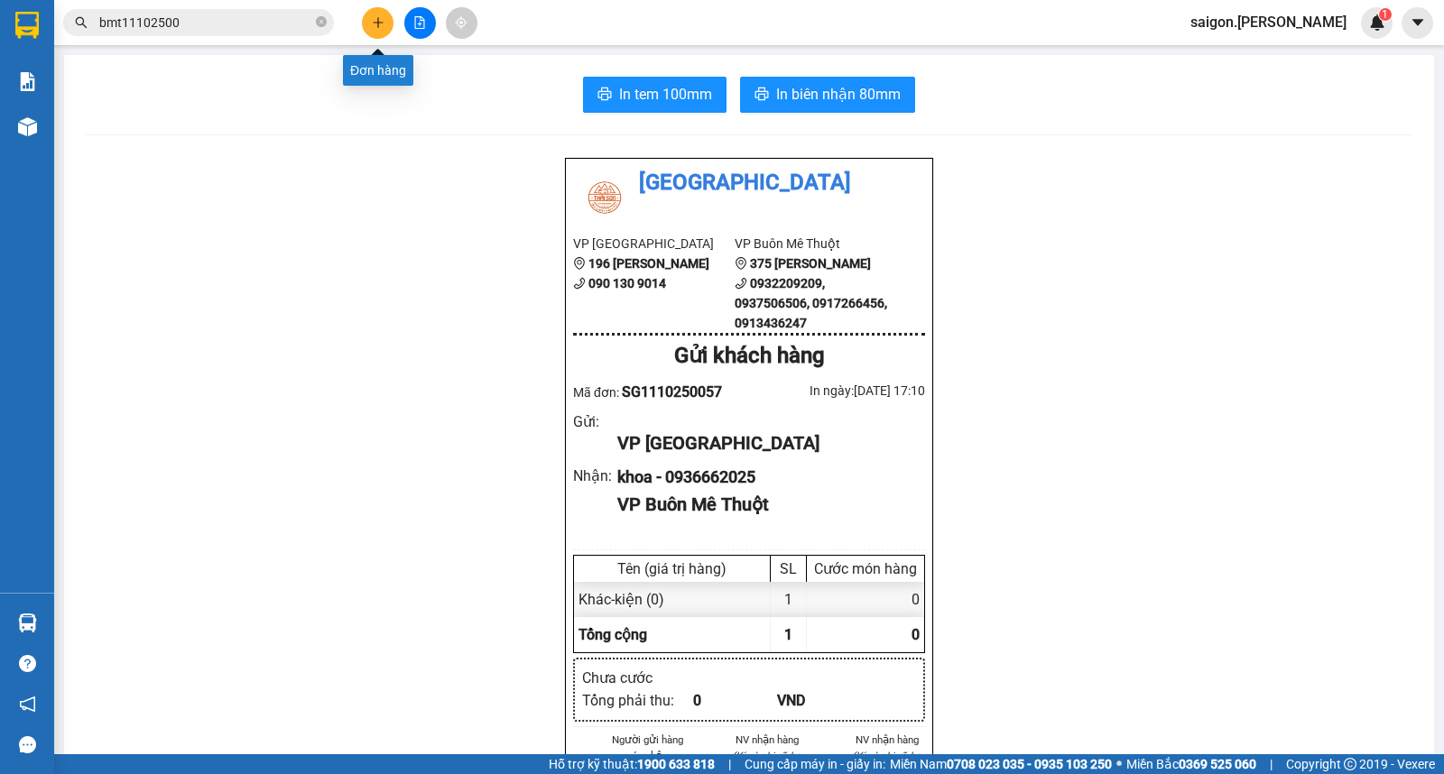
click at [377, 20] on icon "plus" at bounding box center [377, 22] width 1 height 10
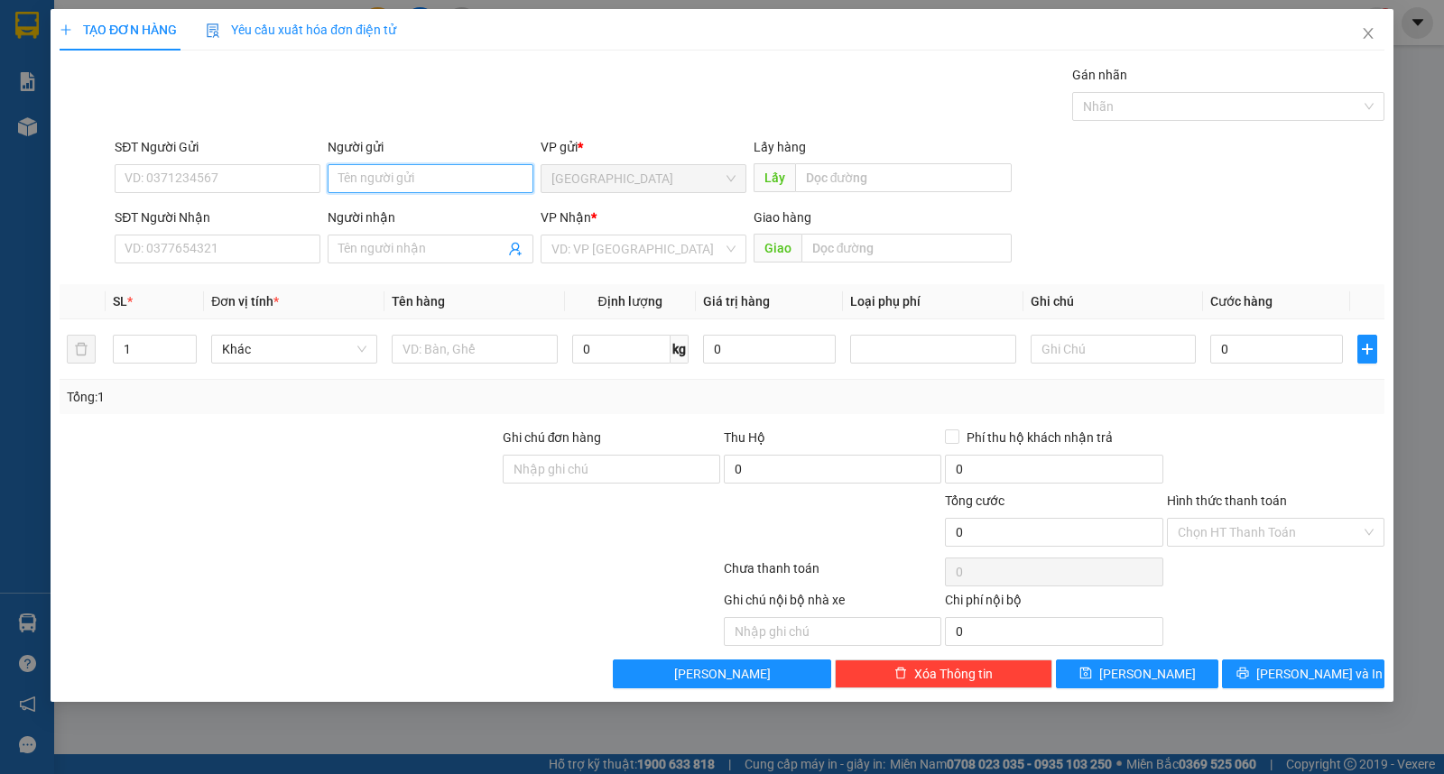
click at [377, 172] on input "Người gửi" at bounding box center [431, 178] width 206 height 29
type input "cường"
type input "d"
type input "đạt"
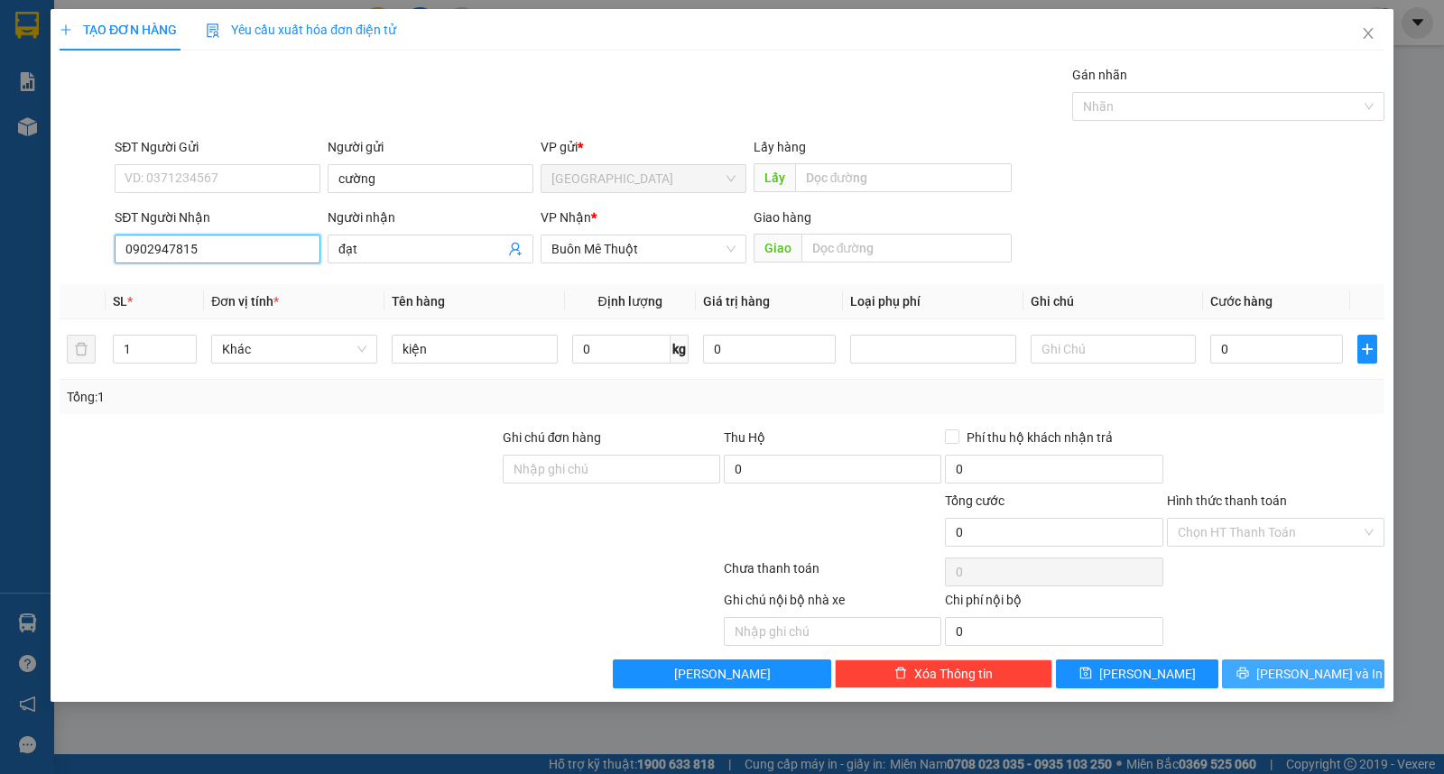
type input "0902947815"
click at [1372, 672] on button "[PERSON_NAME] và In" at bounding box center [1303, 674] width 162 height 29
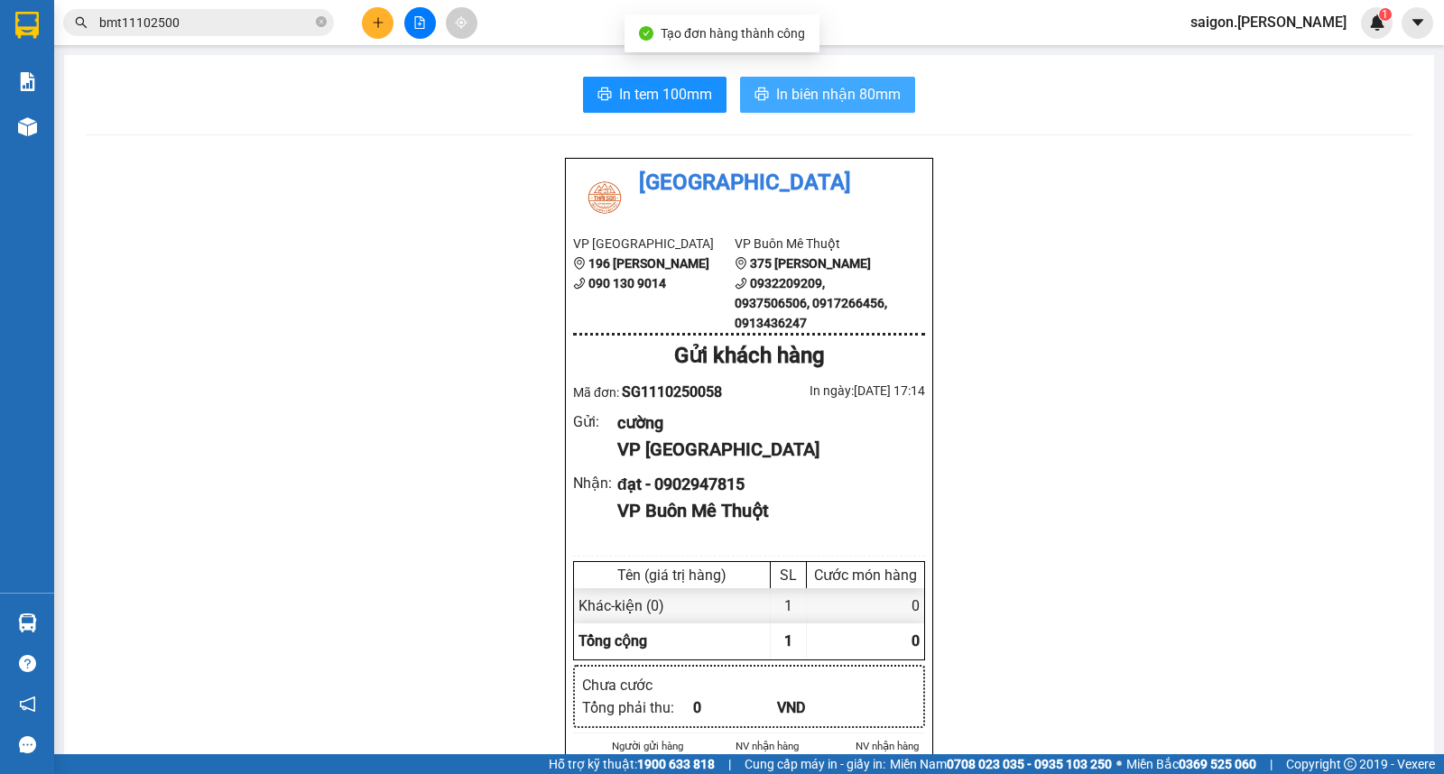
click at [776, 88] on span "In biên nhận 80mm" at bounding box center [838, 94] width 125 height 23
click at [366, 25] on button at bounding box center [378, 23] width 32 height 32
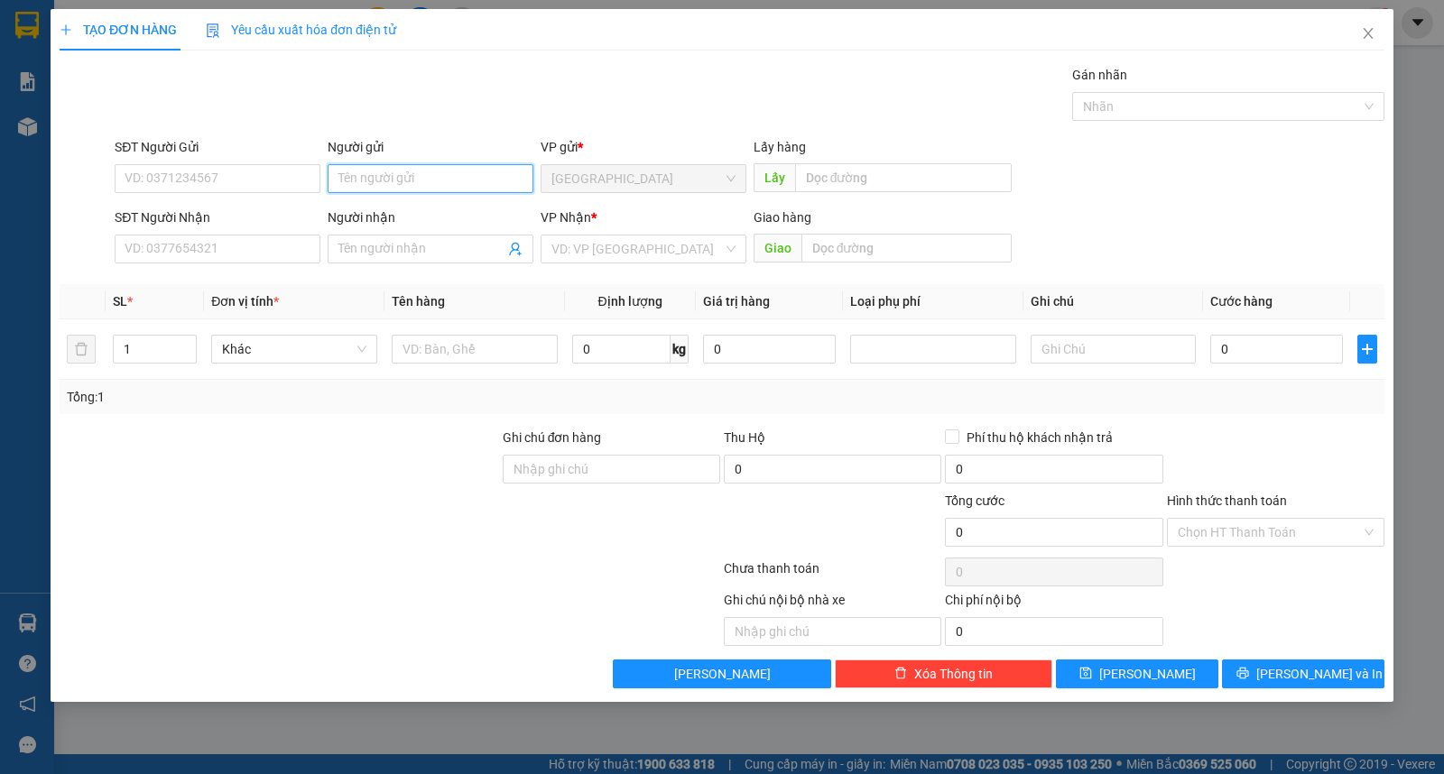
click at [431, 178] on input "Người gửi" at bounding box center [431, 178] width 206 height 29
type input "d"
type input "đông"
type input "d"
type input "đông á"
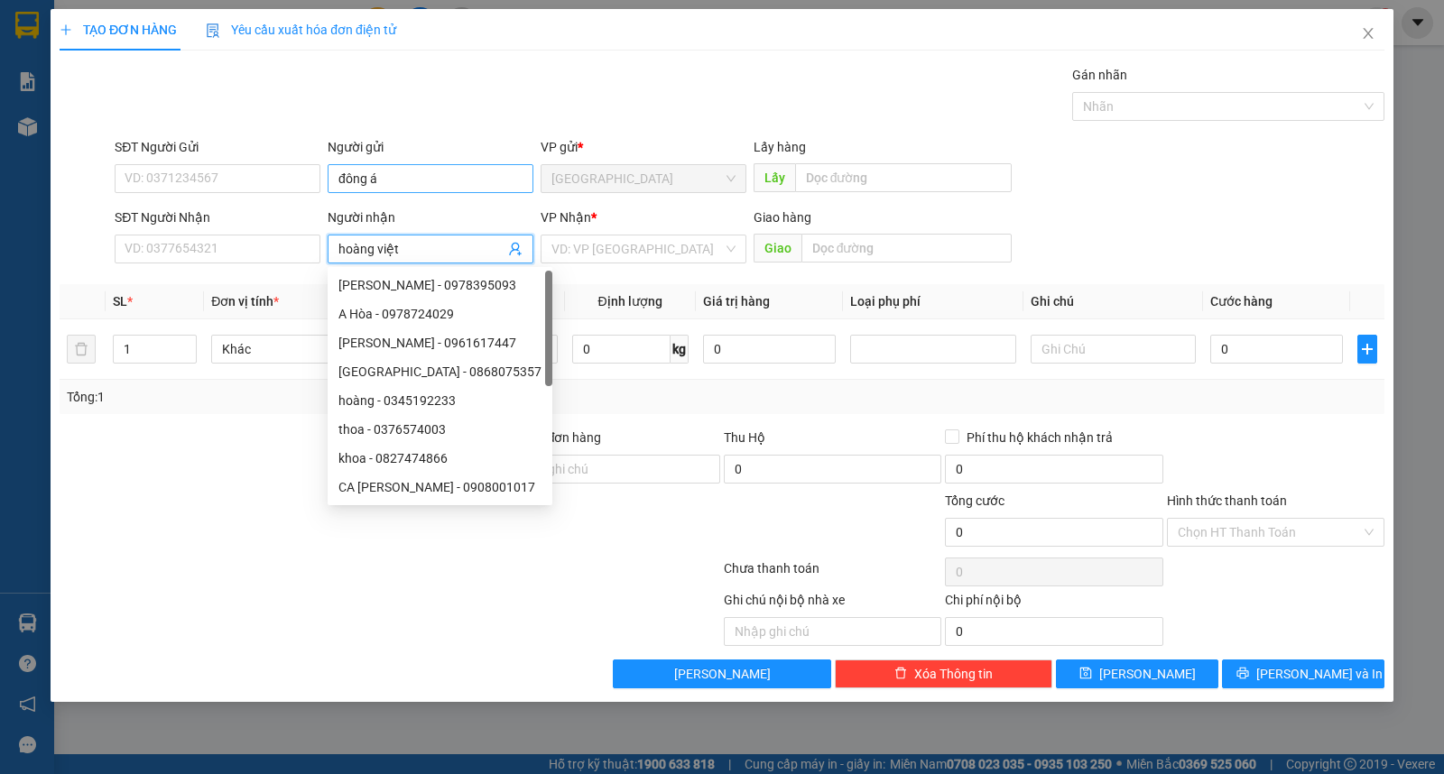
type input "hoàng việt"
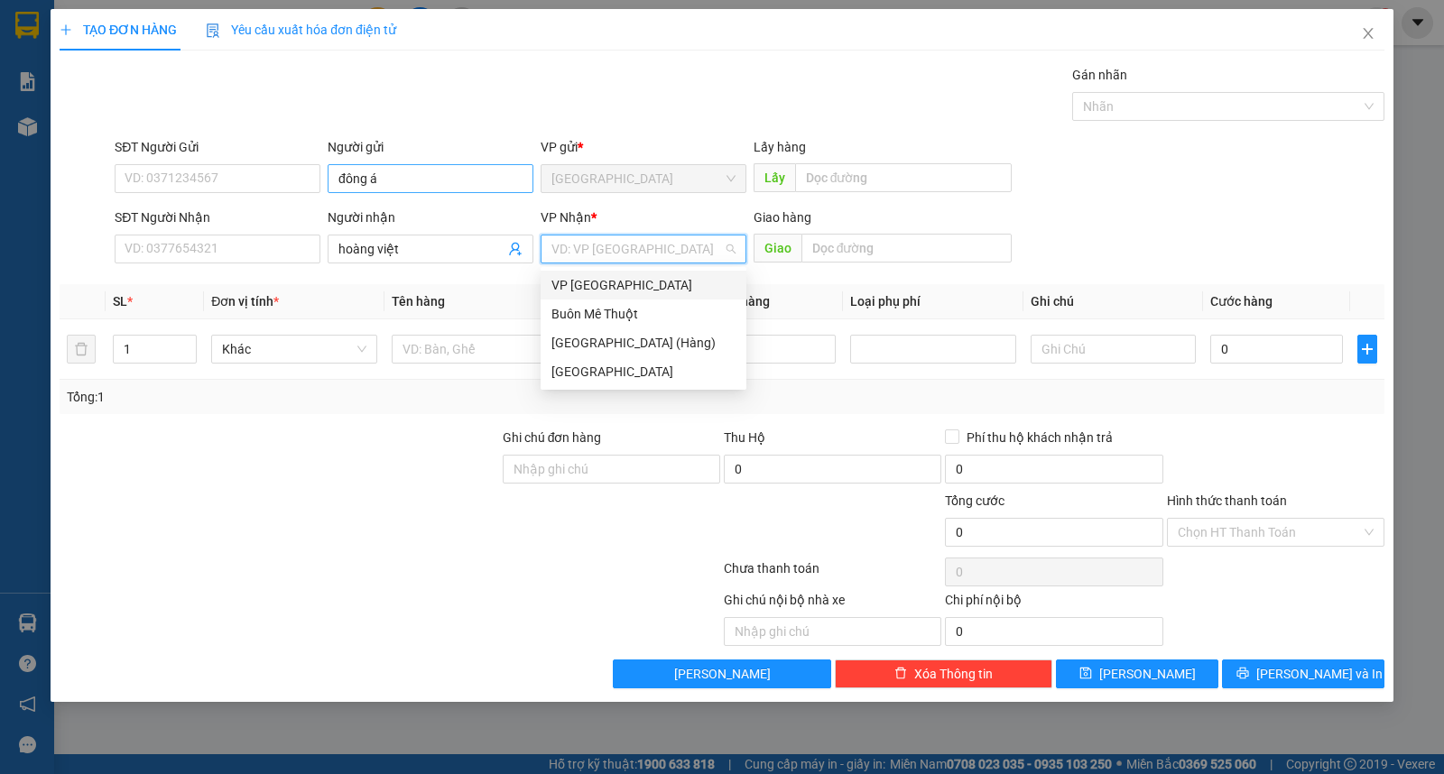
type input "ư"
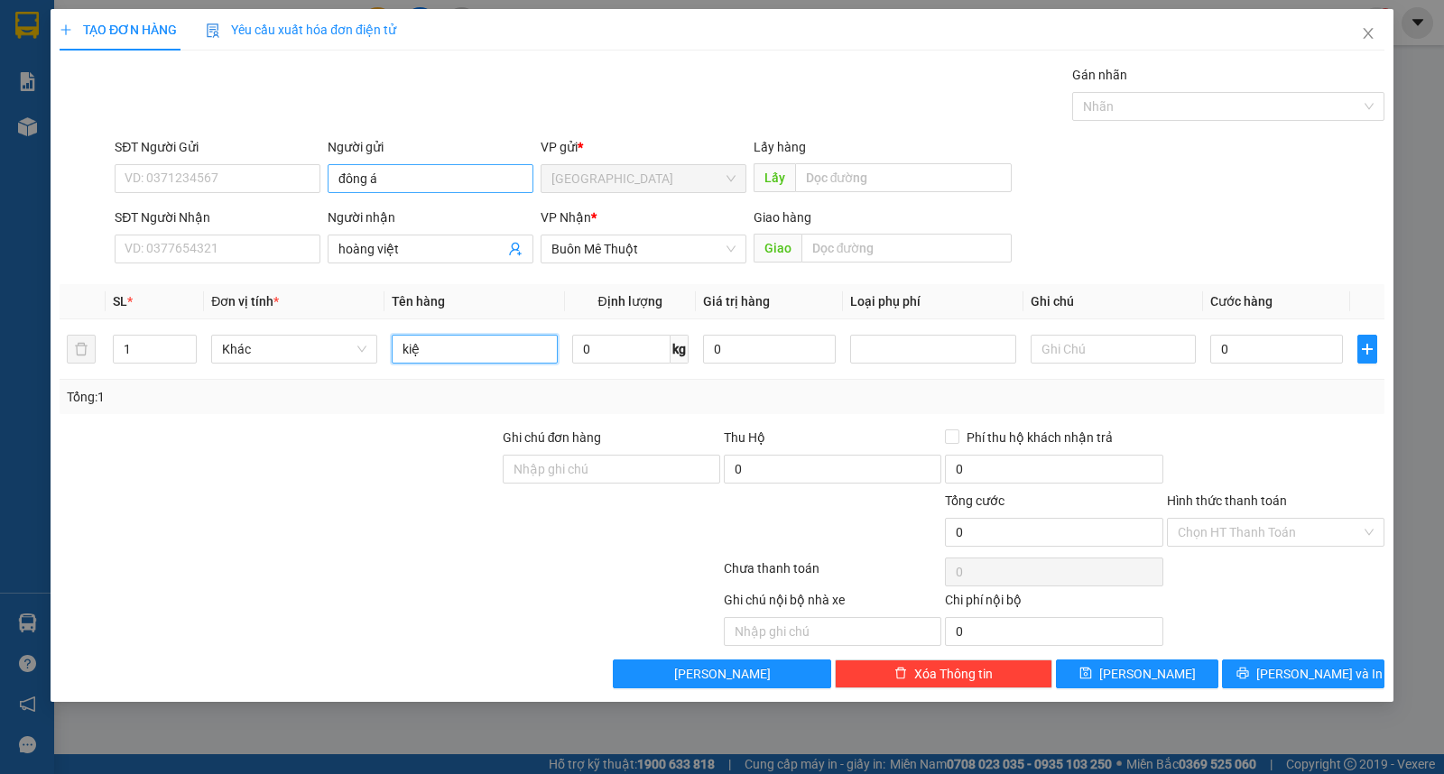
type input "kiện"
type input "3"
type input "30"
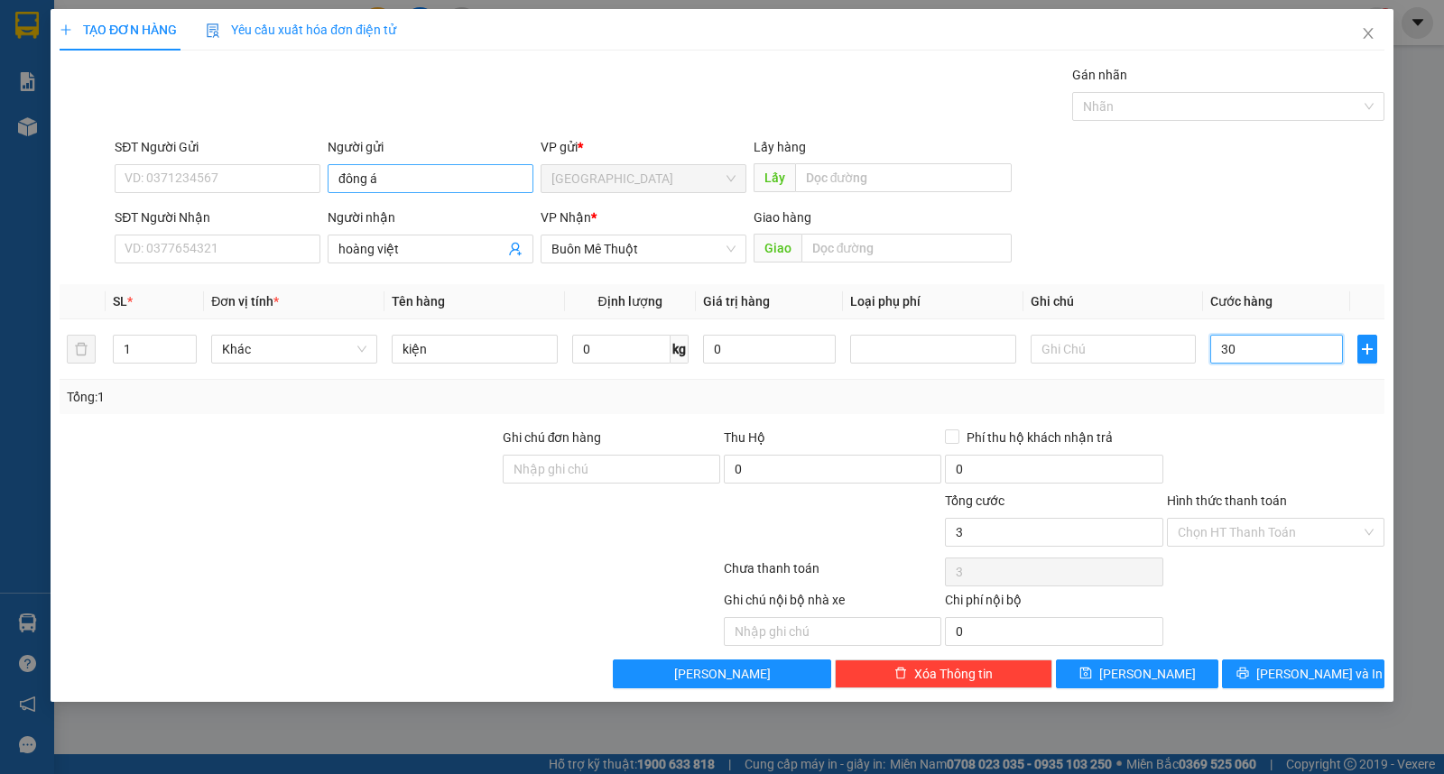
type input "30"
type input "30.000"
click at [1278, 534] on input "Hình thức thanh toán" at bounding box center [1269, 532] width 183 height 27
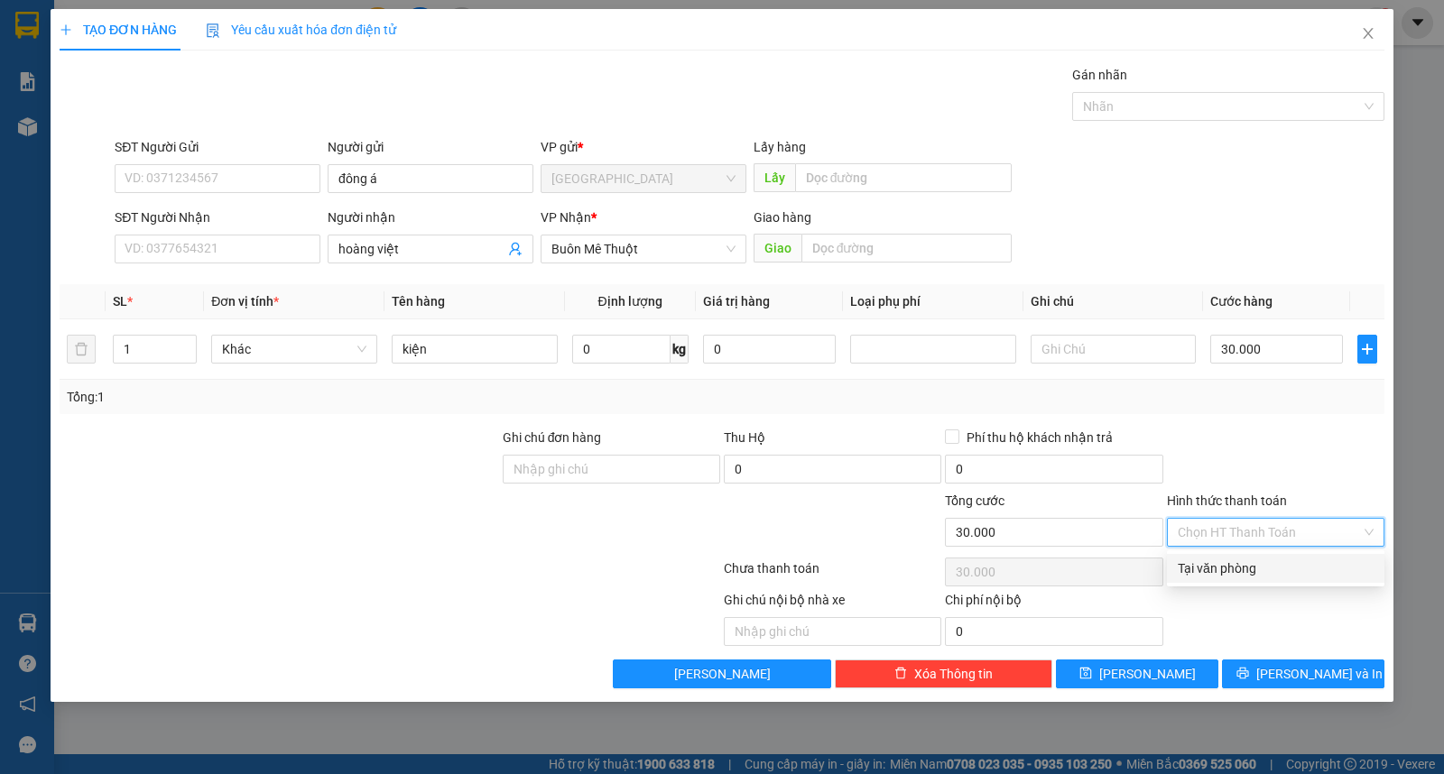
click at [1284, 571] on div "Tại văn phòng" at bounding box center [1276, 569] width 196 height 20
type input "0"
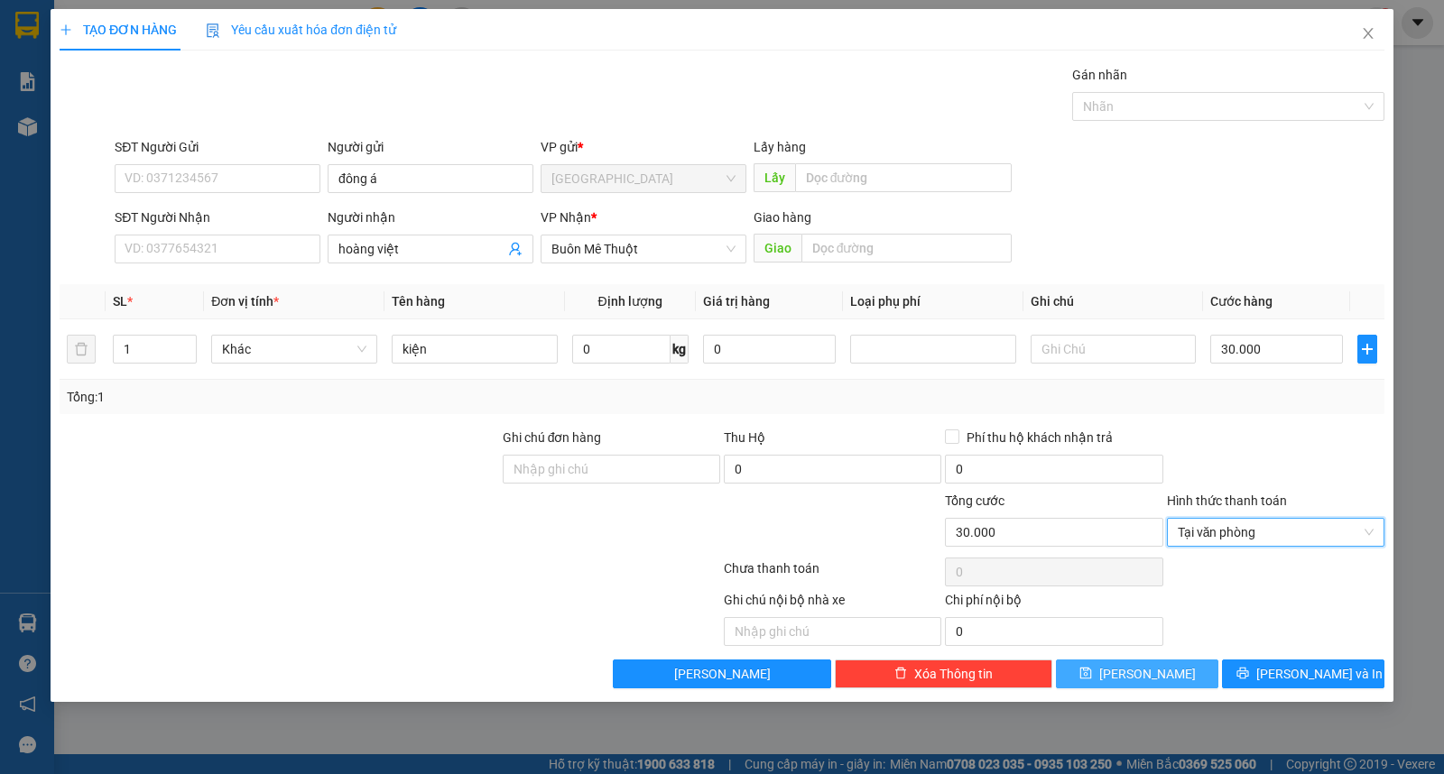
click at [1130, 686] on button "[PERSON_NAME]" at bounding box center [1137, 674] width 162 height 29
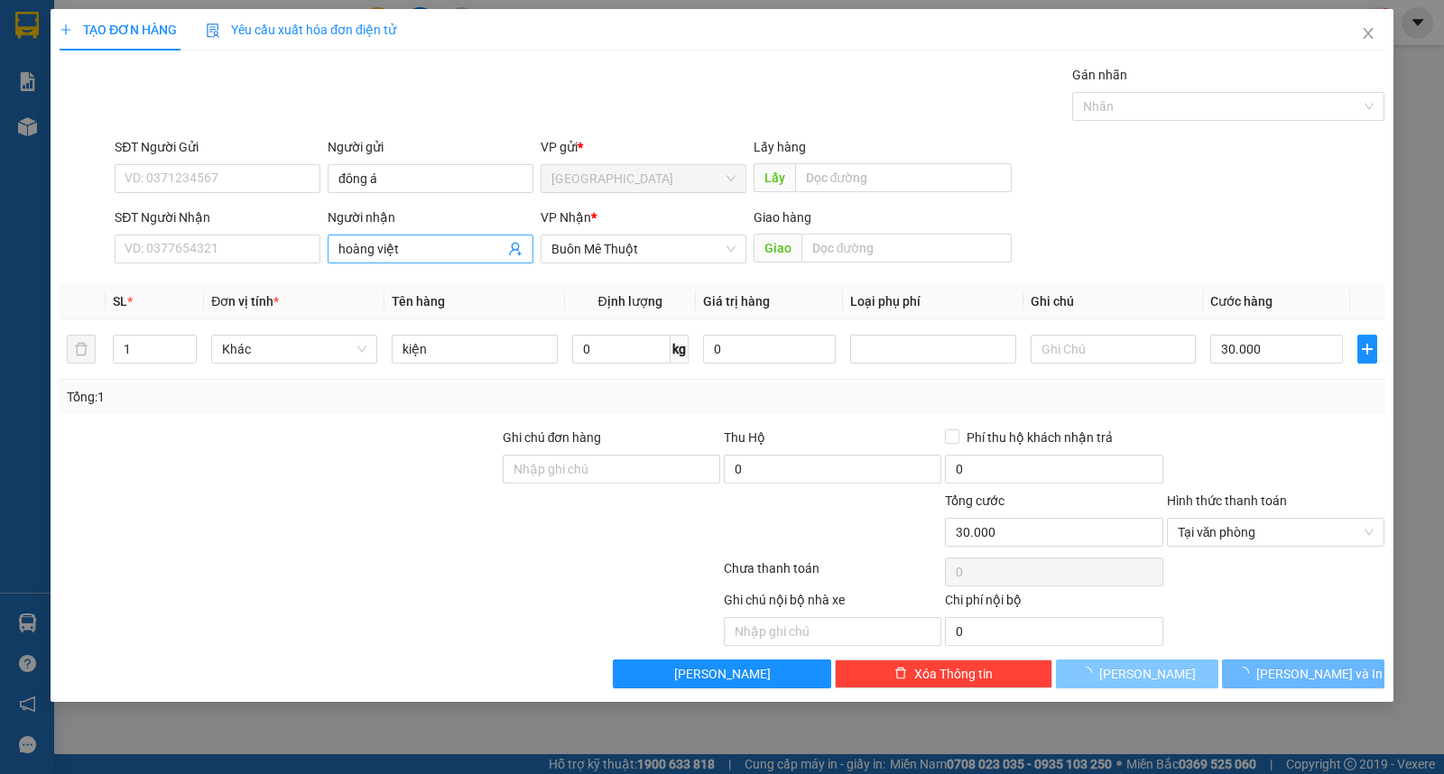
type input "0"
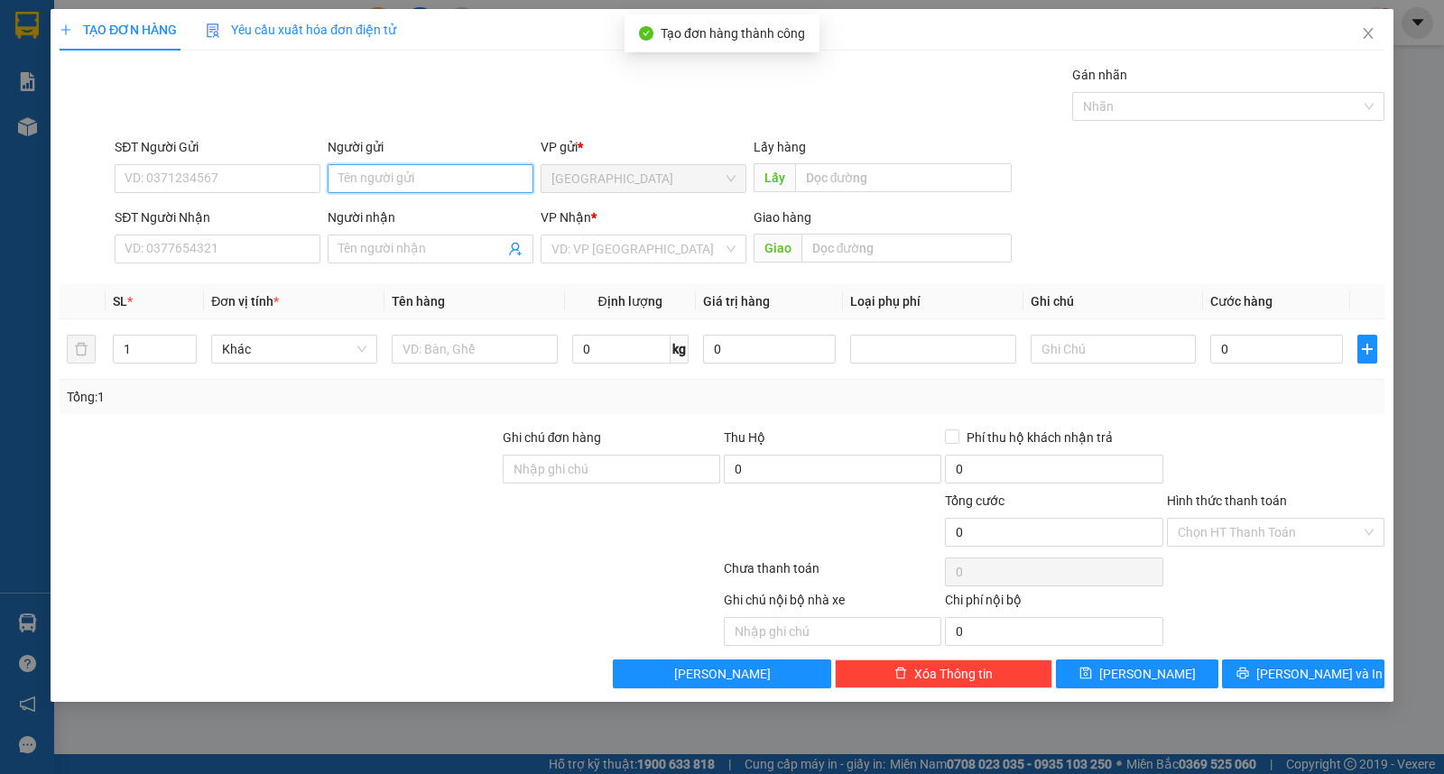
click at [406, 184] on input "Người gửi" at bounding box center [431, 178] width 206 height 29
type input "vinh cơ"
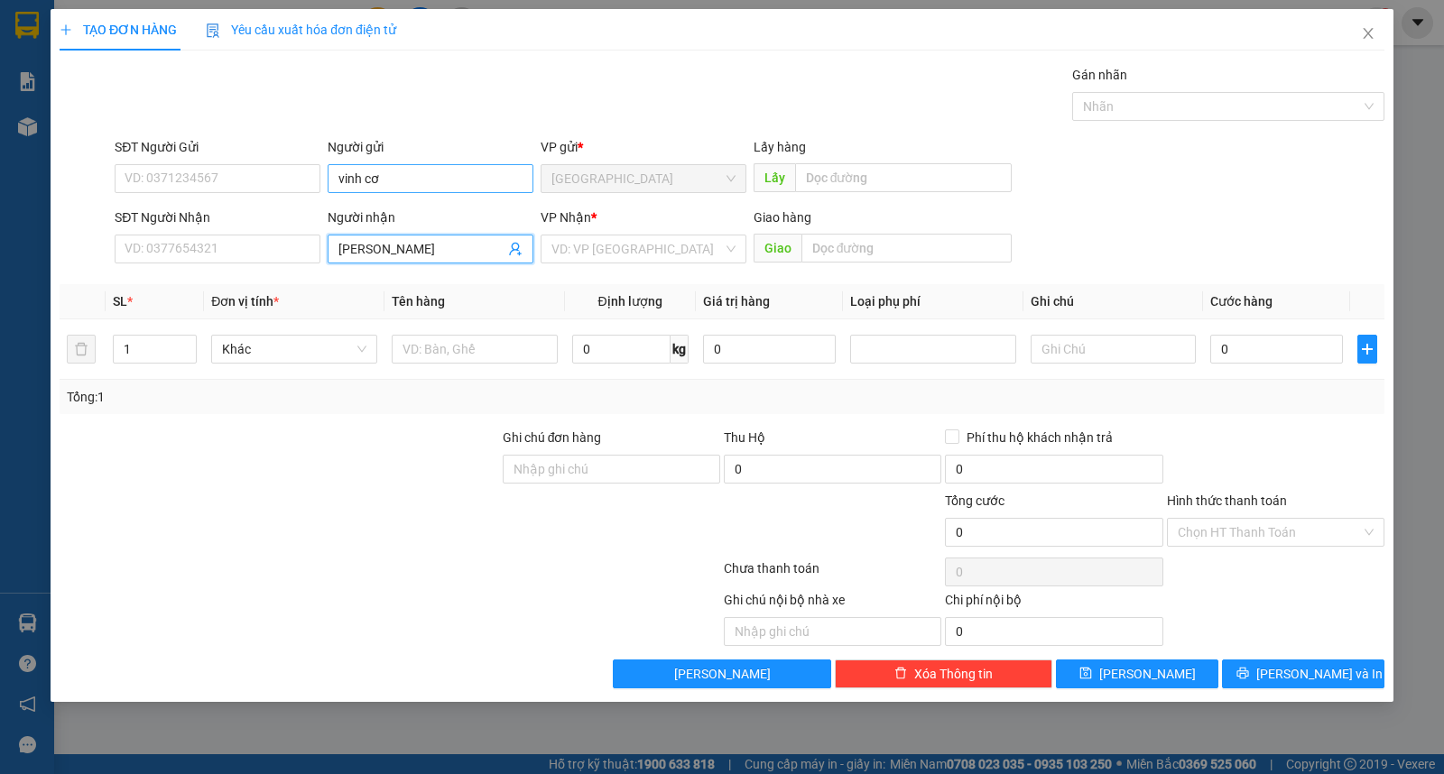
type input "[PERSON_NAME]"
type input "ư"
type input "2"
type input "kiện"
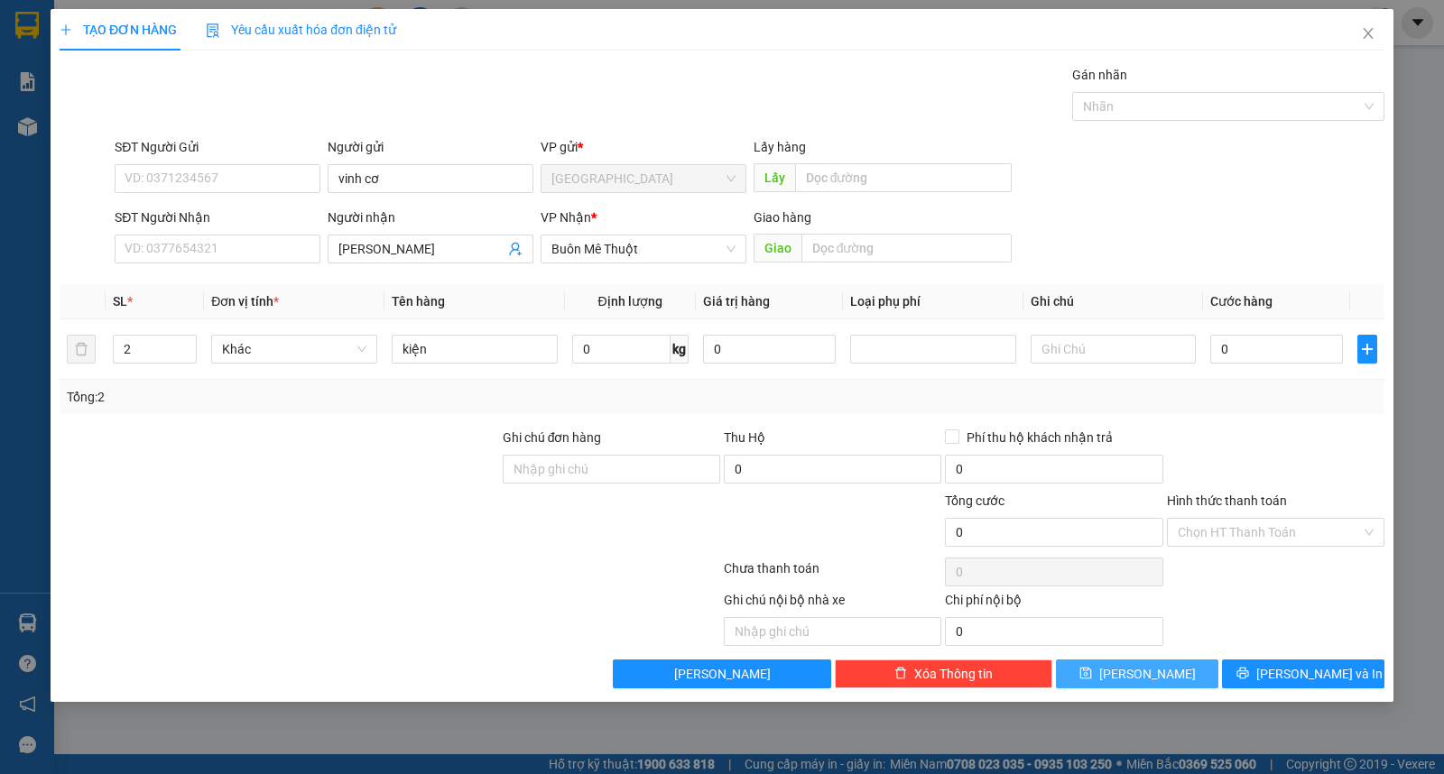
click at [1141, 666] on span "[PERSON_NAME]" at bounding box center [1147, 674] width 97 height 20
type input "1"
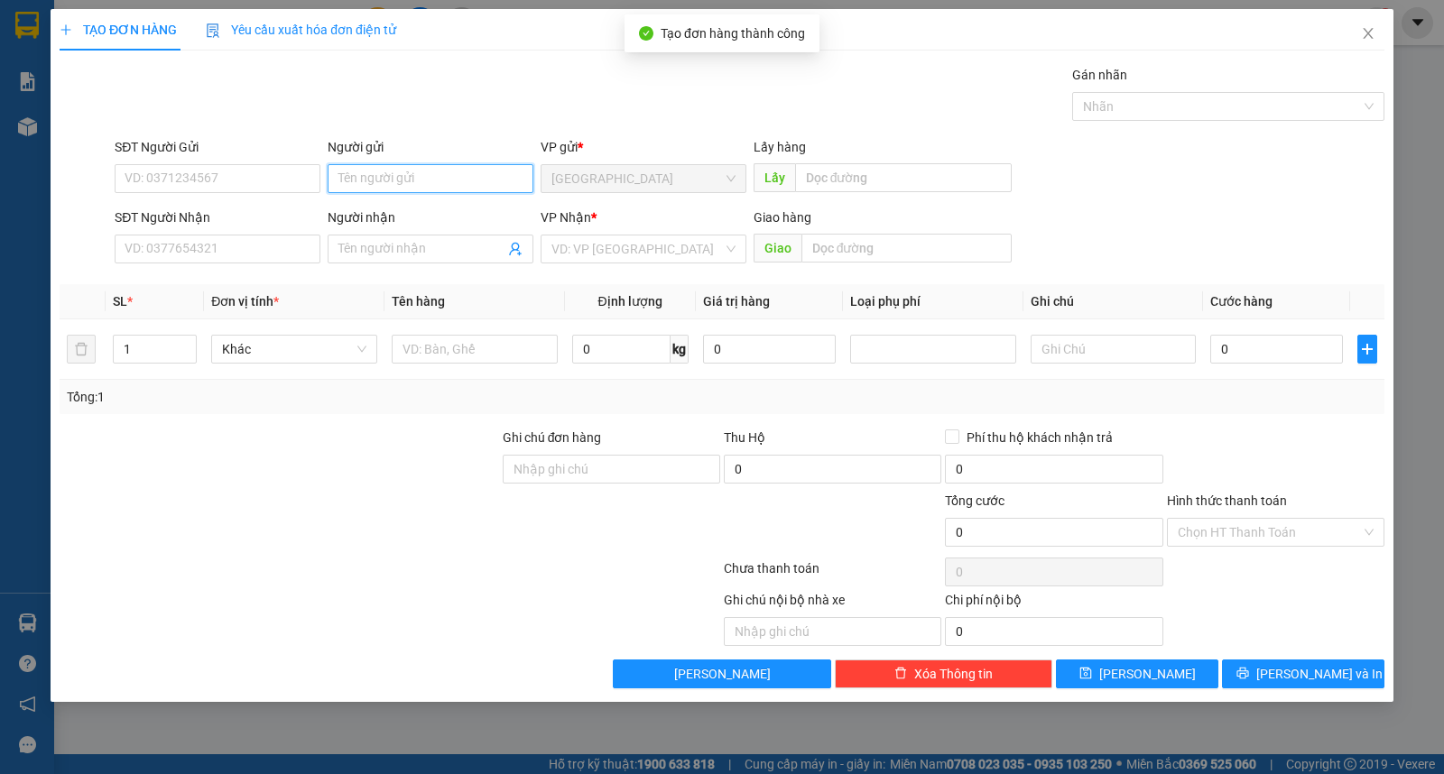
click at [430, 180] on input "Người gửi" at bounding box center [431, 178] width 206 height 29
type input "dũng"
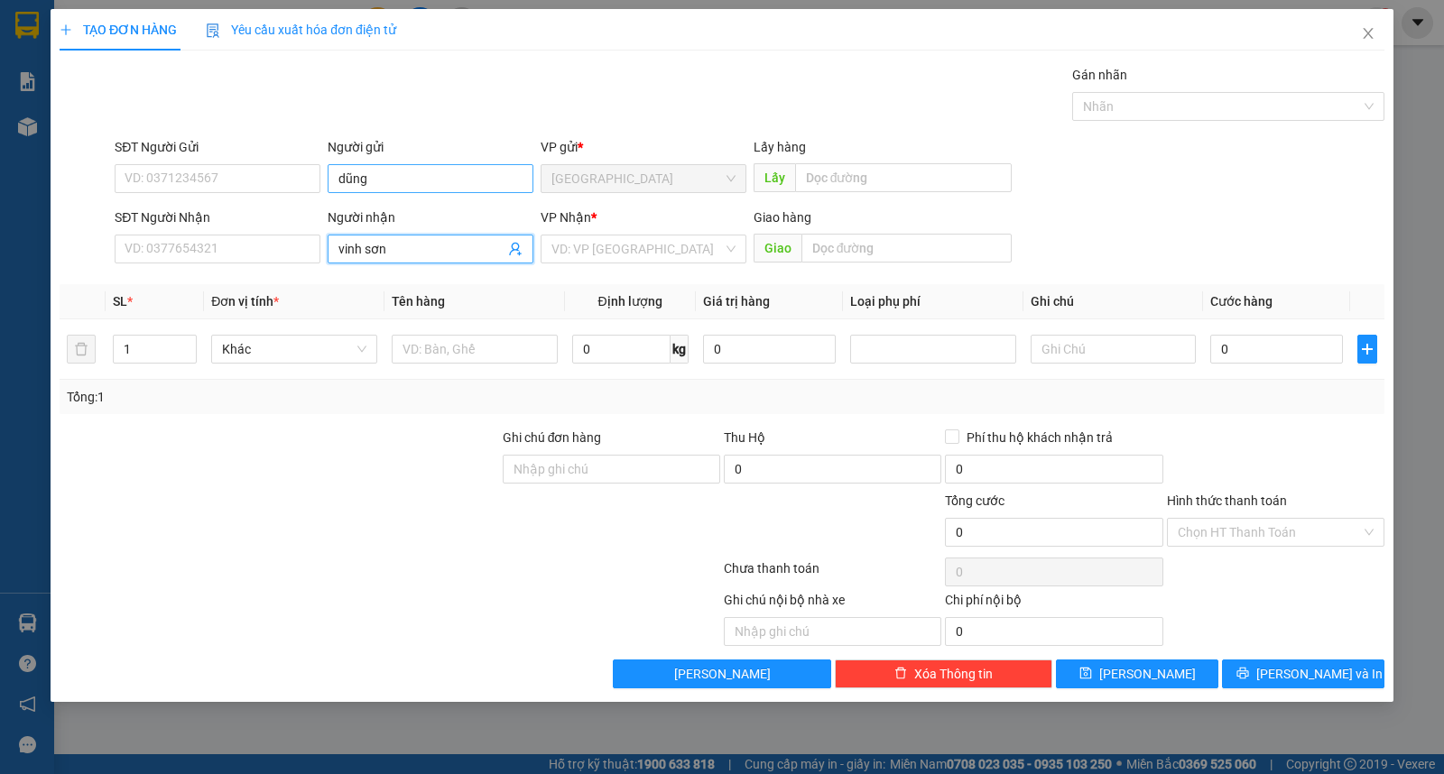
type input "vinh sơn"
type input "ư"
type input "kiện"
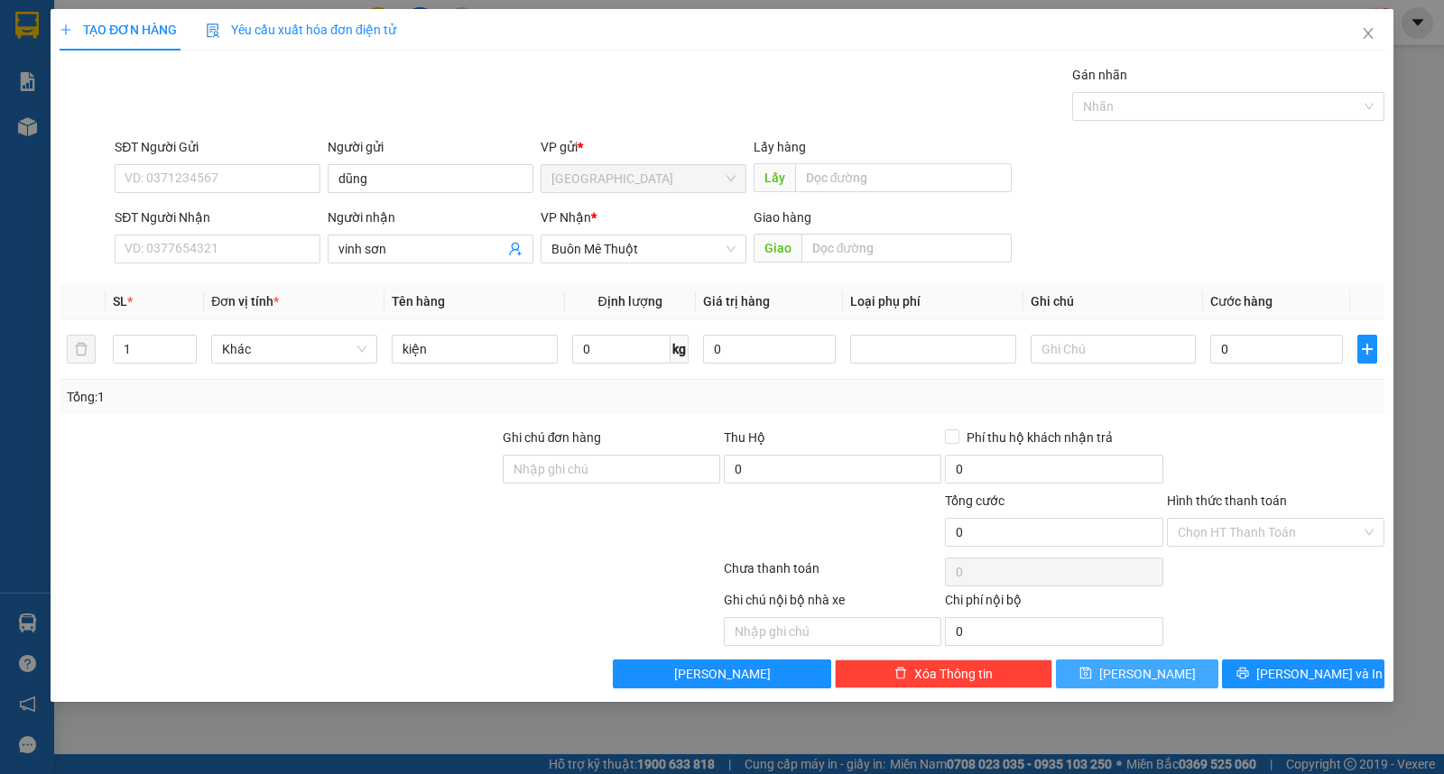
click at [1112, 674] on button "[PERSON_NAME]" at bounding box center [1137, 674] width 162 height 29
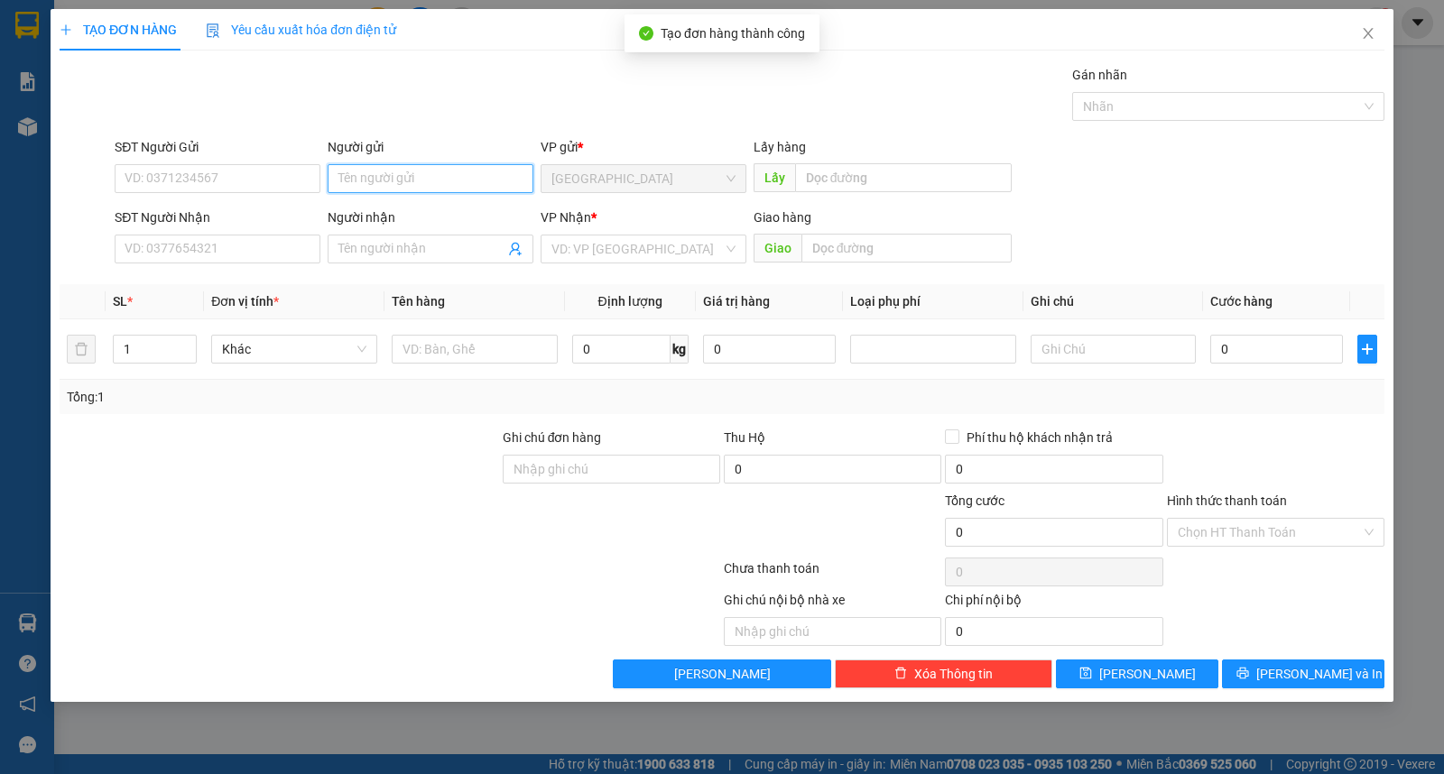
click at [381, 190] on input "Người gửi" at bounding box center [431, 178] width 206 height 29
type input "hận"
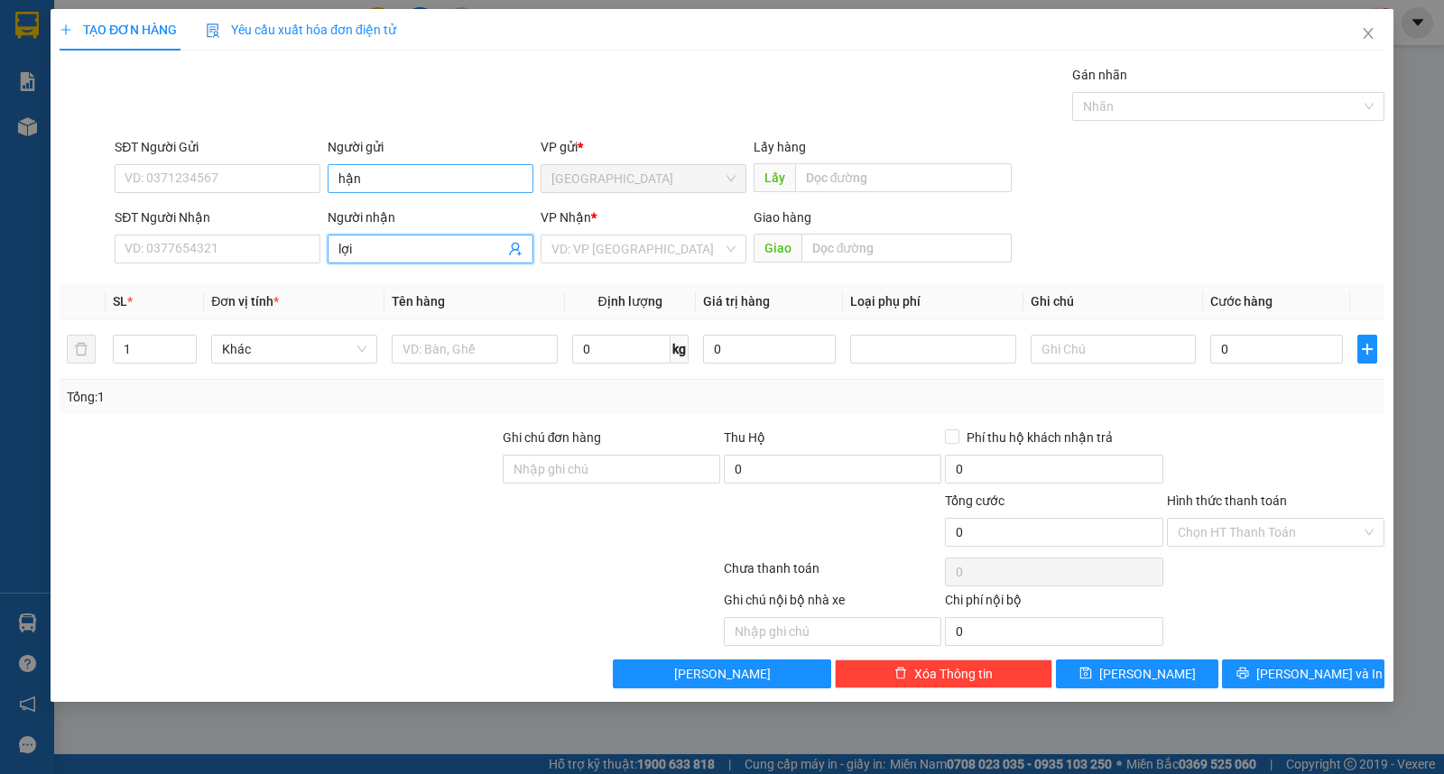
type input "lợi"
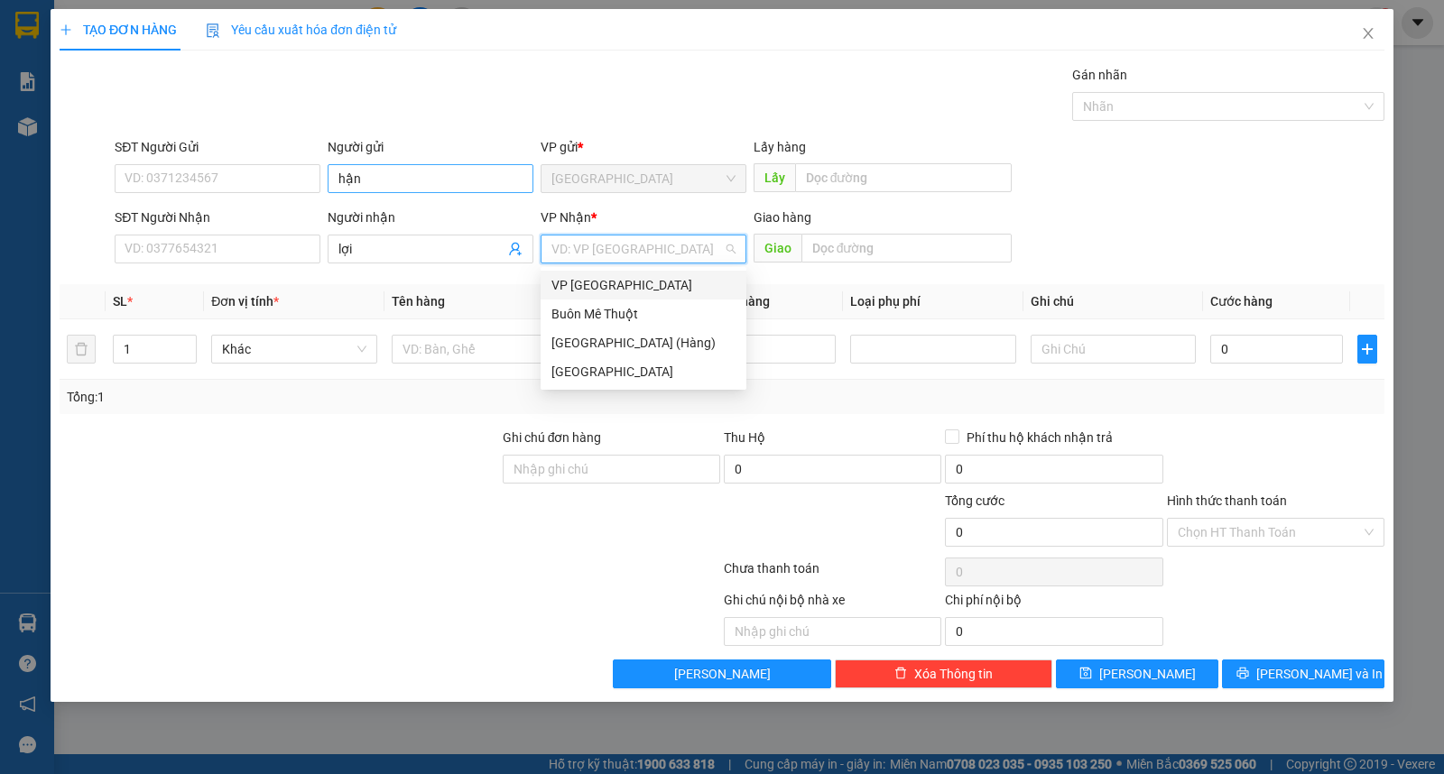
type input "ư"
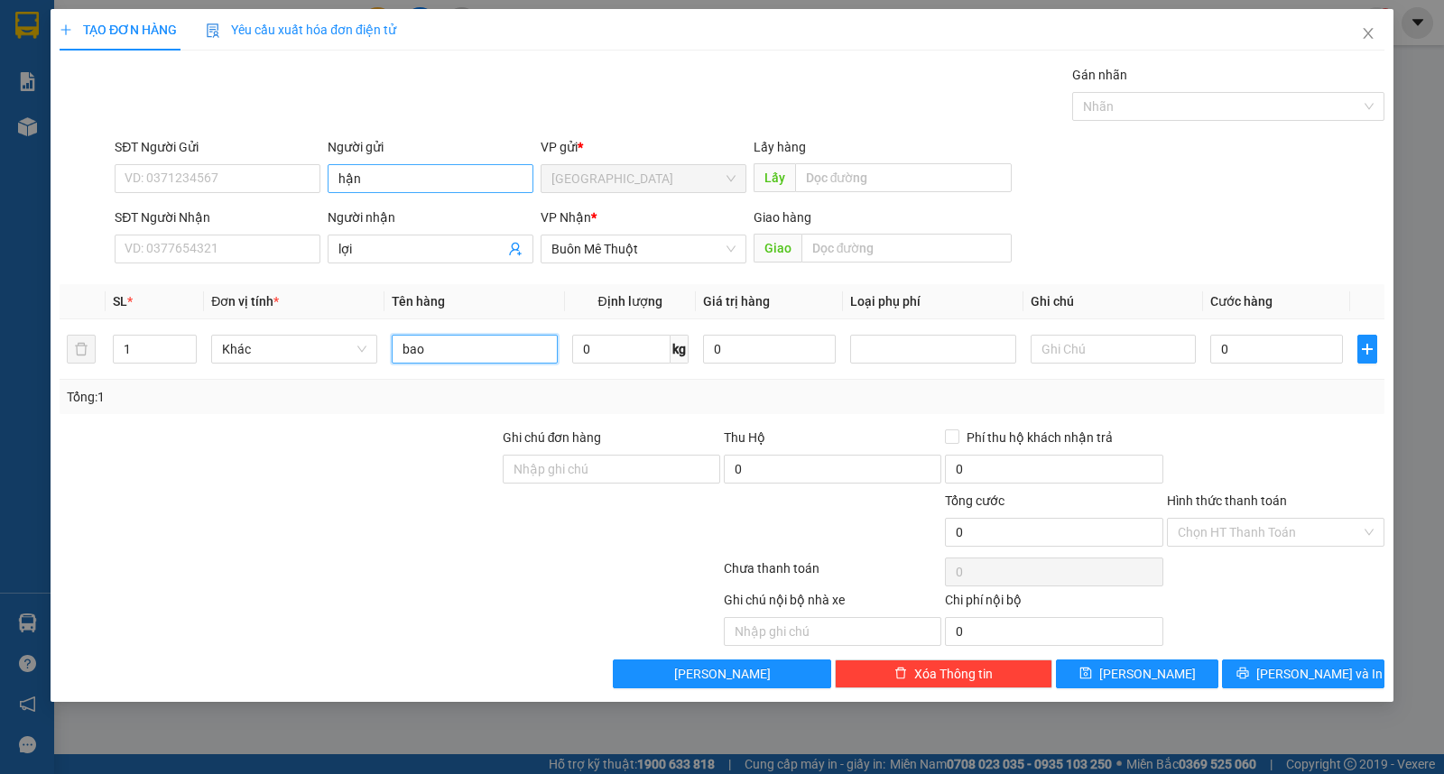
type input "bao"
click at [1089, 663] on button "[PERSON_NAME]" at bounding box center [1137, 674] width 162 height 29
click at [460, 164] on input "Người gửi" at bounding box center [431, 178] width 206 height 29
click at [1105, 661] on button "[PERSON_NAME]" at bounding box center [1137, 674] width 162 height 29
click at [410, 175] on input "Người gửi" at bounding box center [431, 178] width 206 height 29
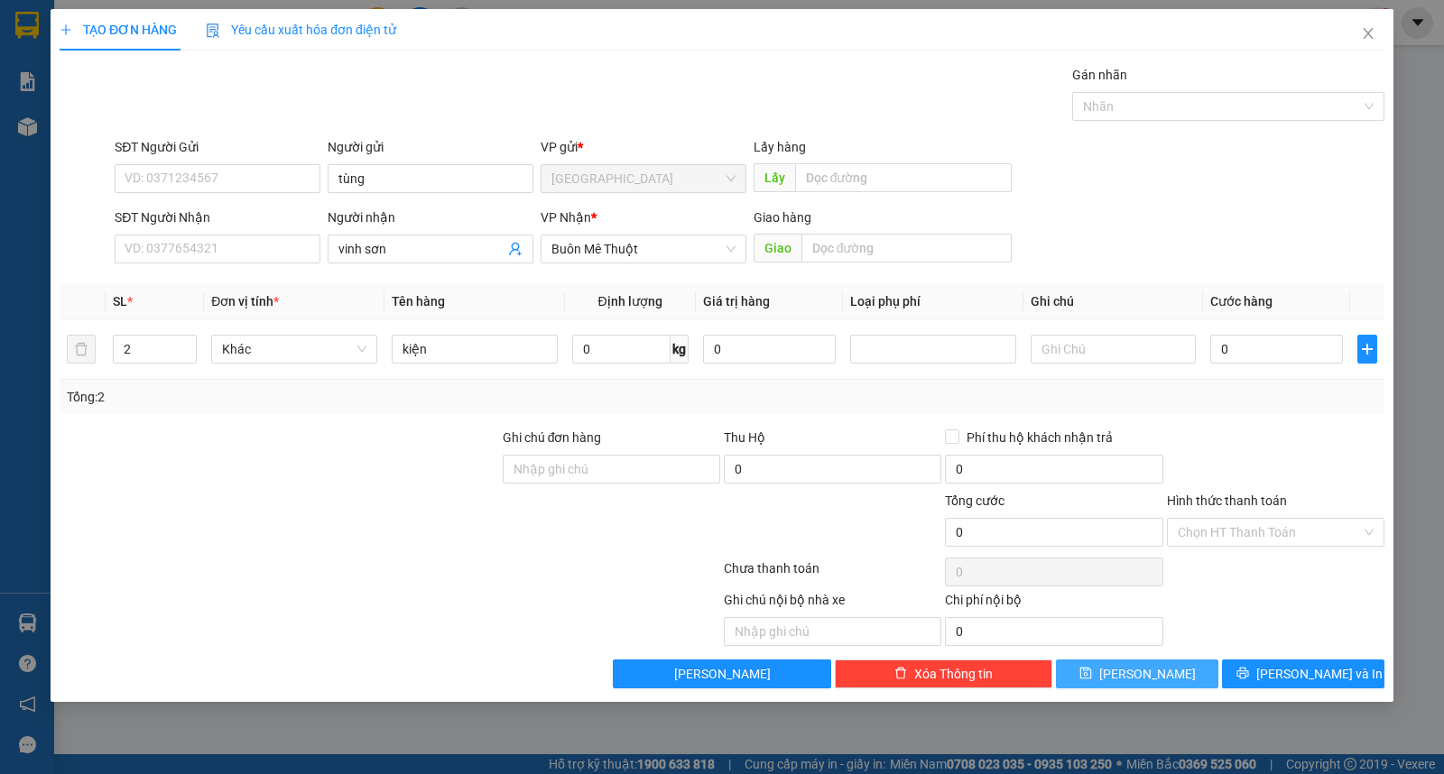
click at [1187, 661] on button "[PERSON_NAME]" at bounding box center [1137, 674] width 162 height 29
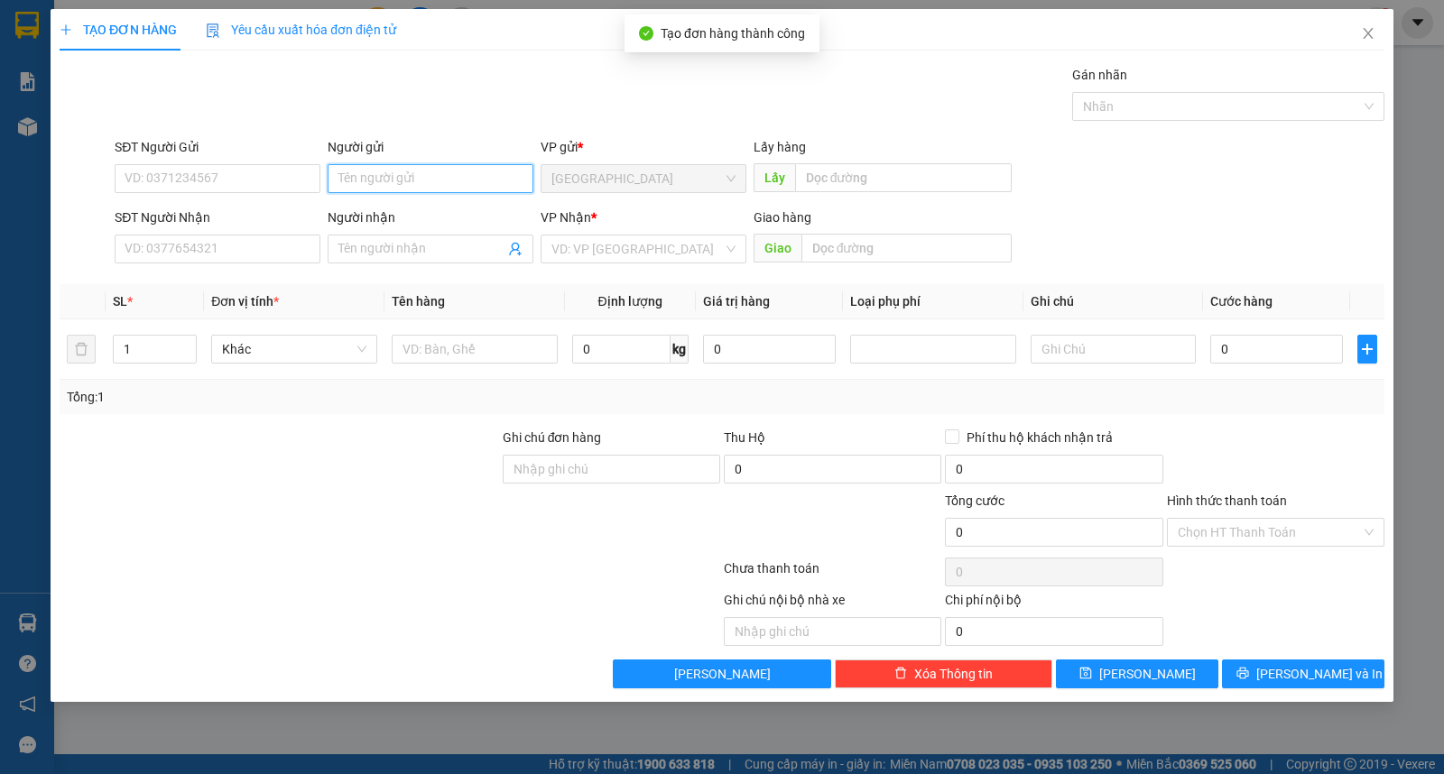
click at [399, 184] on input "Người gửi" at bounding box center [431, 178] width 206 height 29
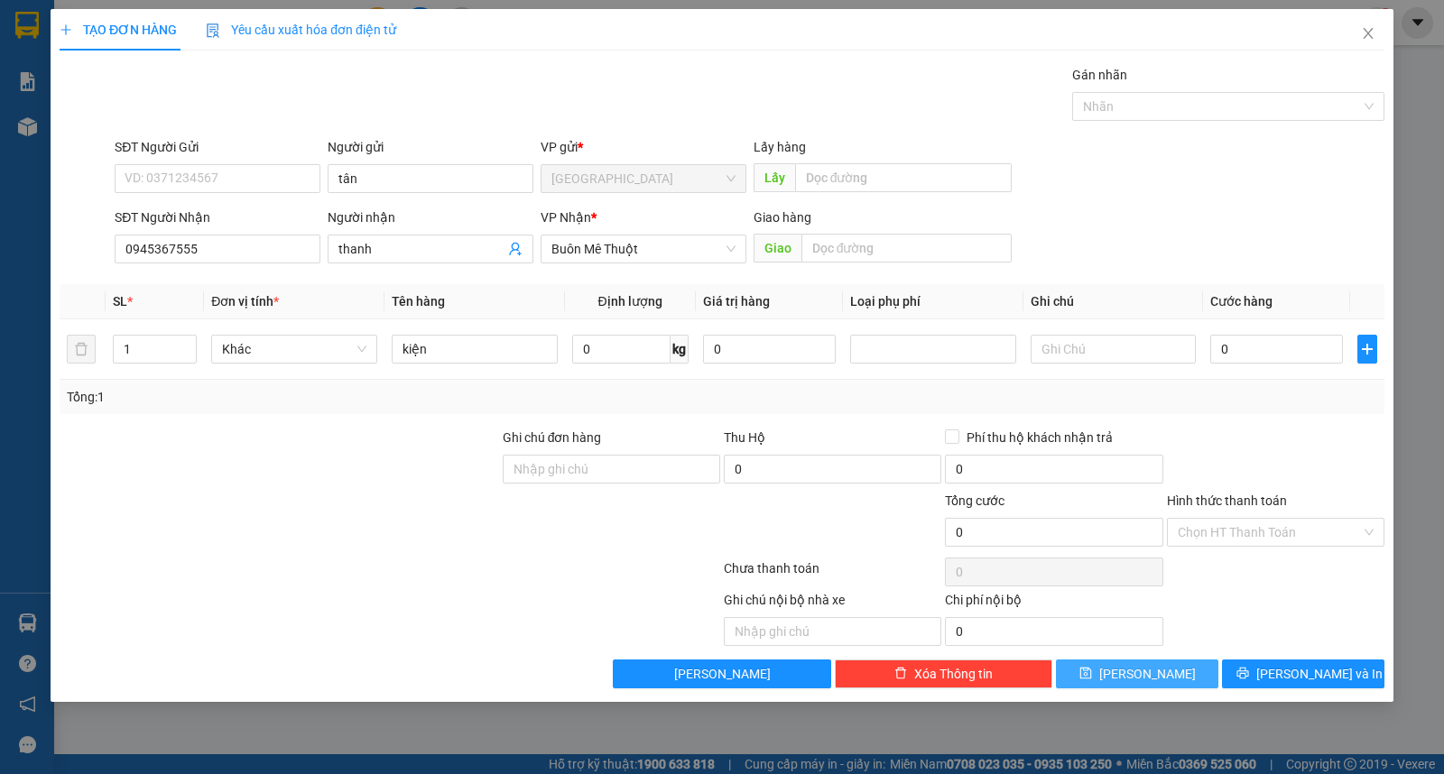
click at [1096, 675] on button "[PERSON_NAME]" at bounding box center [1137, 674] width 162 height 29
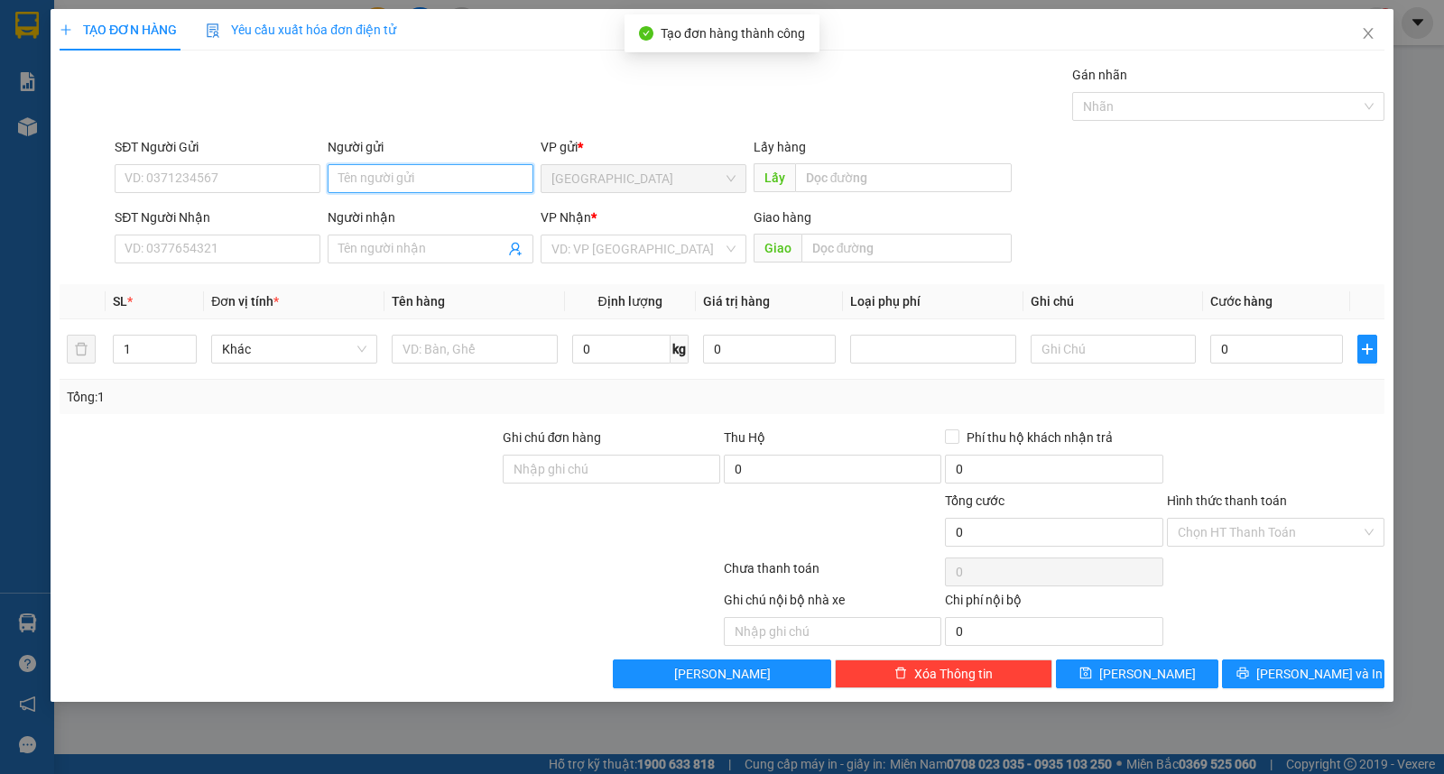
click at [375, 175] on input "Người gửi" at bounding box center [431, 178] width 206 height 29
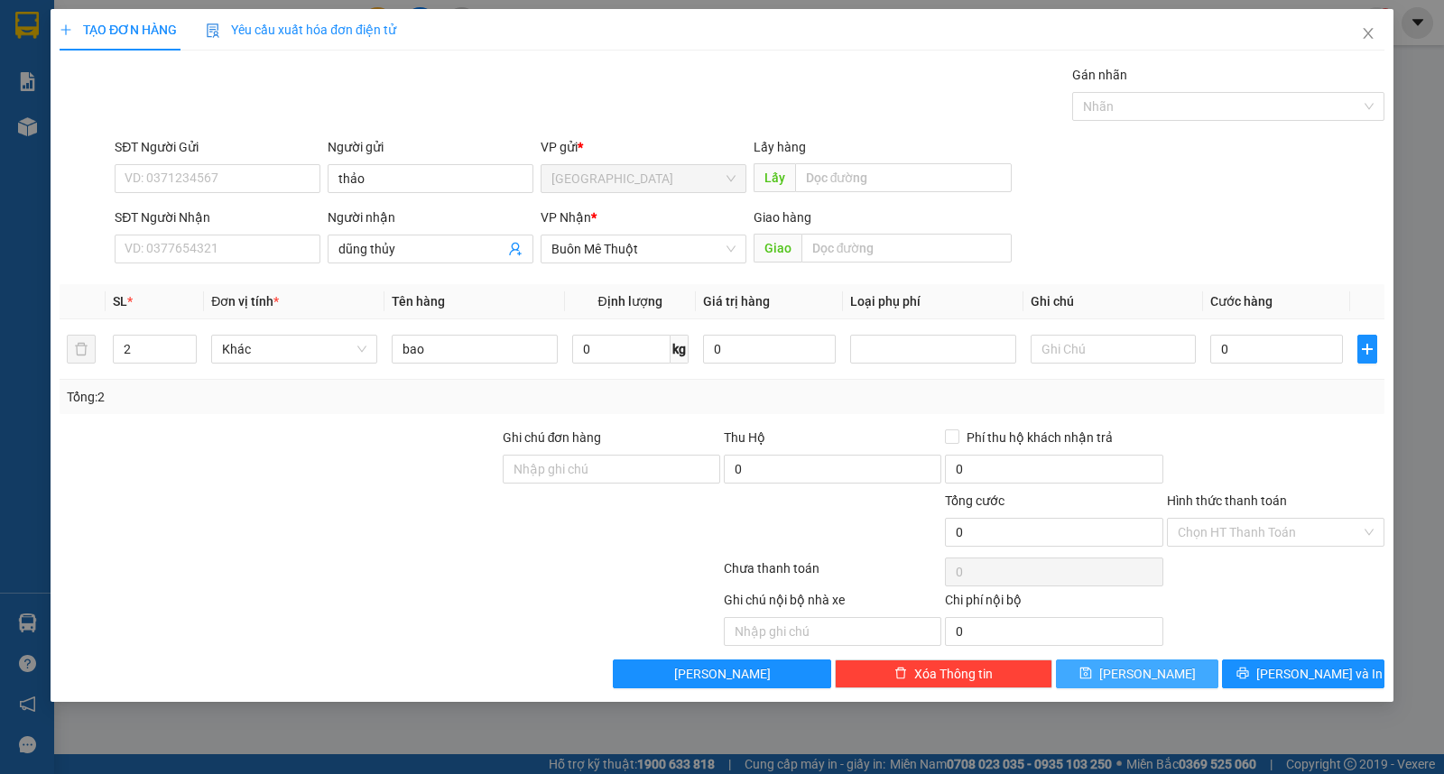
click at [1092, 675] on icon "save" at bounding box center [1085, 673] width 13 height 13
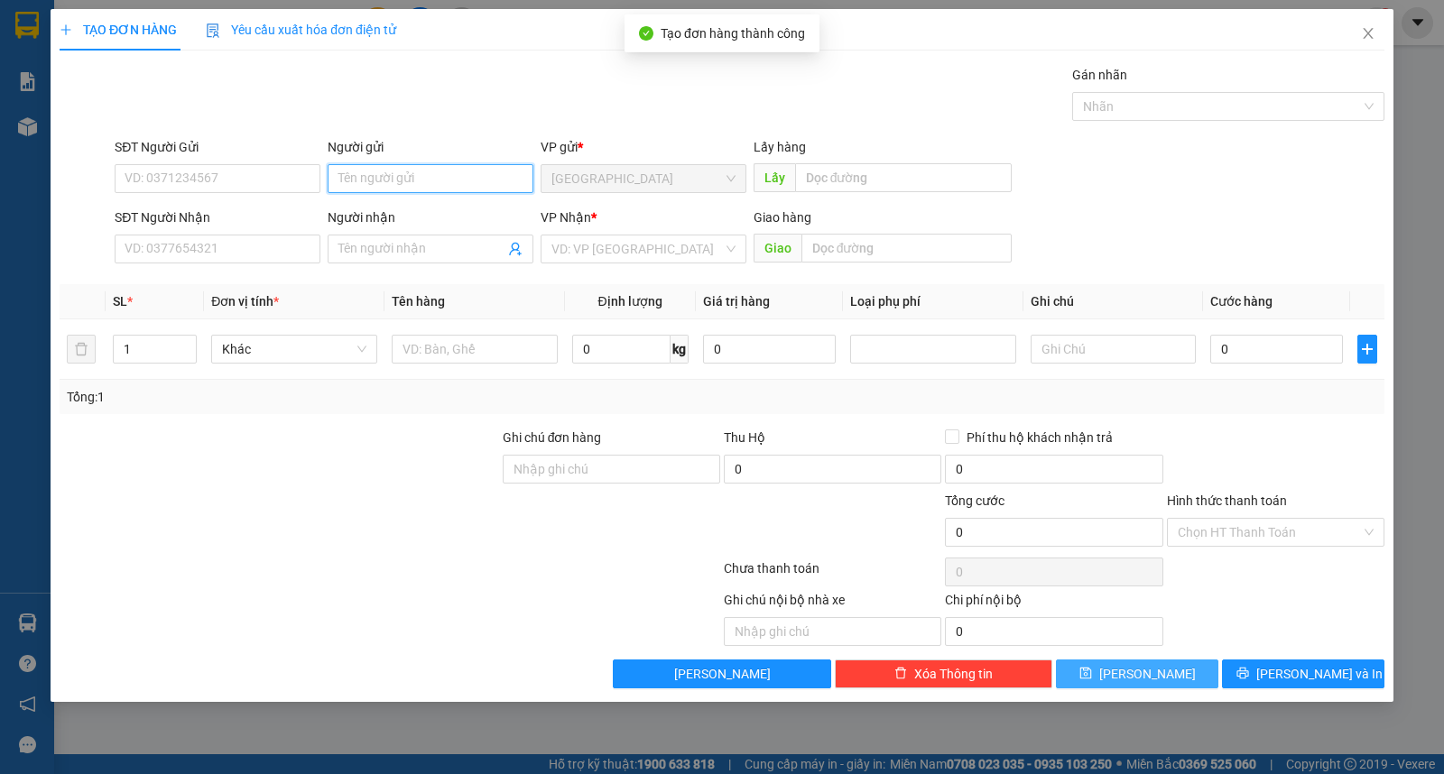
click at [446, 173] on input "Người gửi" at bounding box center [431, 178] width 206 height 29
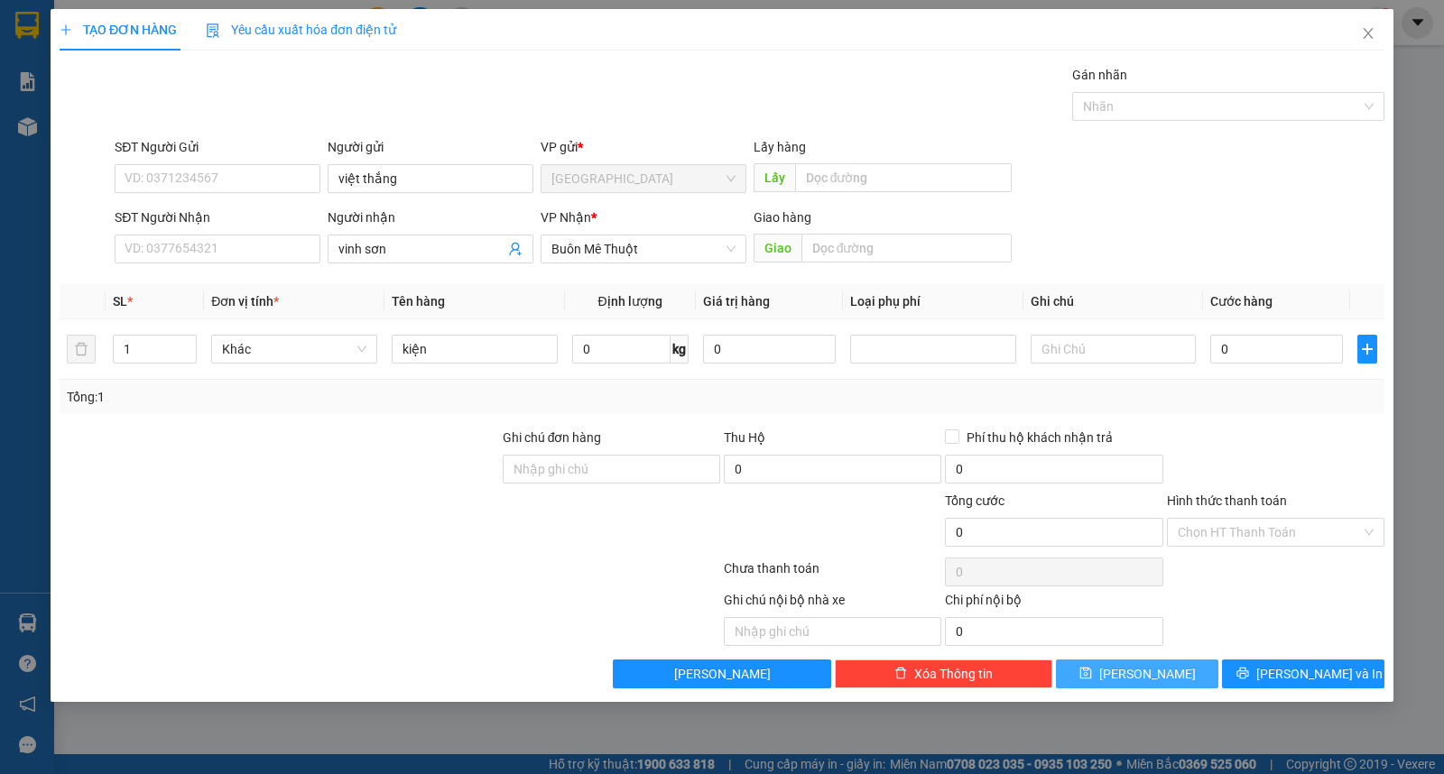
click at [1121, 666] on button "[PERSON_NAME]" at bounding box center [1137, 674] width 162 height 29
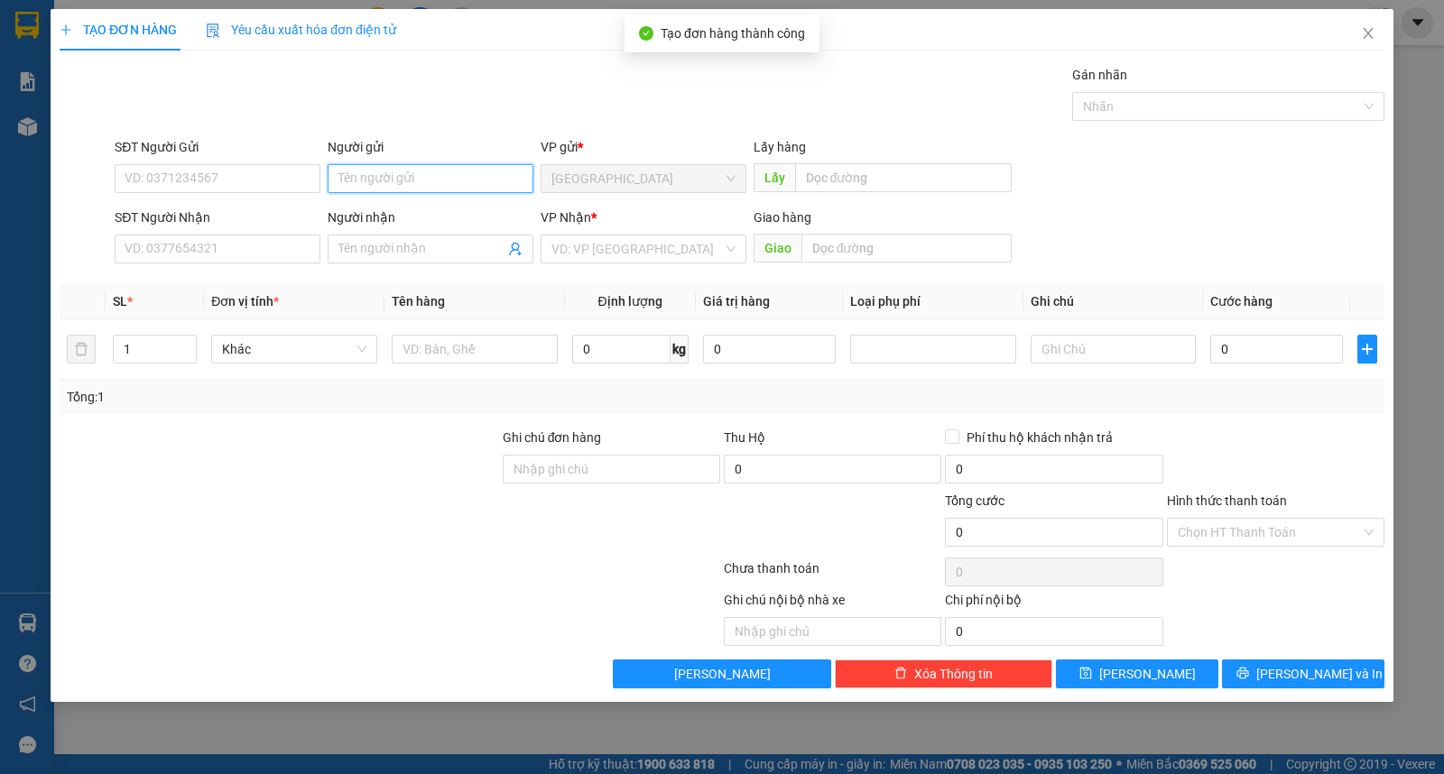
click at [394, 170] on input "Người gửi" at bounding box center [431, 178] width 206 height 29
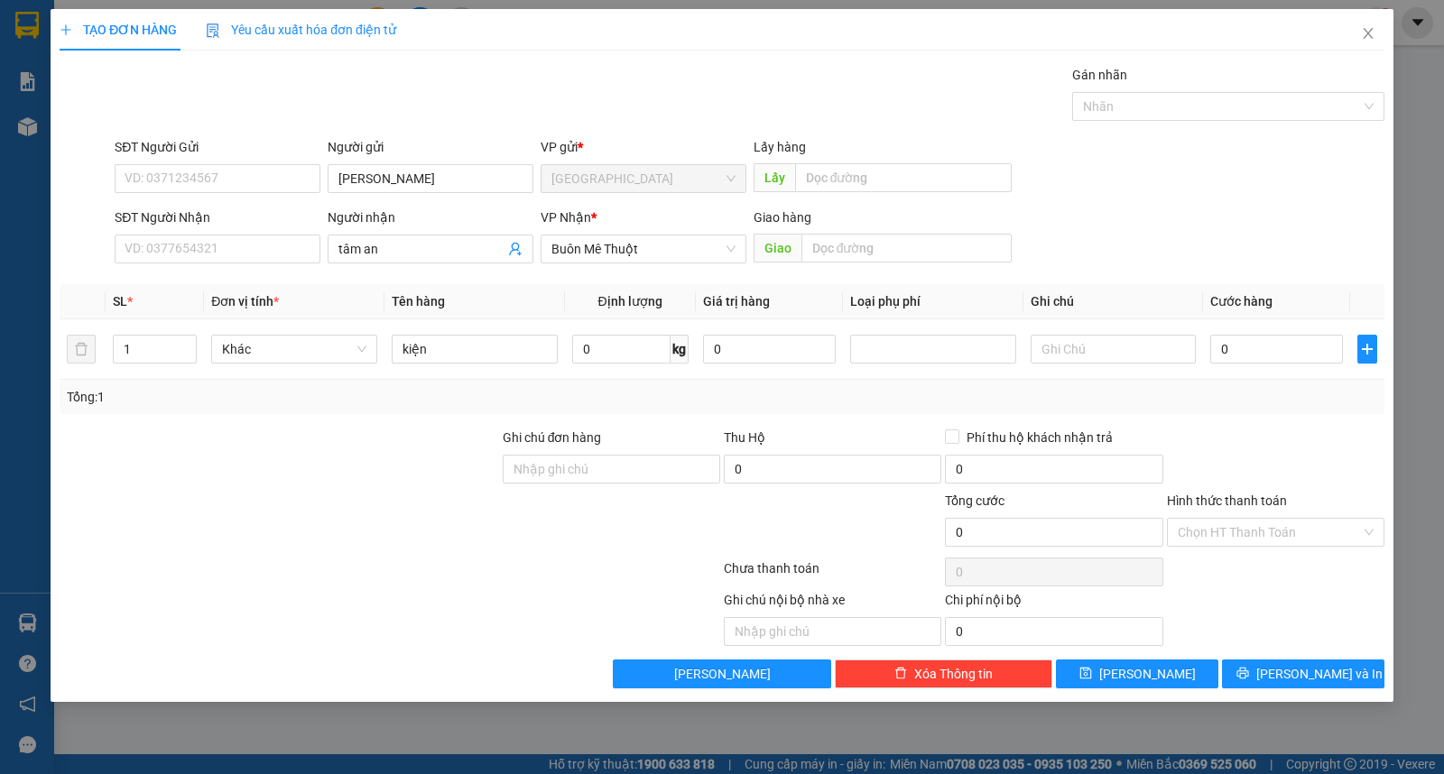
click at [1123, 691] on div "TẠO ĐƠN HÀNG Yêu cầu xuất hóa đơn điện tử Transit Pickup Surcharge Ids Transit …" at bounding box center [722, 355] width 1343 height 693
click at [1133, 679] on button "[PERSON_NAME]" at bounding box center [1137, 674] width 162 height 29
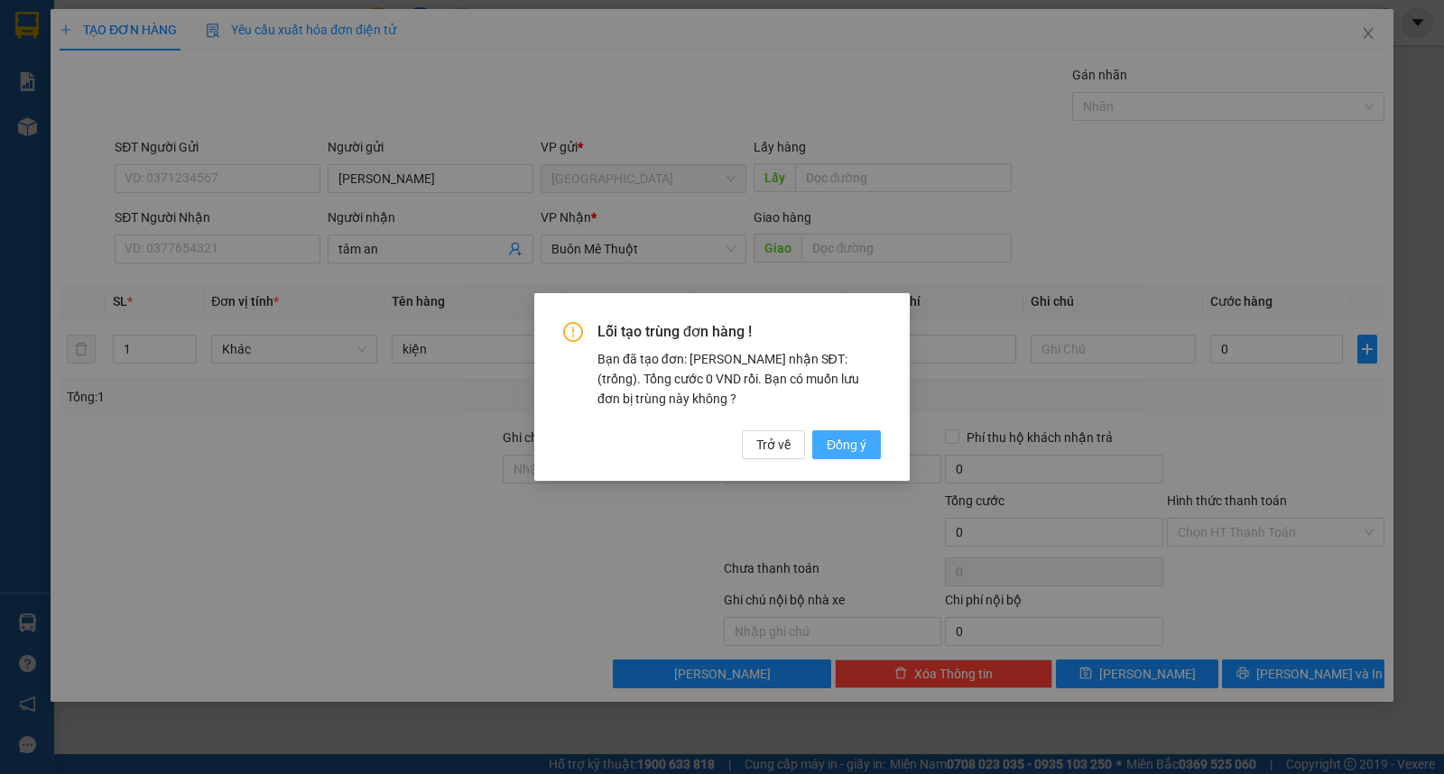
click at [858, 458] on button "Đồng ý" at bounding box center [846, 444] width 69 height 29
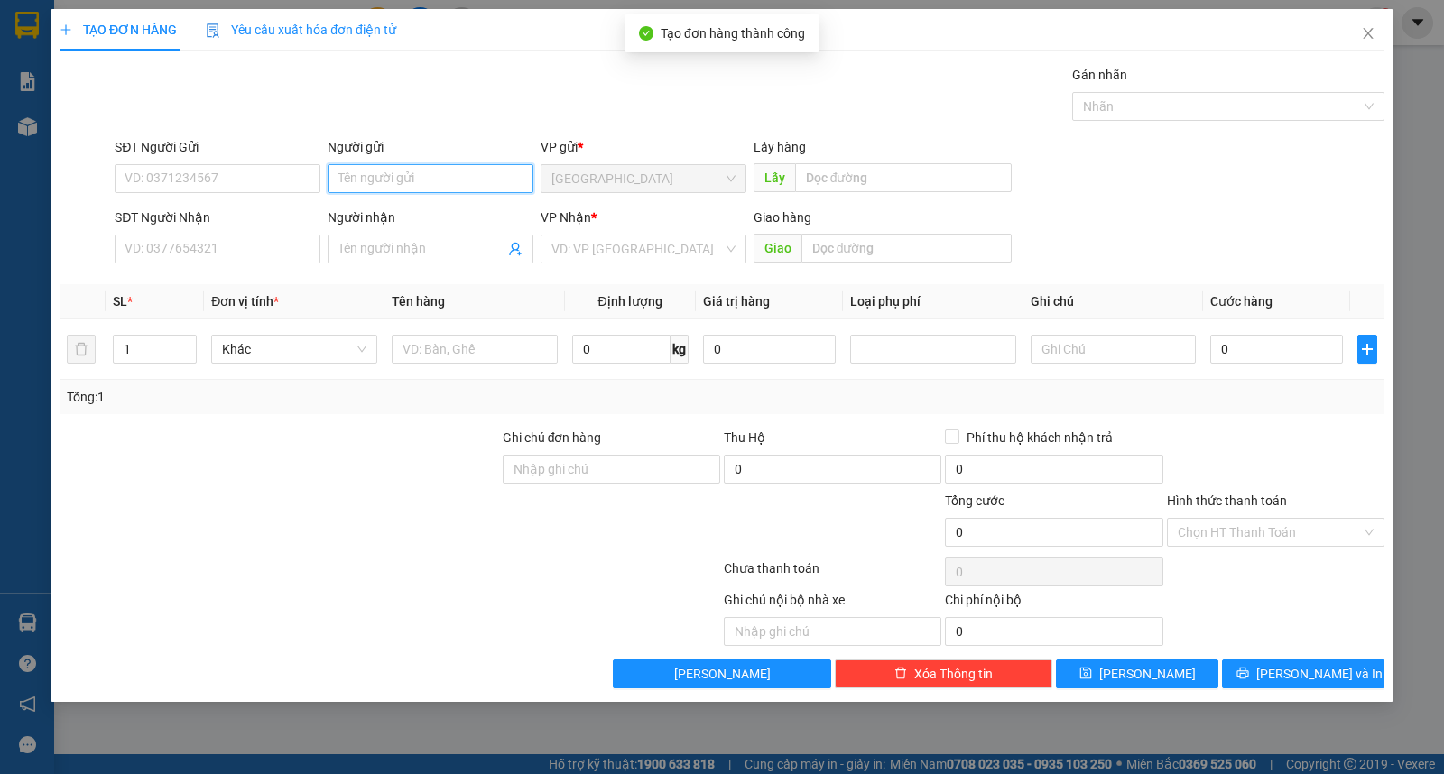
click at [406, 178] on input "Người gửi" at bounding box center [431, 178] width 206 height 29
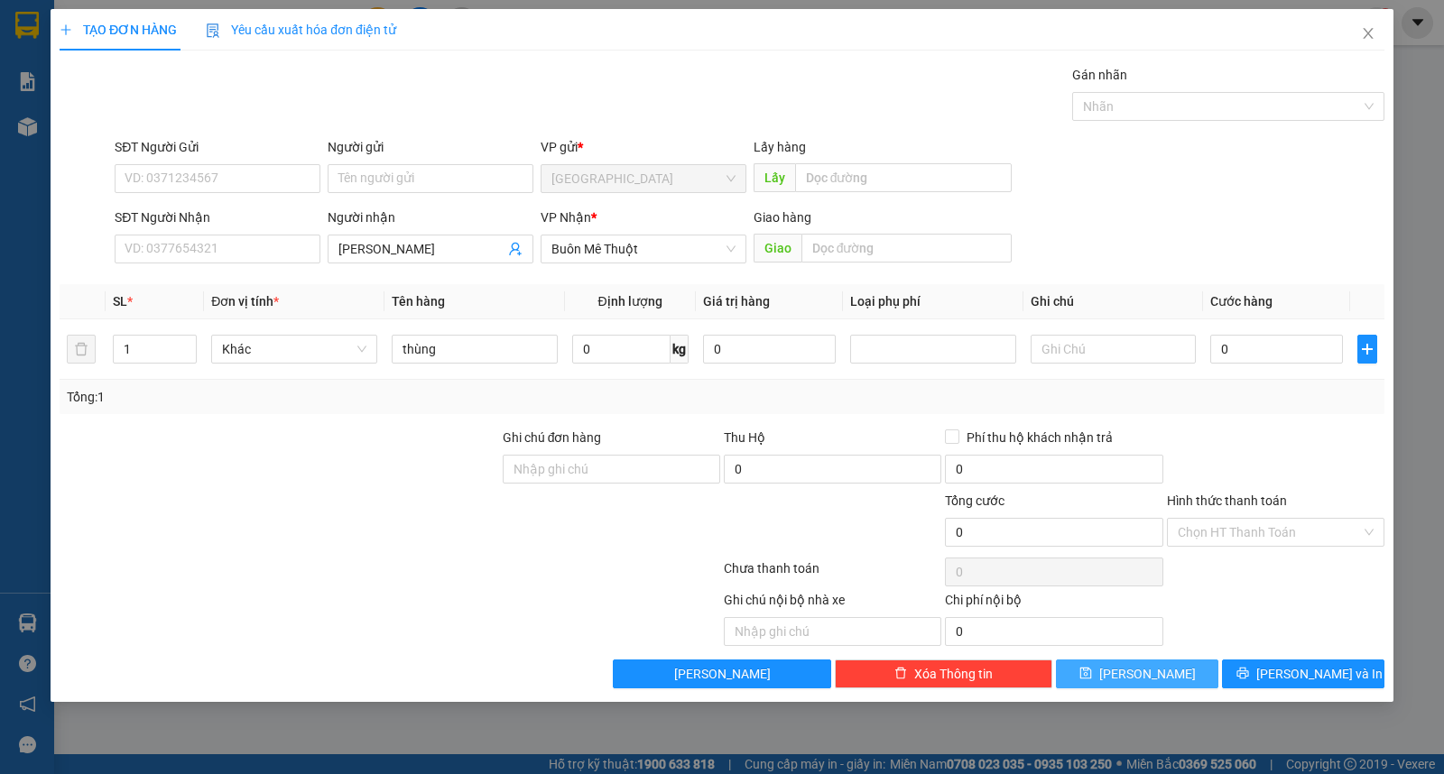
click at [1084, 661] on button "[PERSON_NAME]" at bounding box center [1137, 674] width 162 height 29
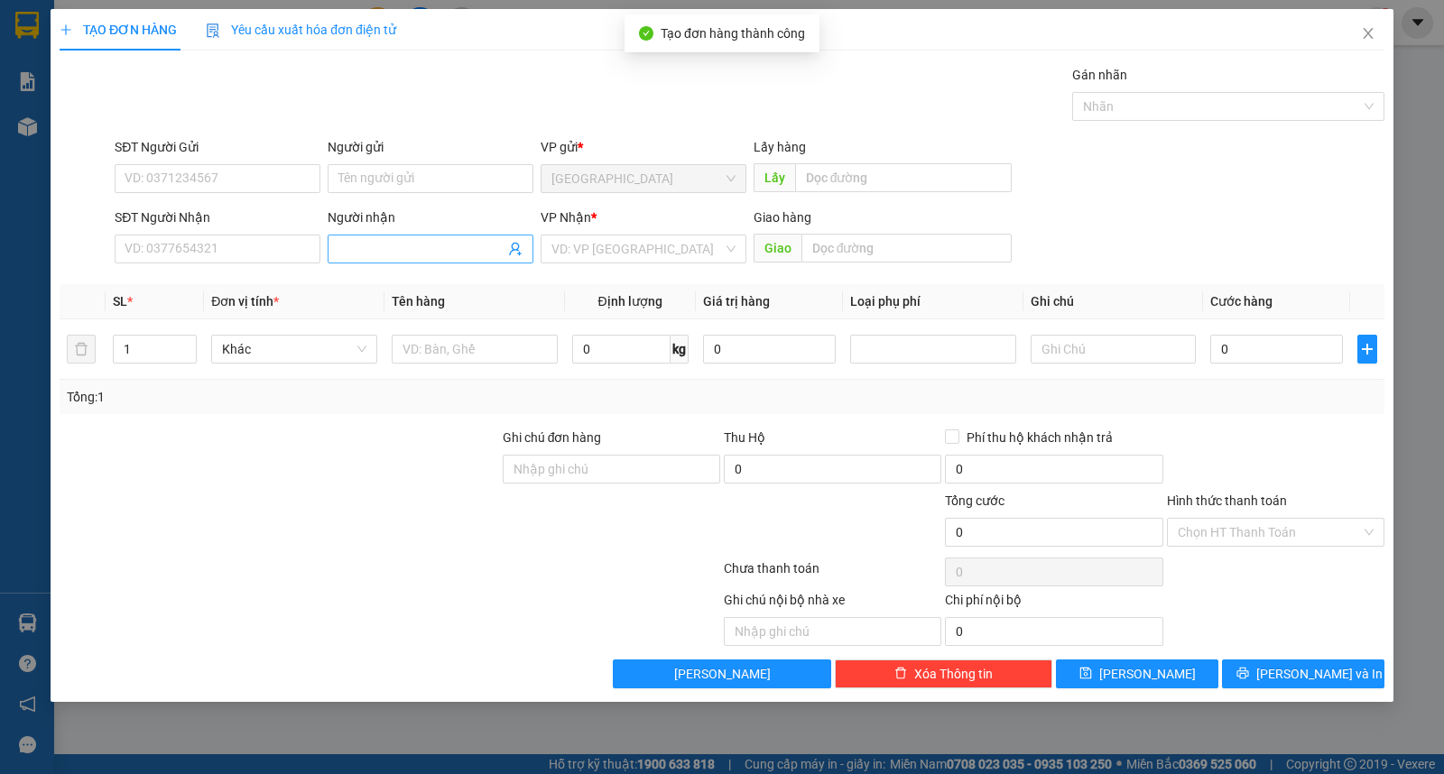
click at [410, 248] on input "Người nhận" at bounding box center [421, 249] width 166 height 20
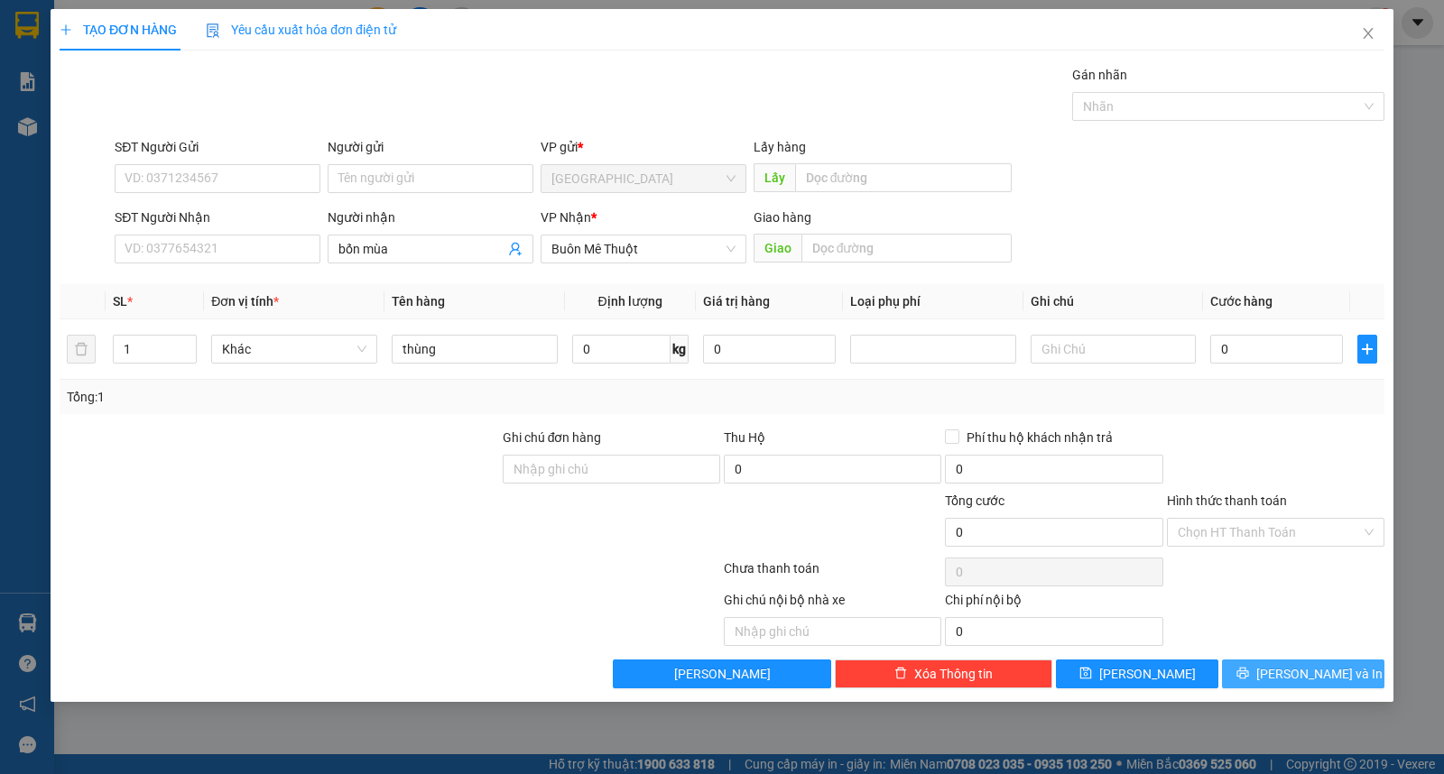
click at [1315, 678] on span "[PERSON_NAME] và In" at bounding box center [1319, 674] width 126 height 20
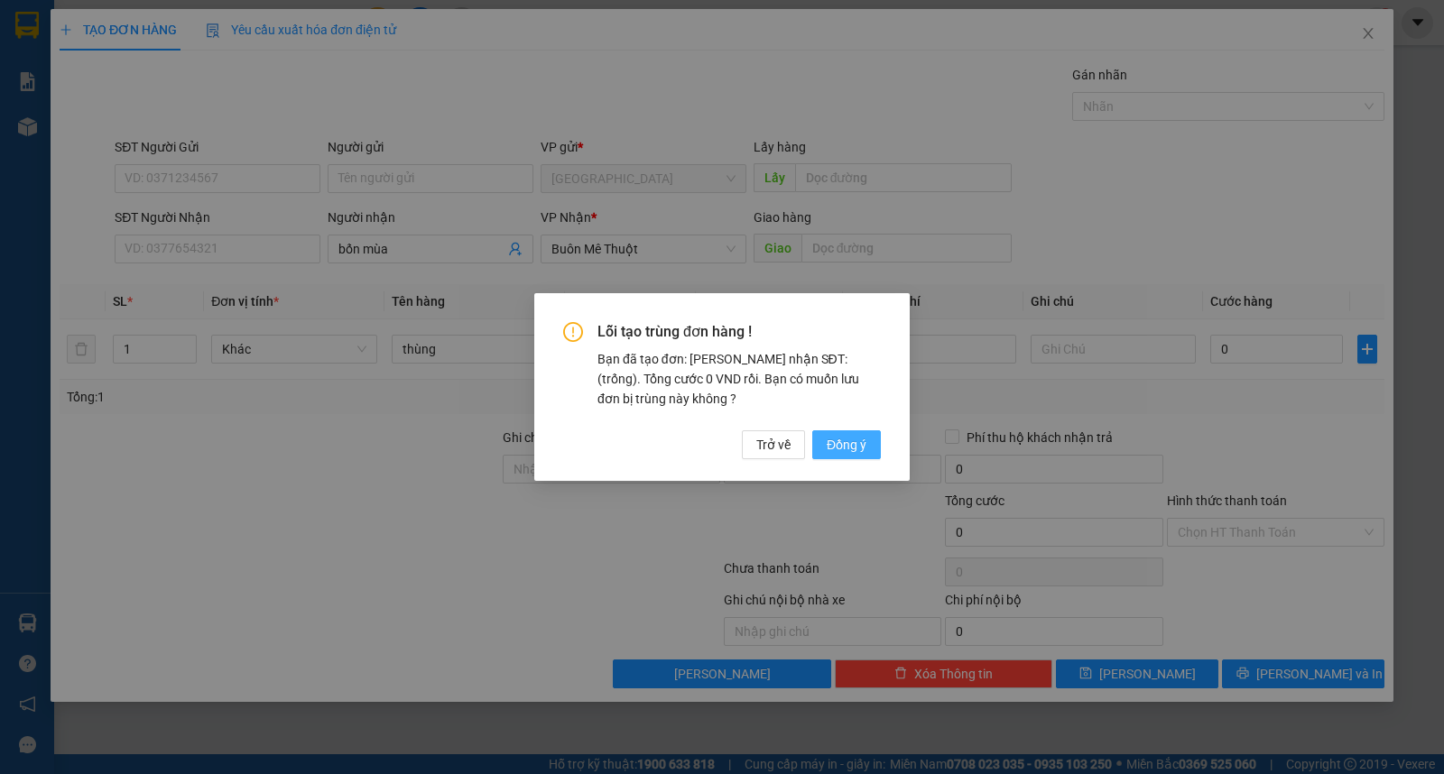
click at [854, 449] on span "Đồng ý" at bounding box center [847, 445] width 40 height 20
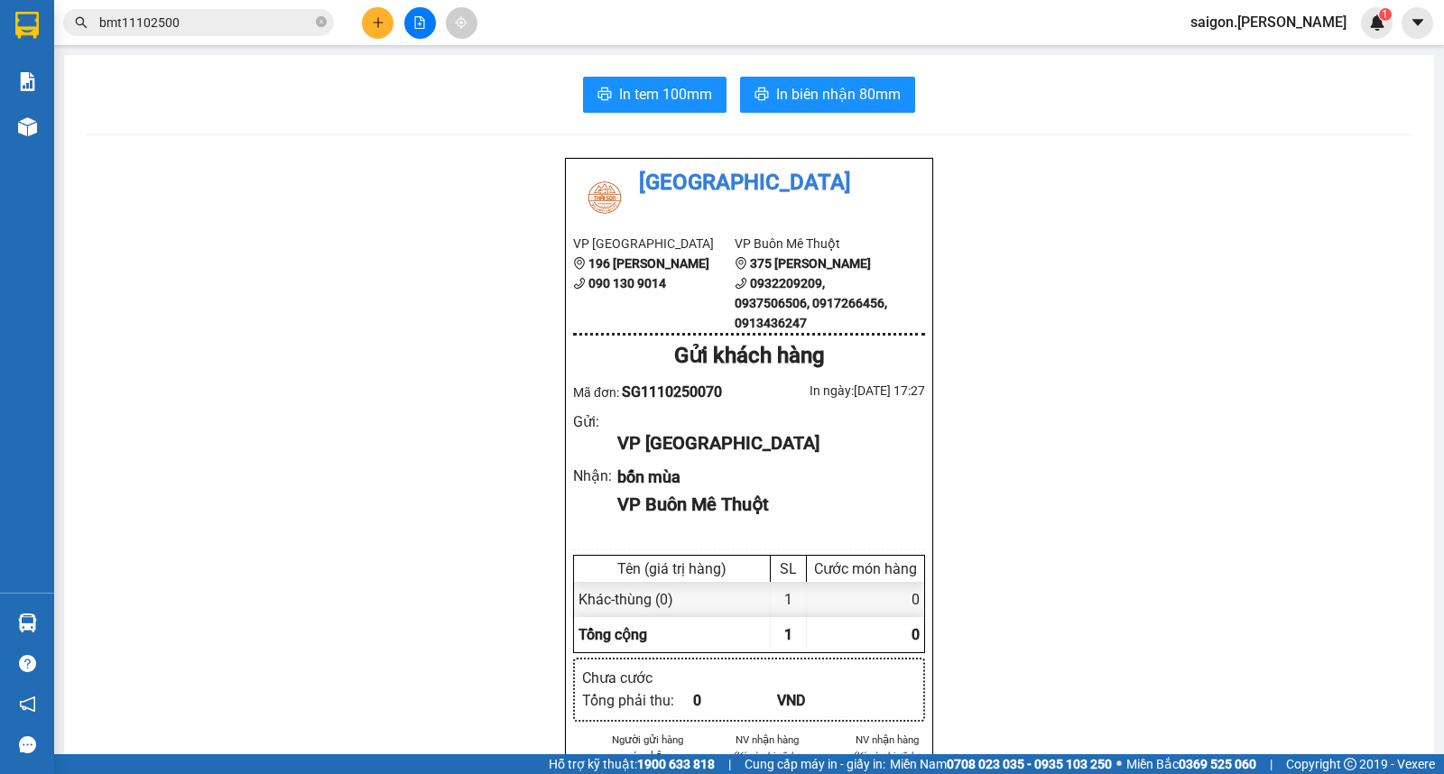
click at [384, 16] on button at bounding box center [378, 23] width 32 height 32
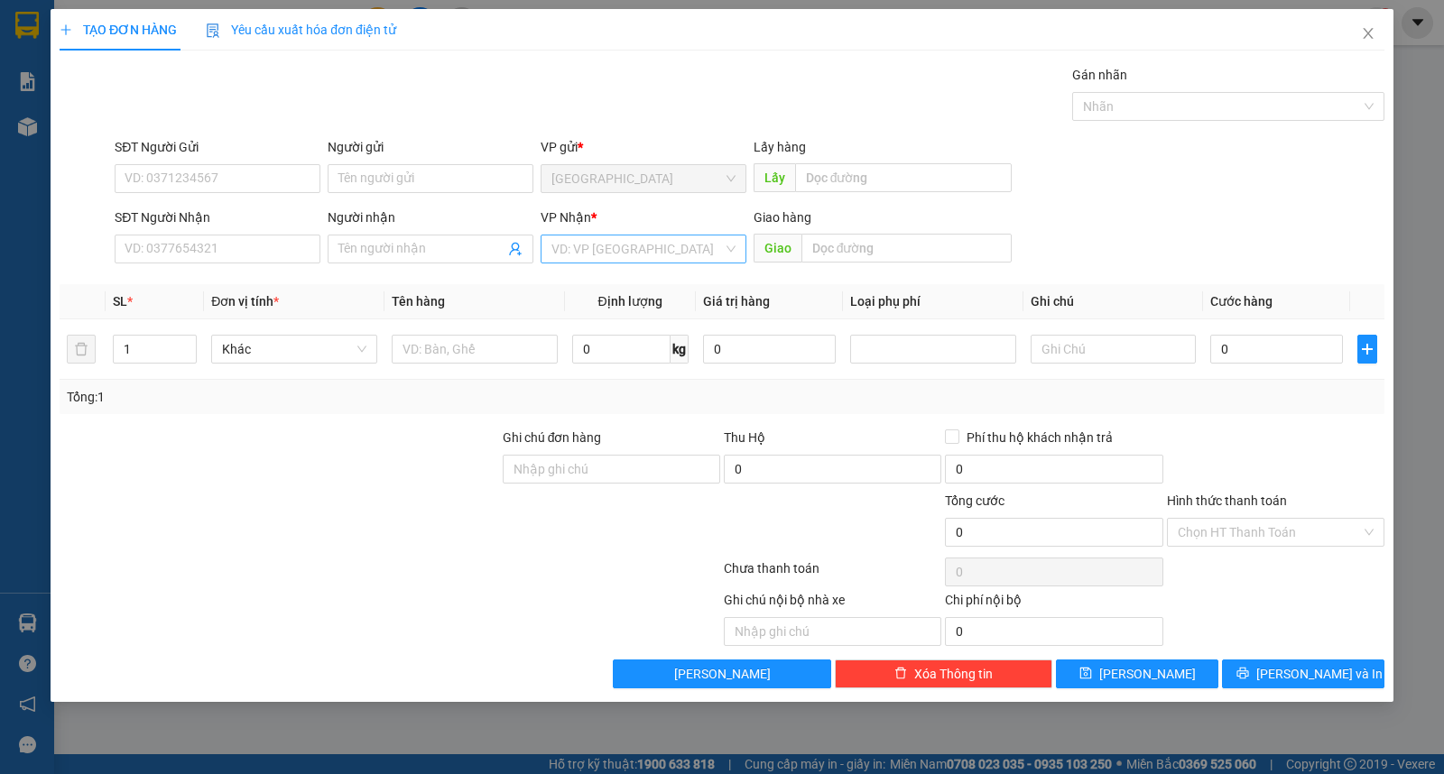
click at [628, 245] on input "search" at bounding box center [636, 249] width 171 height 27
click at [624, 319] on div "Buôn Mê Thuột" at bounding box center [643, 314] width 184 height 20
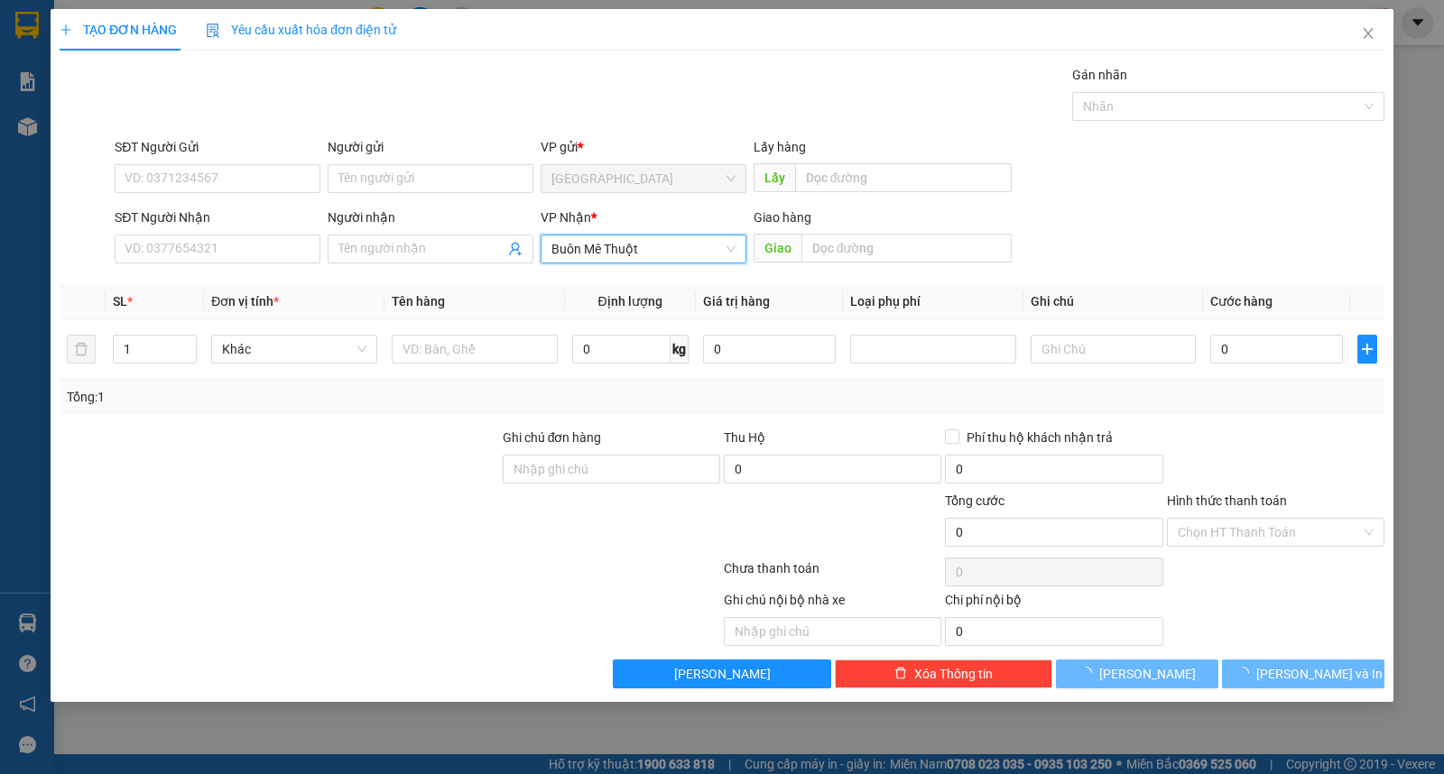
click at [395, 230] on div "Người nhận" at bounding box center [431, 221] width 206 height 27
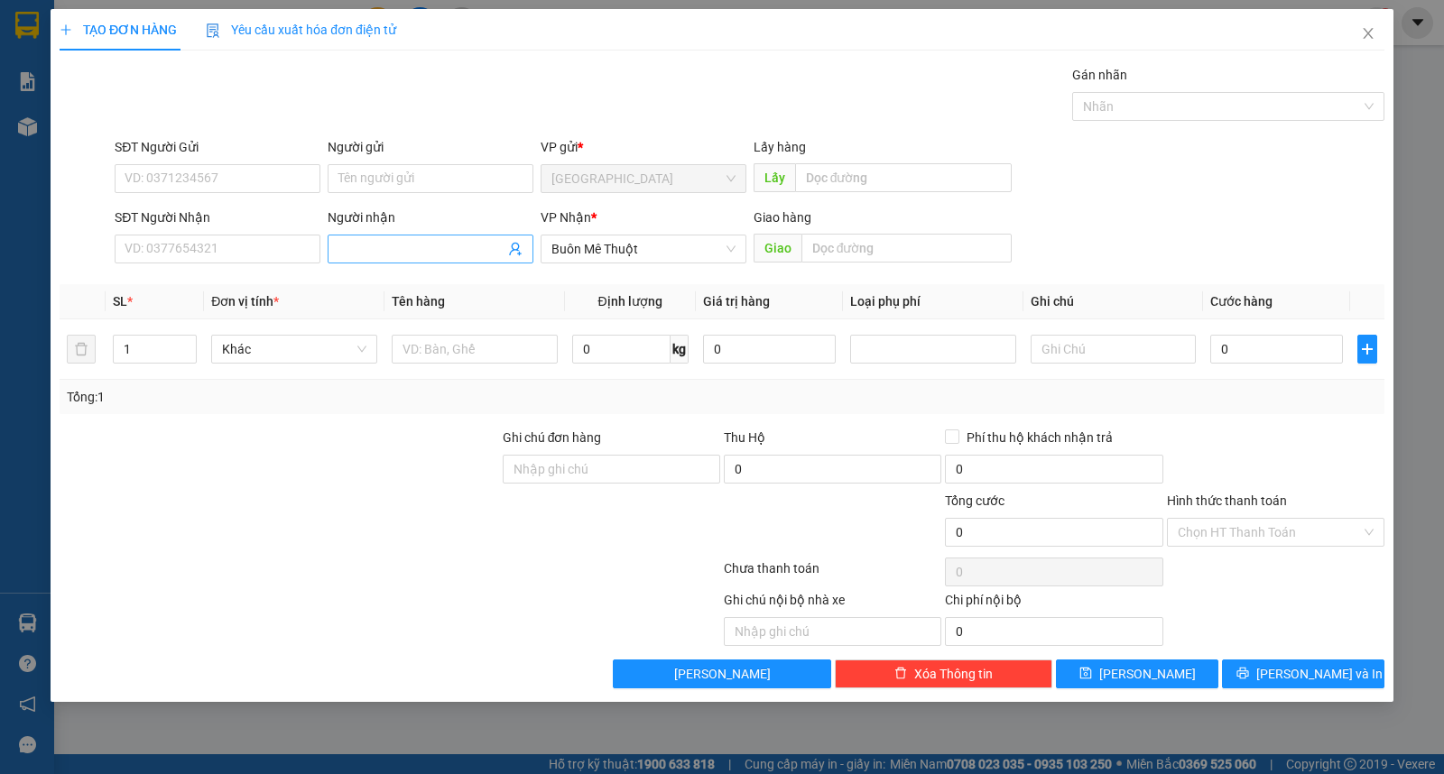
click at [406, 245] on input "Người nhận" at bounding box center [421, 249] width 166 height 20
click at [1271, 359] on input "30.000" at bounding box center [1276, 349] width 133 height 29
click at [1241, 540] on input "Hình thức thanh toán" at bounding box center [1269, 532] width 183 height 27
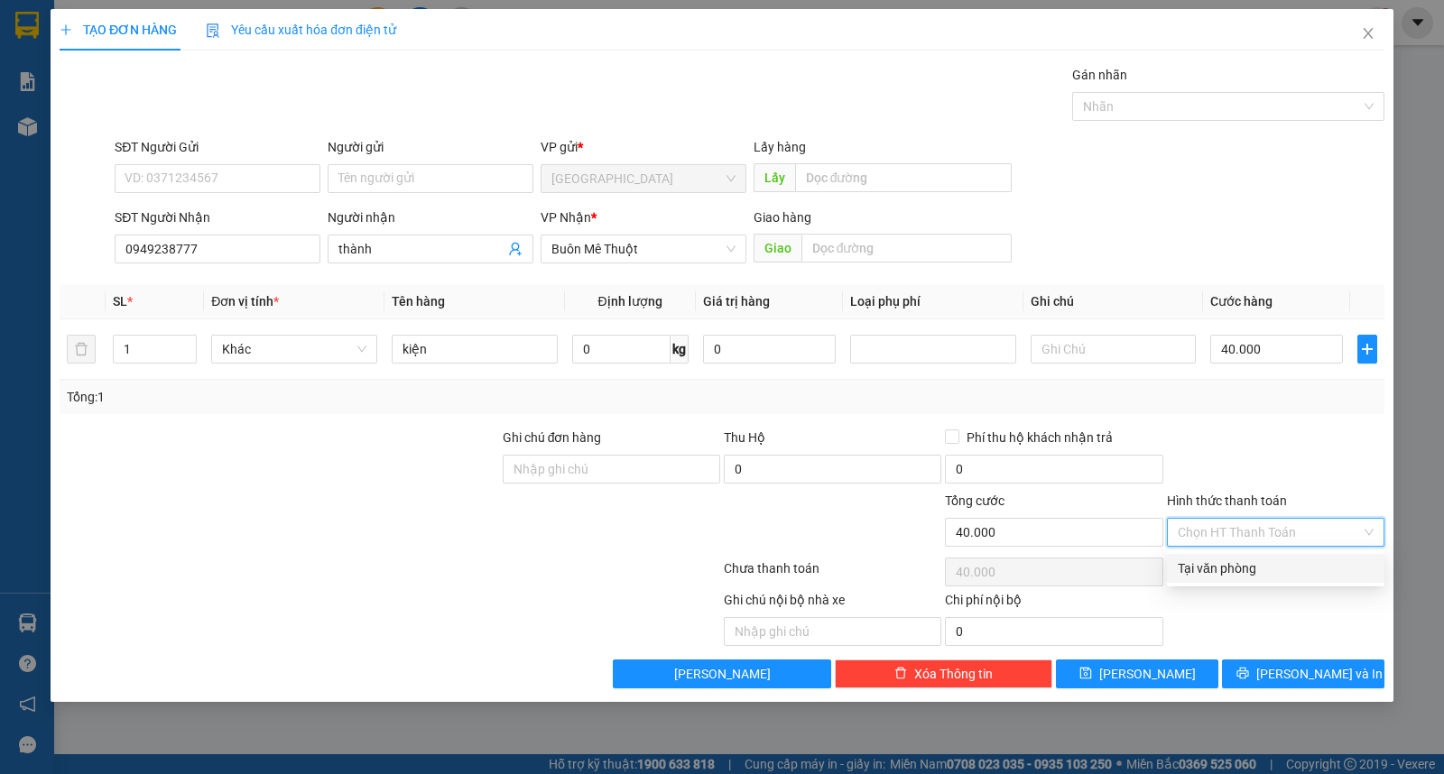
click at [1254, 574] on div "Tại văn phòng" at bounding box center [1276, 569] width 196 height 20
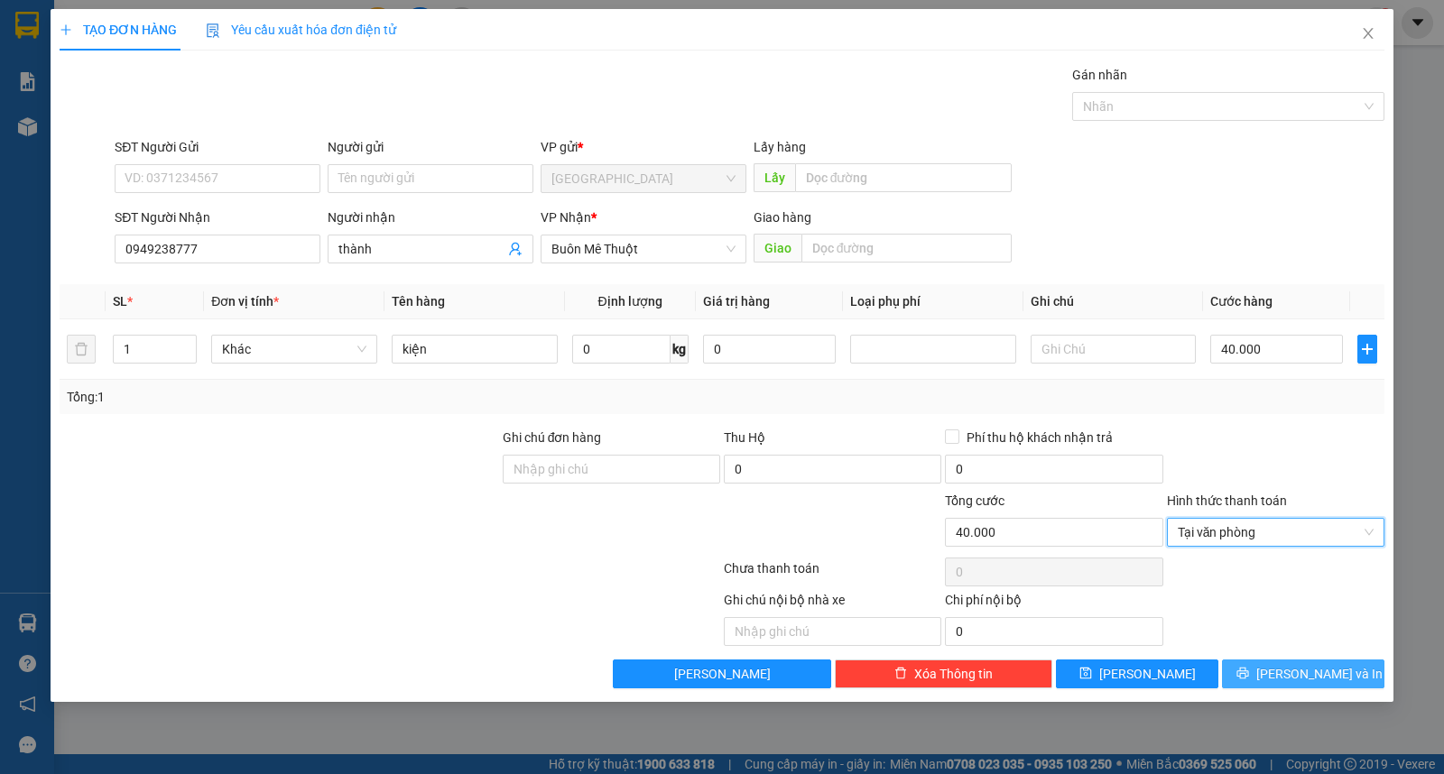
click at [1323, 669] on span "[PERSON_NAME] và In" at bounding box center [1319, 674] width 126 height 20
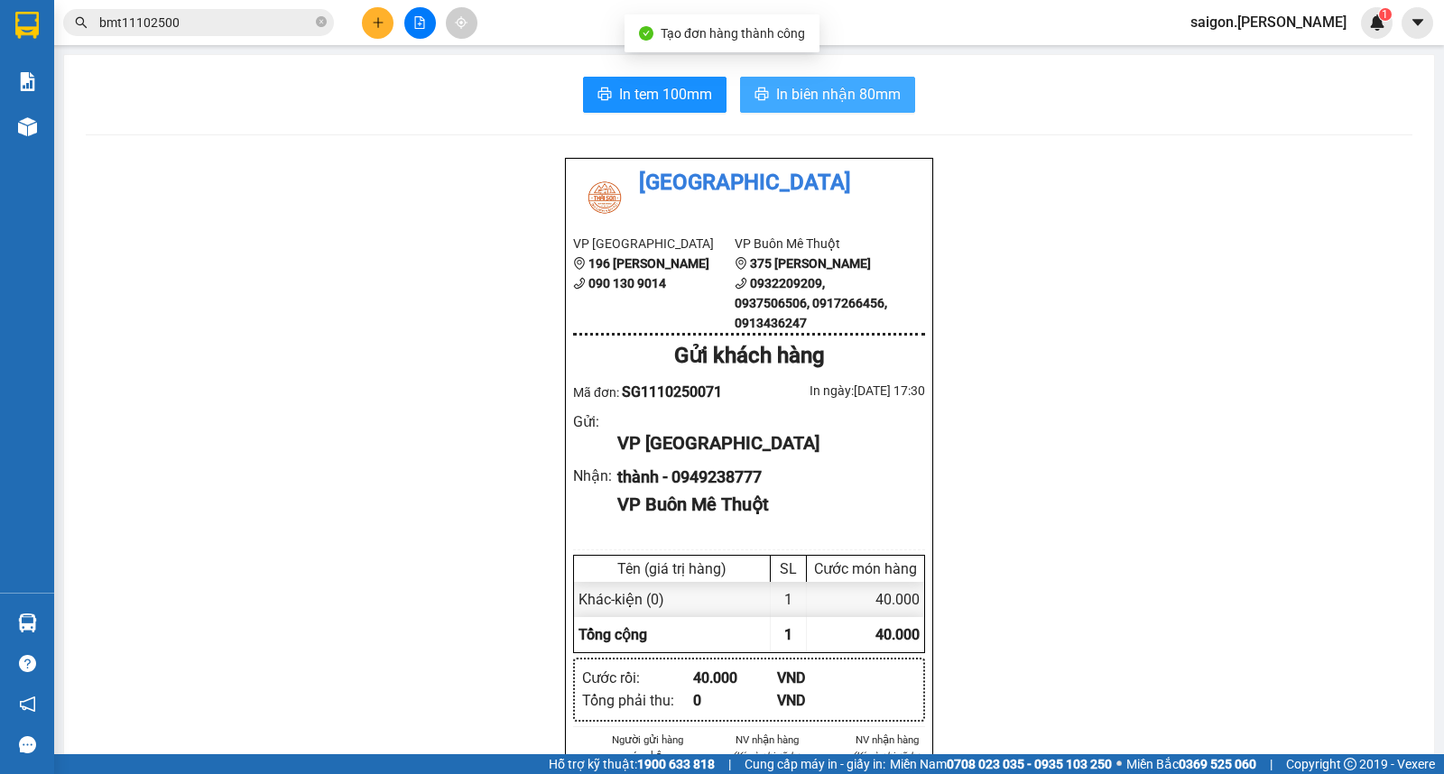
click at [835, 88] on span "In biên nhận 80mm" at bounding box center [838, 94] width 125 height 23
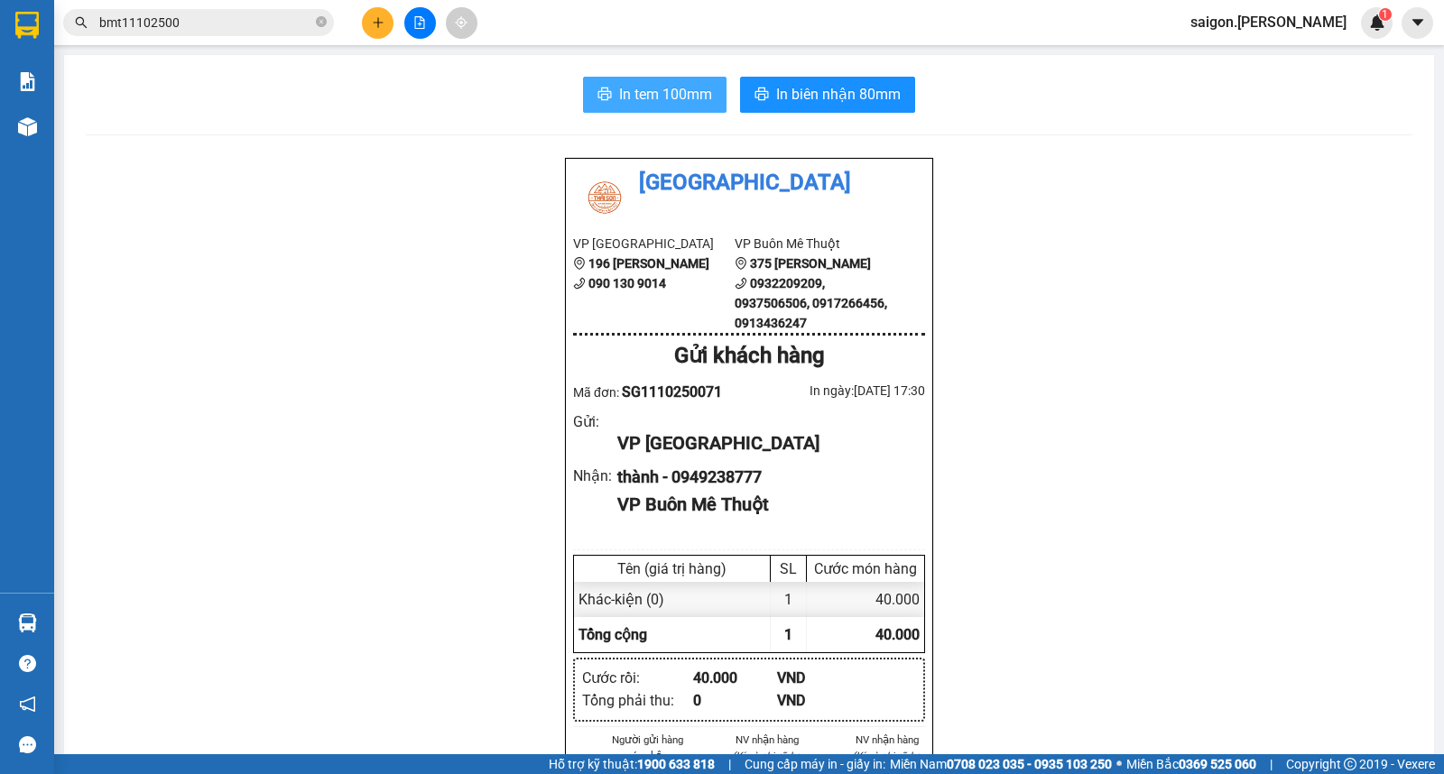
click at [634, 108] on button "In tem 100mm" at bounding box center [654, 95] width 143 height 36
click at [384, 22] on icon "plus" at bounding box center [378, 22] width 13 height 13
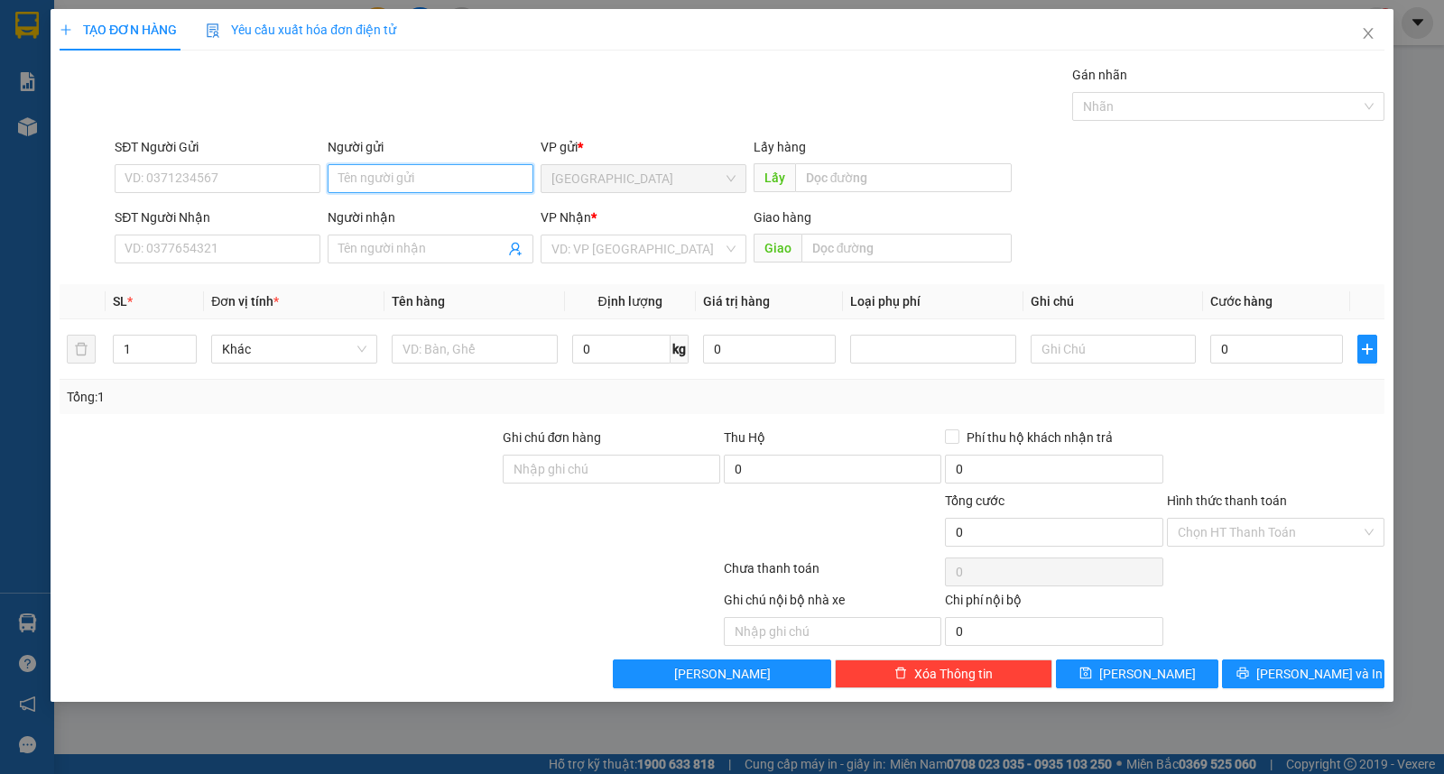
click at [431, 190] on input "Người gửi" at bounding box center [431, 178] width 206 height 29
click at [1222, 690] on div "TẠO ĐƠN HÀNG Yêu cầu xuất hóa đơn điện tử Transit Pickup Surcharge Ids Transit …" at bounding box center [722, 355] width 1343 height 693
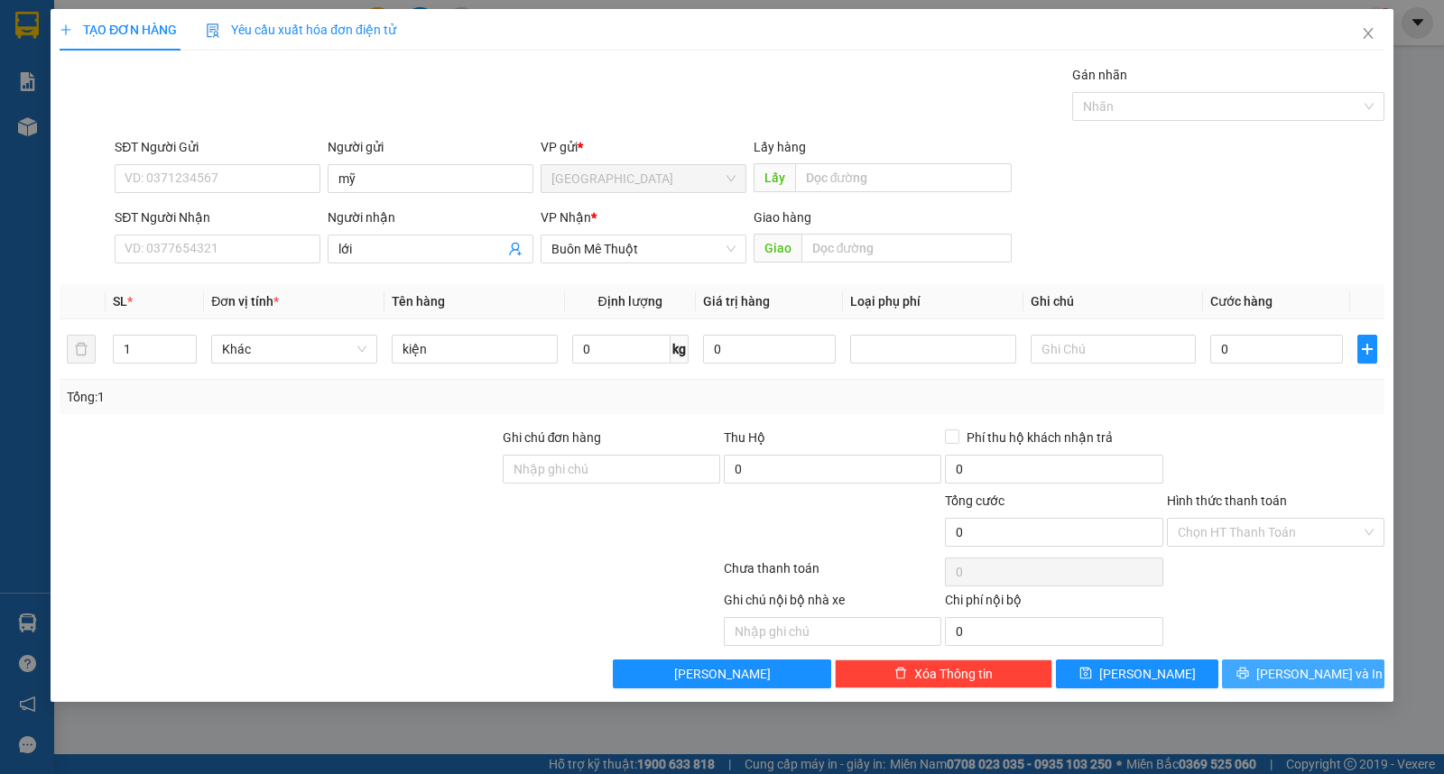
click at [1246, 681] on button "[PERSON_NAME] và In" at bounding box center [1303, 674] width 162 height 29
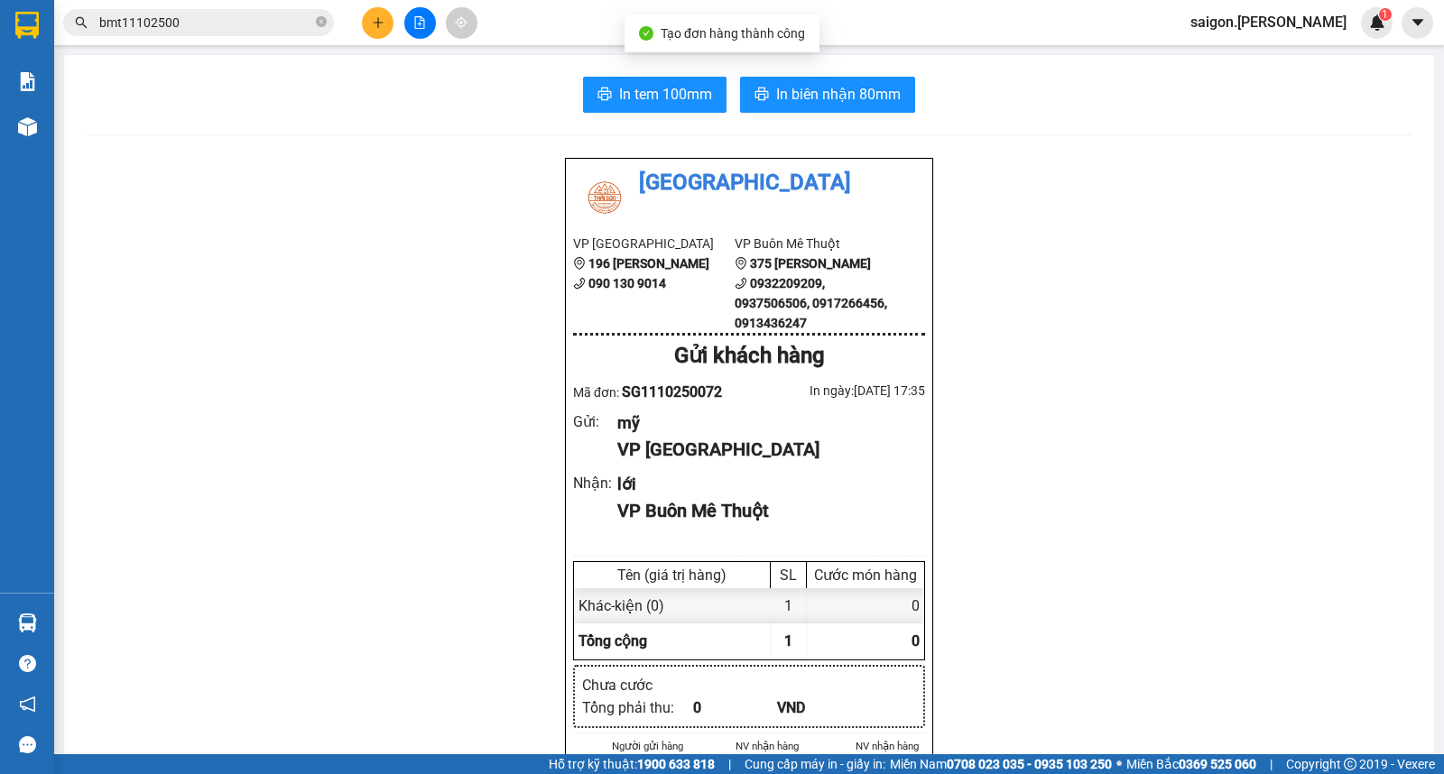
click at [788, 106] on button "In biên nhận 80mm" at bounding box center [827, 95] width 175 height 36
click at [372, 21] on icon "plus" at bounding box center [378, 22] width 13 height 13
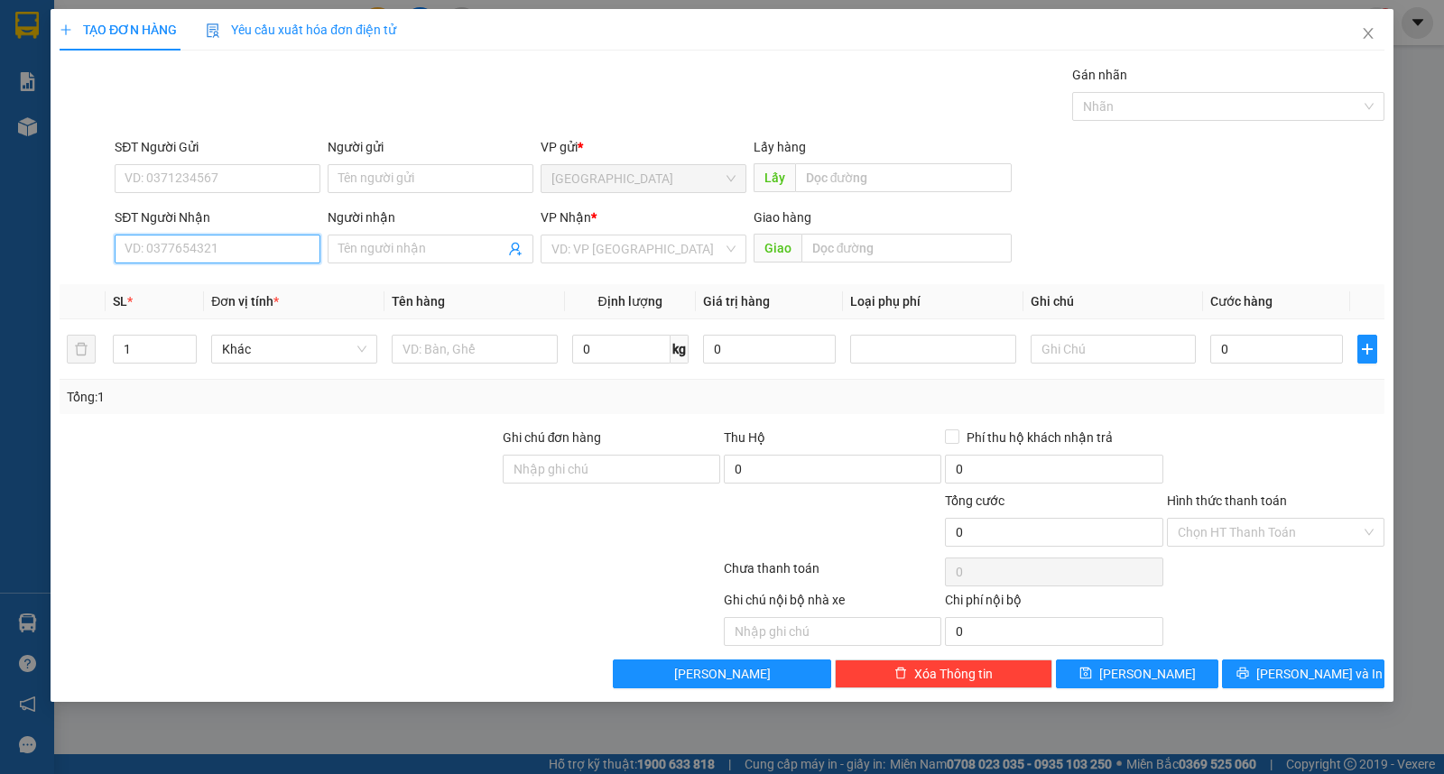
click at [210, 245] on input "SĐT Người Nhận" at bounding box center [218, 249] width 206 height 29
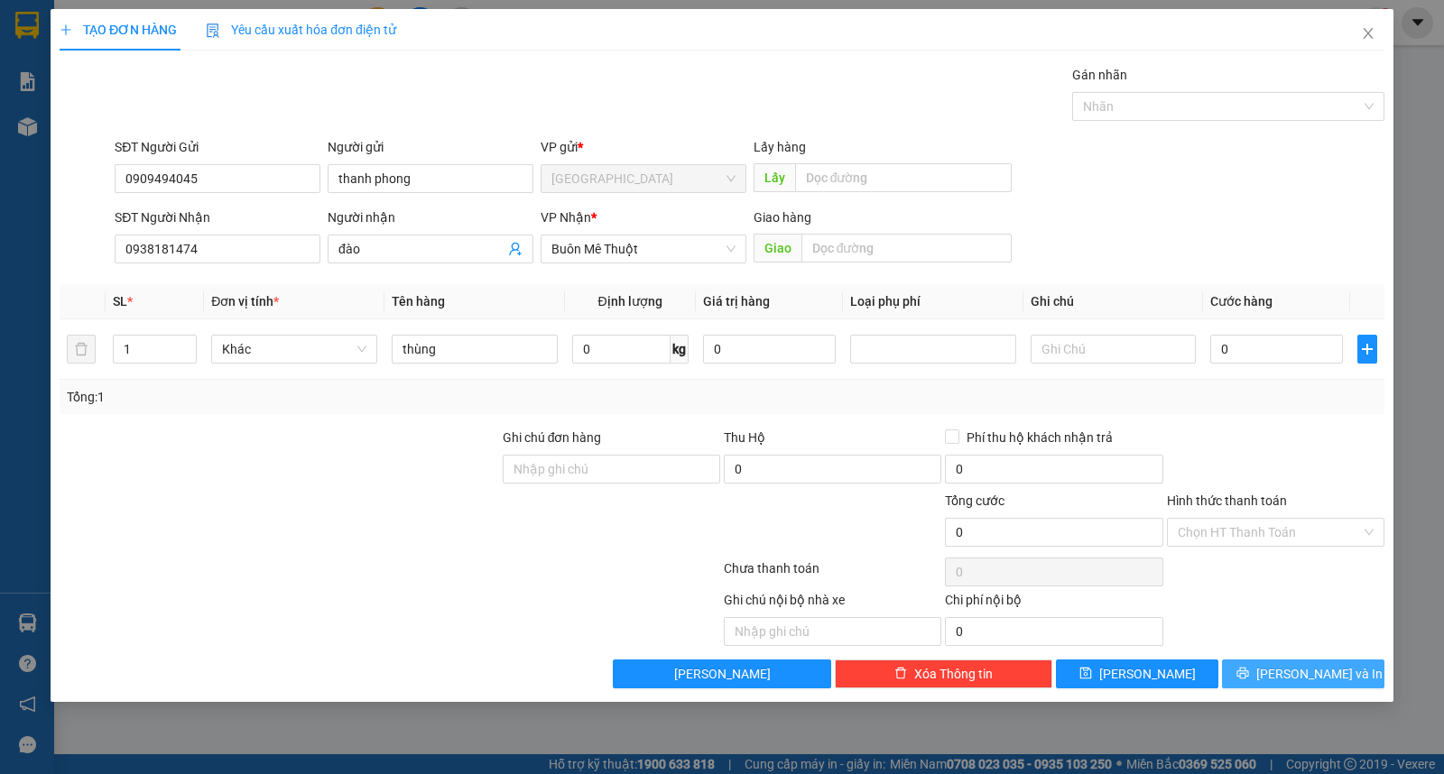
click at [1294, 689] on button "[PERSON_NAME] và In" at bounding box center [1303, 674] width 162 height 29
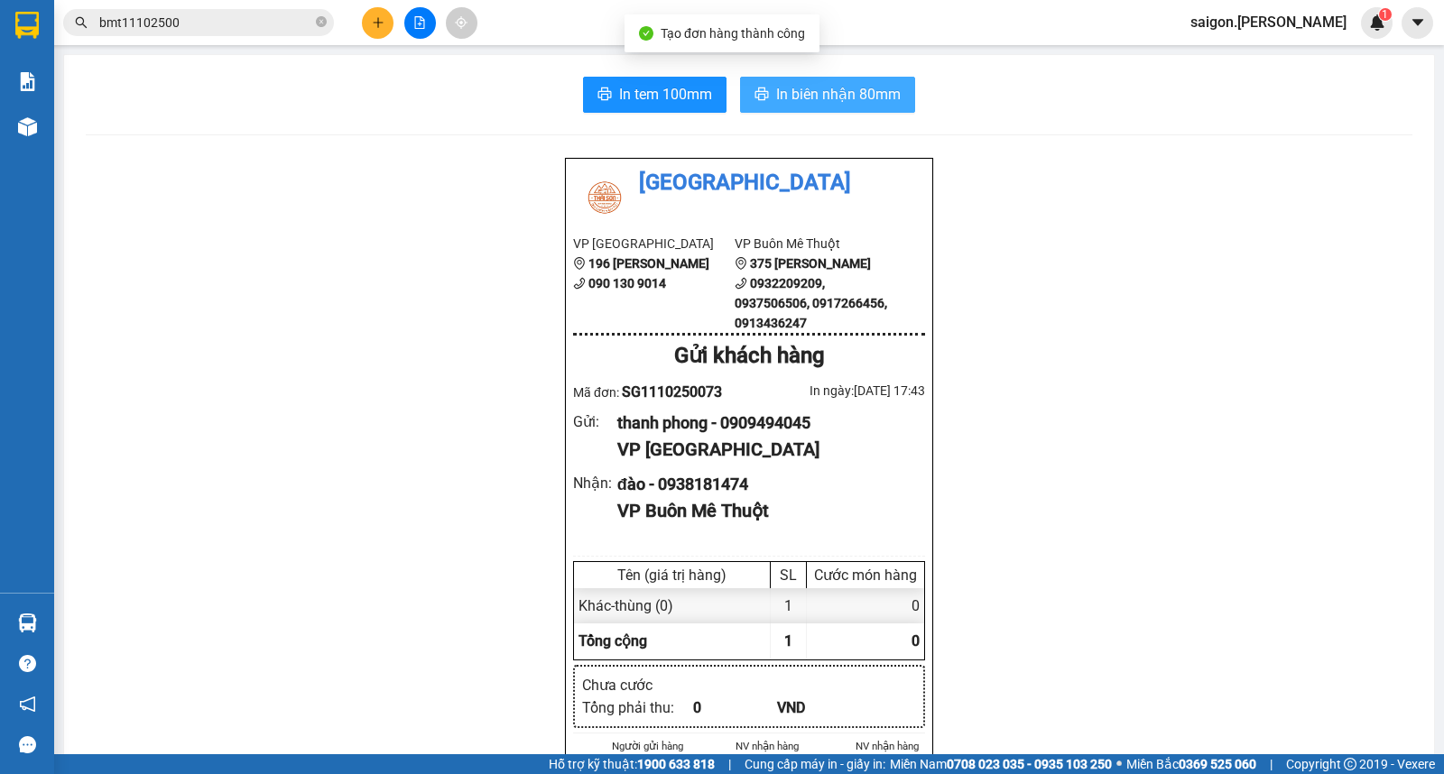
click at [790, 99] on span "In biên nhận 80mm" at bounding box center [838, 94] width 125 height 23
click at [381, 23] on icon "plus" at bounding box center [378, 22] width 13 height 13
click at [384, 31] on button at bounding box center [378, 23] width 32 height 32
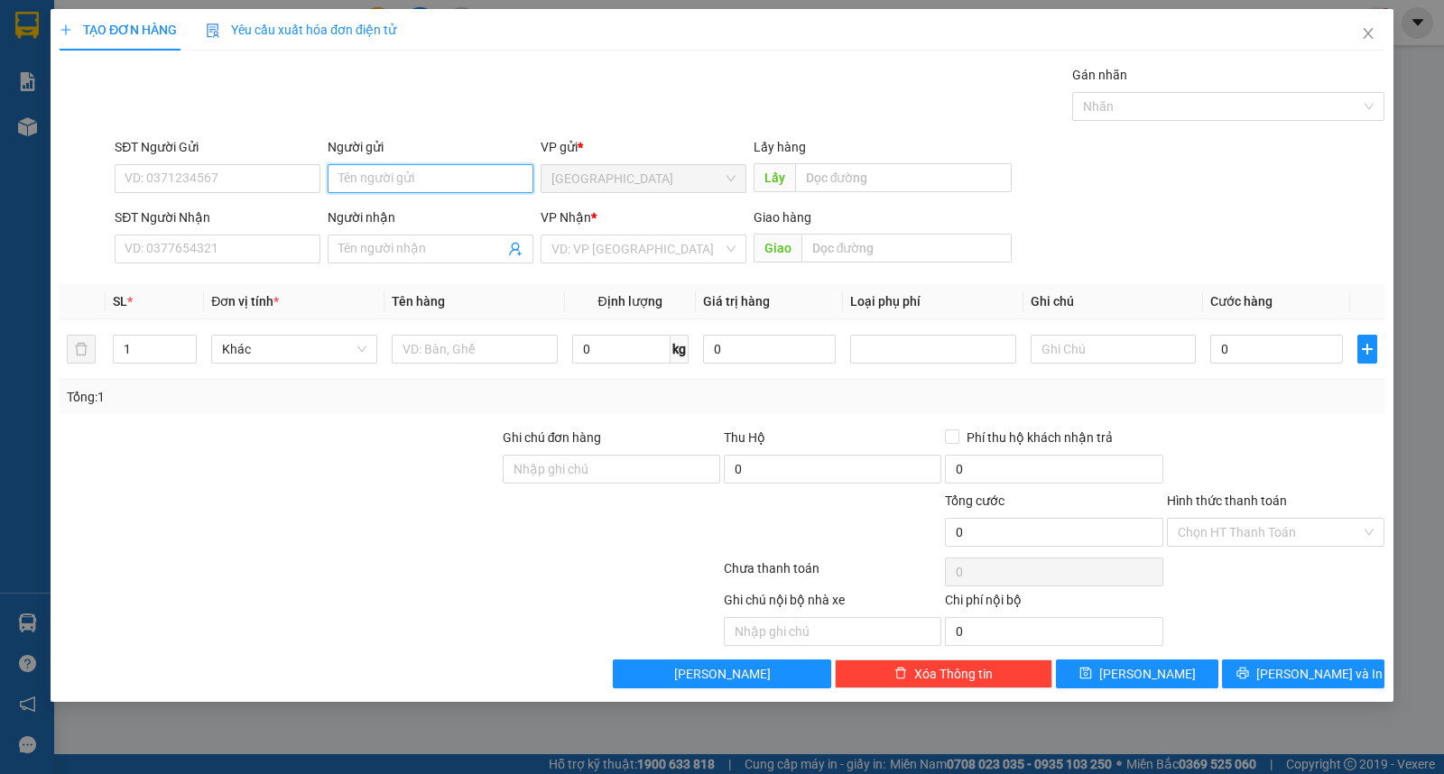
click at [393, 182] on input "Người gửi" at bounding box center [431, 178] width 206 height 29
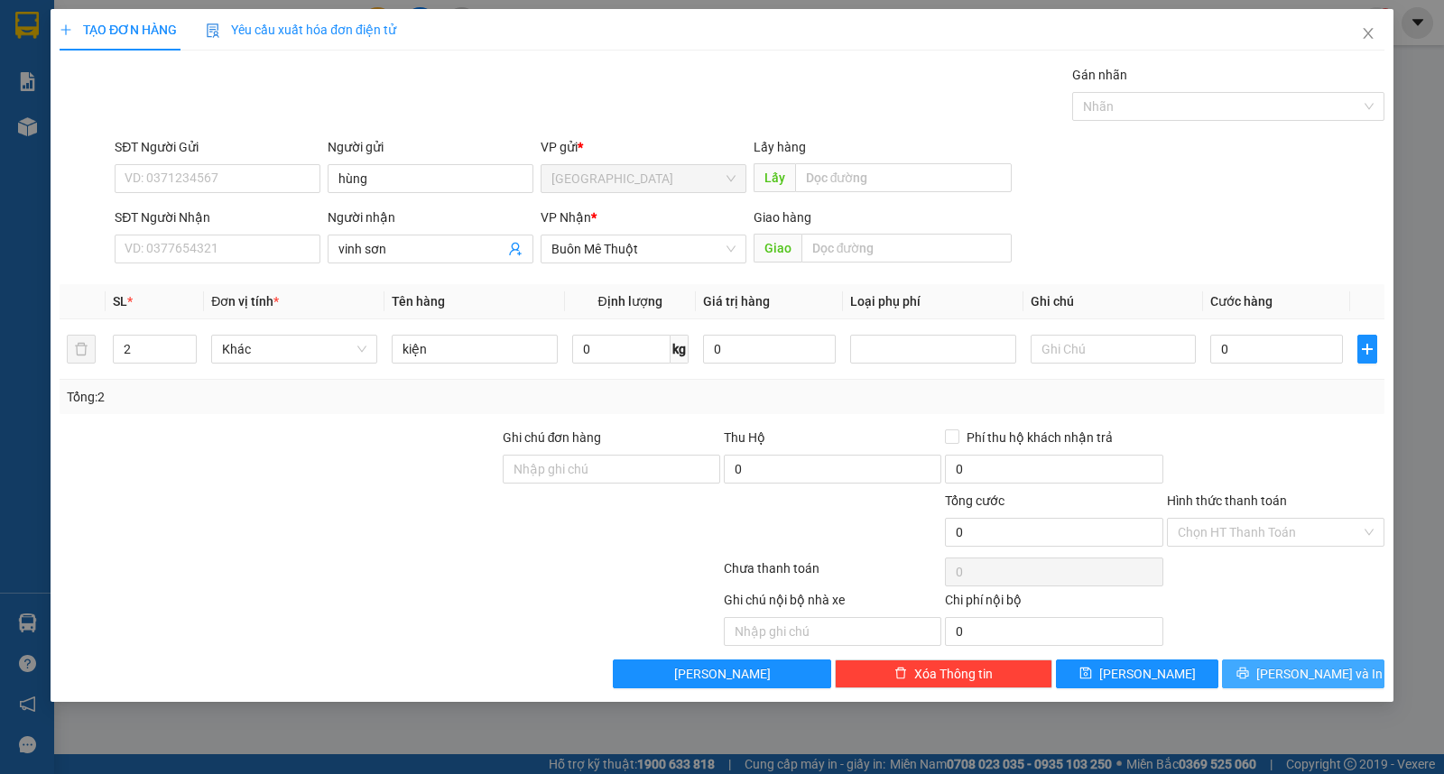
click at [1294, 669] on span "[PERSON_NAME] và In" at bounding box center [1319, 674] width 126 height 20
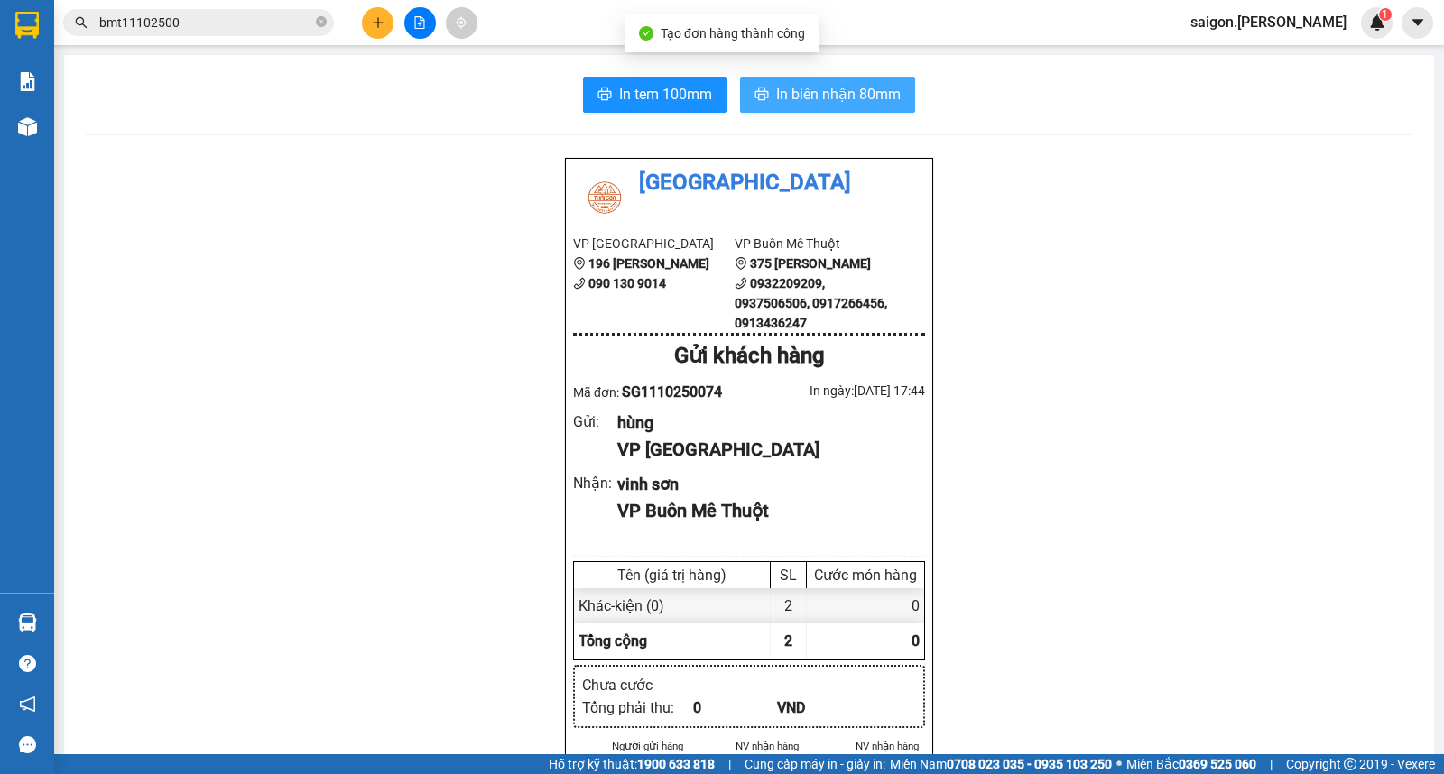
click at [840, 88] on span "In biên nhận 80mm" at bounding box center [838, 94] width 125 height 23
click at [290, 29] on input "bmt11102500" at bounding box center [205, 23] width 213 height 20
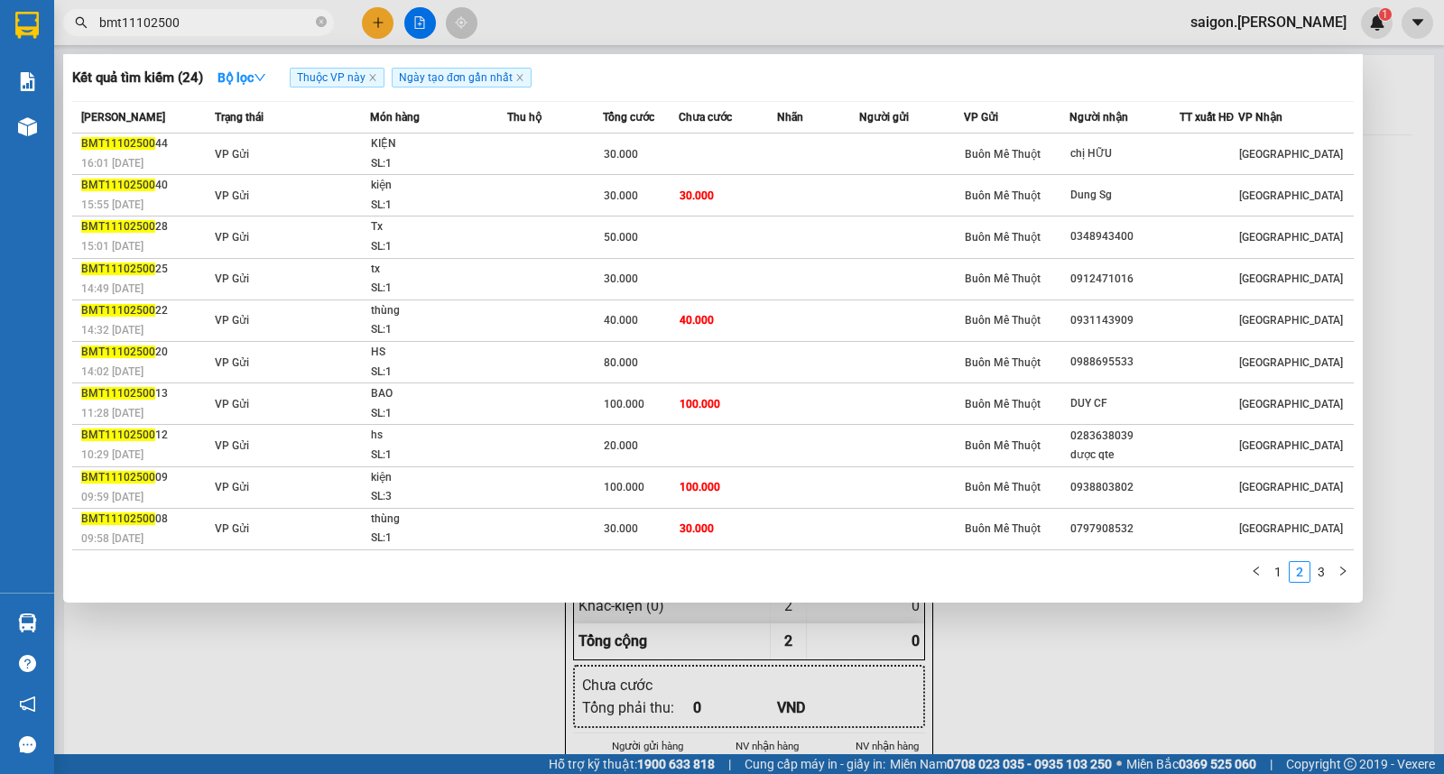
click at [290, 29] on input "bmt11102500" at bounding box center [205, 23] width 213 height 20
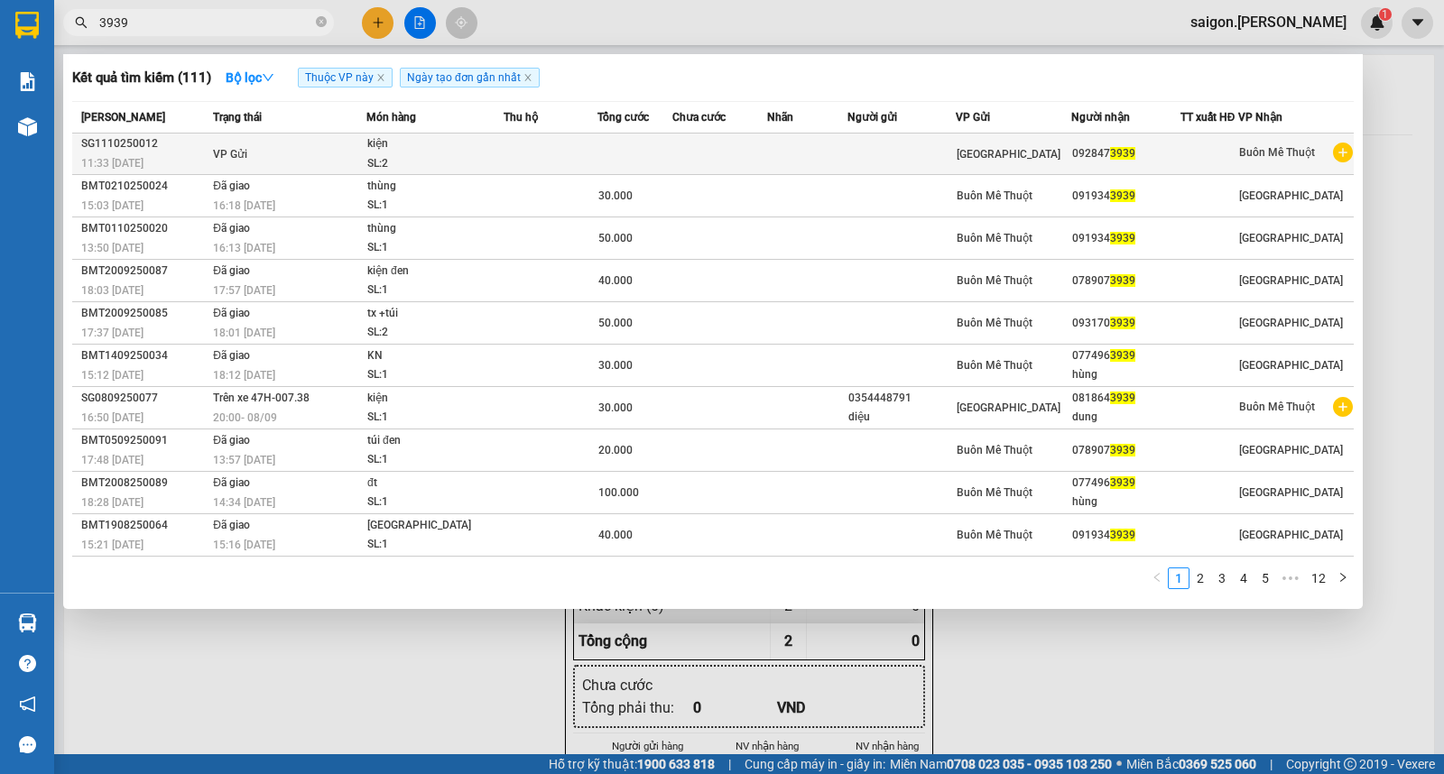
click at [390, 163] on div "SL: 2" at bounding box center [434, 164] width 135 height 20
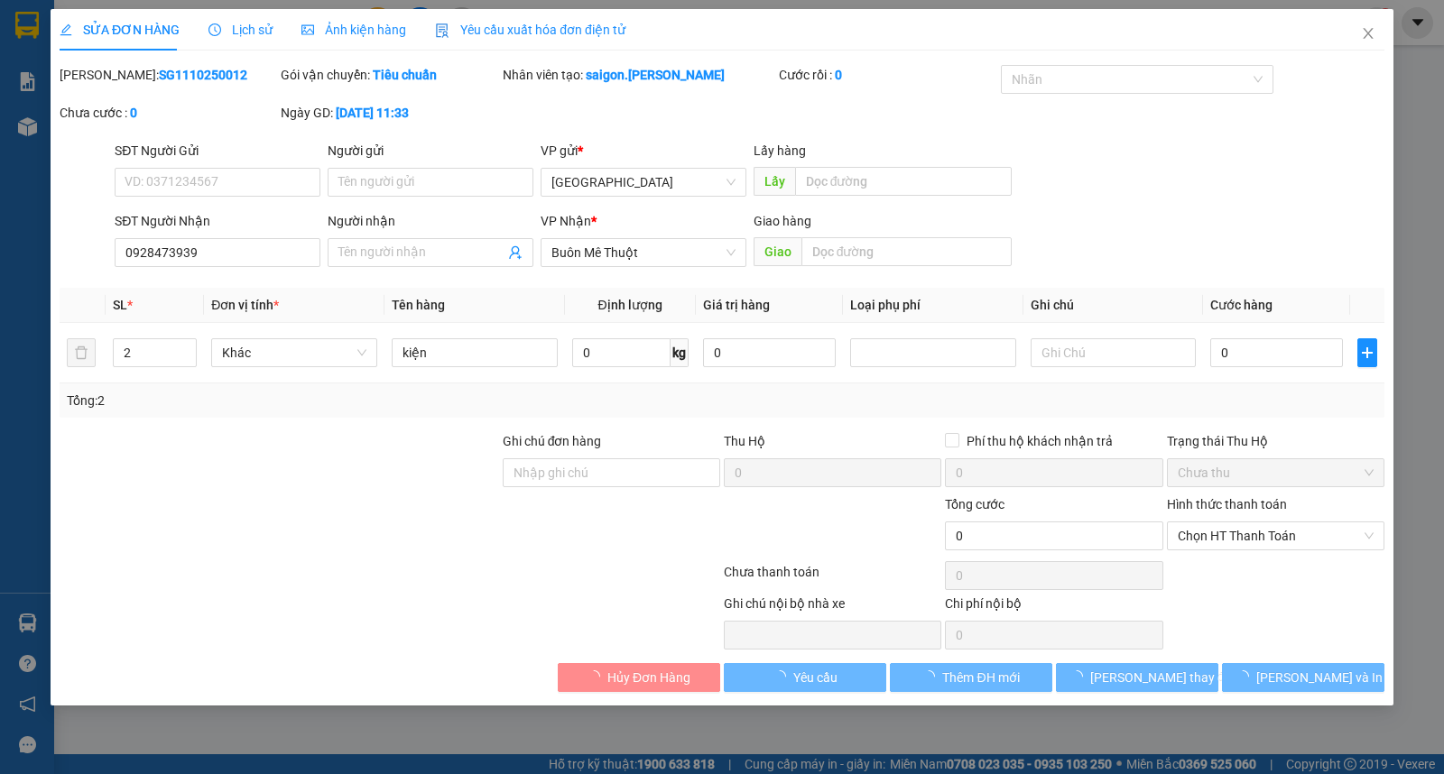
click at [1359, 692] on div "SỬA ĐƠN HÀNG Lịch sử Ảnh kiện hàng Yêu cầu xuất hóa đơn điện tử Total Paid Fee …" at bounding box center [722, 357] width 1343 height 697
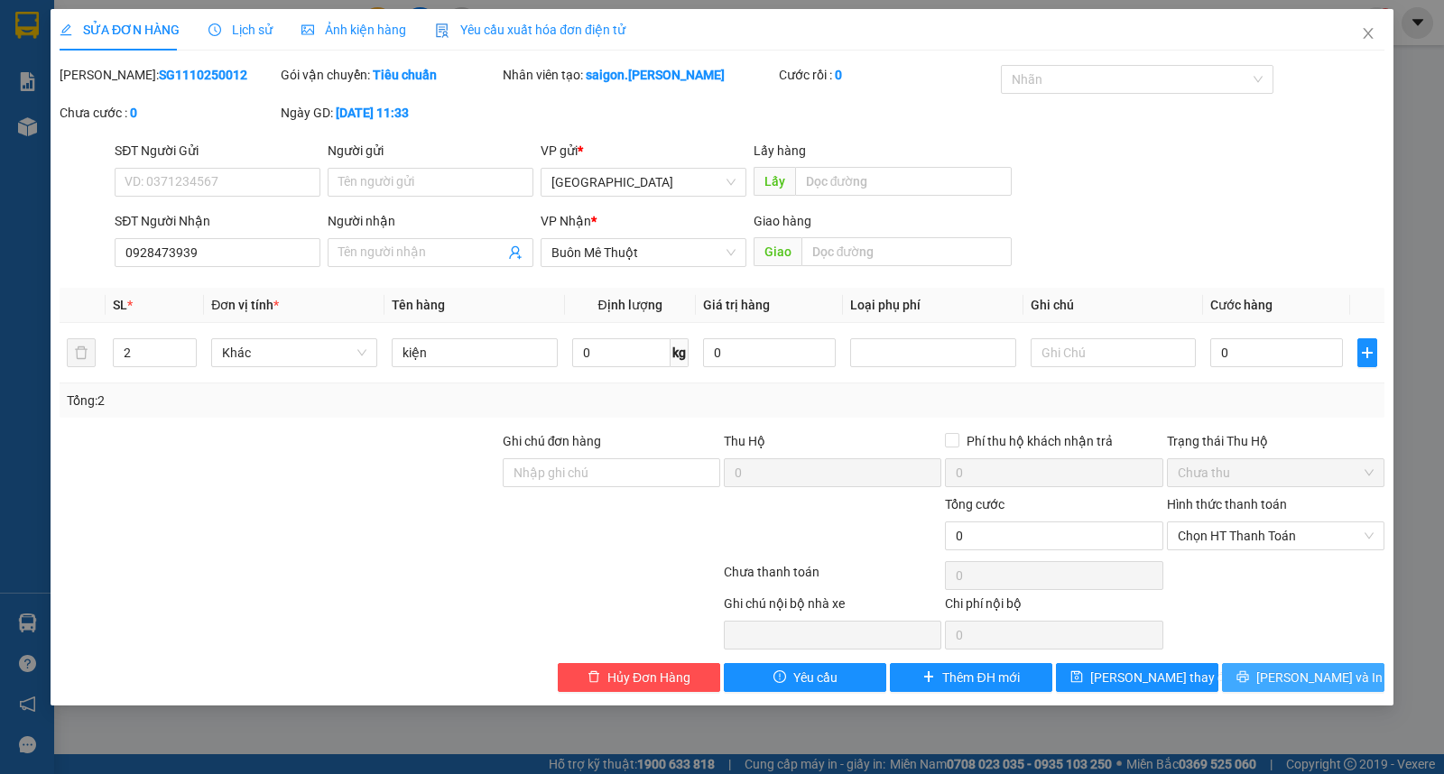
click at [1364, 686] on button "[PERSON_NAME] và In" at bounding box center [1303, 677] width 162 height 29
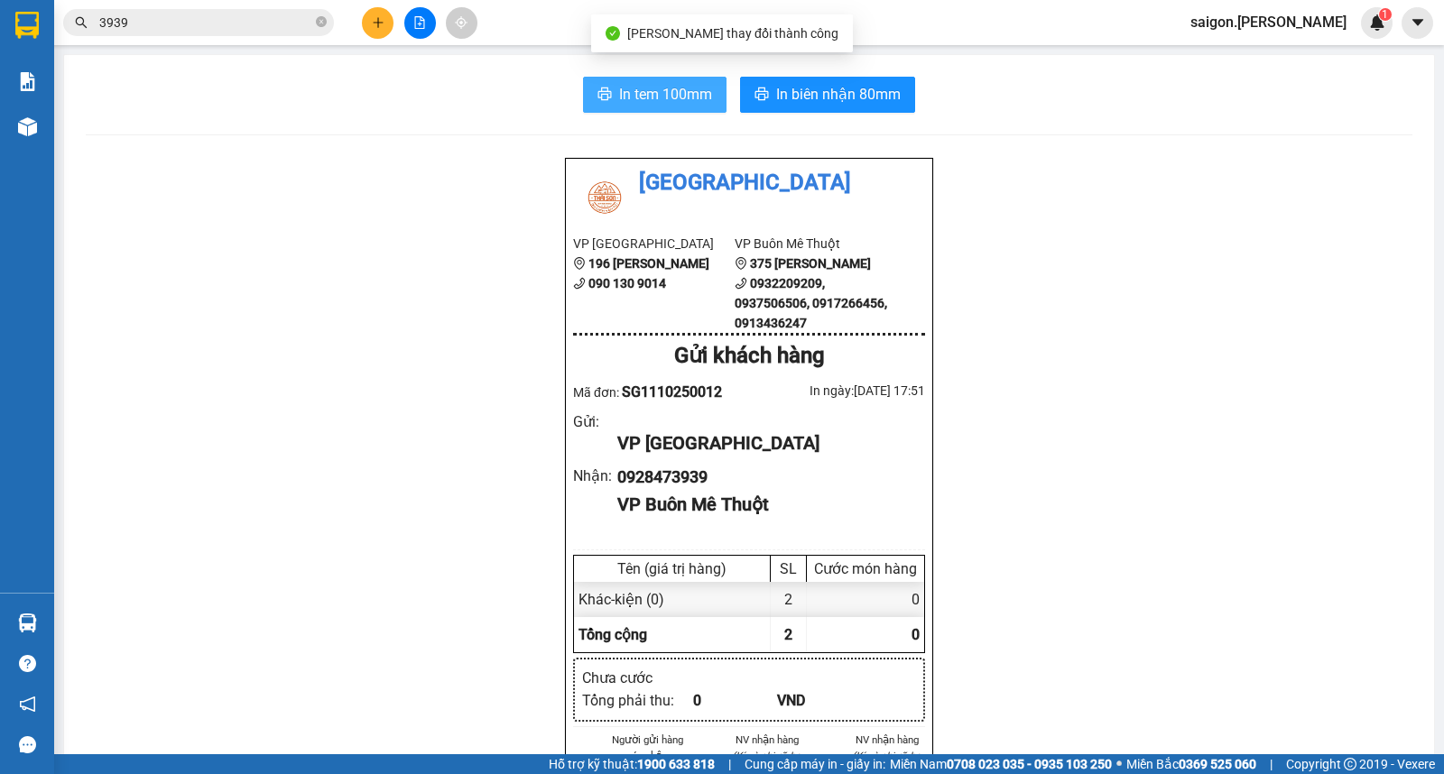
click at [677, 88] on span "In tem 100mm" at bounding box center [665, 94] width 93 height 23
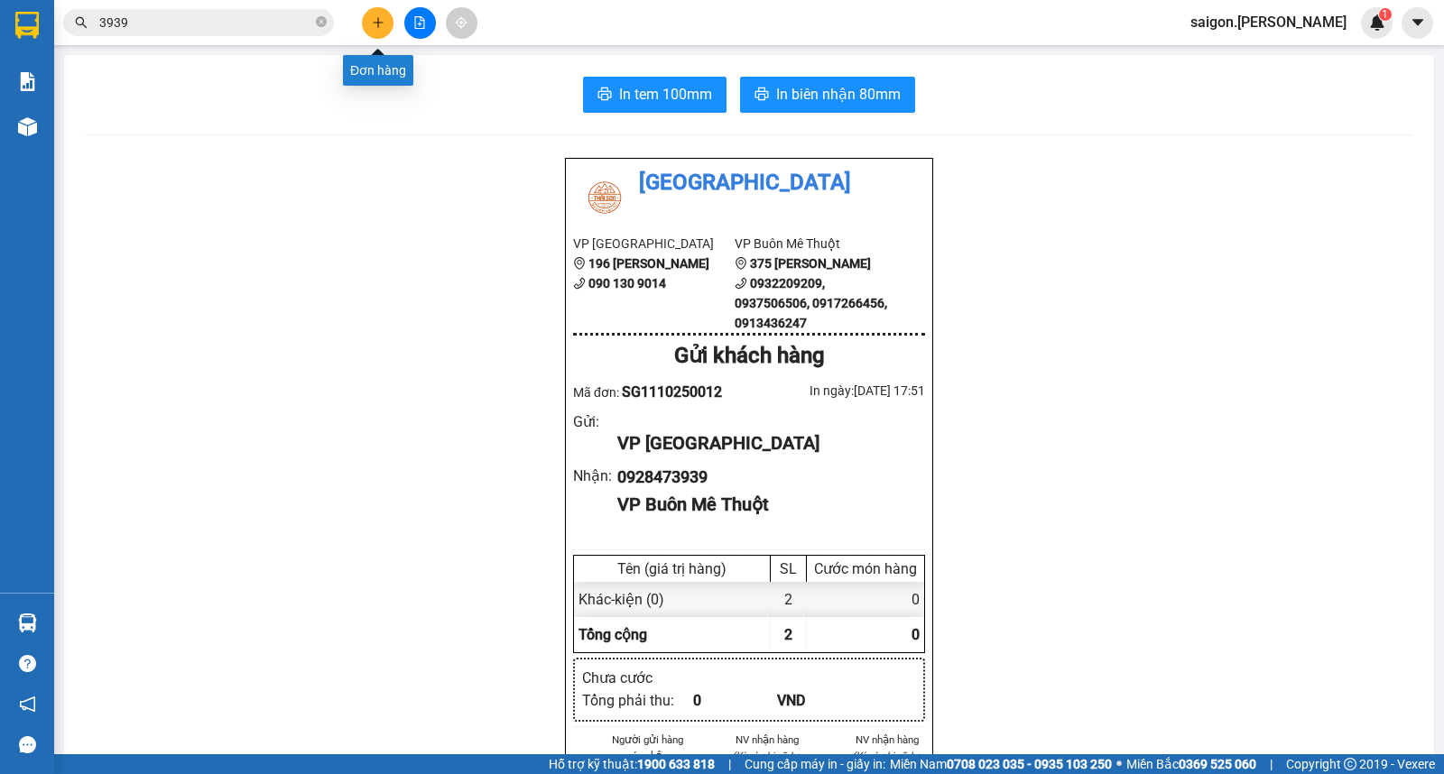
click at [383, 27] on icon "plus" at bounding box center [378, 22] width 13 height 13
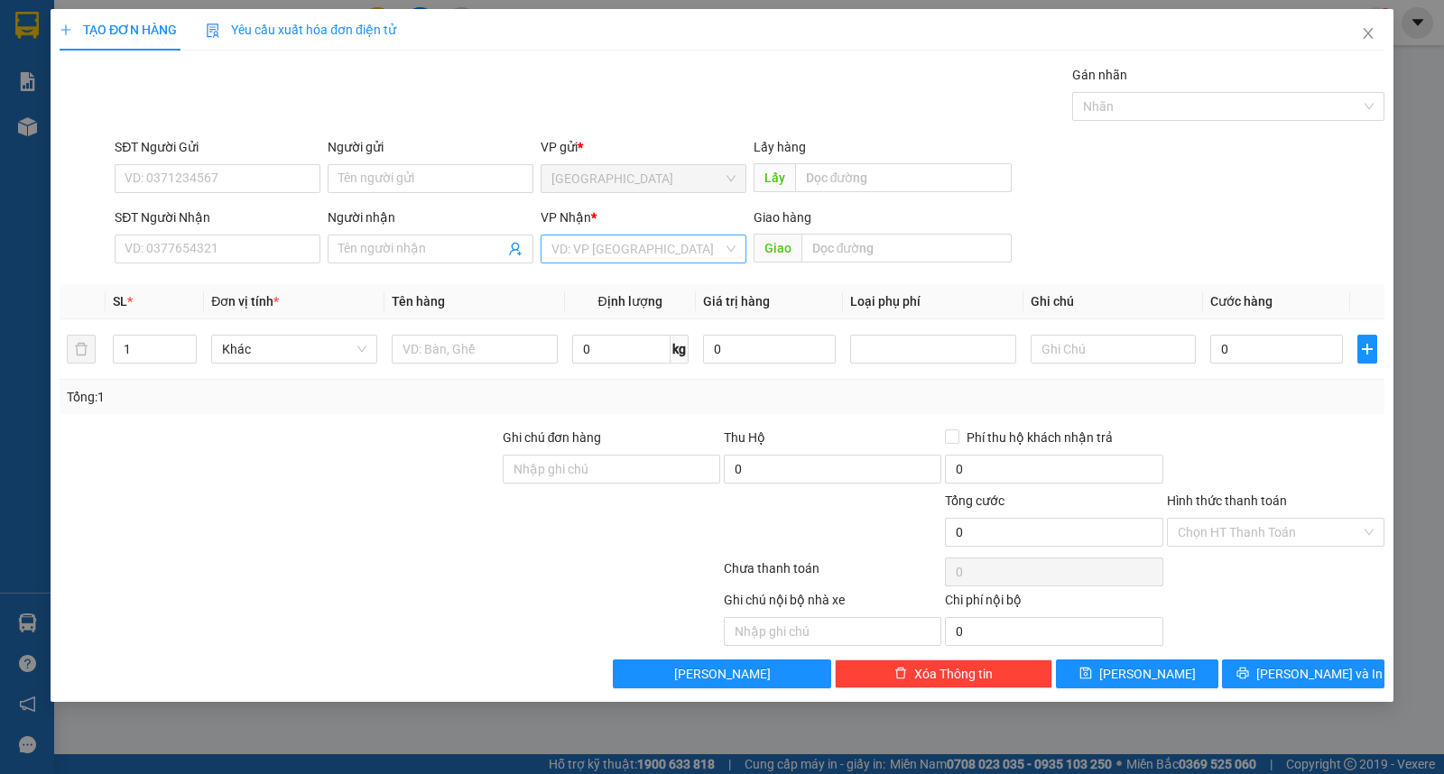
click at [583, 251] on input "search" at bounding box center [636, 249] width 171 height 27
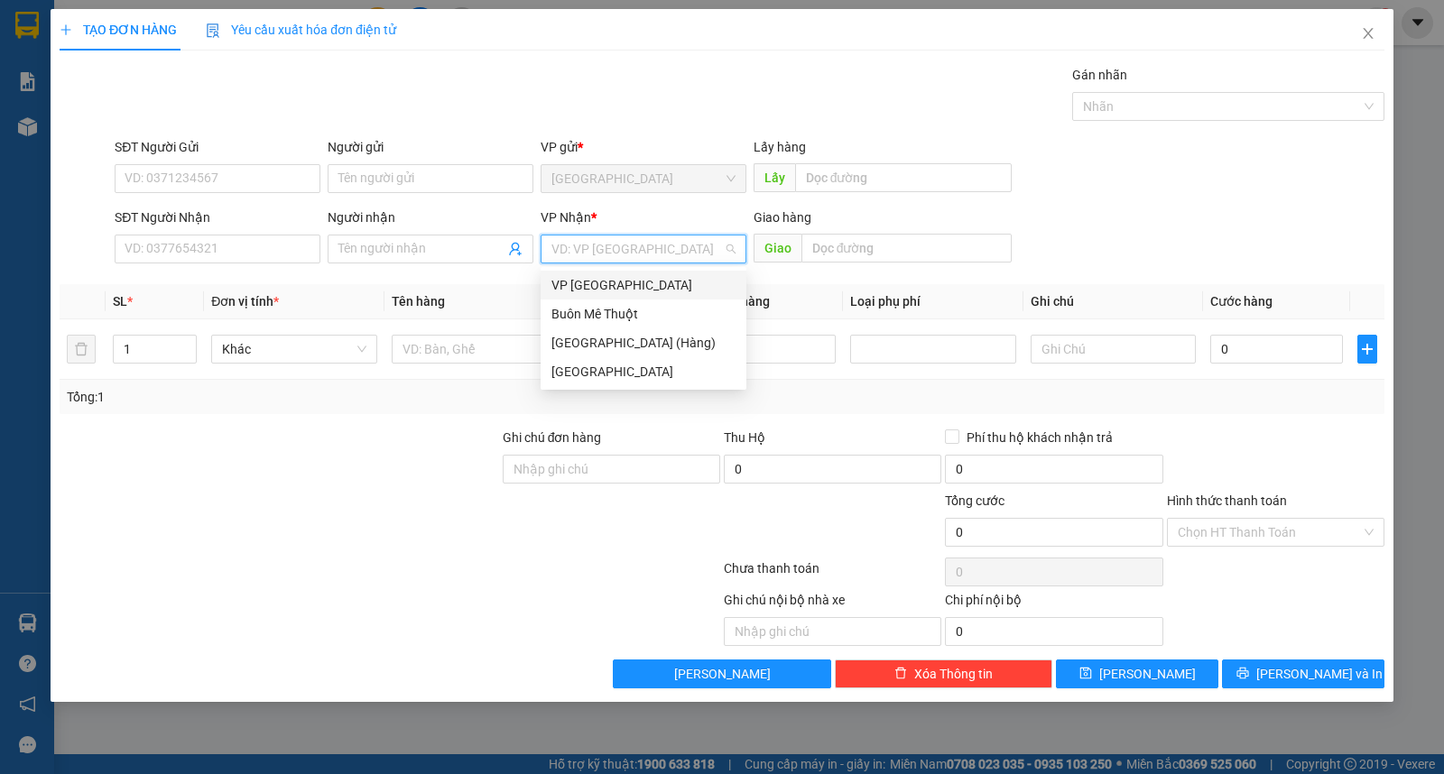
click at [600, 312] on div "Buôn Mê Thuột" at bounding box center [643, 314] width 184 height 20
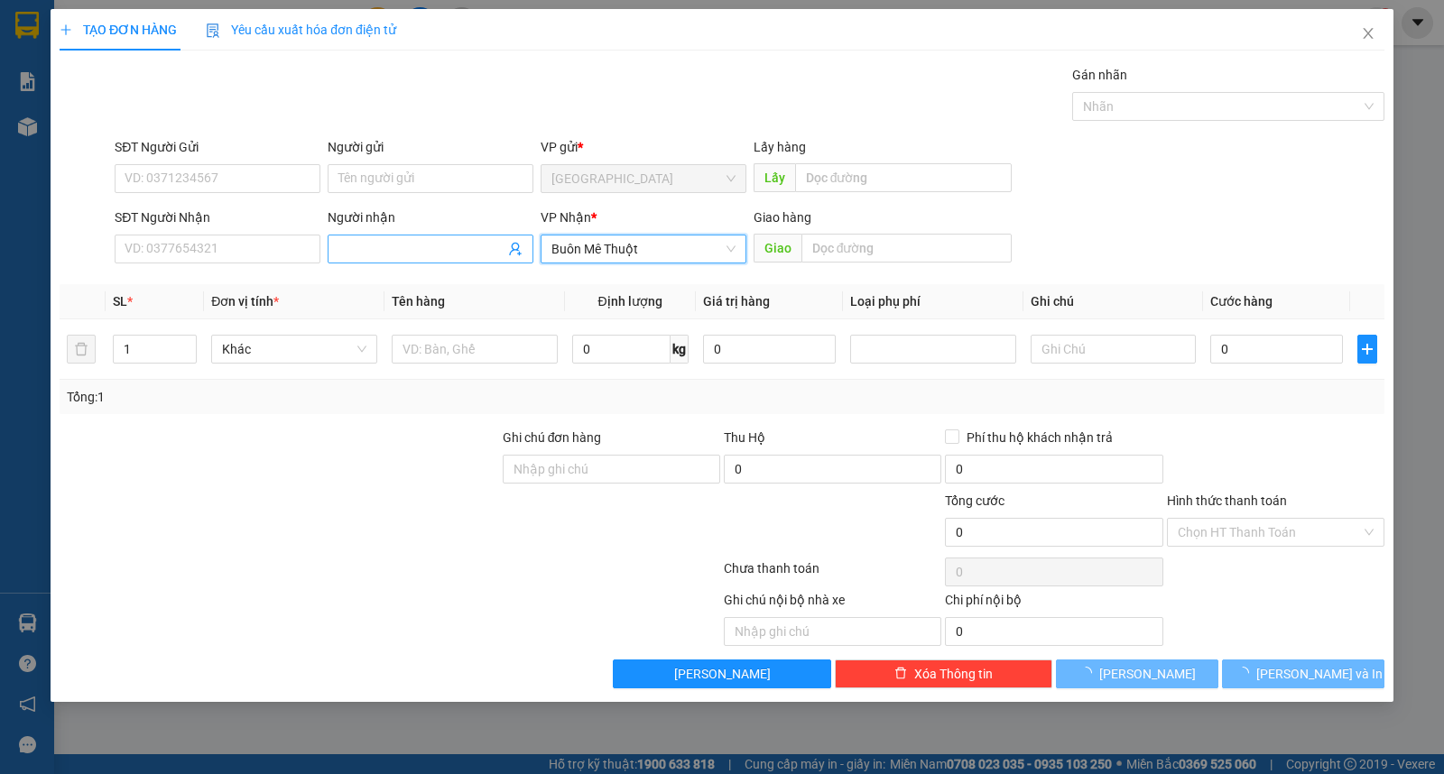
click at [440, 248] on input "Người nhận" at bounding box center [421, 249] width 166 height 20
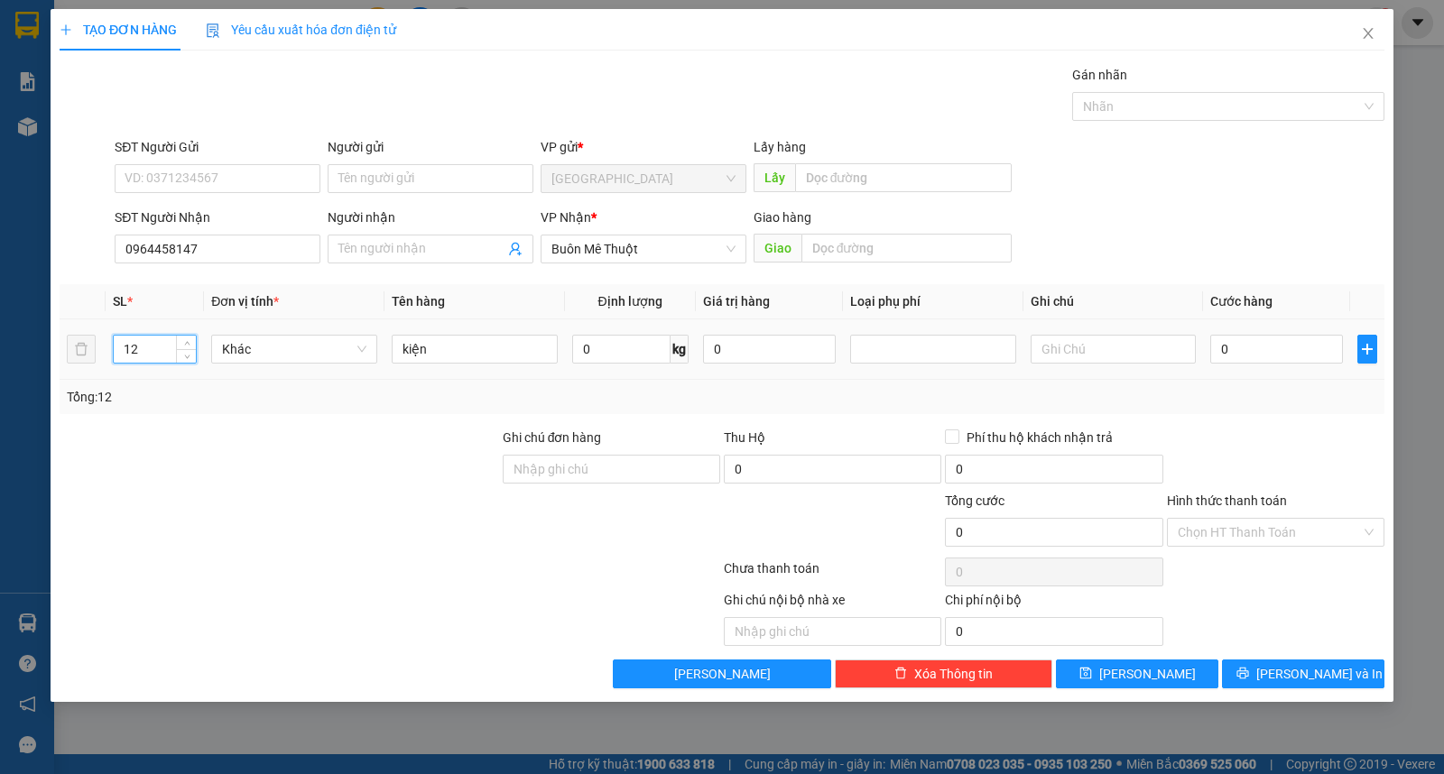
click at [137, 356] on input "12" at bounding box center [155, 349] width 82 height 27
click at [138, 356] on input "12" at bounding box center [155, 349] width 82 height 27
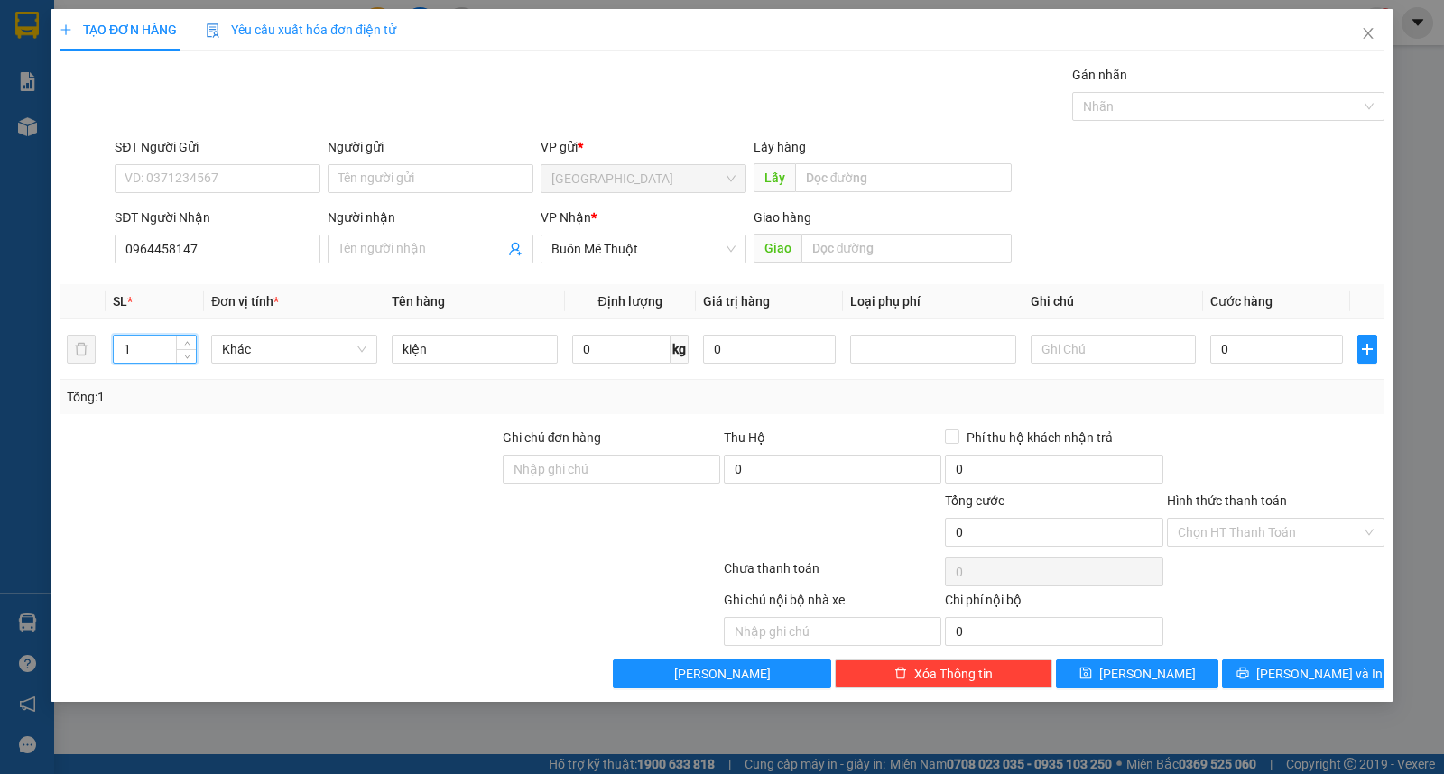
click at [483, 193] on div "Người gửi Tên người gửi" at bounding box center [431, 168] width 206 height 63
click at [490, 180] on input "Người gửi" at bounding box center [431, 178] width 206 height 29
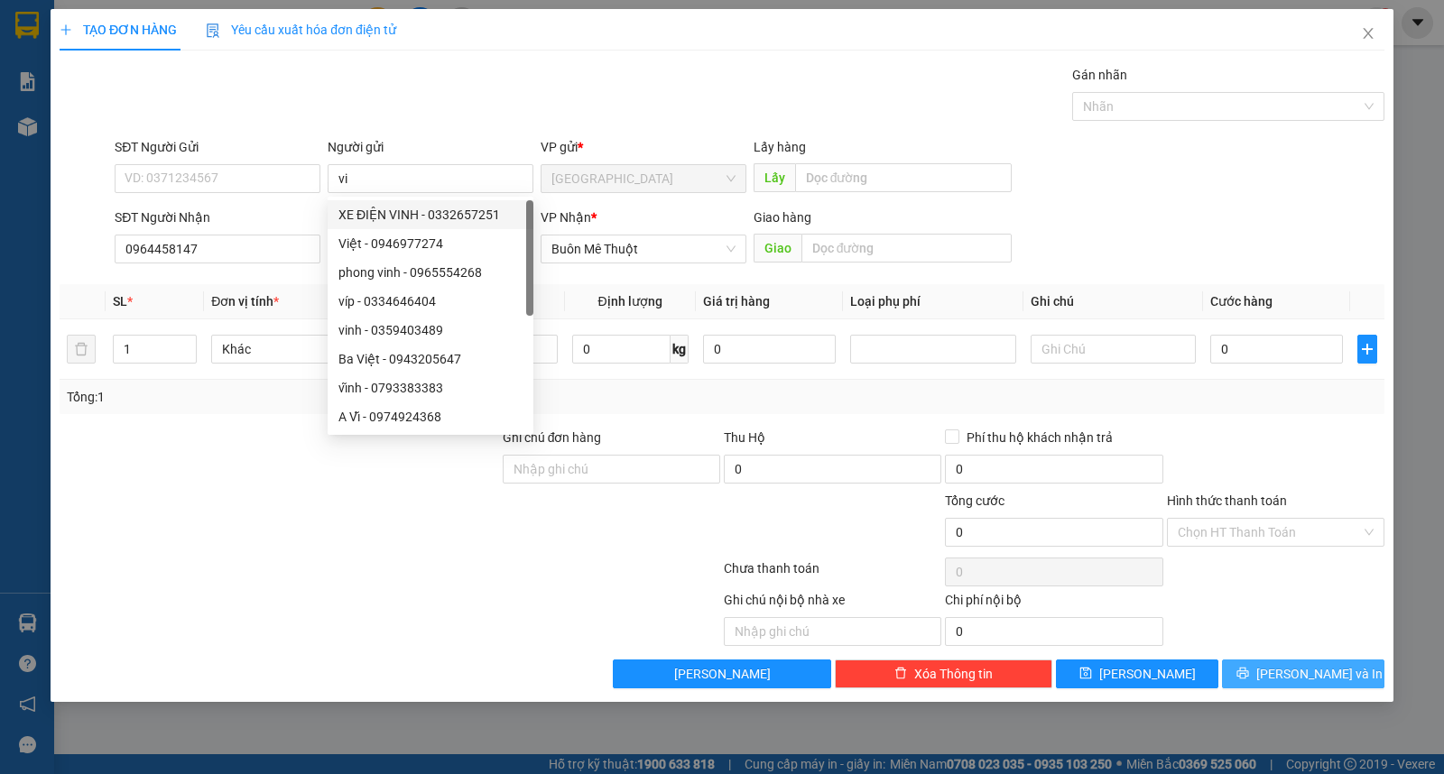
click at [1260, 671] on button "[PERSON_NAME] và In" at bounding box center [1303, 674] width 162 height 29
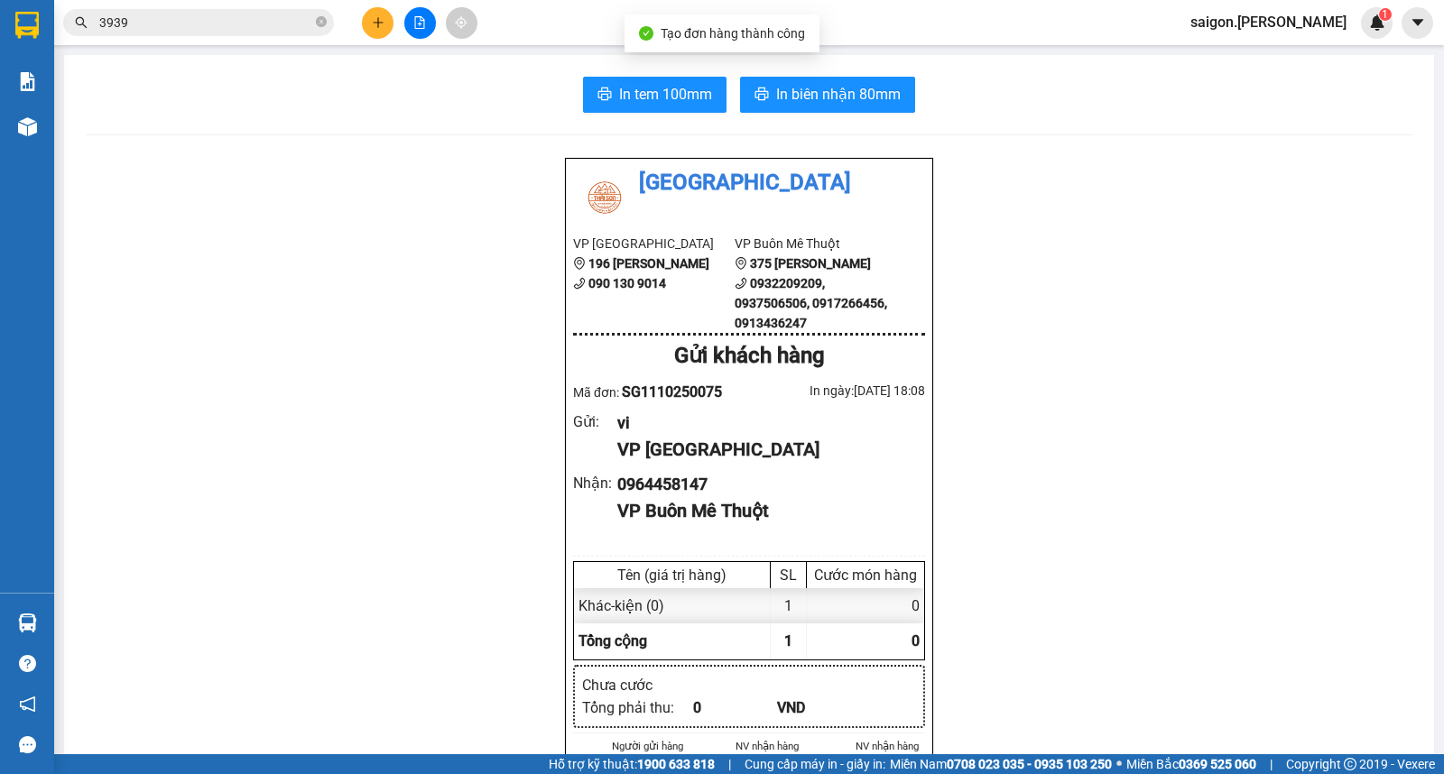
drag, startPoint x: 1260, startPoint y: 671, endPoint x: 1202, endPoint y: 373, distance: 304.2
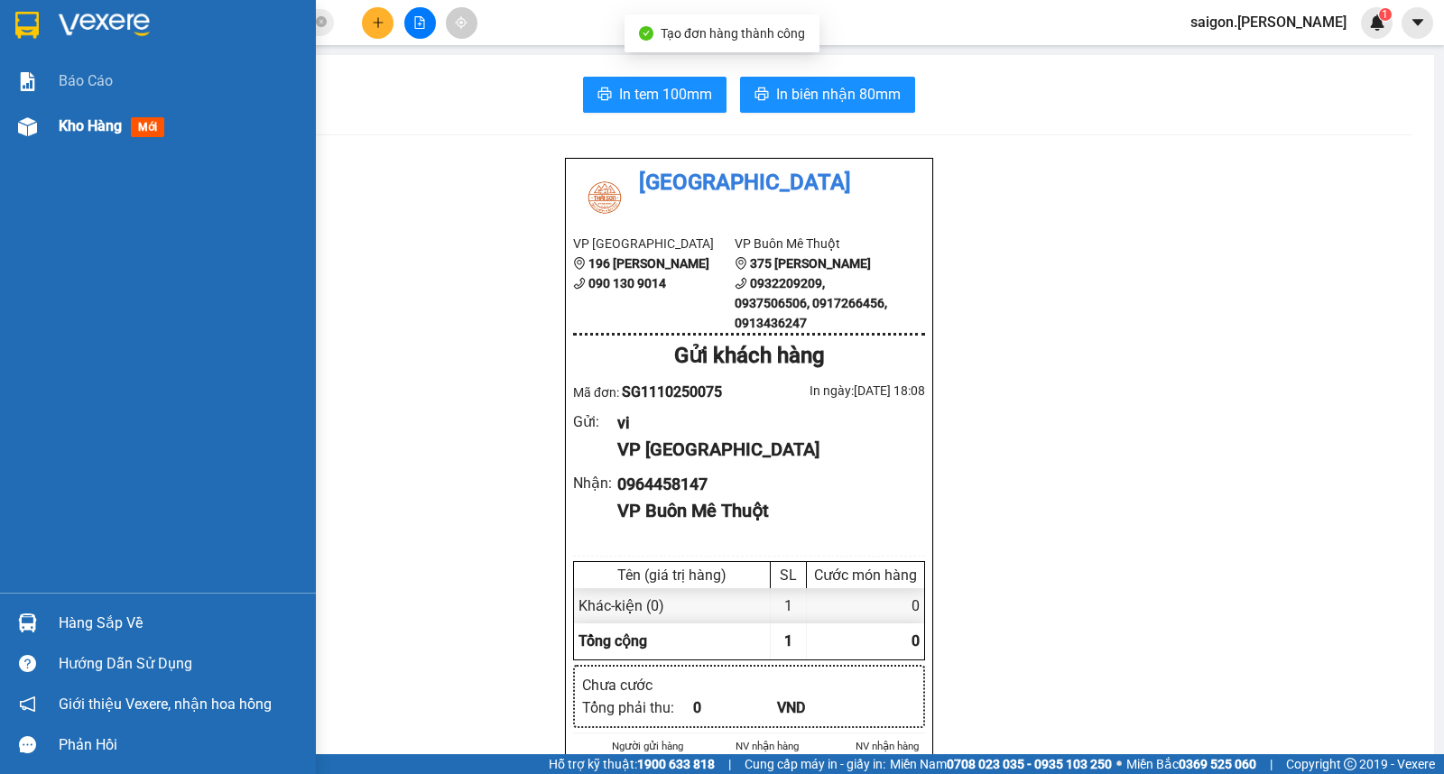
click at [106, 128] on span "Kho hàng" at bounding box center [90, 125] width 63 height 17
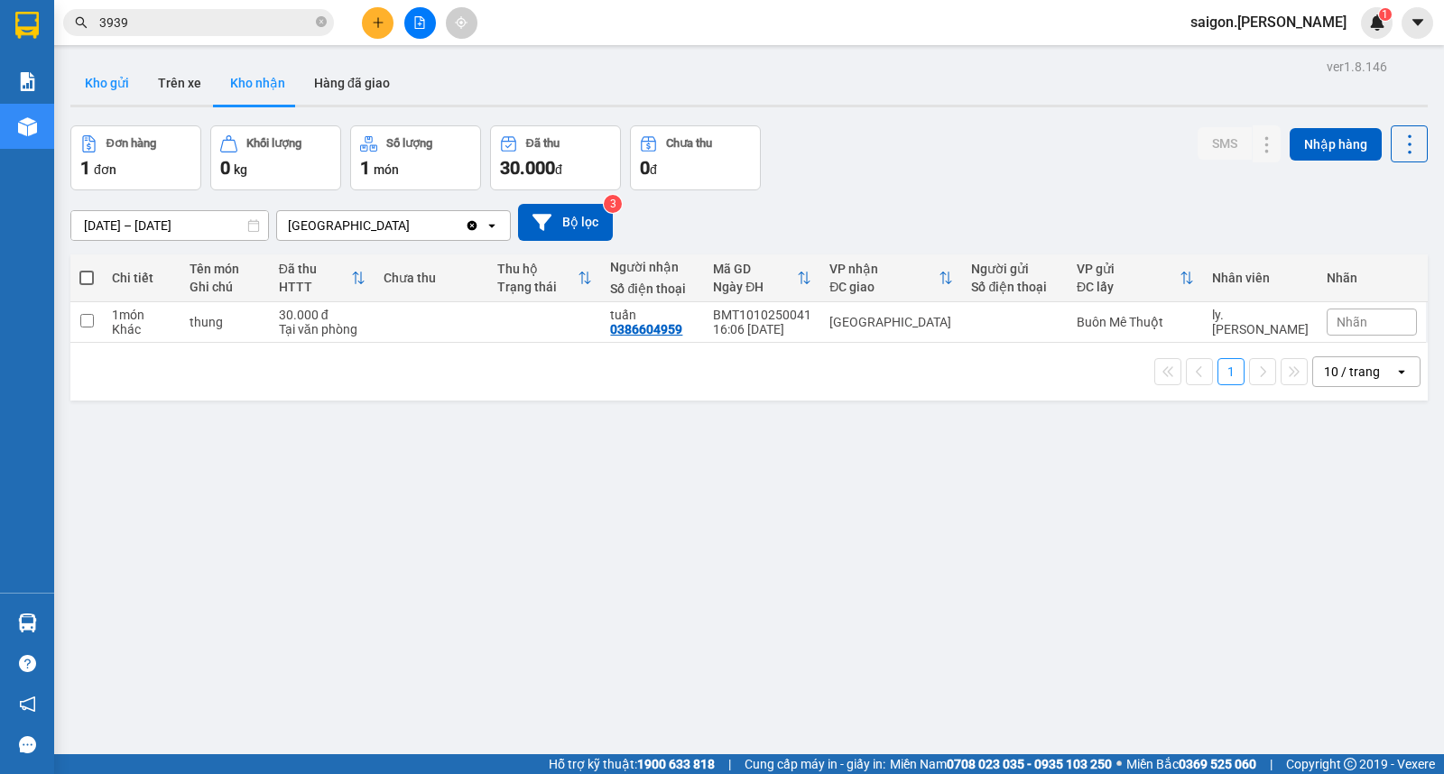
click at [85, 88] on button "Kho gửi" at bounding box center [106, 82] width 73 height 43
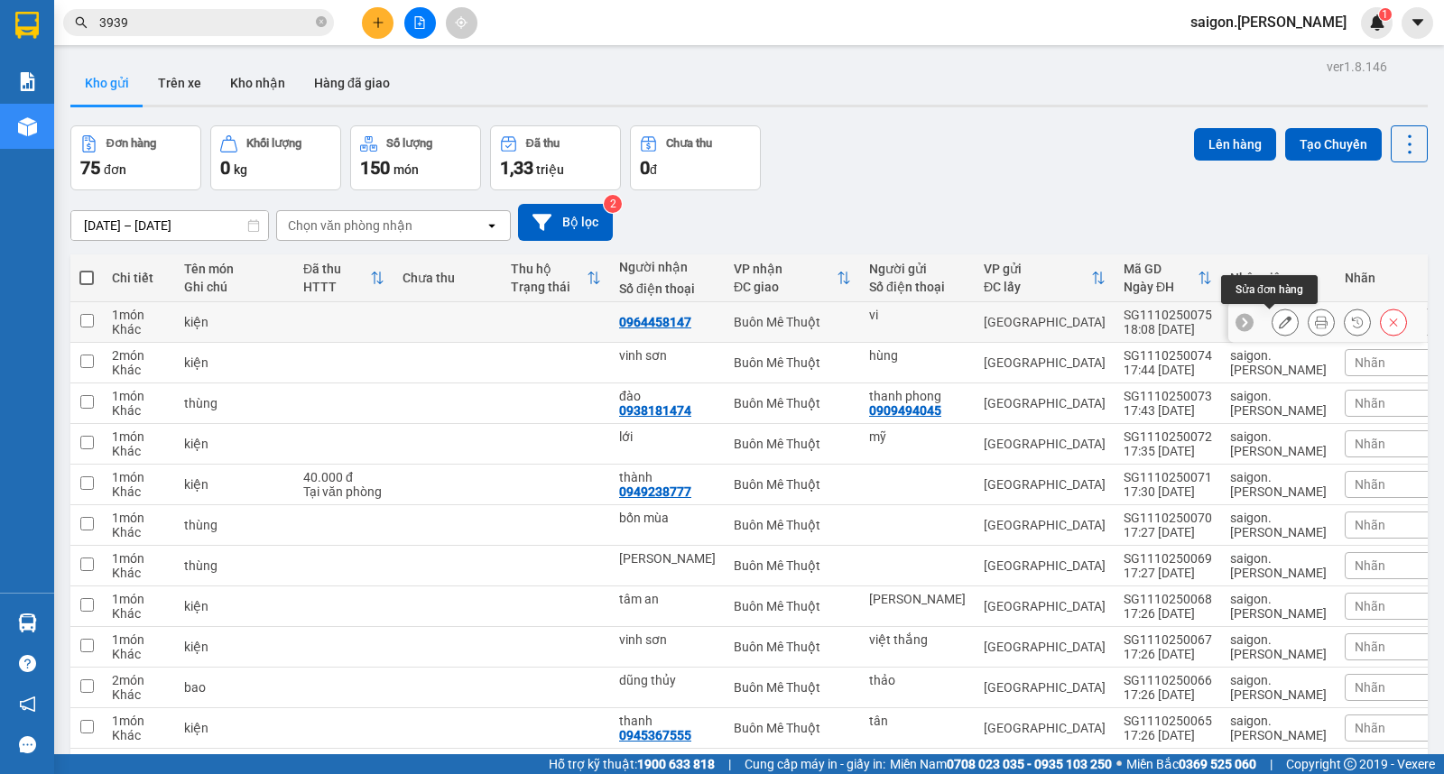
click at [1272, 329] on button at bounding box center [1284, 323] width 25 height 32
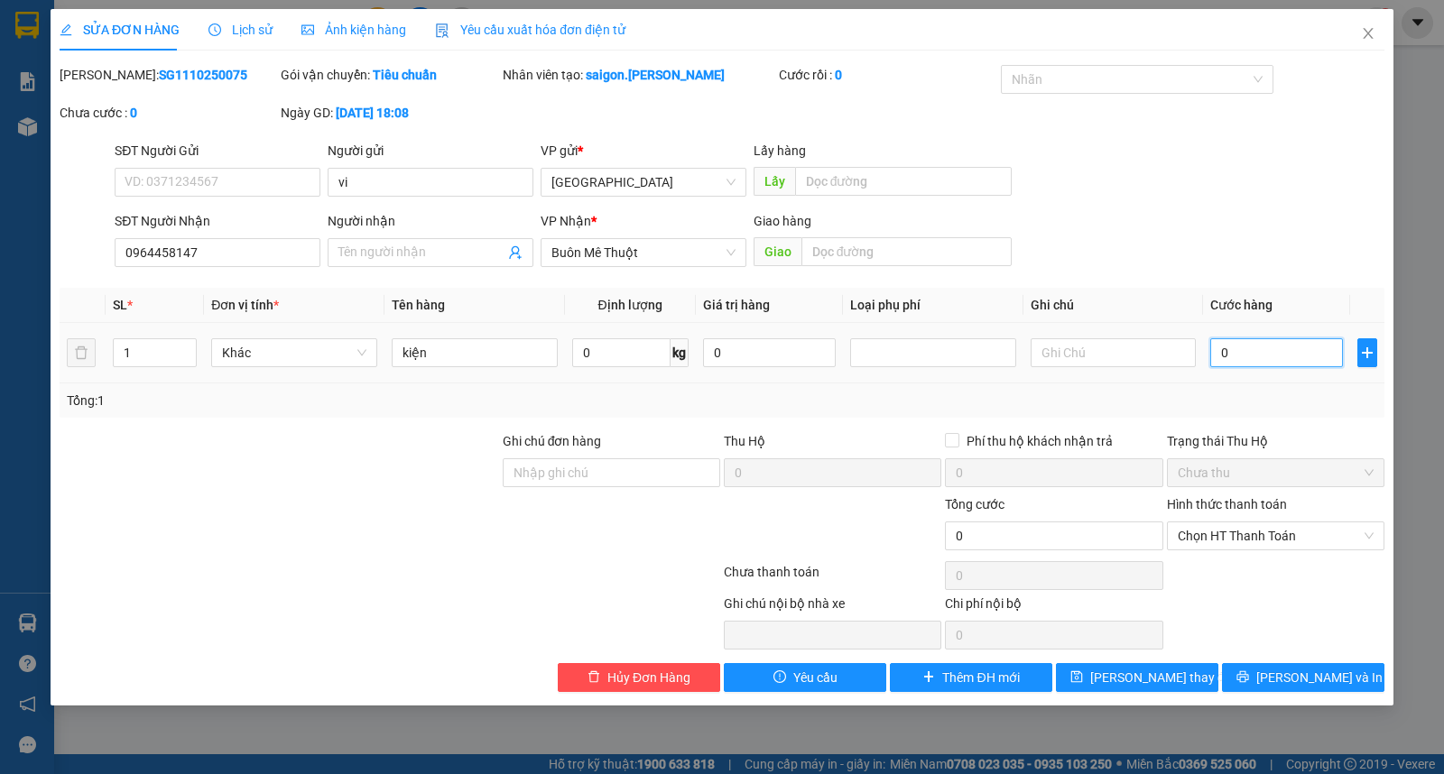
click at [1283, 354] on input "0" at bounding box center [1276, 352] width 133 height 29
click at [1234, 538] on span "Chọn HT Thanh Toán" at bounding box center [1276, 536] width 196 height 27
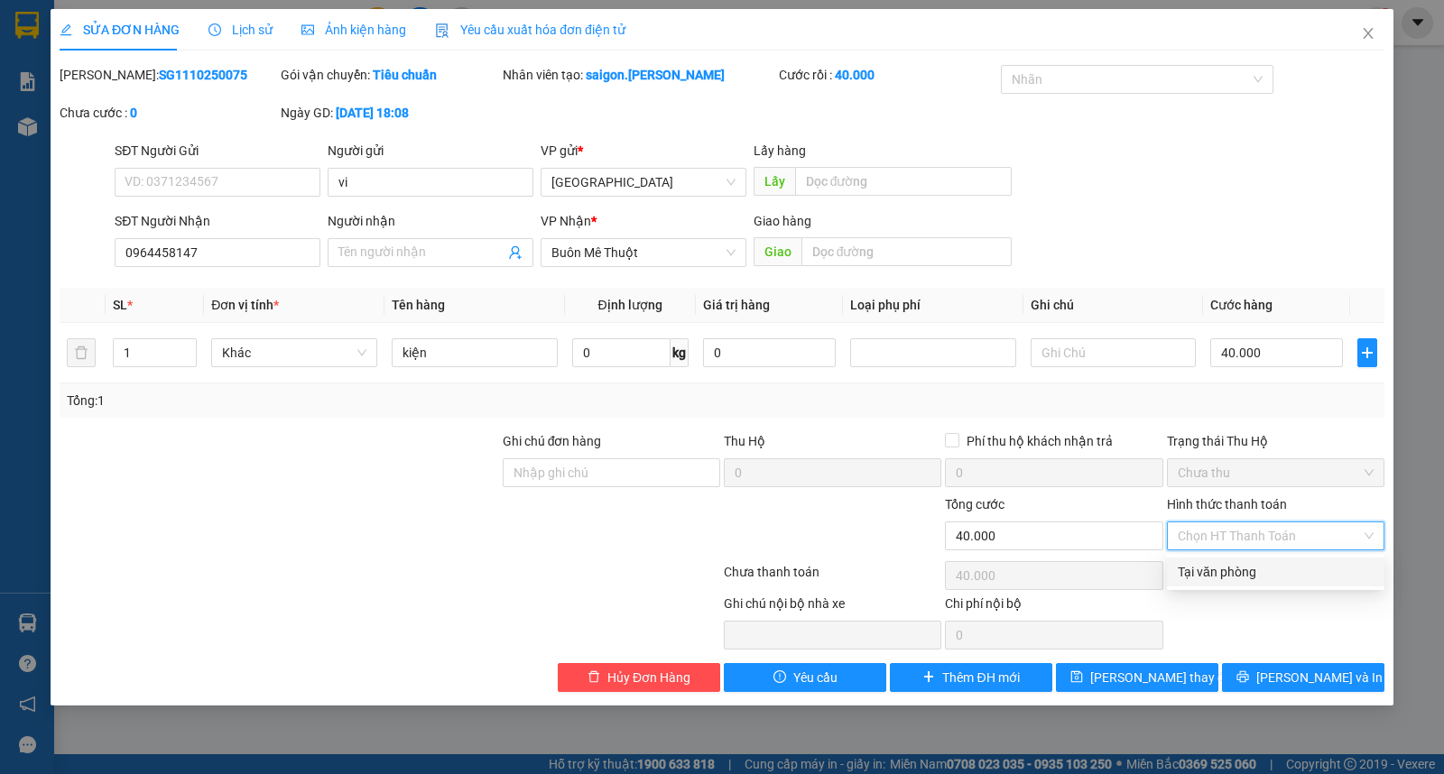
click at [1228, 565] on div "Tại văn phòng" at bounding box center [1276, 572] width 196 height 20
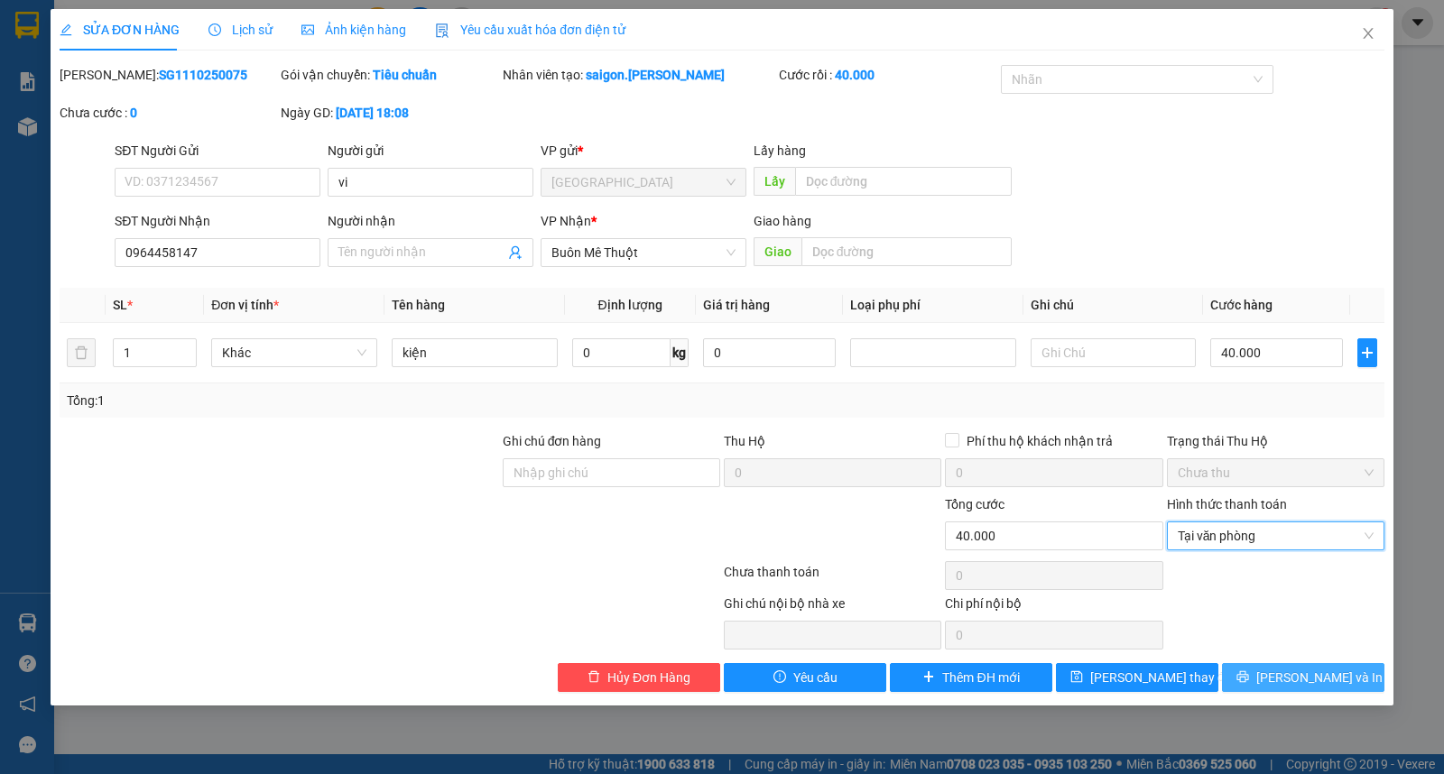
click at [1288, 680] on span "[PERSON_NAME] và In" at bounding box center [1319, 678] width 126 height 20
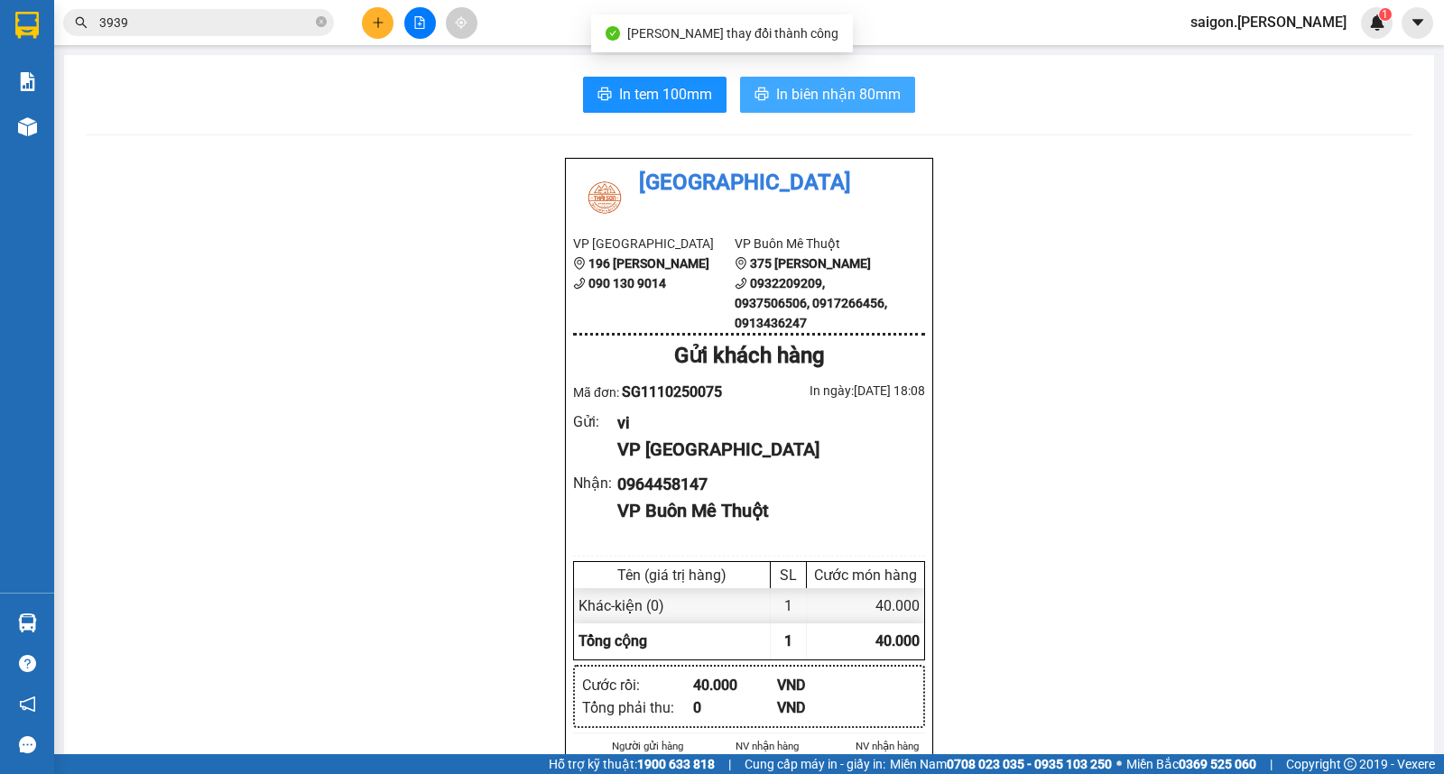
click at [852, 100] on span "In biên nhận 80mm" at bounding box center [838, 94] width 125 height 23
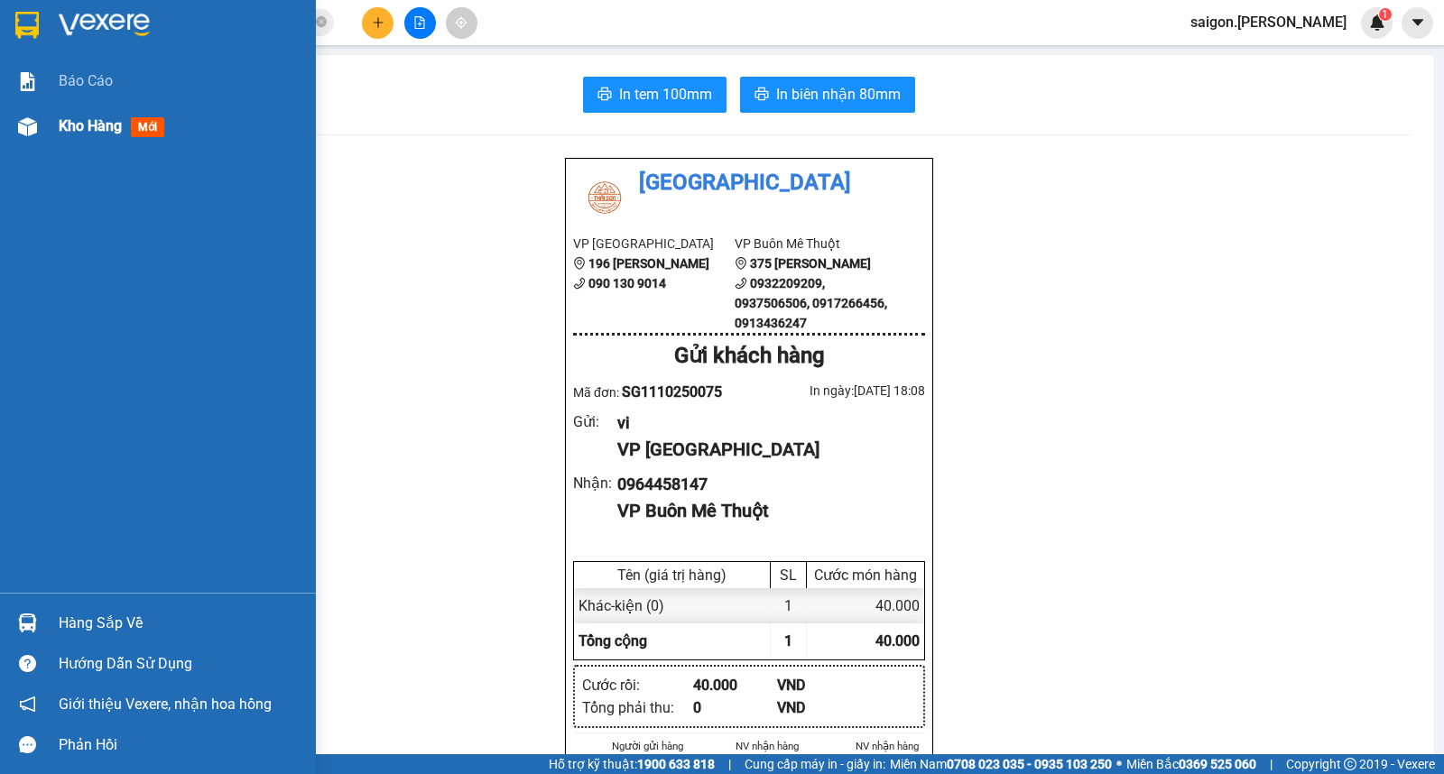
click at [56, 108] on div "Kho hàng mới" at bounding box center [158, 126] width 316 height 45
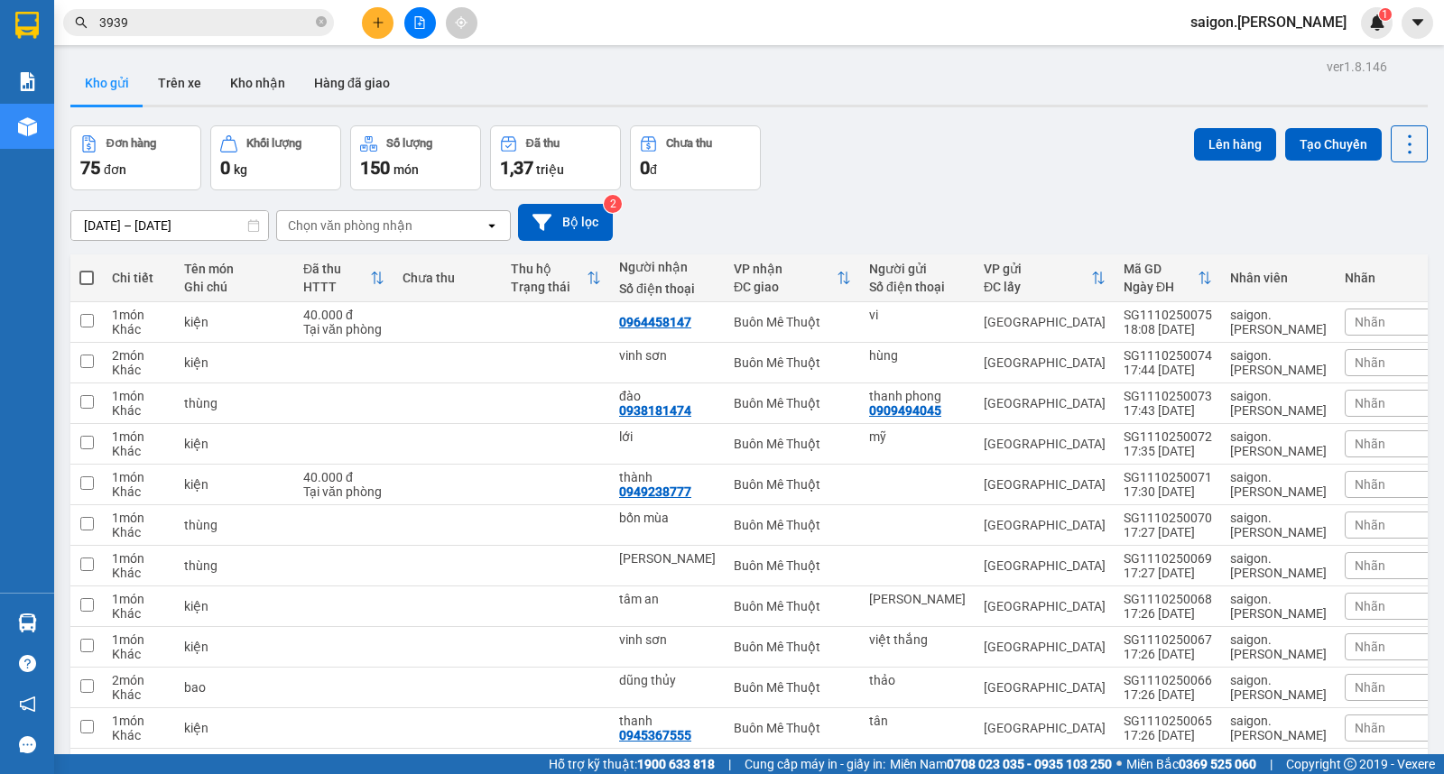
click at [273, 85] on button "Kho nhận" at bounding box center [258, 82] width 84 height 43
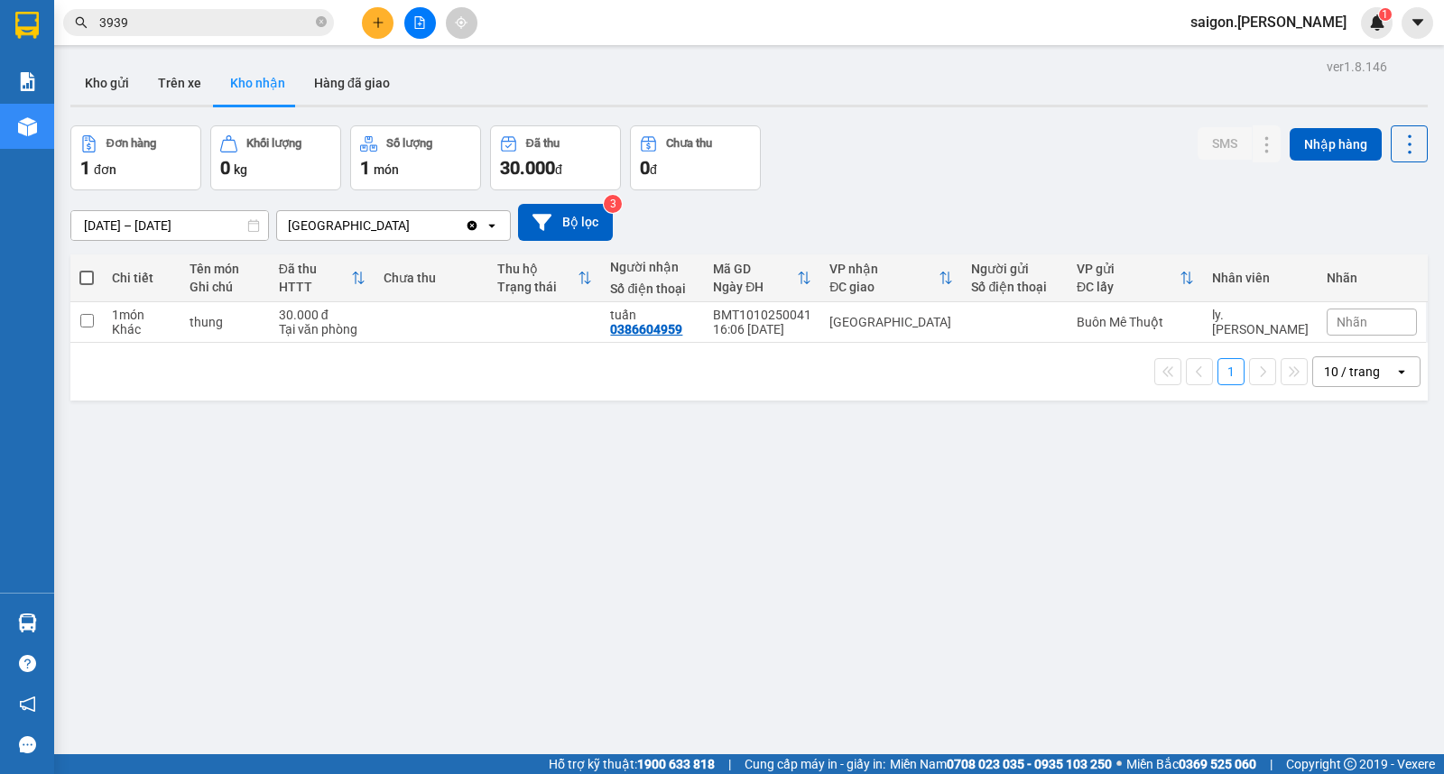
click at [347, 97] on button "Hàng đã giao" at bounding box center [352, 82] width 105 height 43
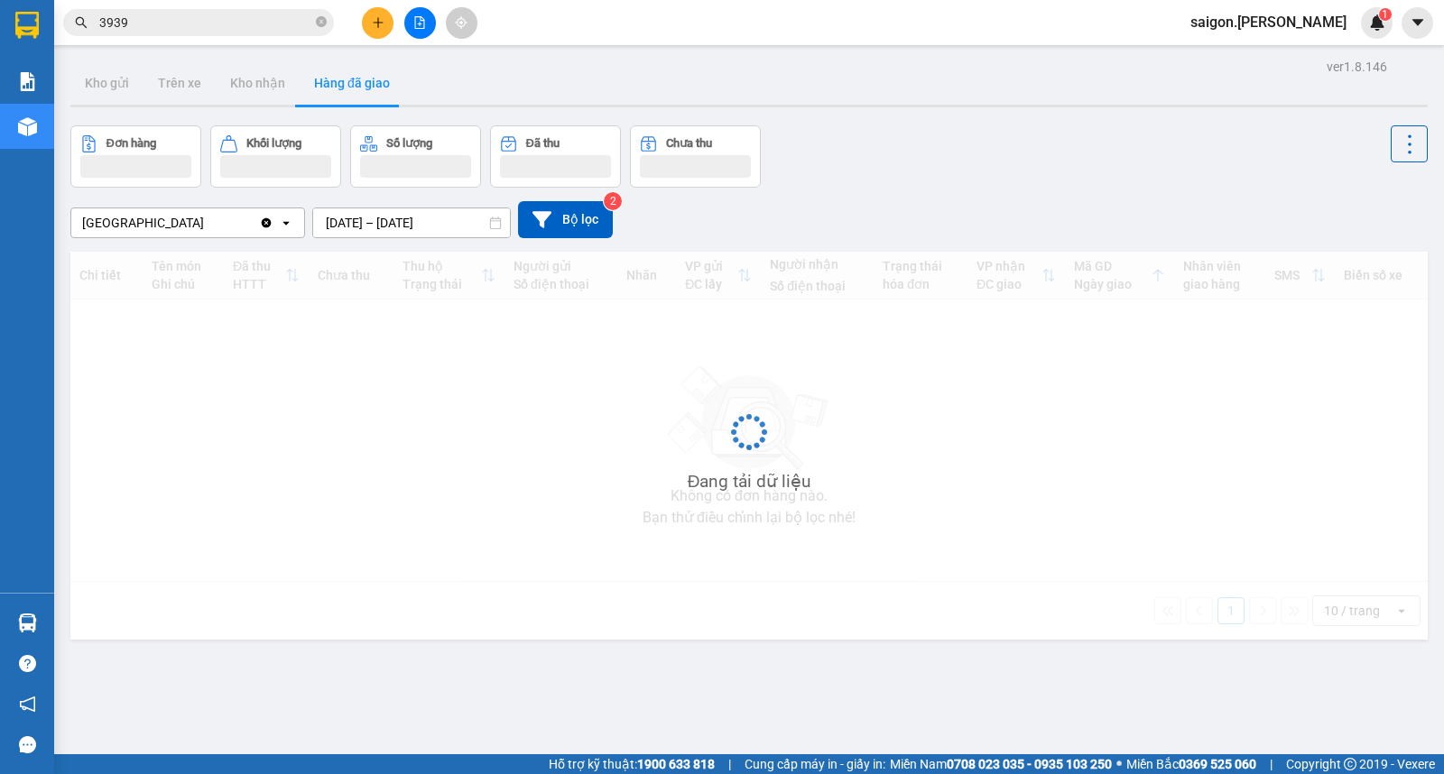
click at [344, 218] on input "[DATE] – [DATE]" at bounding box center [411, 222] width 197 height 29
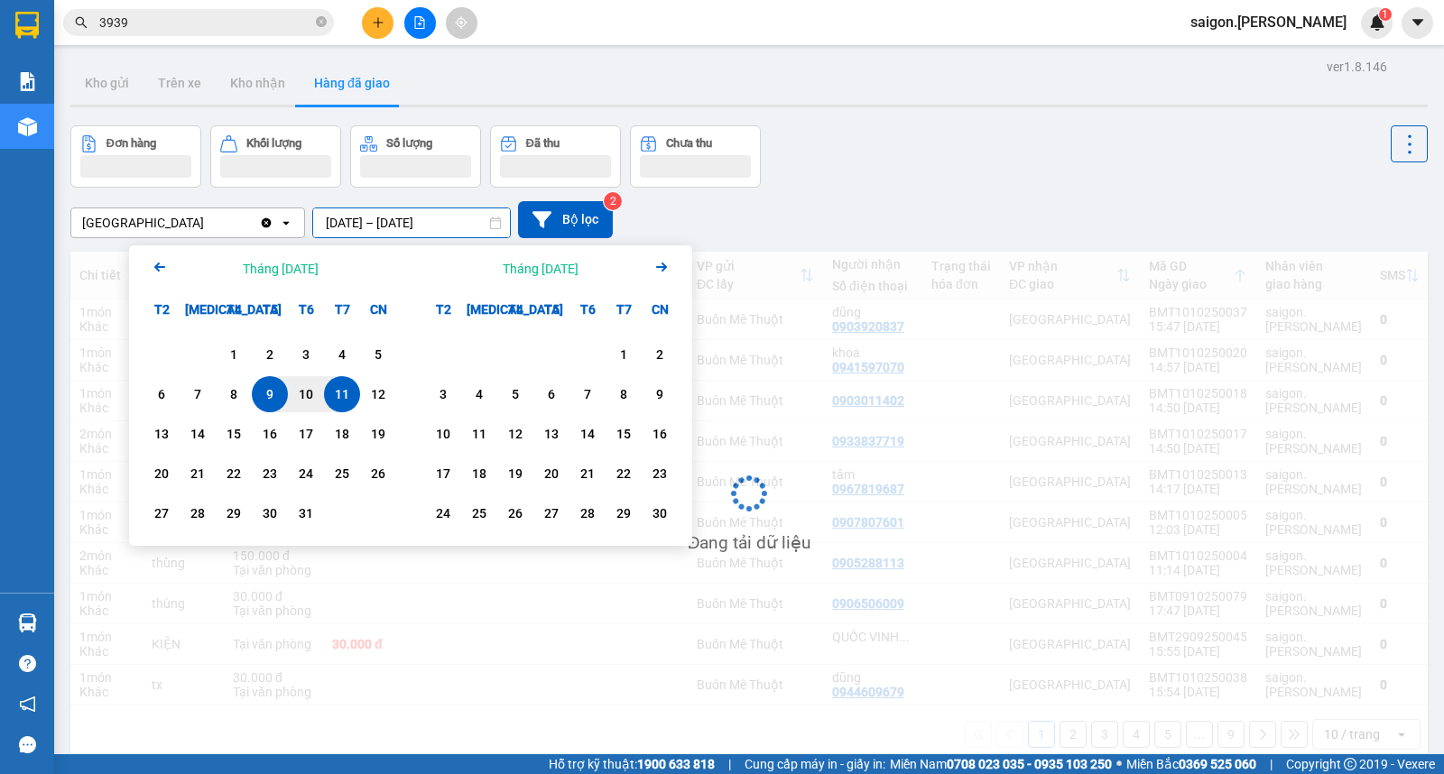
click at [344, 379] on div "11" at bounding box center [342, 394] width 36 height 36
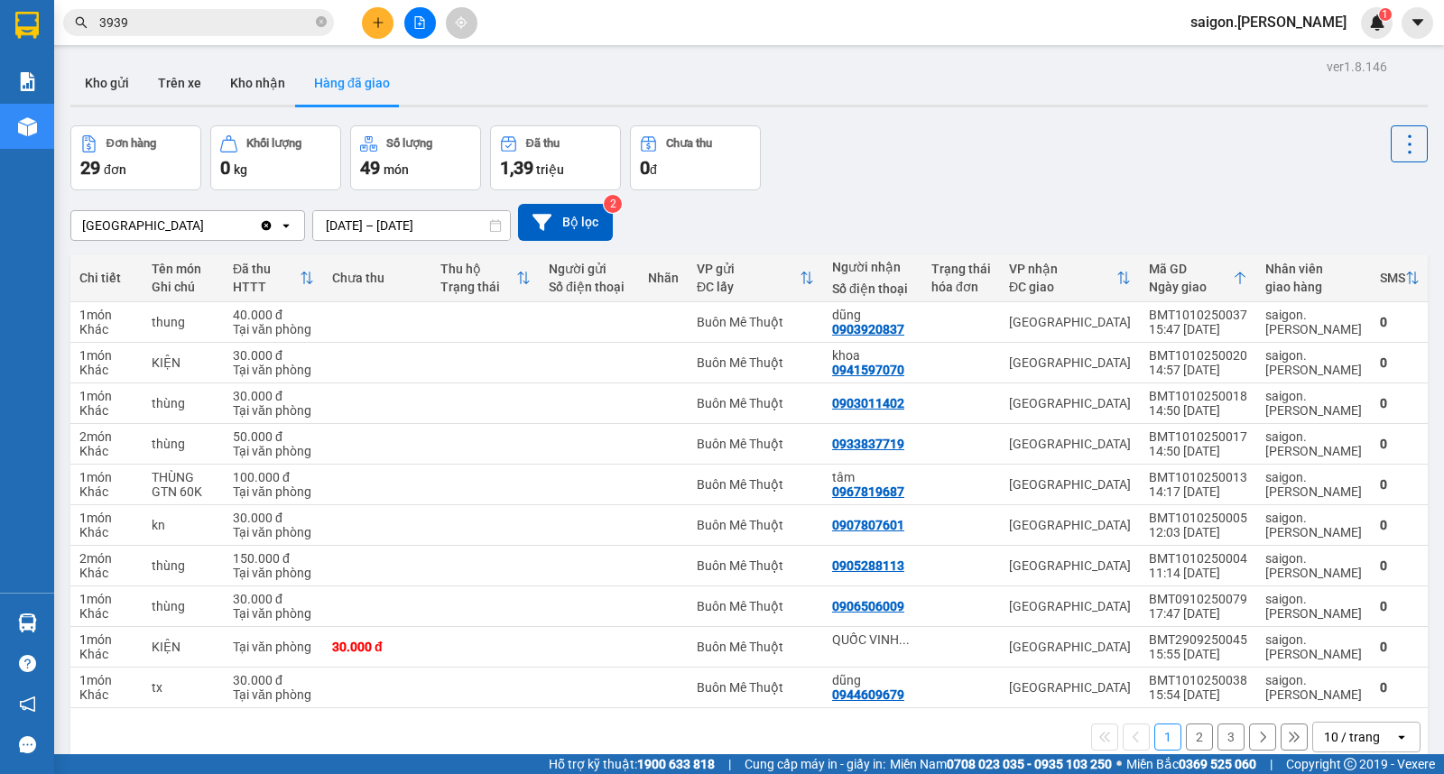
click at [1346, 744] on div "10 / trang" at bounding box center [1352, 737] width 56 height 18
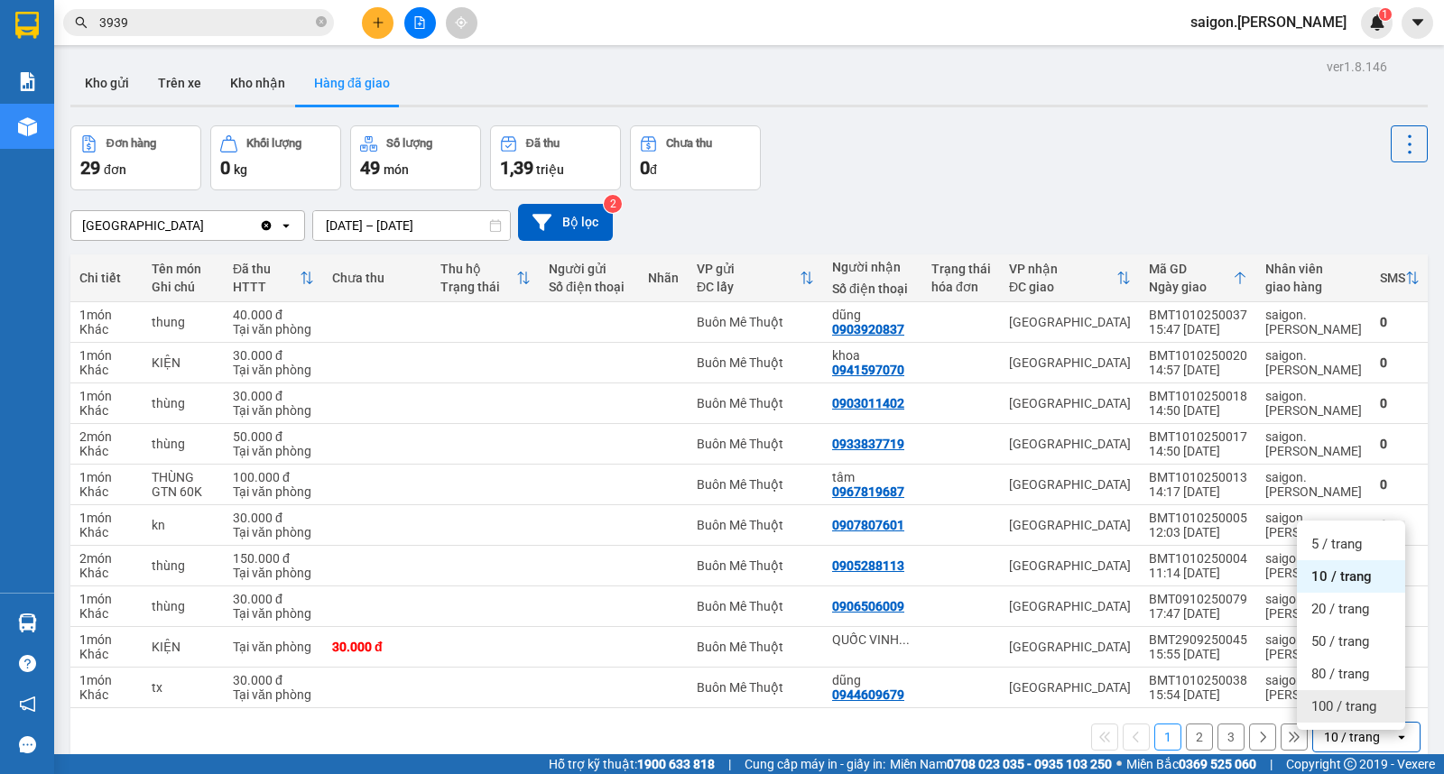
click at [1343, 708] on span "100 / trang" at bounding box center [1343, 707] width 65 height 18
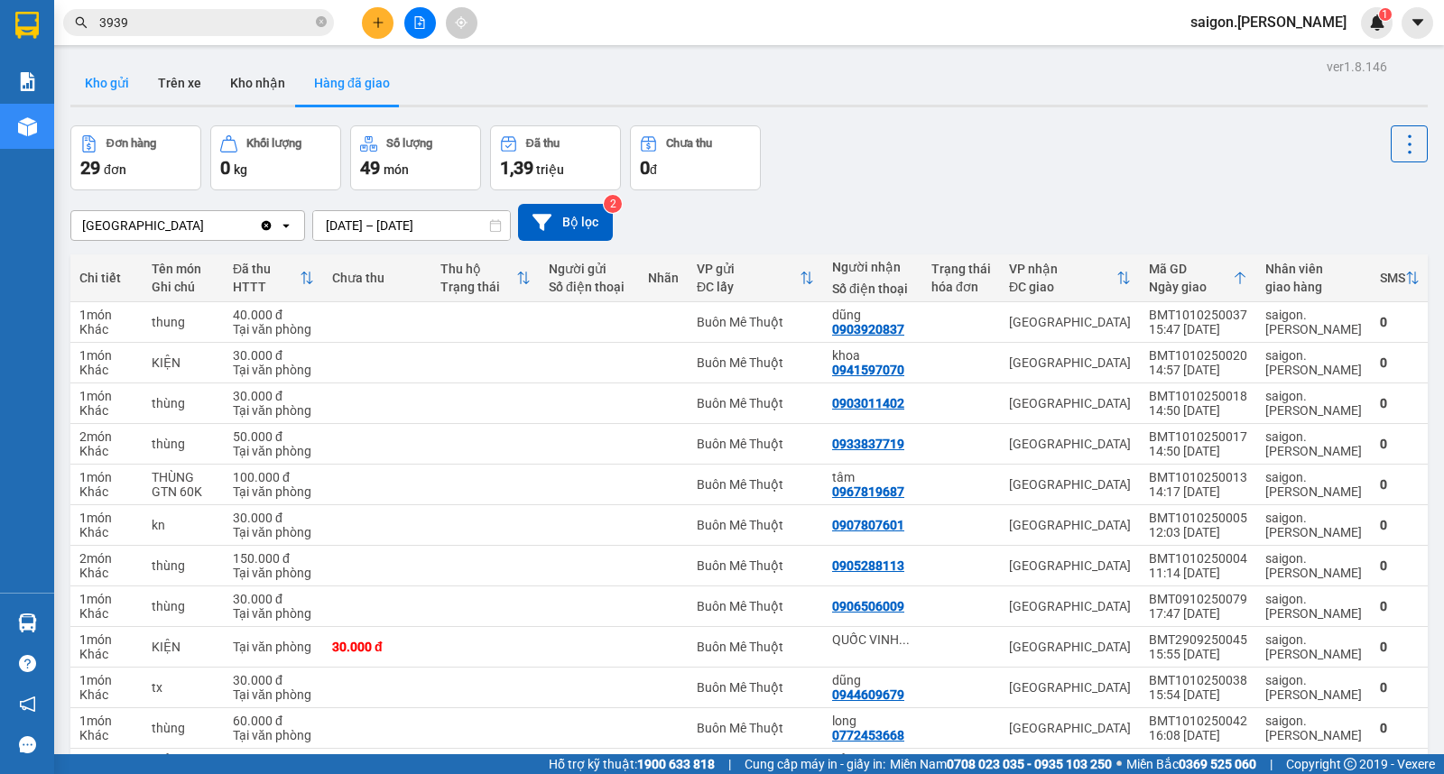
click at [122, 85] on button "Kho gửi" at bounding box center [106, 82] width 73 height 43
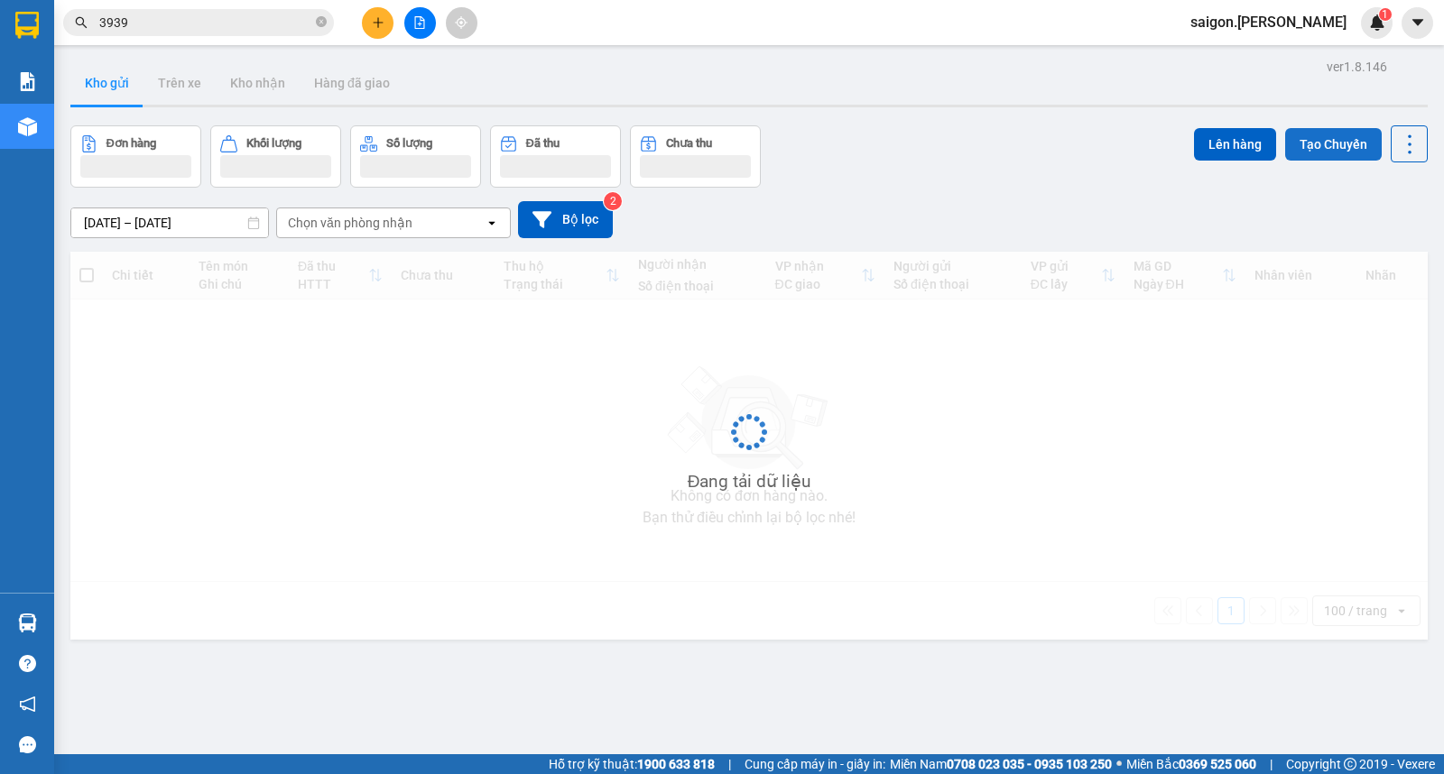
click at [1311, 151] on button "Tạo Chuyến" at bounding box center [1333, 144] width 97 height 32
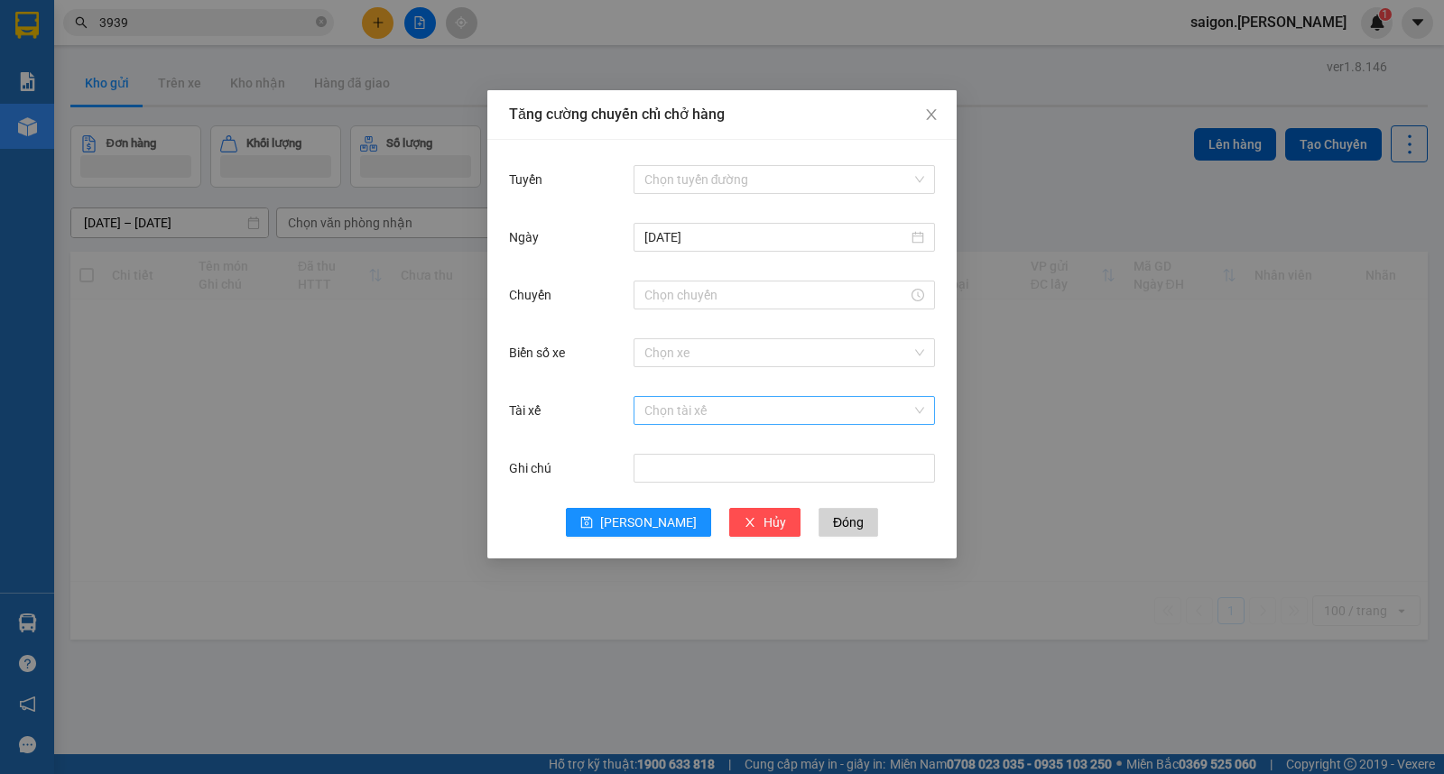
click at [862, 175] on input "Tuyến" at bounding box center [777, 179] width 267 height 27
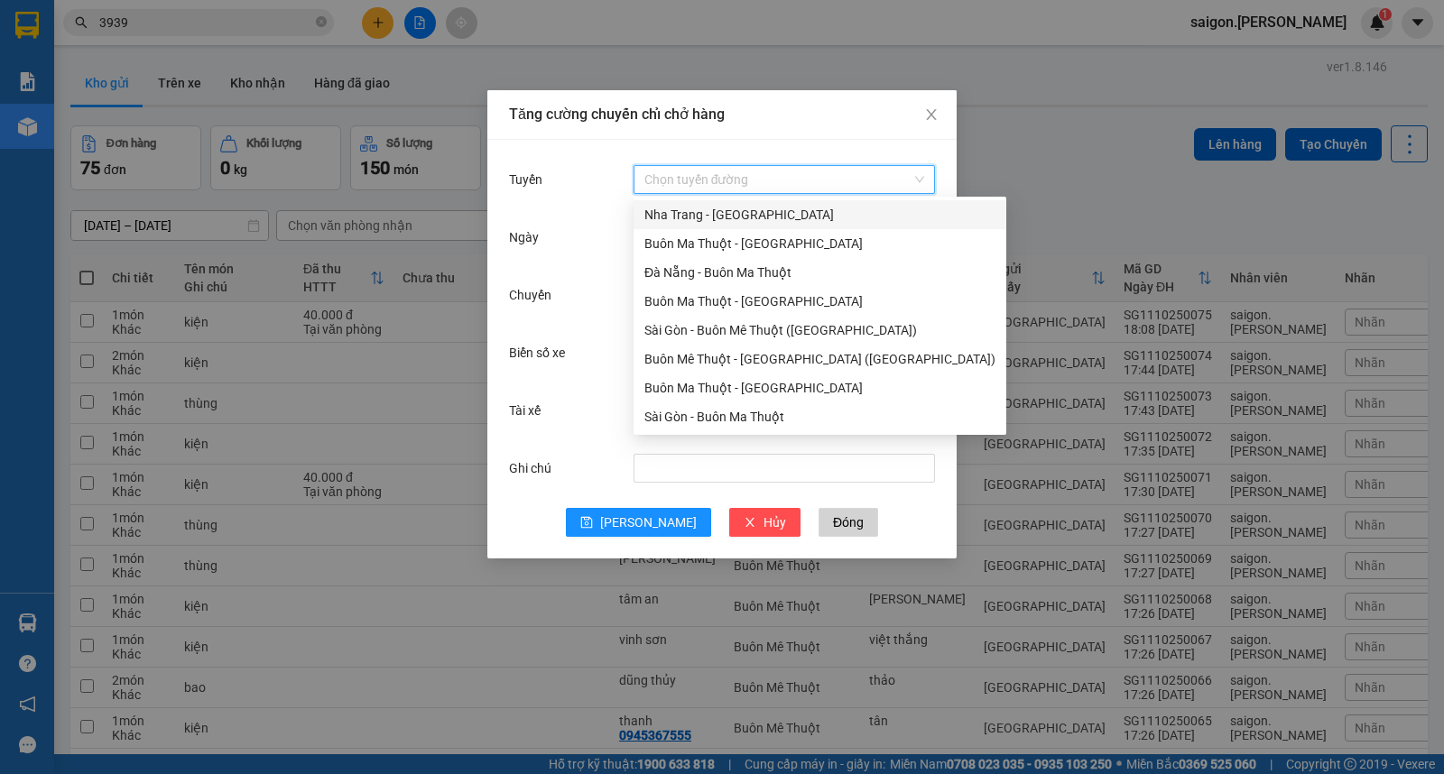
click at [677, 166] on input "Tuyến" at bounding box center [777, 179] width 267 height 27
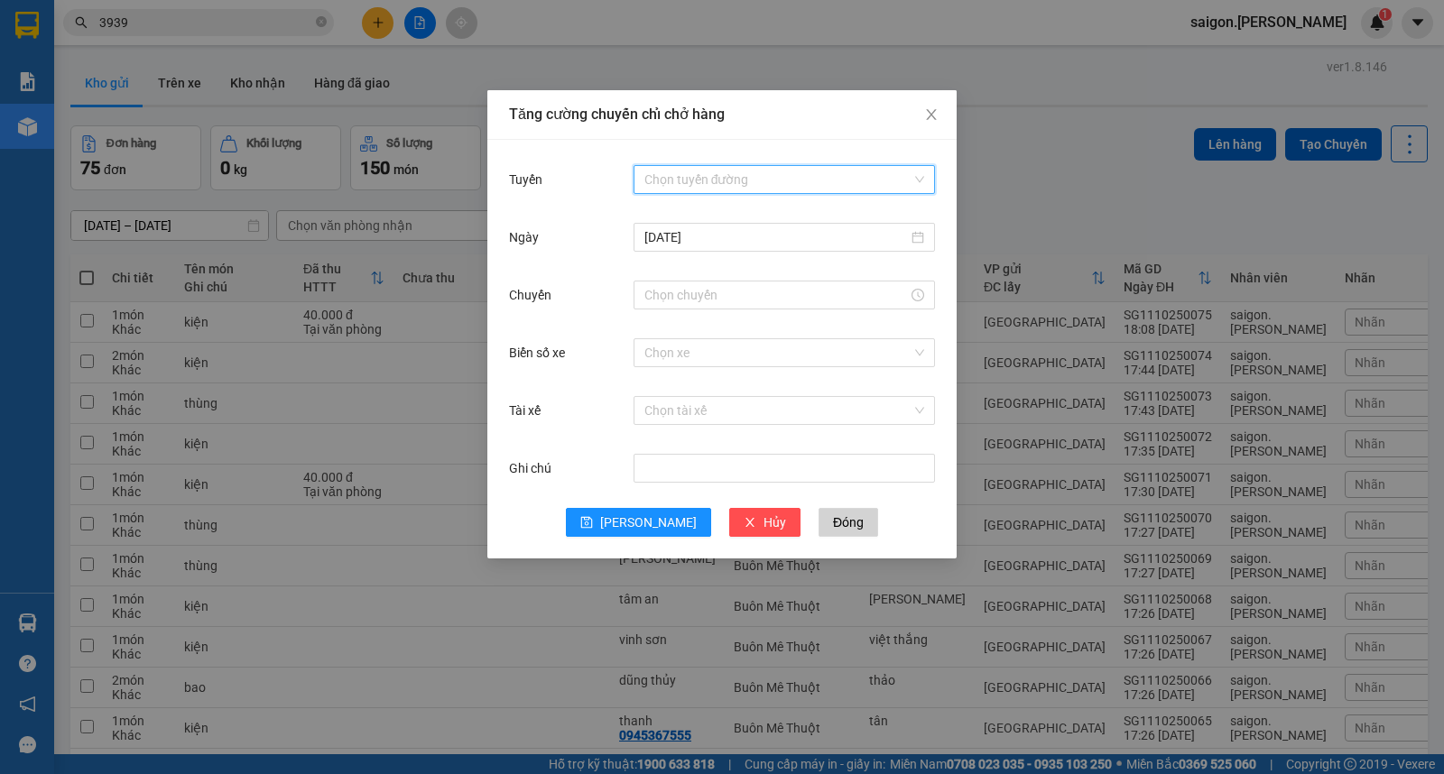
click at [666, 190] on input "Tuyến" at bounding box center [777, 179] width 267 height 27
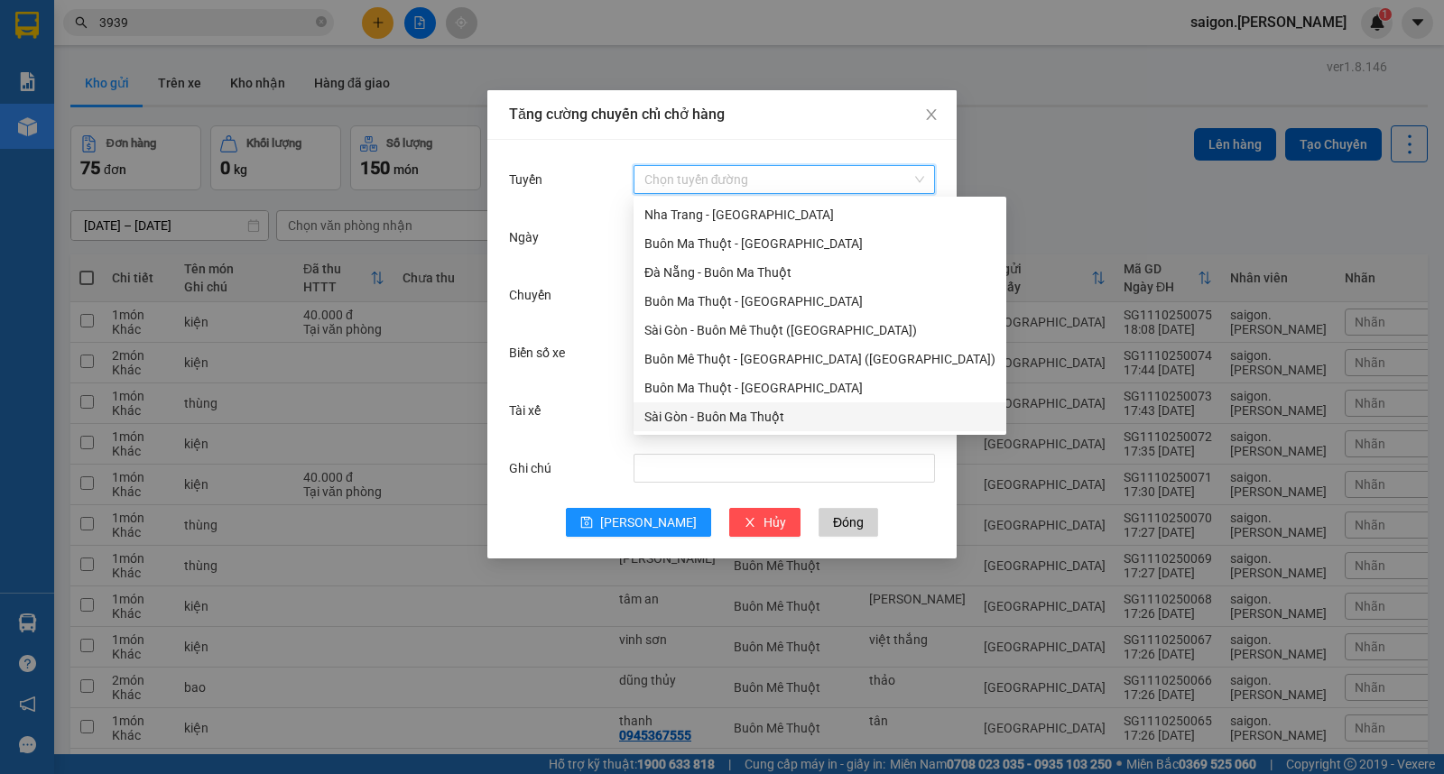
click at [662, 418] on div "Sài Gòn - Buôn Ma Thuột" at bounding box center [819, 417] width 351 height 20
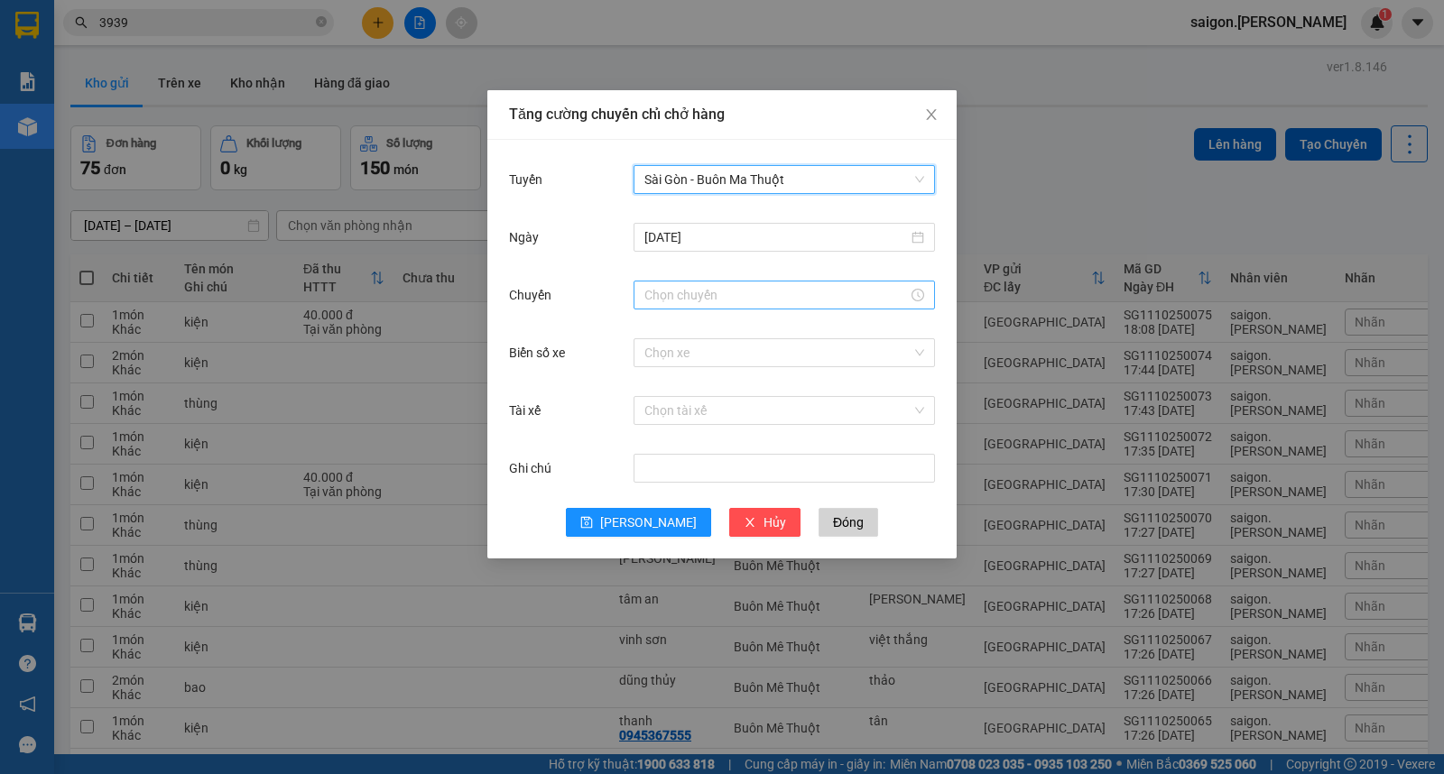
click at [690, 292] on input "Chuyến" at bounding box center [776, 295] width 264 height 20
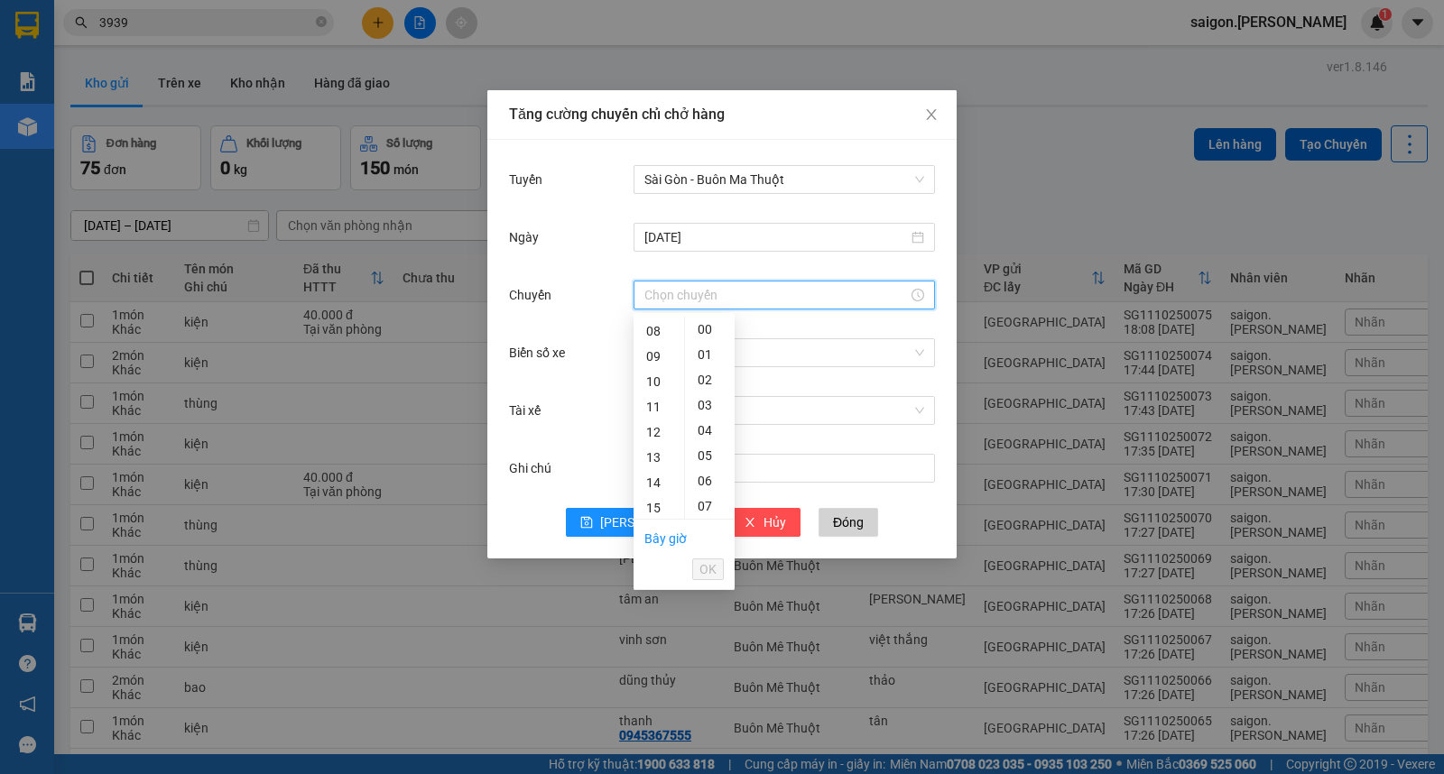
click at [654, 446] on div "13" at bounding box center [659, 457] width 51 height 25
click at [704, 575] on span "OK" at bounding box center [707, 570] width 17 height 20
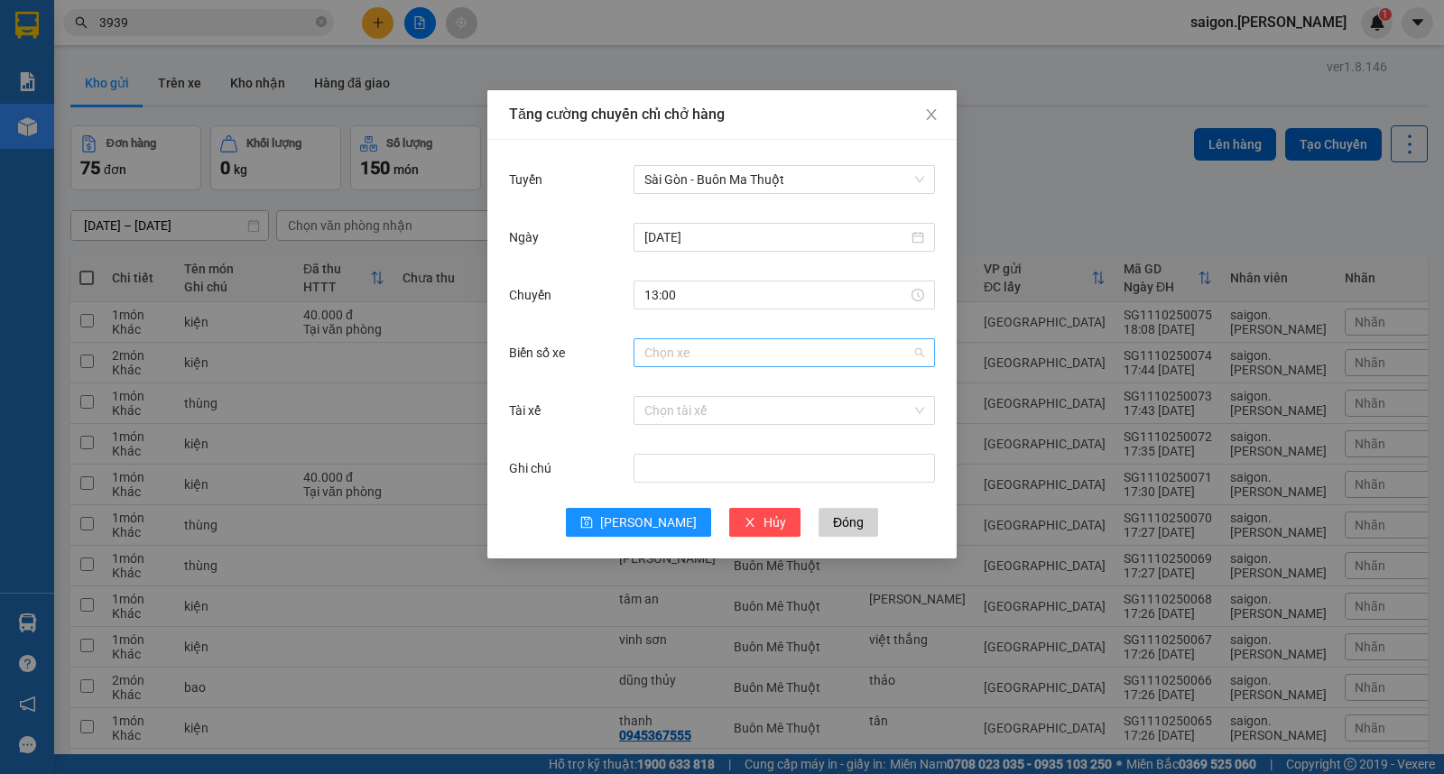
click at [665, 347] on input "Biển số xe" at bounding box center [777, 352] width 267 height 27
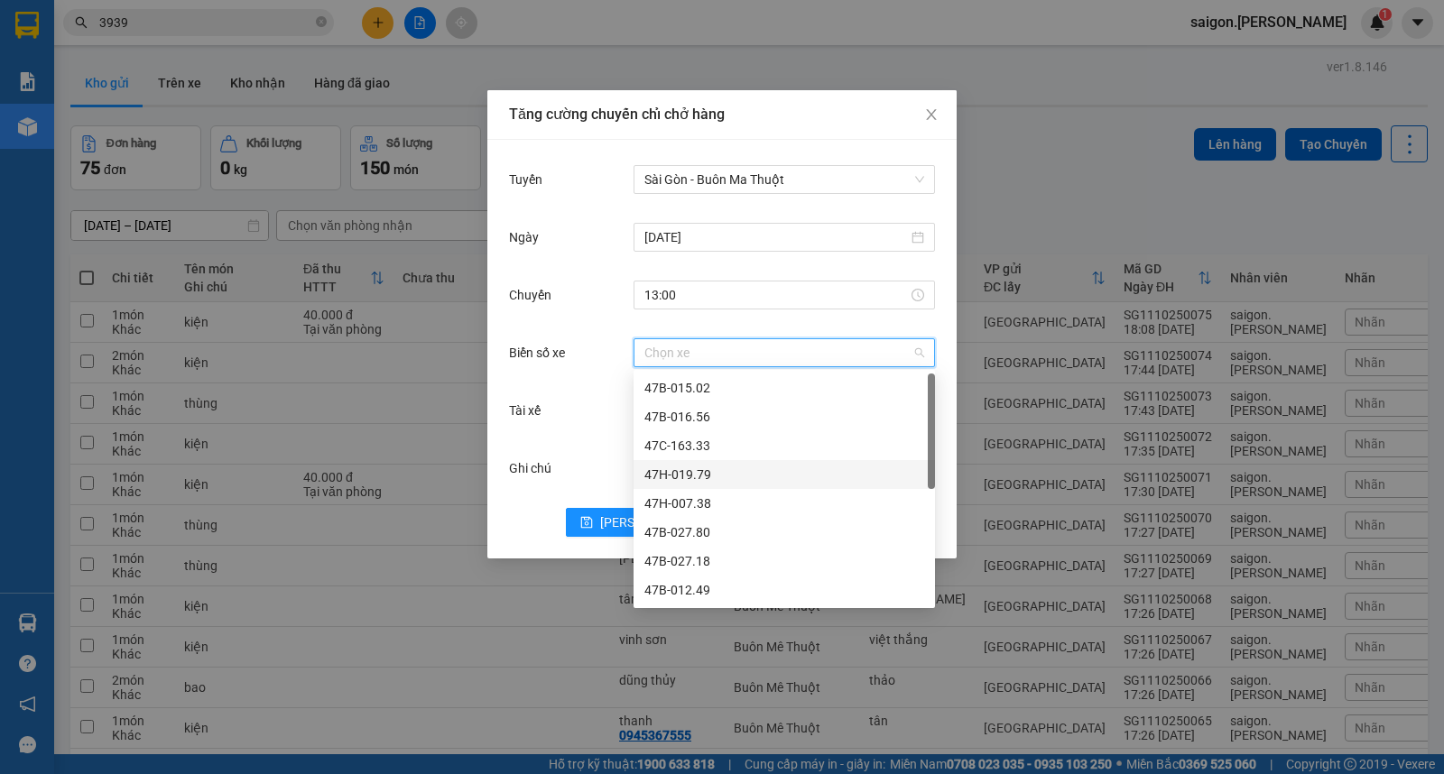
click at [680, 473] on div "47H-019.79" at bounding box center [784, 475] width 280 height 20
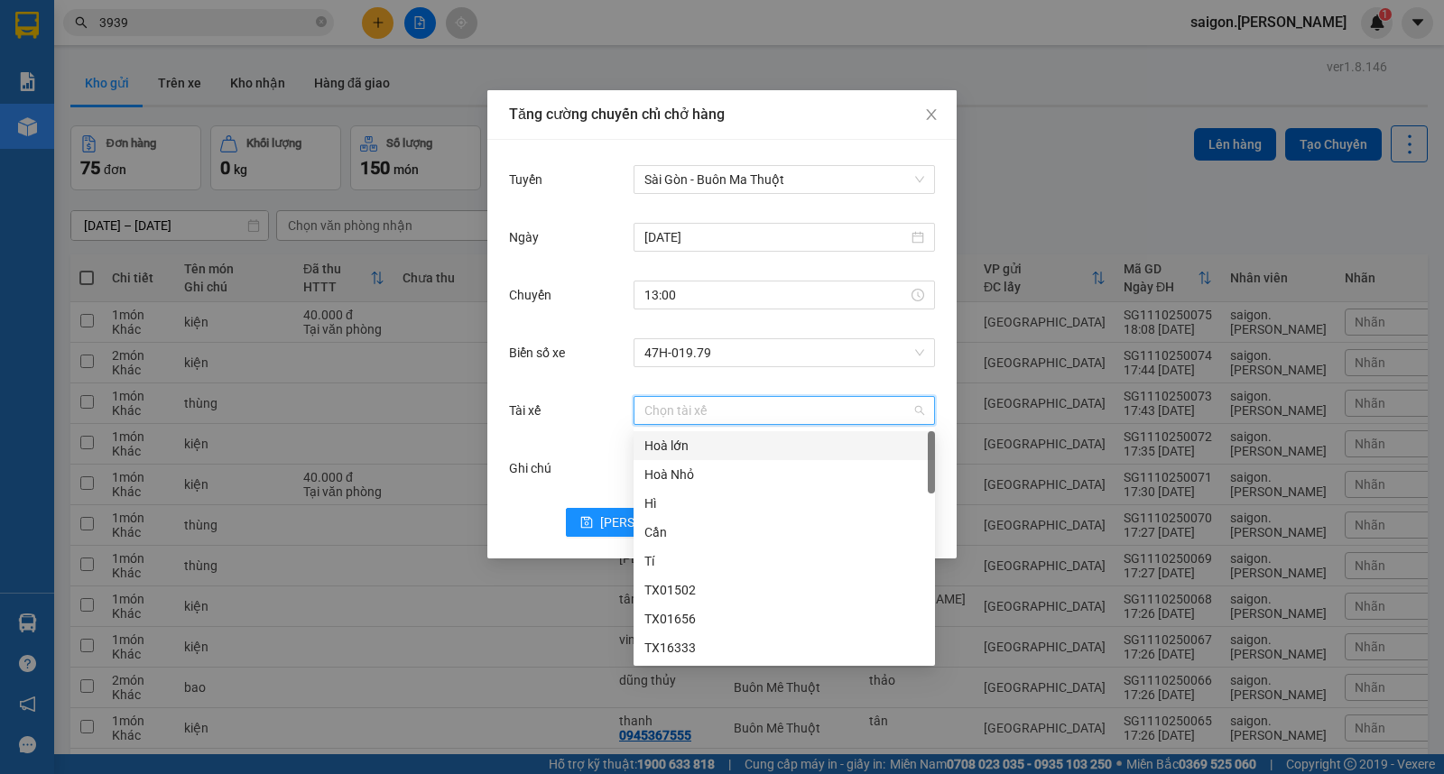
click at [666, 408] on input "Tài xế" at bounding box center [777, 410] width 267 height 27
click at [687, 565] on div "Tí" at bounding box center [784, 561] width 280 height 20
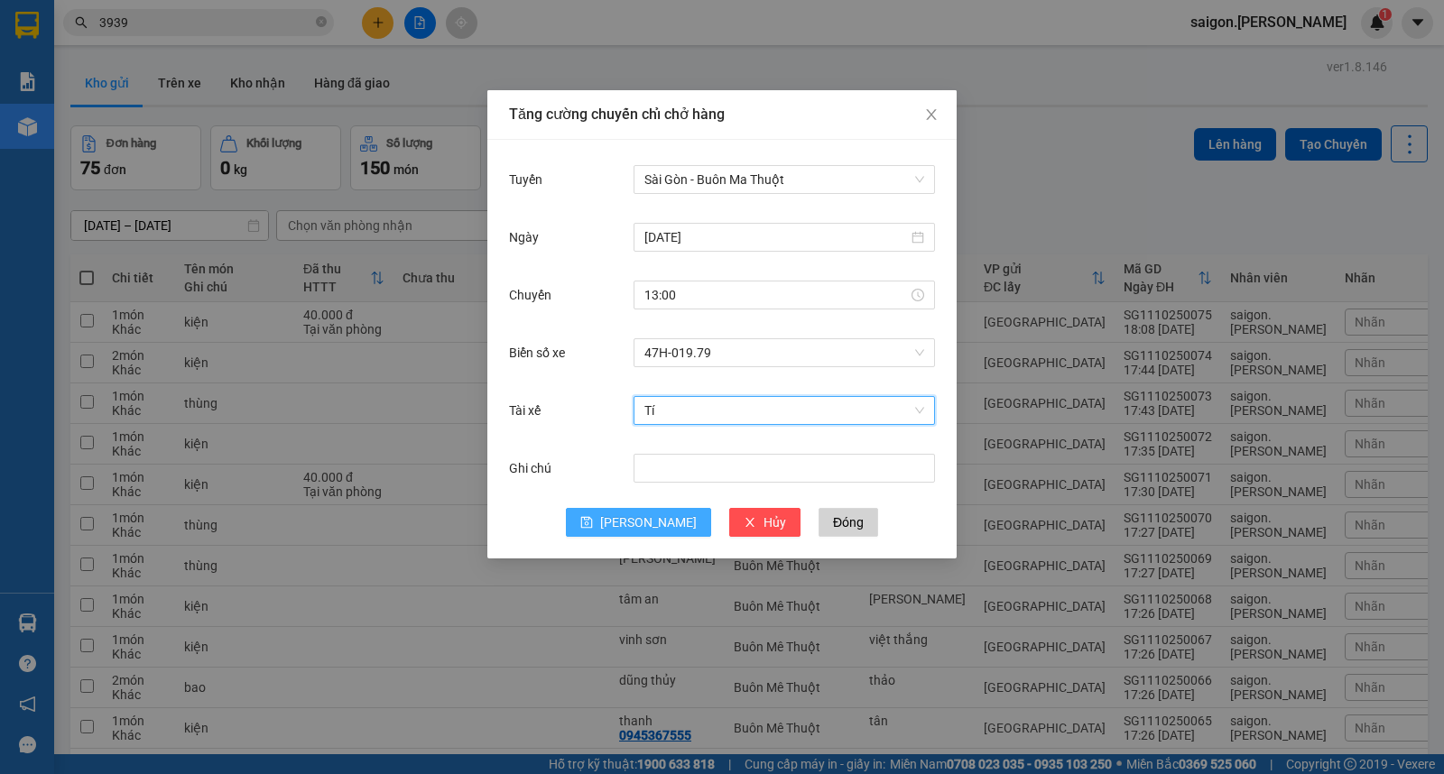
click at [648, 523] on span "[PERSON_NAME]" at bounding box center [648, 523] width 97 height 20
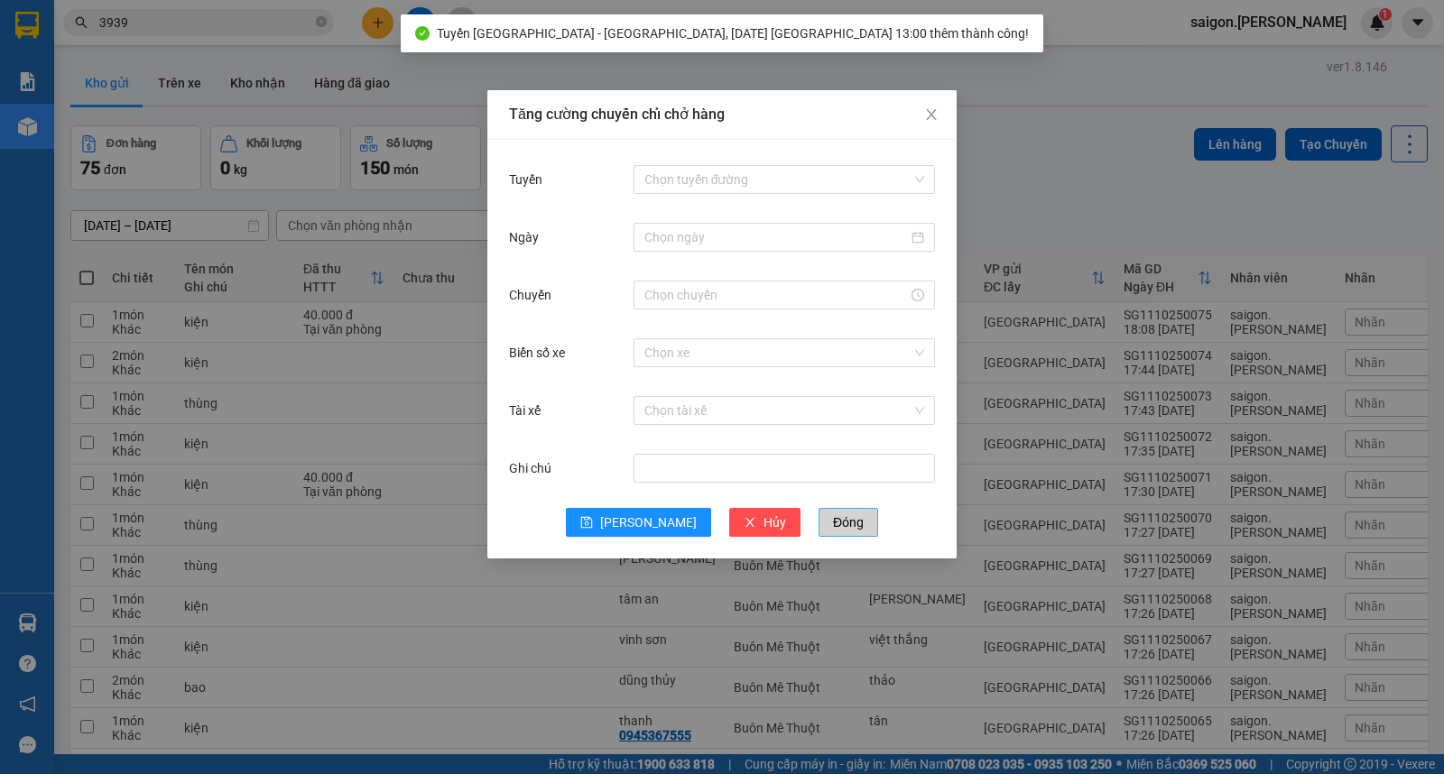
click at [833, 526] on span "Đóng" at bounding box center [848, 523] width 31 height 20
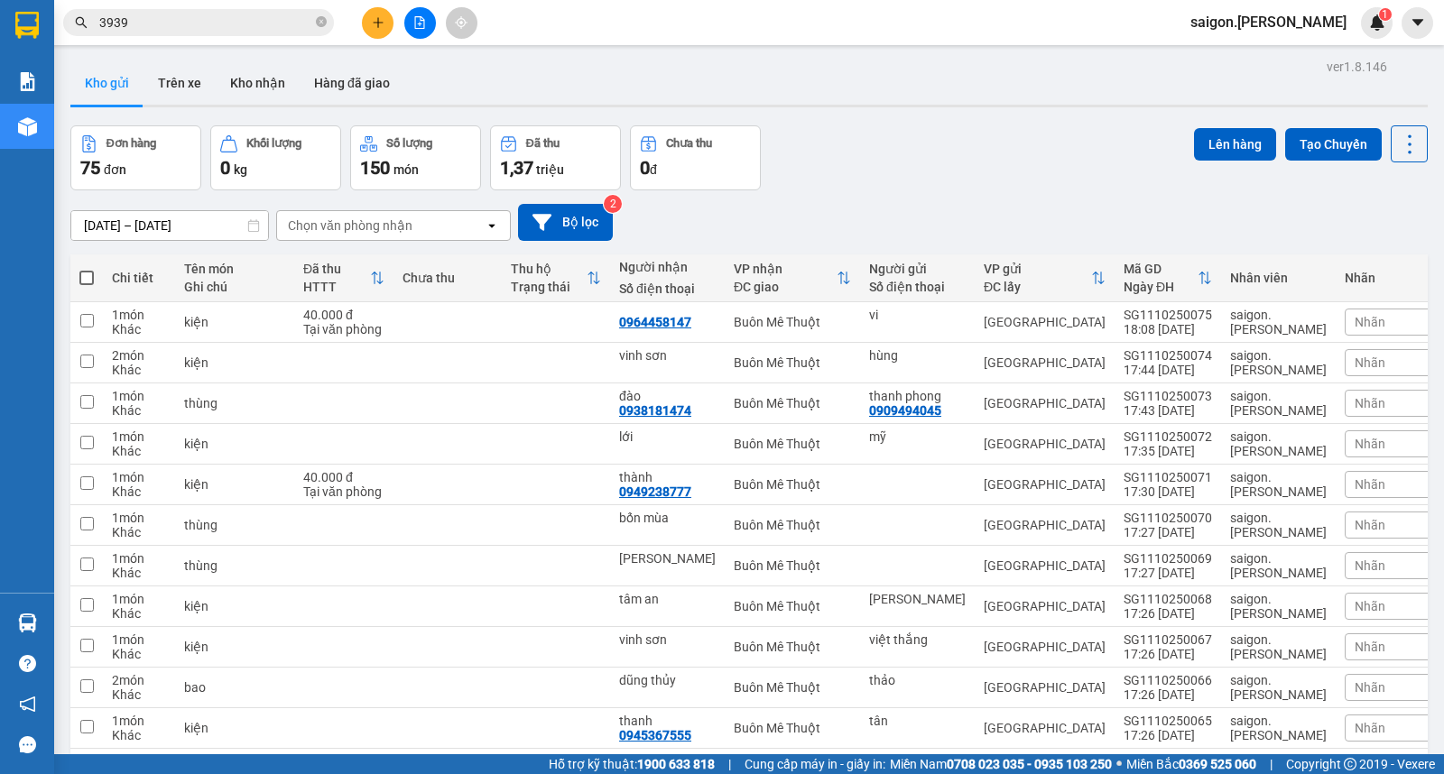
click at [376, 28] on icon "plus" at bounding box center [378, 22] width 13 height 13
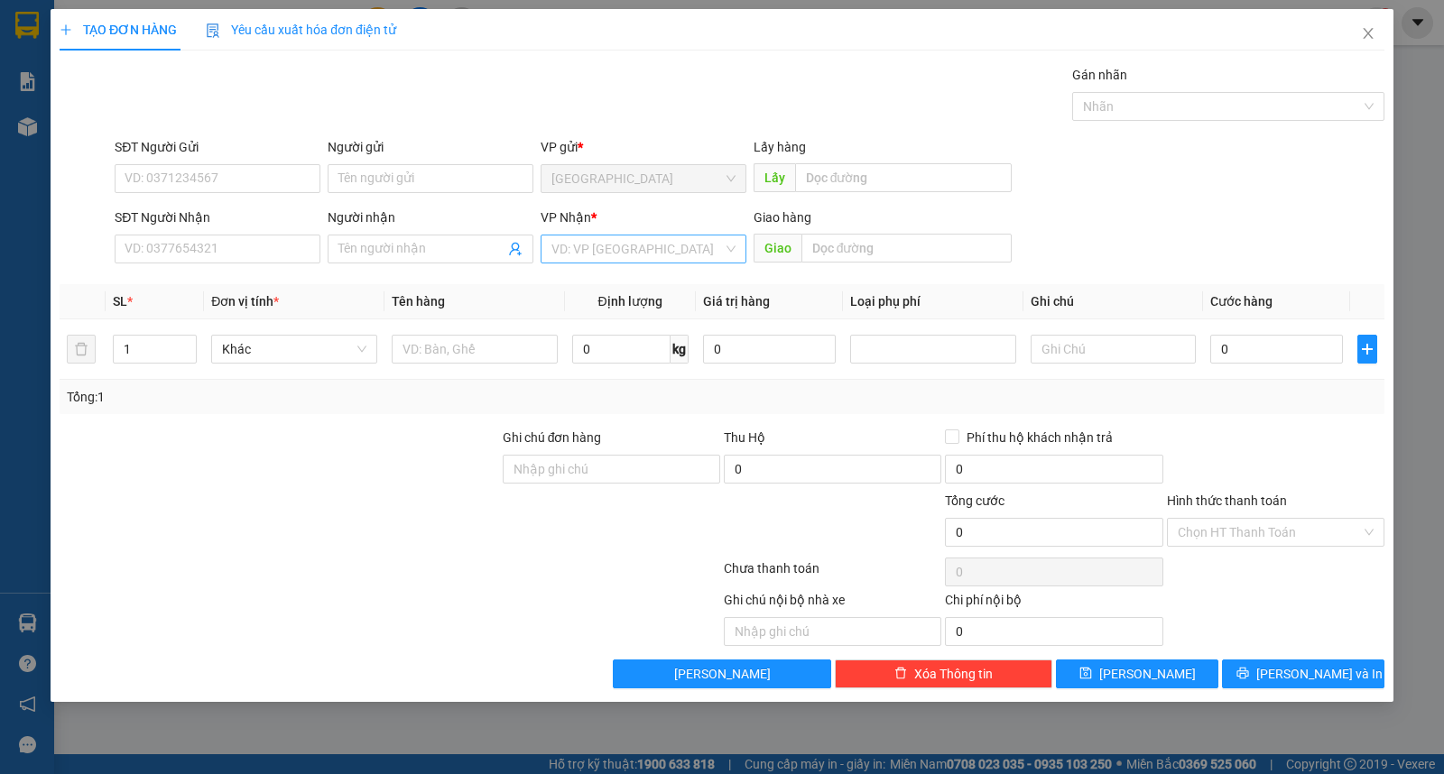
click at [619, 242] on input "search" at bounding box center [636, 249] width 171 height 27
click at [630, 300] on div "Buôn Mê Thuột" at bounding box center [644, 314] width 206 height 29
click at [429, 258] on input "Người nhận" at bounding box center [421, 249] width 166 height 20
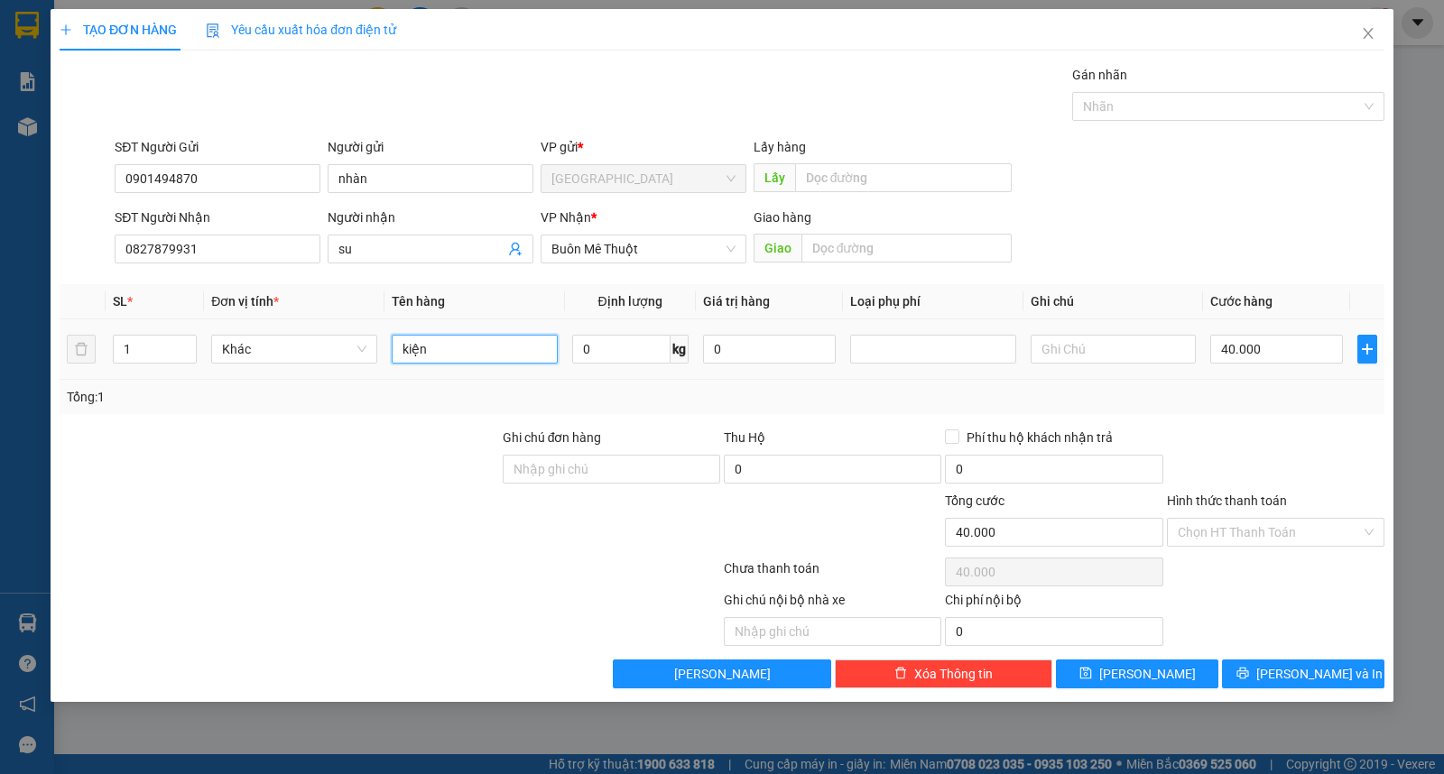
click at [469, 347] on input "kiện" at bounding box center [475, 349] width 166 height 29
click at [1286, 361] on td "40.000" at bounding box center [1276, 349] width 147 height 60
click at [1286, 358] on input "40.000" at bounding box center [1276, 349] width 133 height 29
click at [1274, 536] on input "Hình thức thanh toán" at bounding box center [1269, 532] width 183 height 27
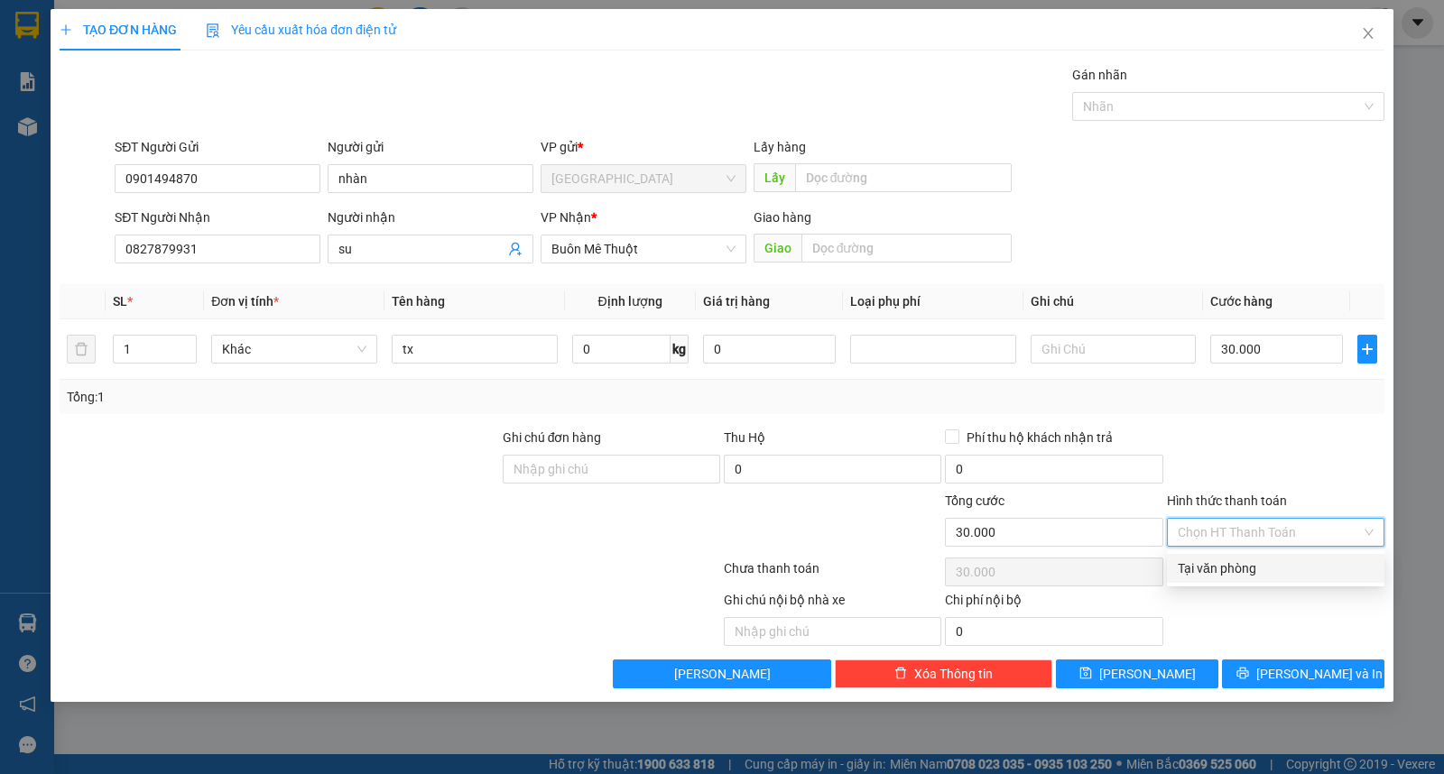
click at [1281, 580] on div "Tại văn phòng" at bounding box center [1275, 568] width 217 height 29
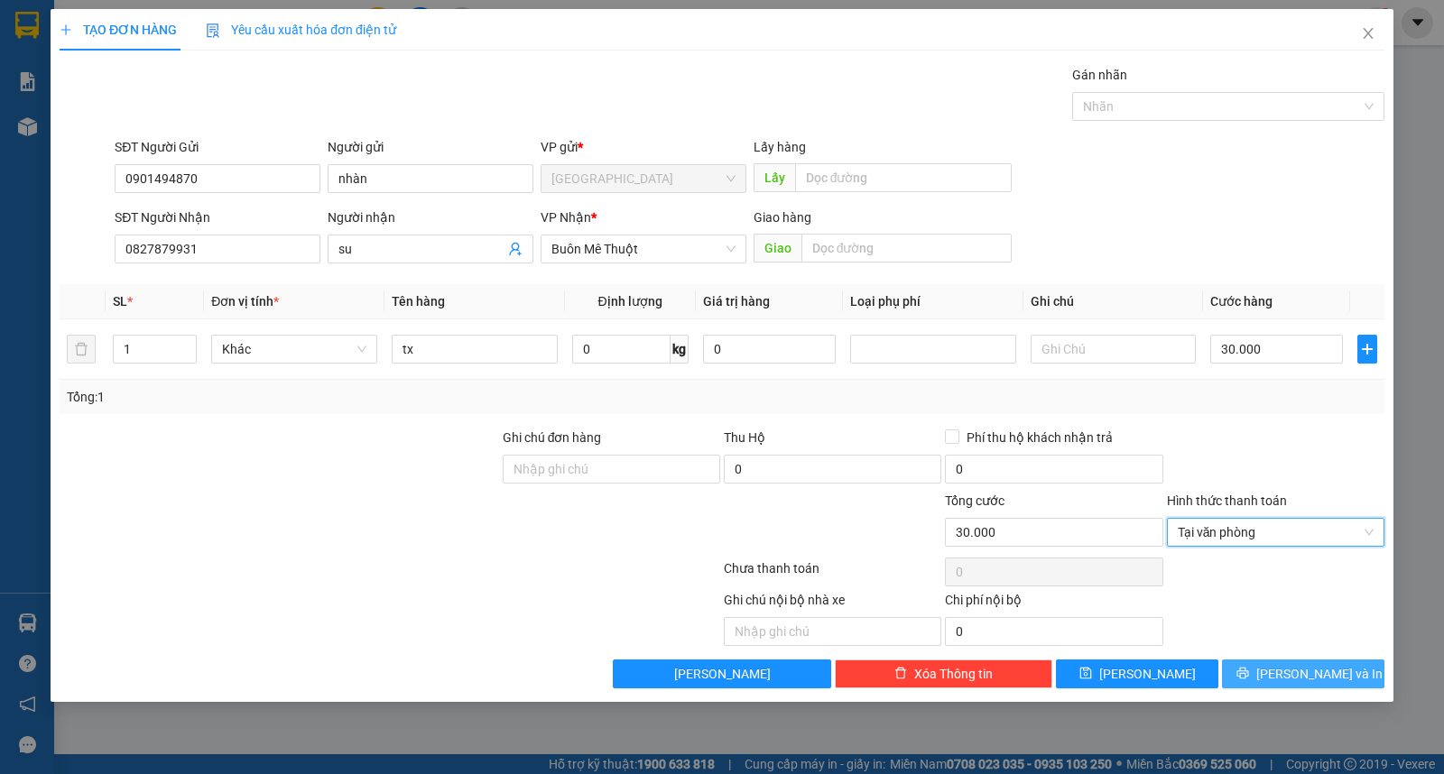
click at [1288, 680] on span "[PERSON_NAME] và In" at bounding box center [1319, 674] width 126 height 20
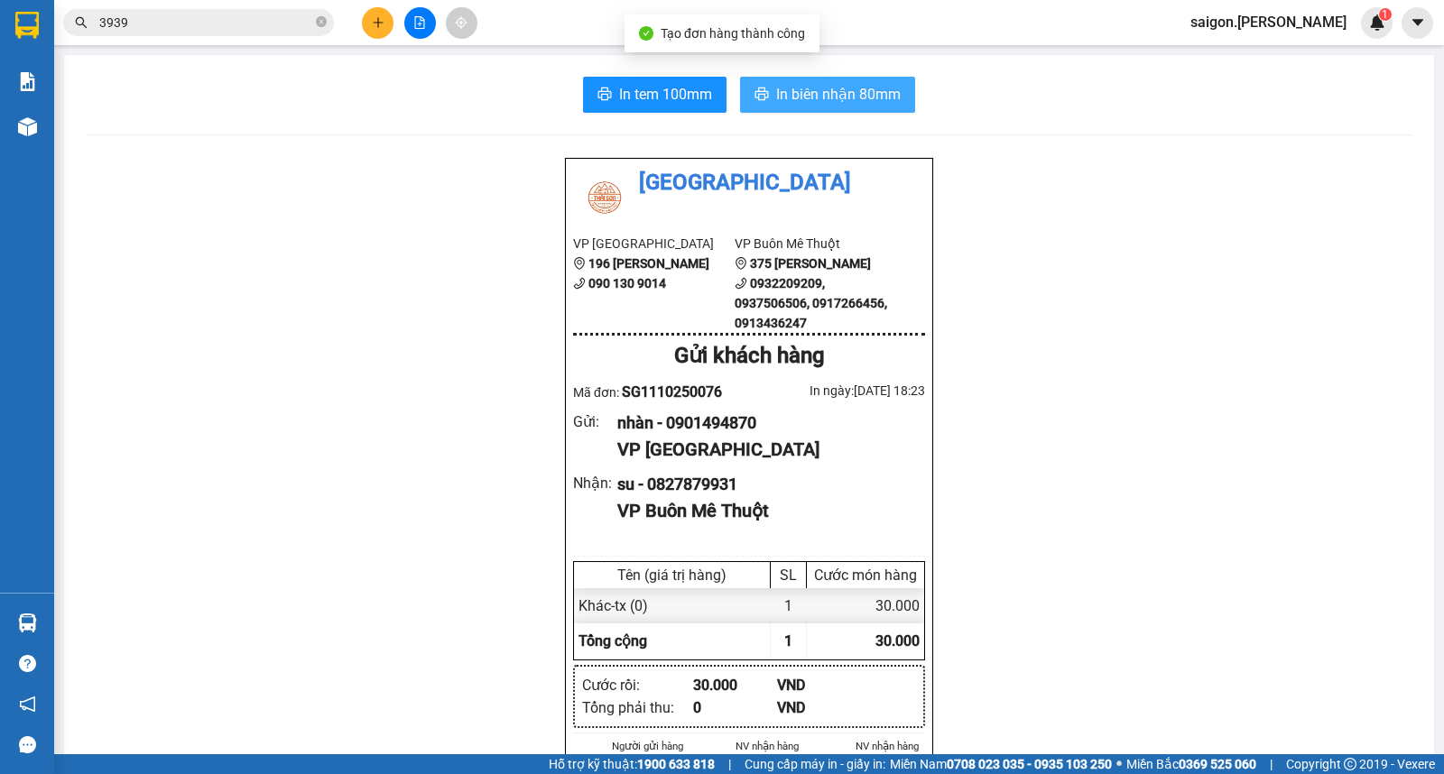
click at [823, 78] on button "In biên nhận 80mm" at bounding box center [827, 95] width 175 height 36
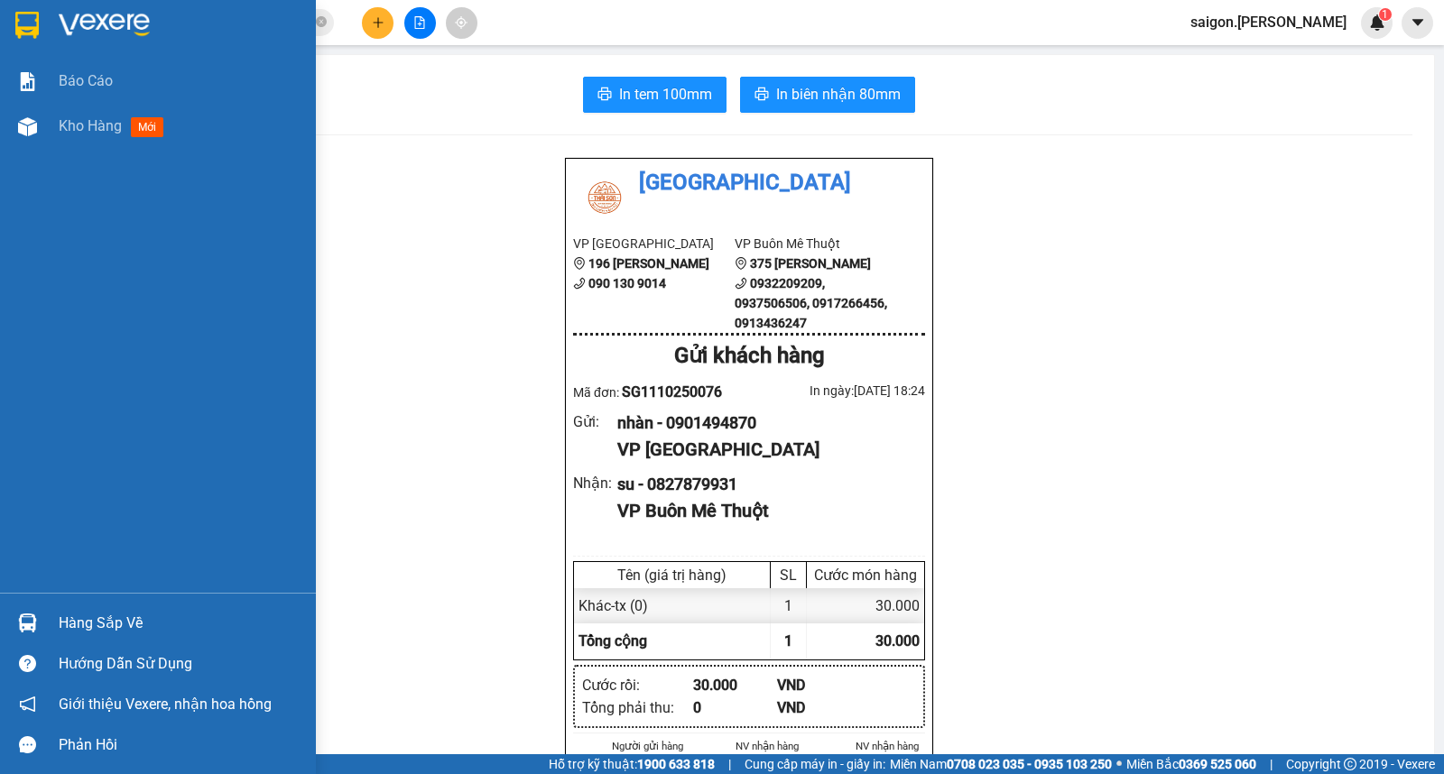
click at [21, 623] on img at bounding box center [27, 623] width 19 height 19
click at [4, 389] on div "Báo cáo Kho hàng mới Hàng sắp về Hướng dẫn sử dụng Giới thiệu Vexere, nhận hoa …" at bounding box center [158, 387] width 316 height 774
click at [36, 624] on img at bounding box center [27, 623] width 19 height 19
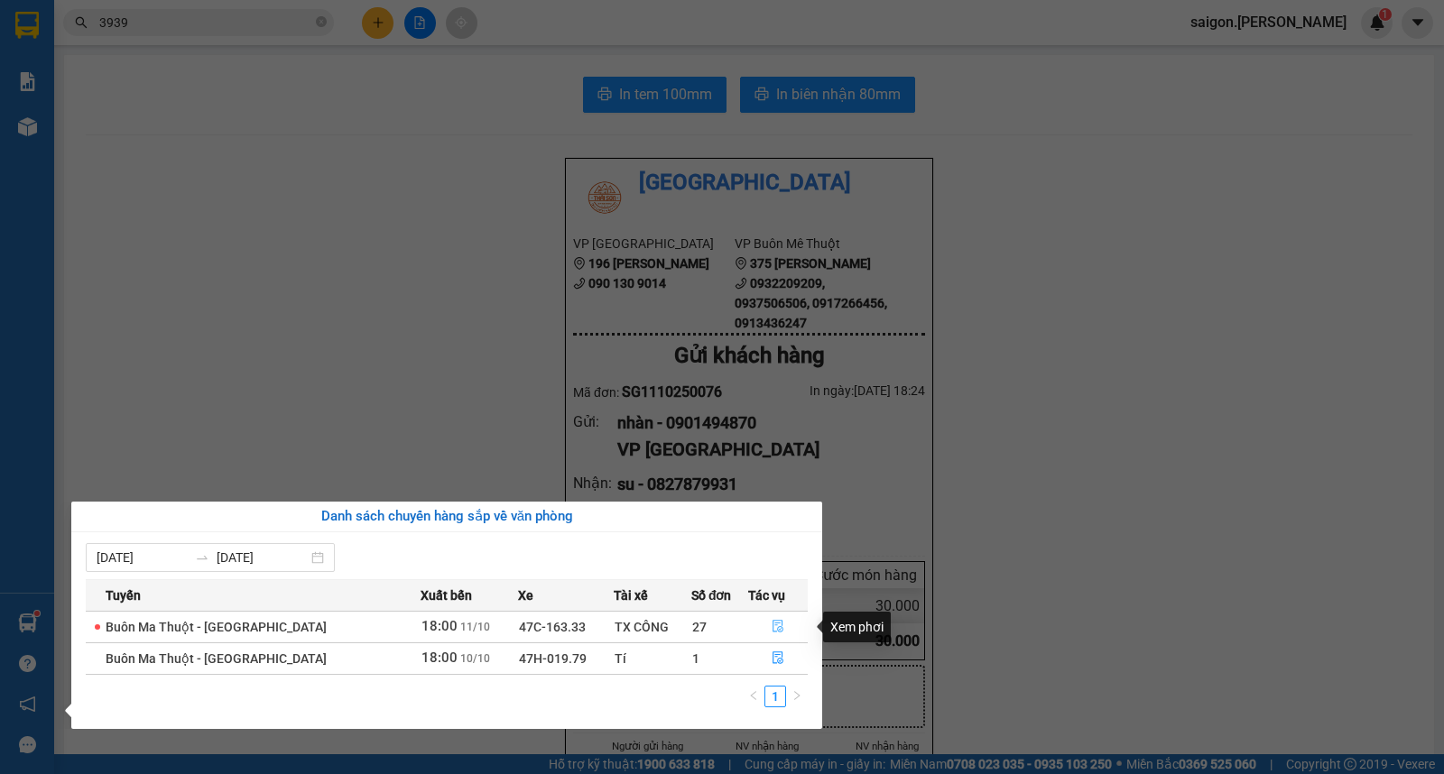
click at [774, 625] on icon "file-done" at bounding box center [778, 626] width 13 height 13
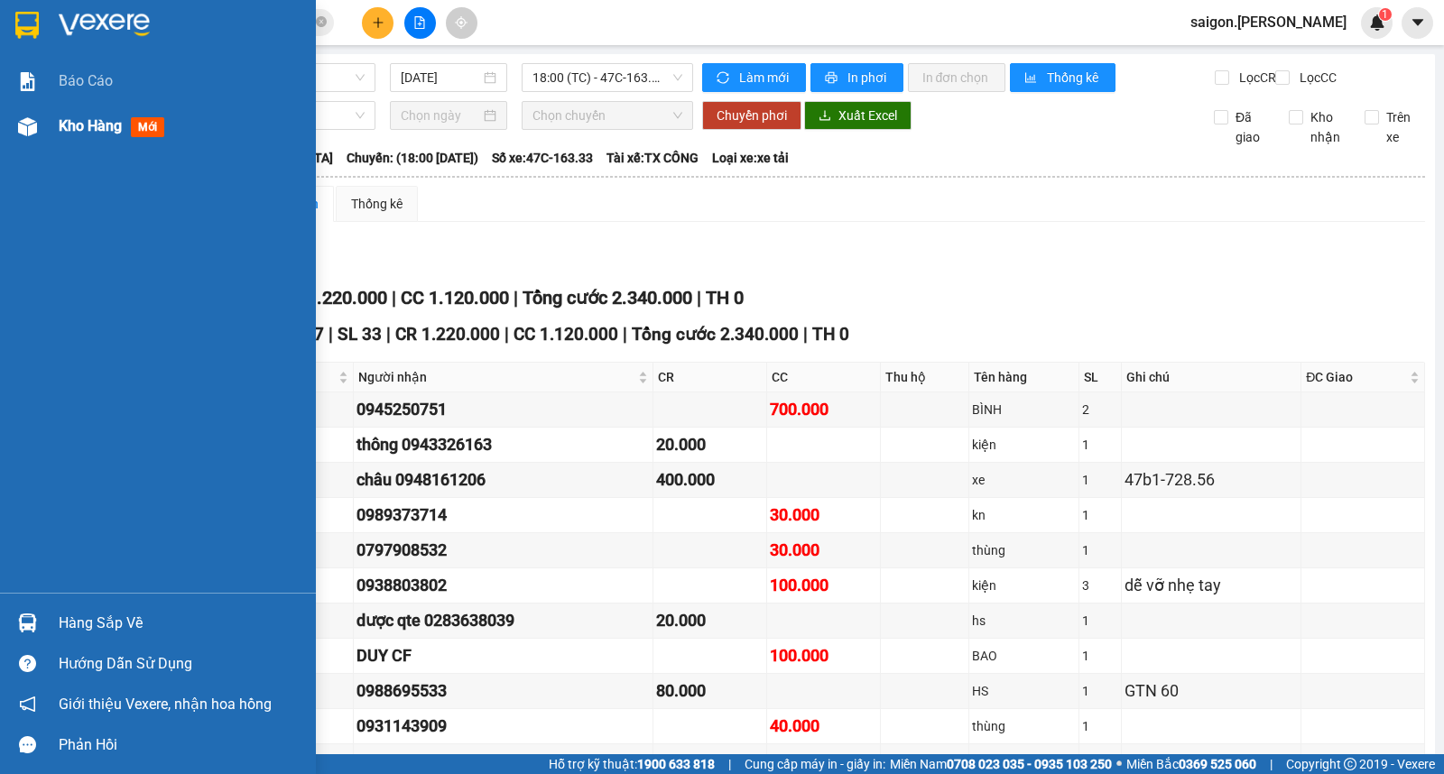
click at [46, 126] on div "Kho hàng mới" at bounding box center [158, 126] width 316 height 45
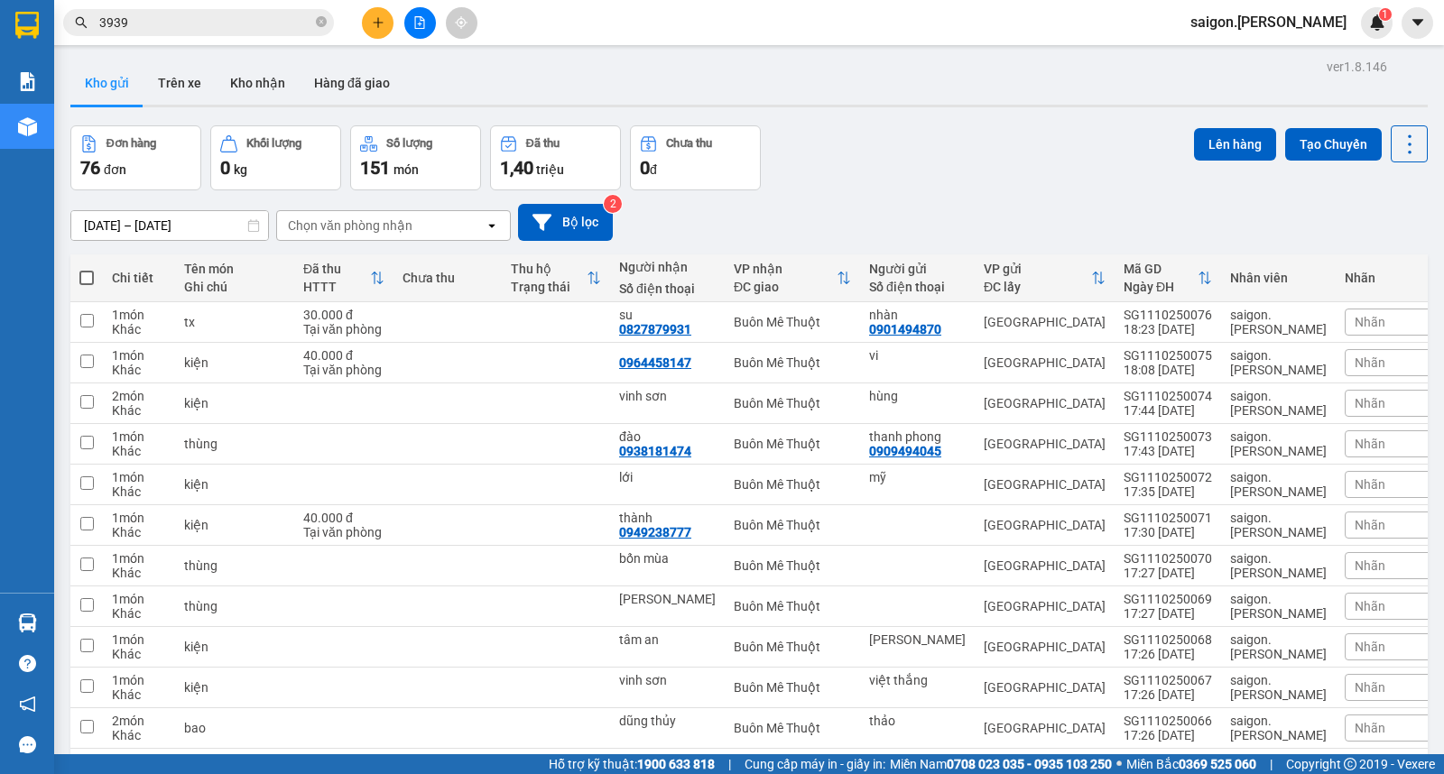
click at [87, 278] on span at bounding box center [86, 278] width 14 height 14
click at [87, 269] on input "checkbox" at bounding box center [87, 269] width 0 height 0
checkbox input "true"
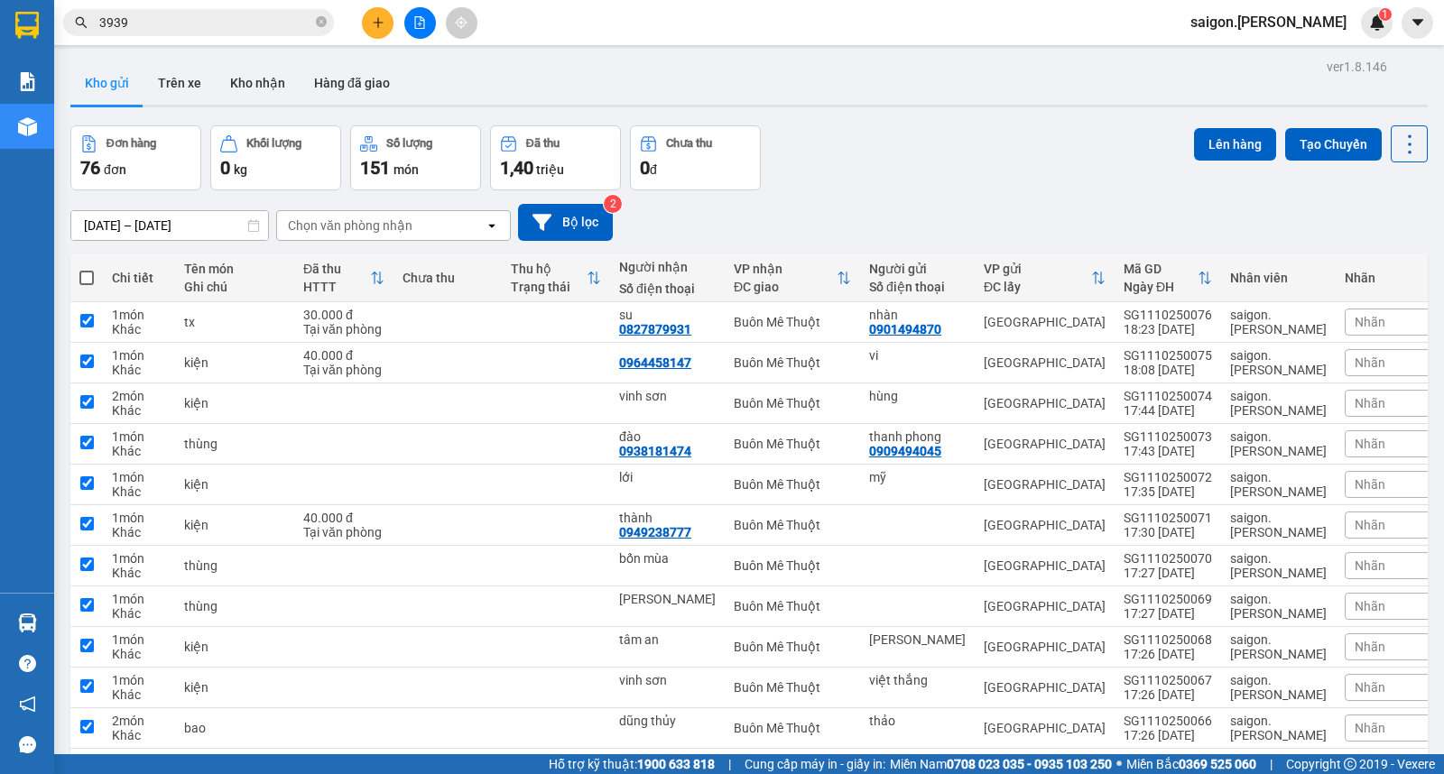
checkbox input "true"
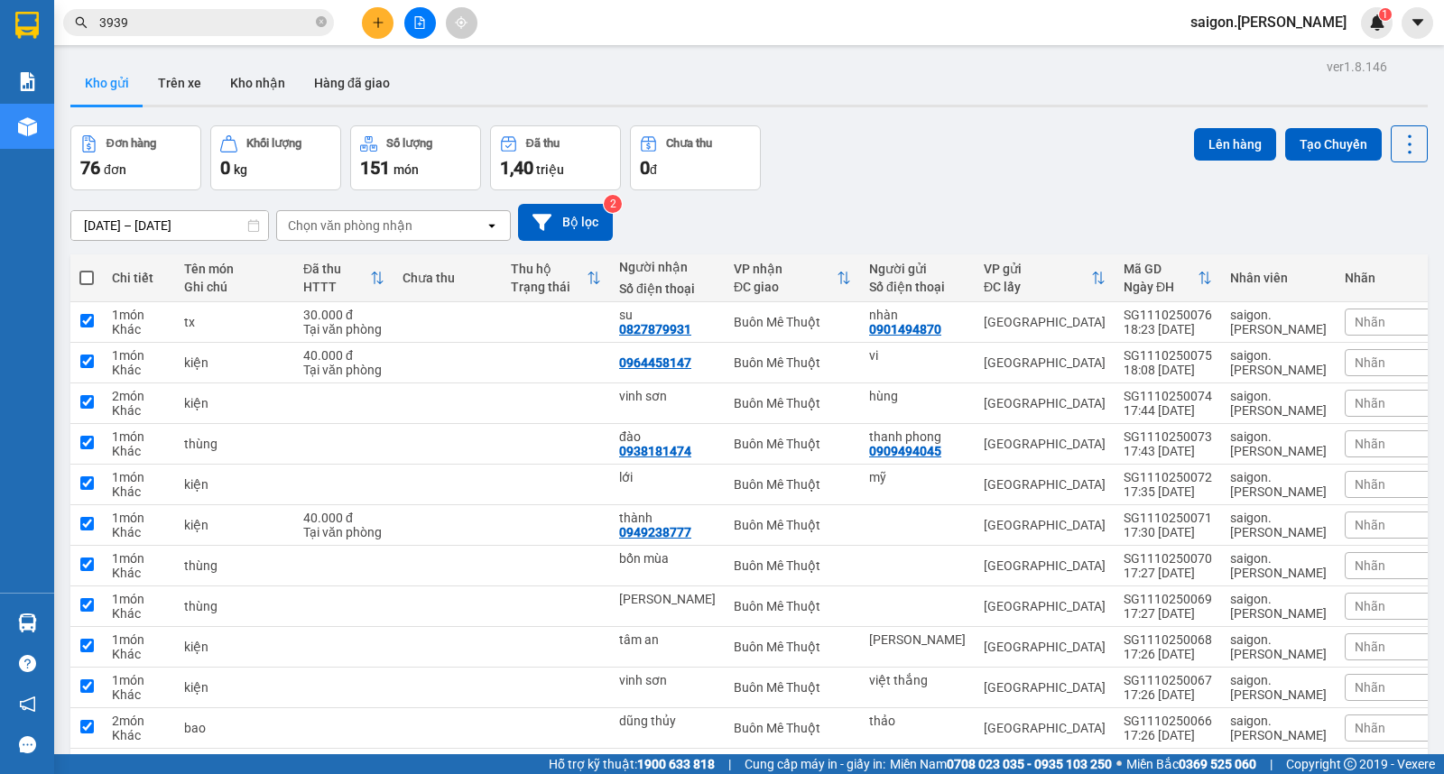
checkbox input "true"
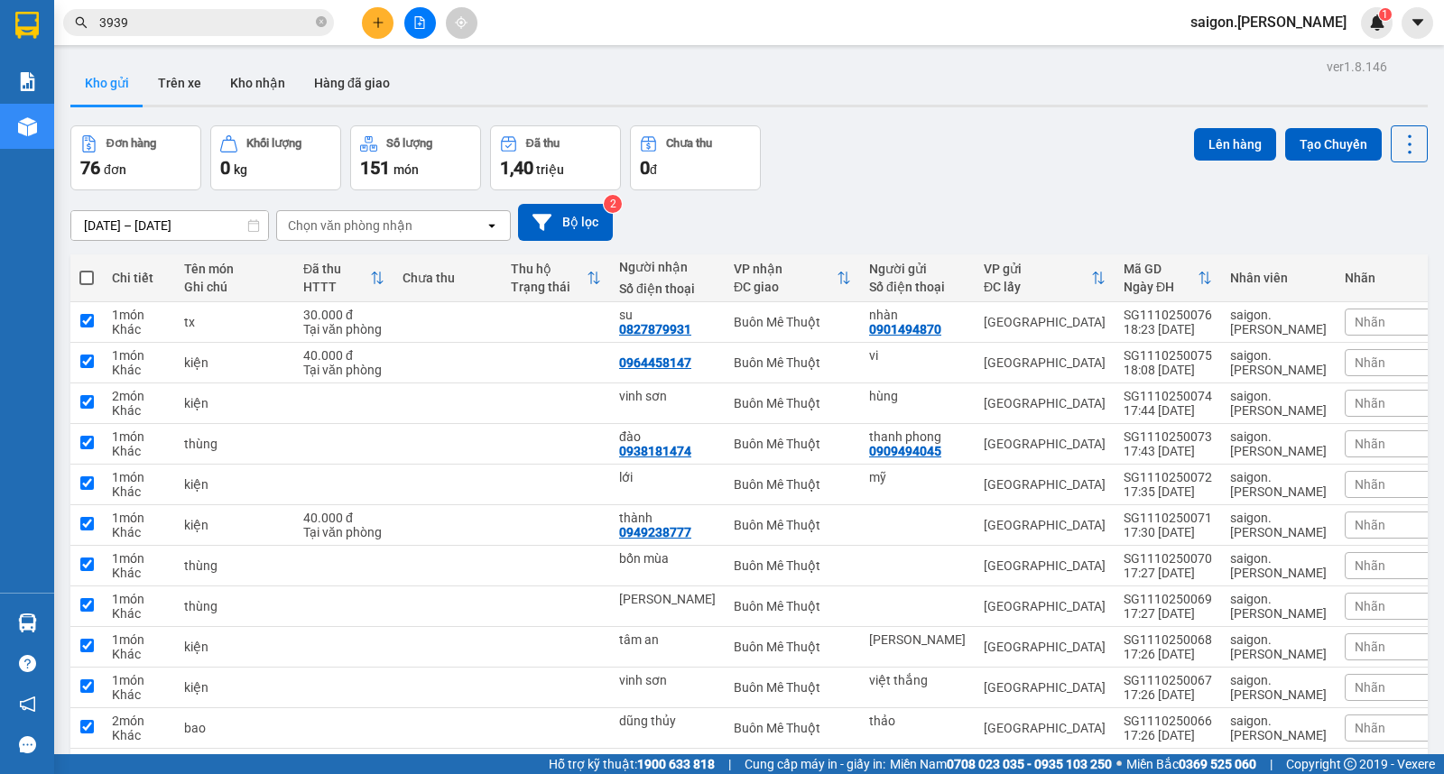
checkbox input "true"
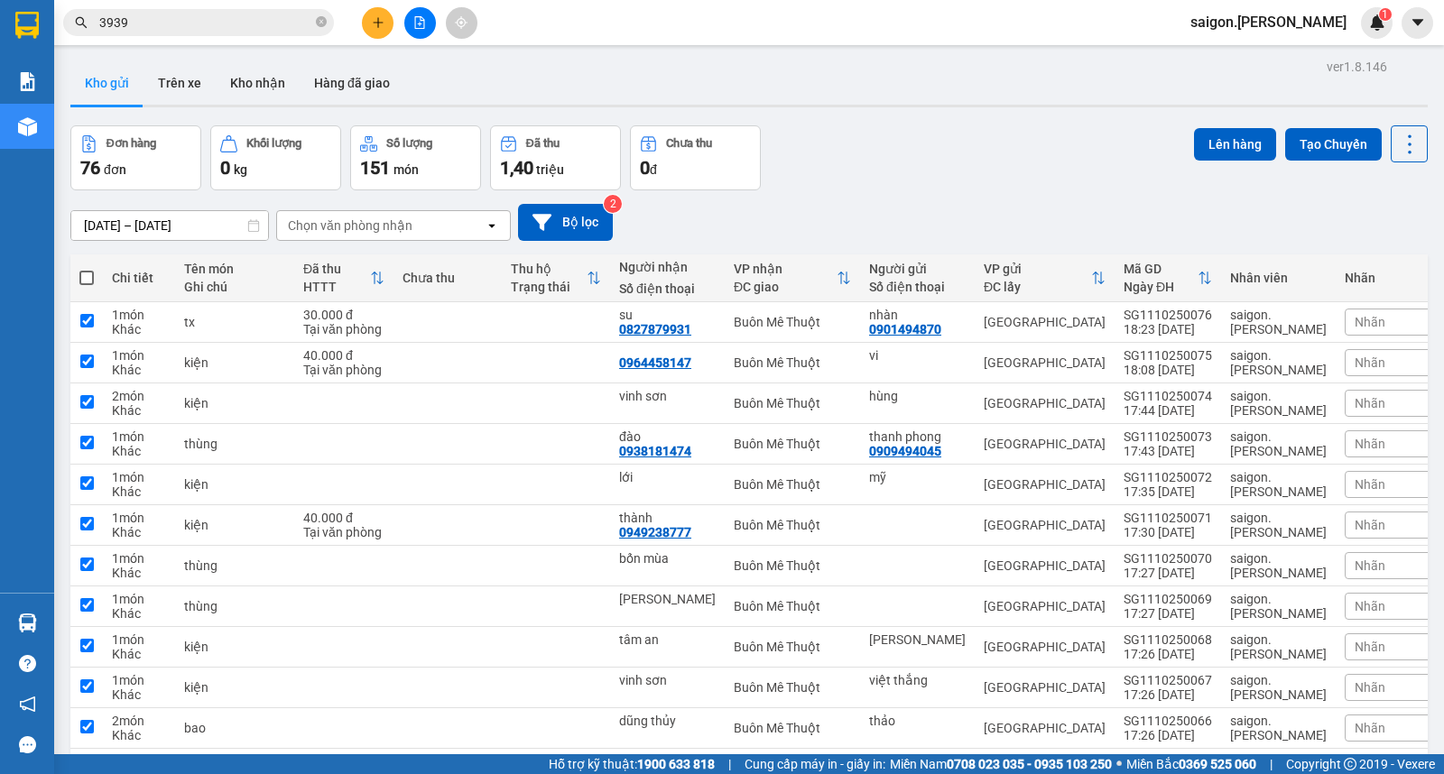
checkbox input "true"
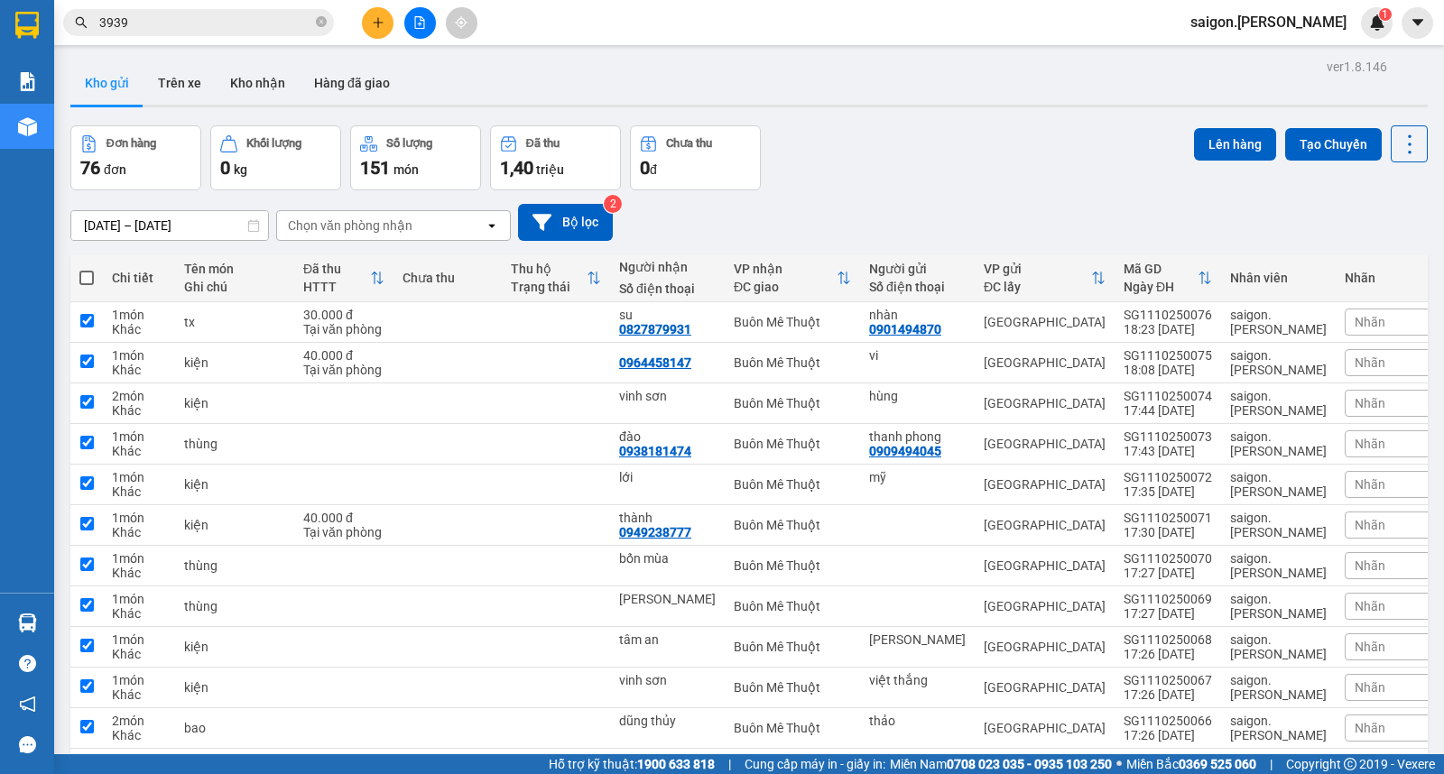
checkbox input "true"
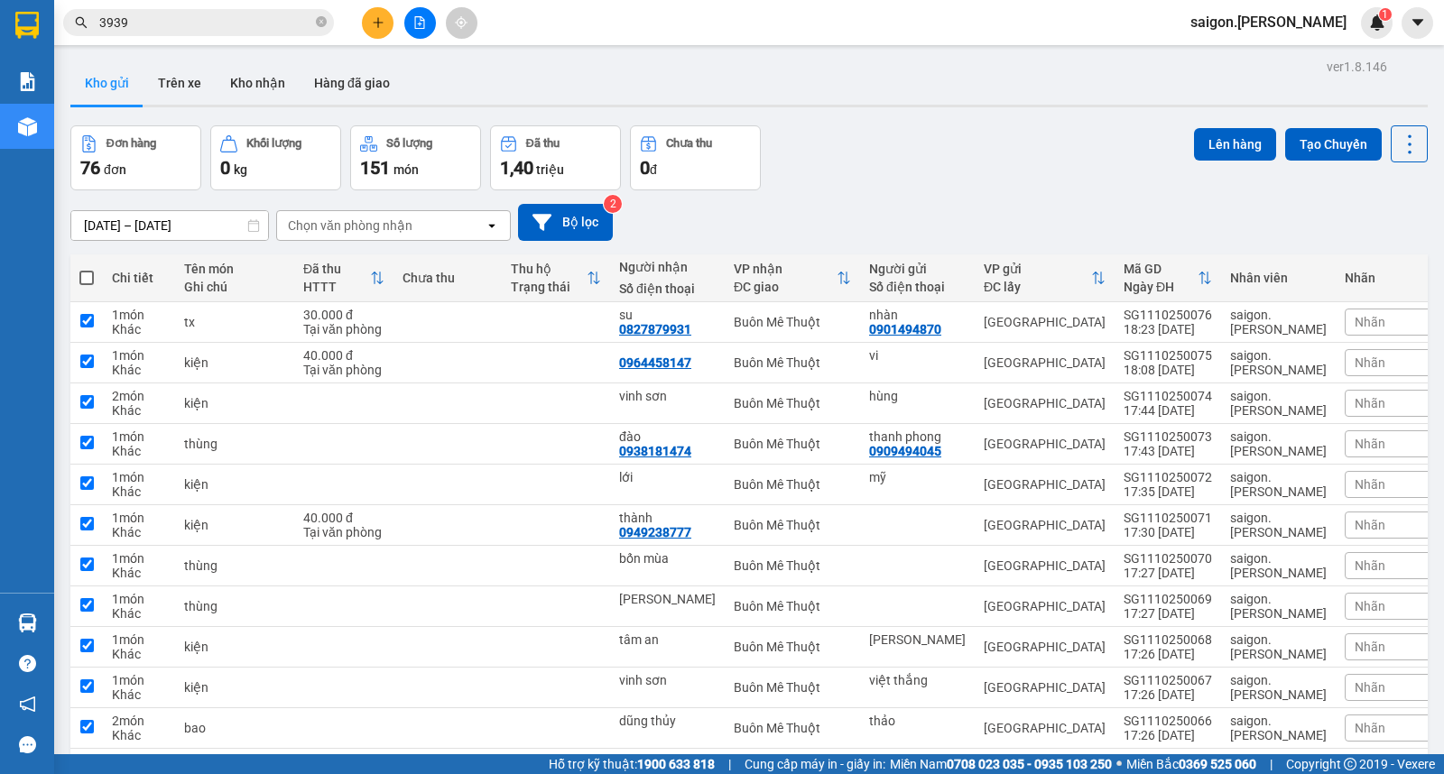
checkbox input "true"
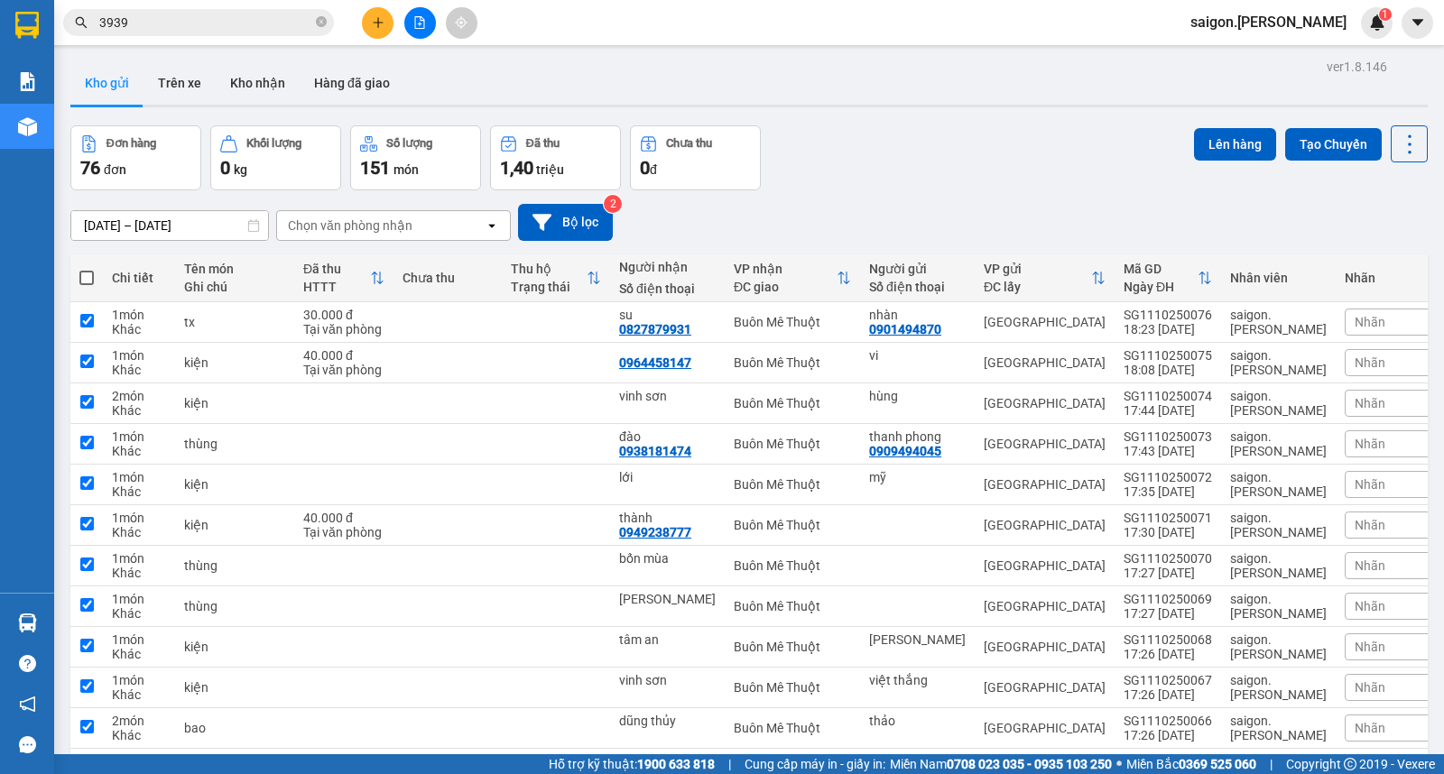
checkbox input "true"
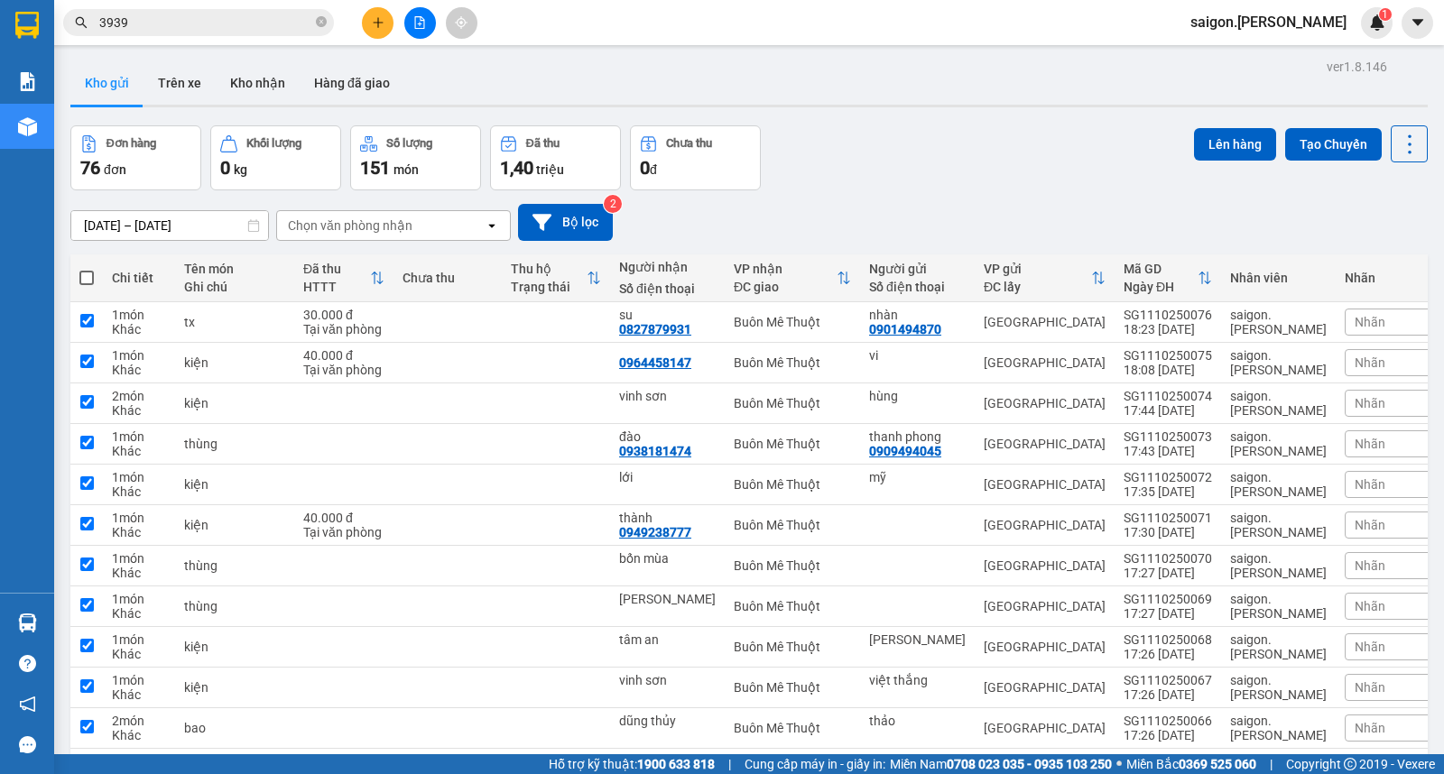
checkbox input "true"
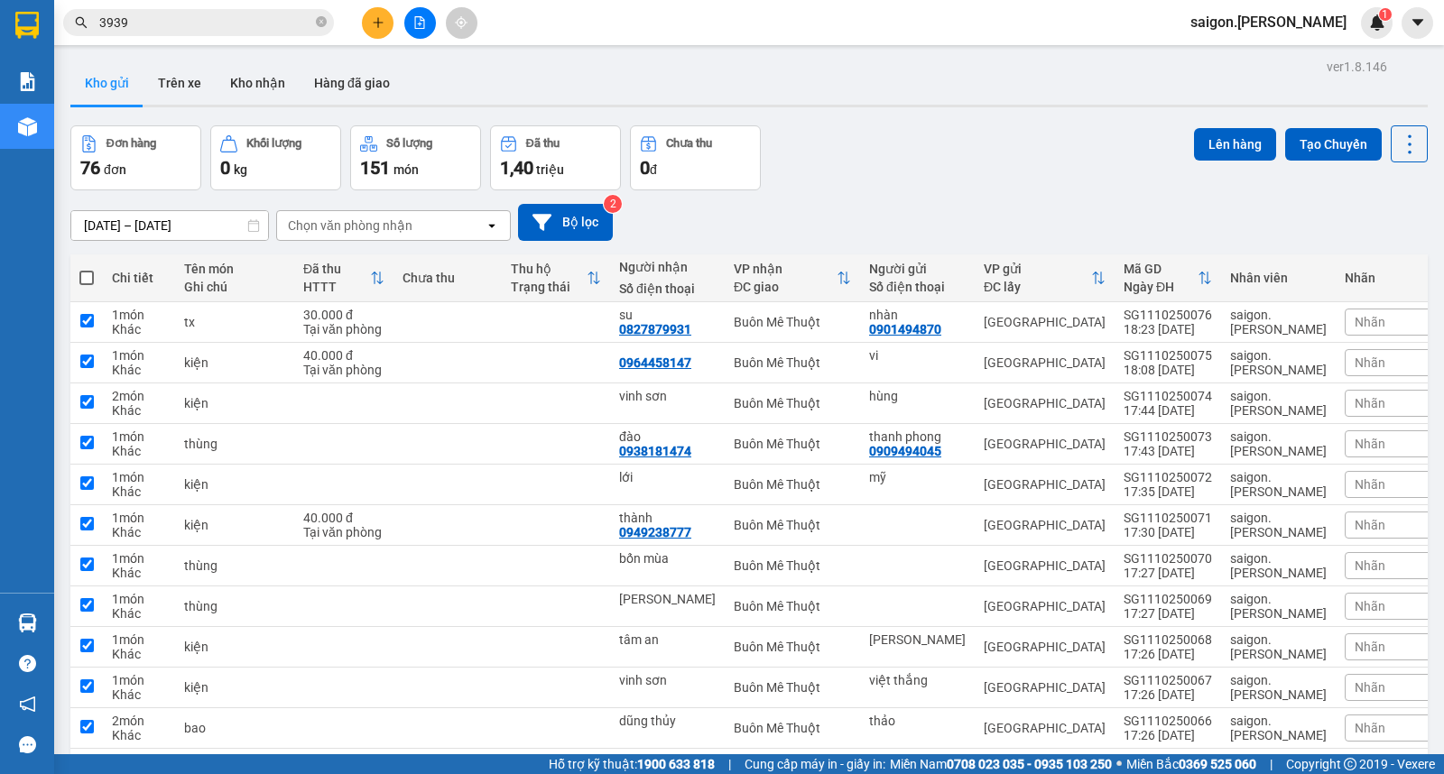
checkbox input "true"
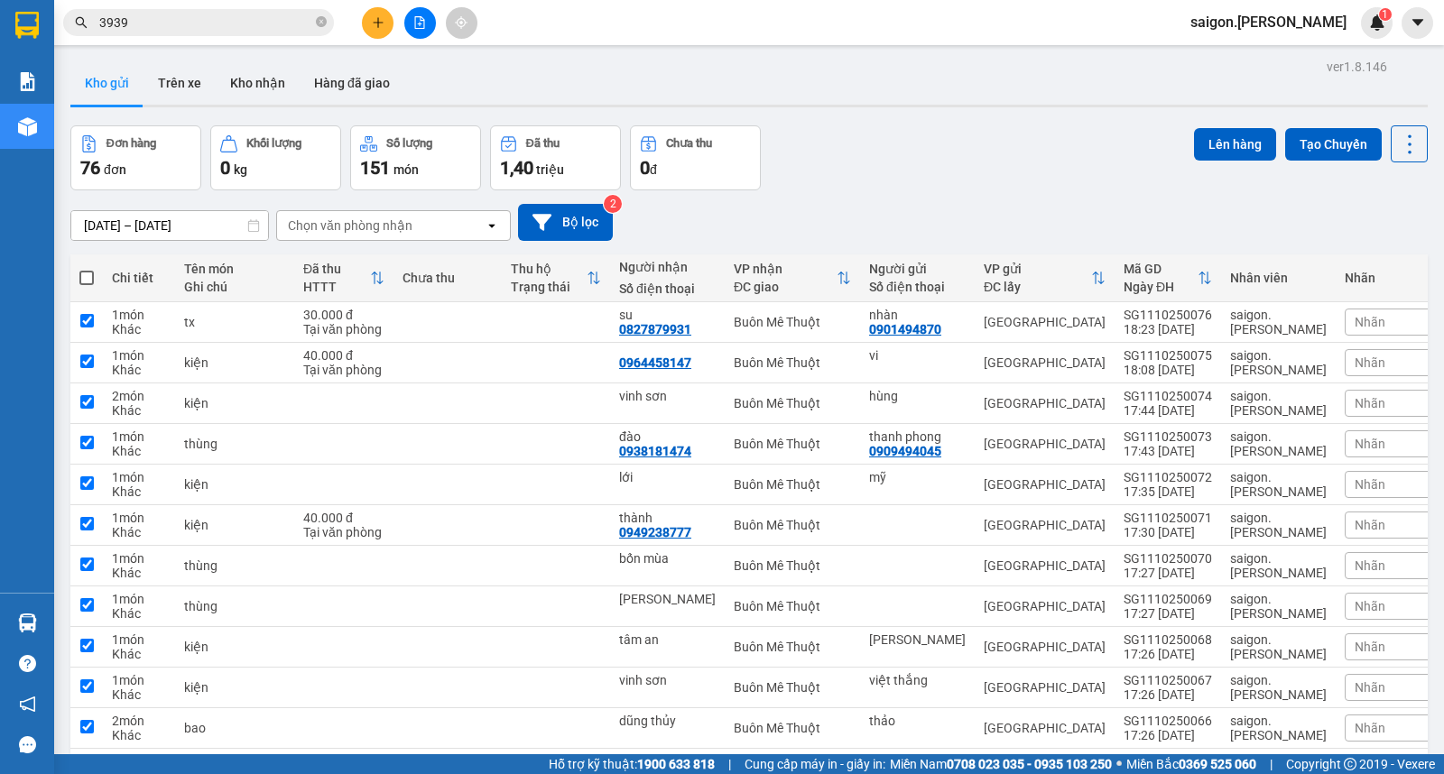
checkbox input "true"
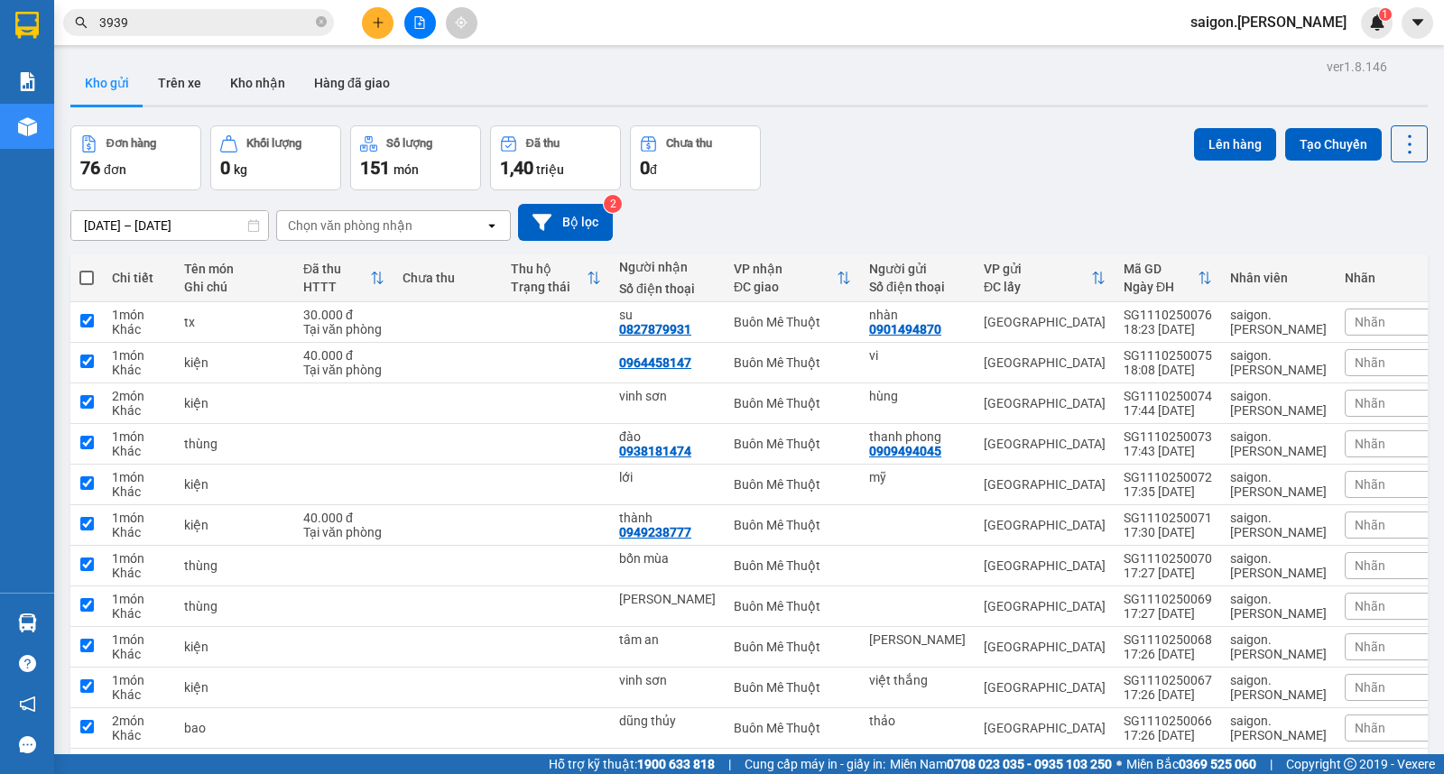
checkbox input "true"
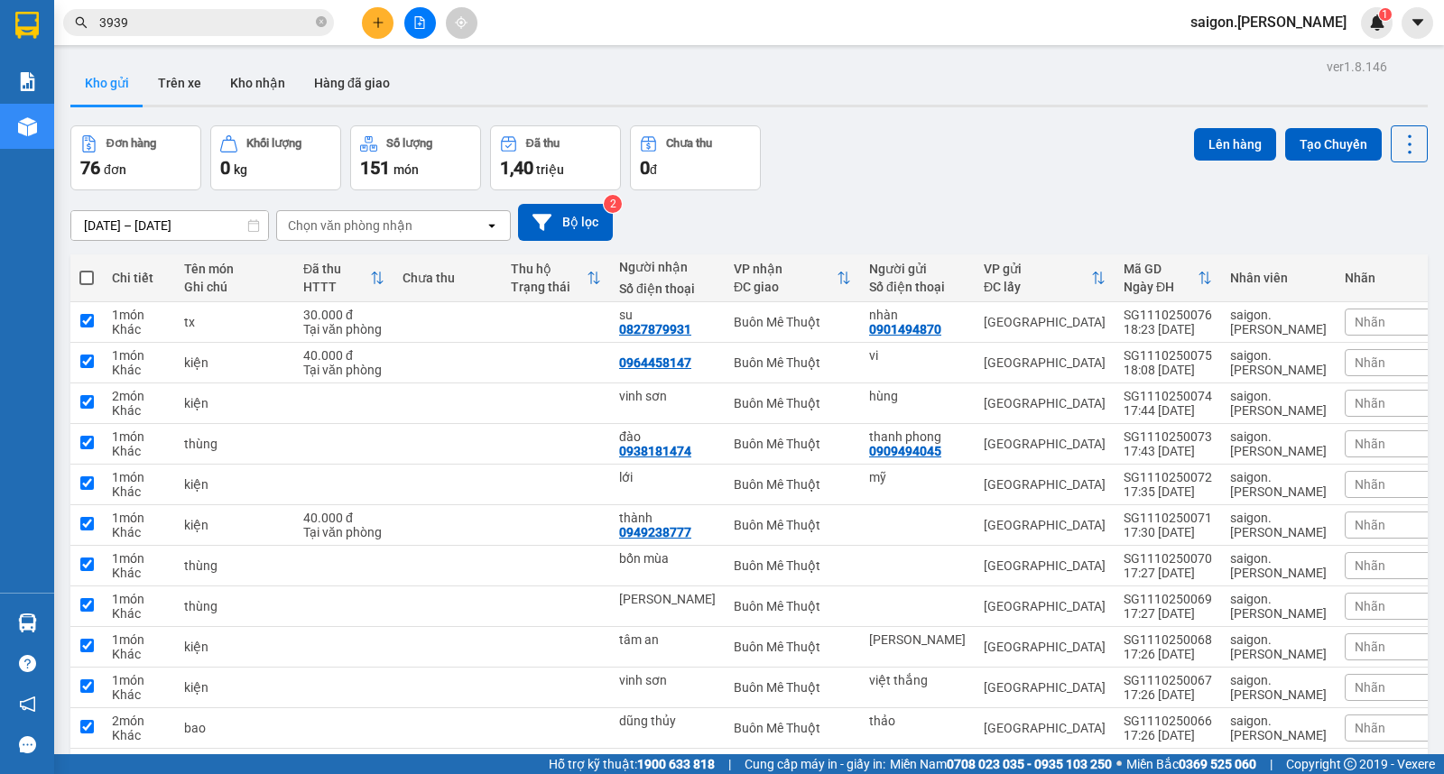
checkbox input "true"
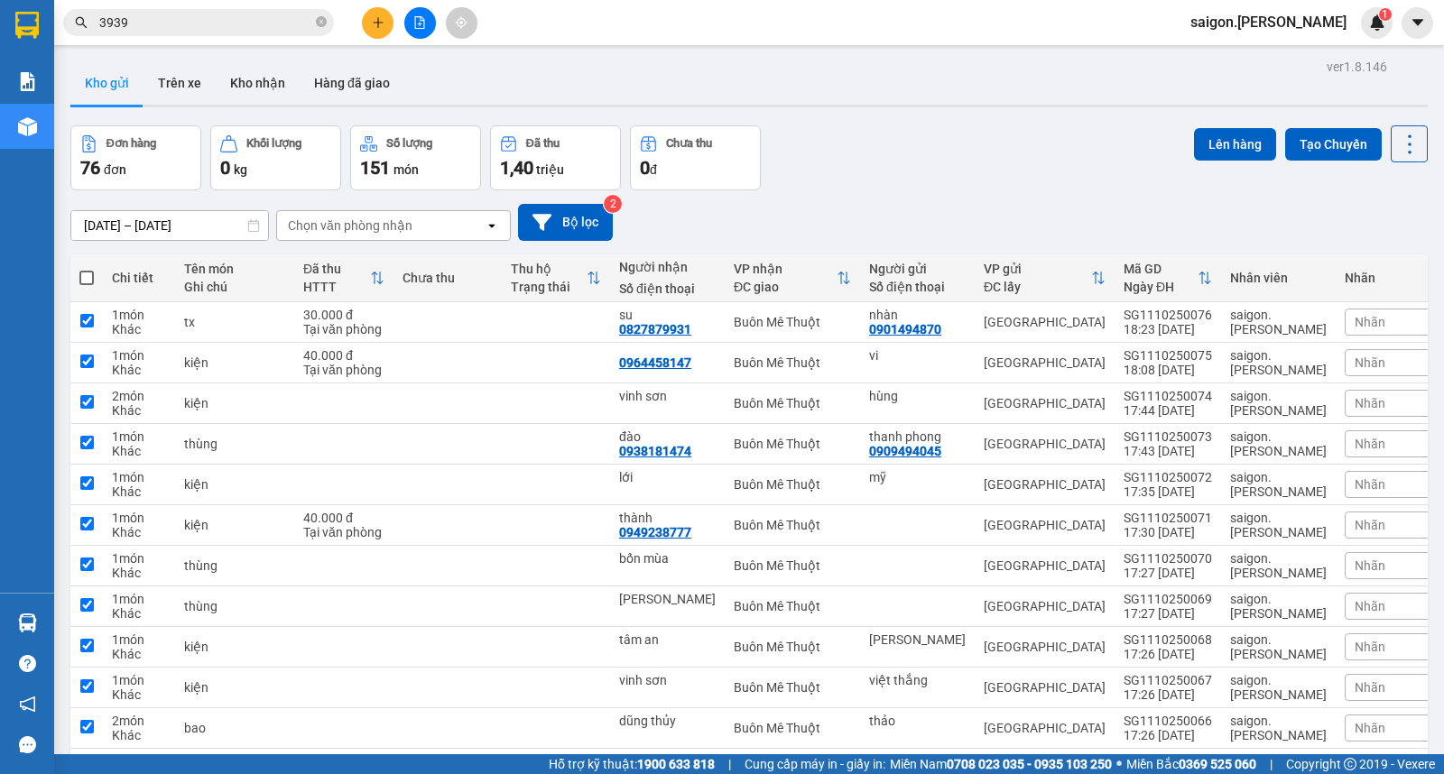
checkbox input "true"
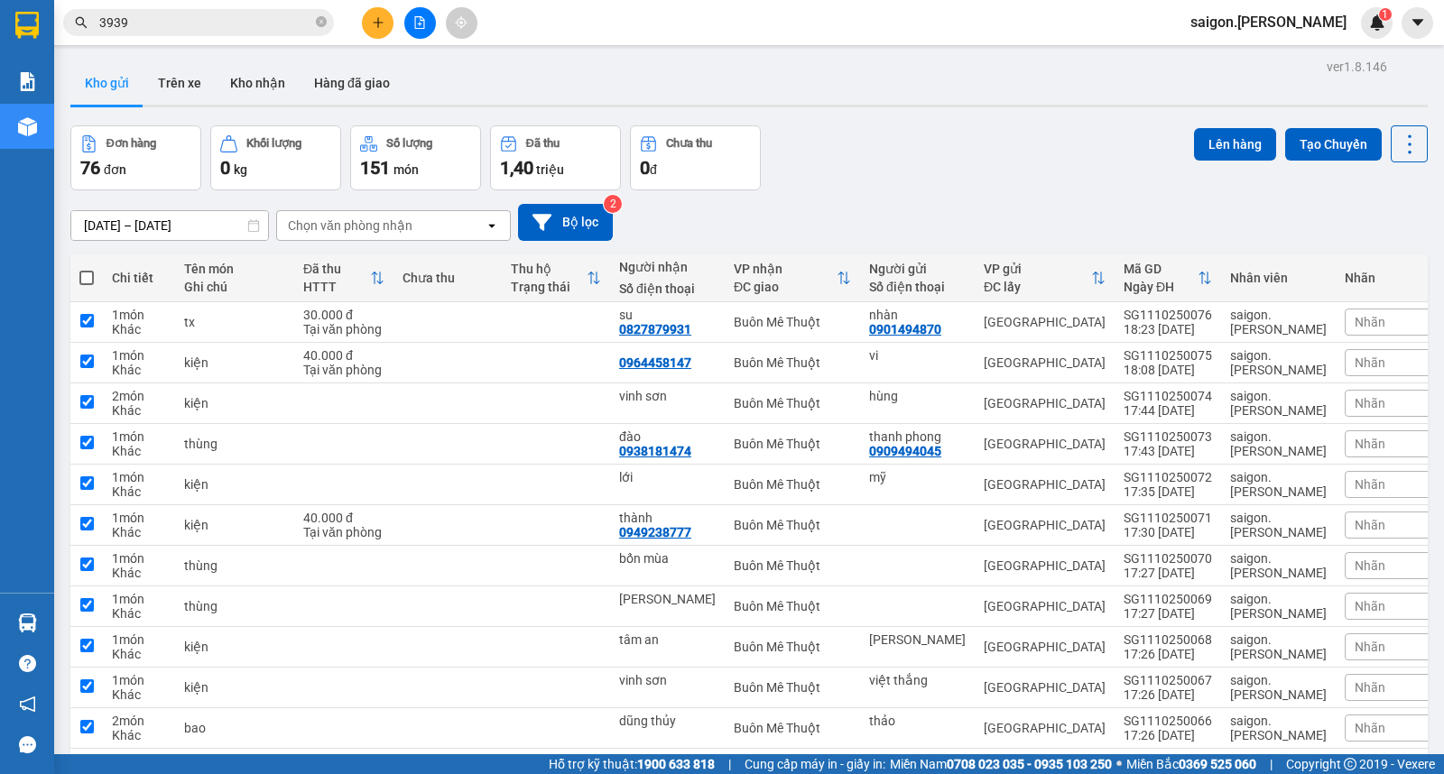
checkbox input "true"
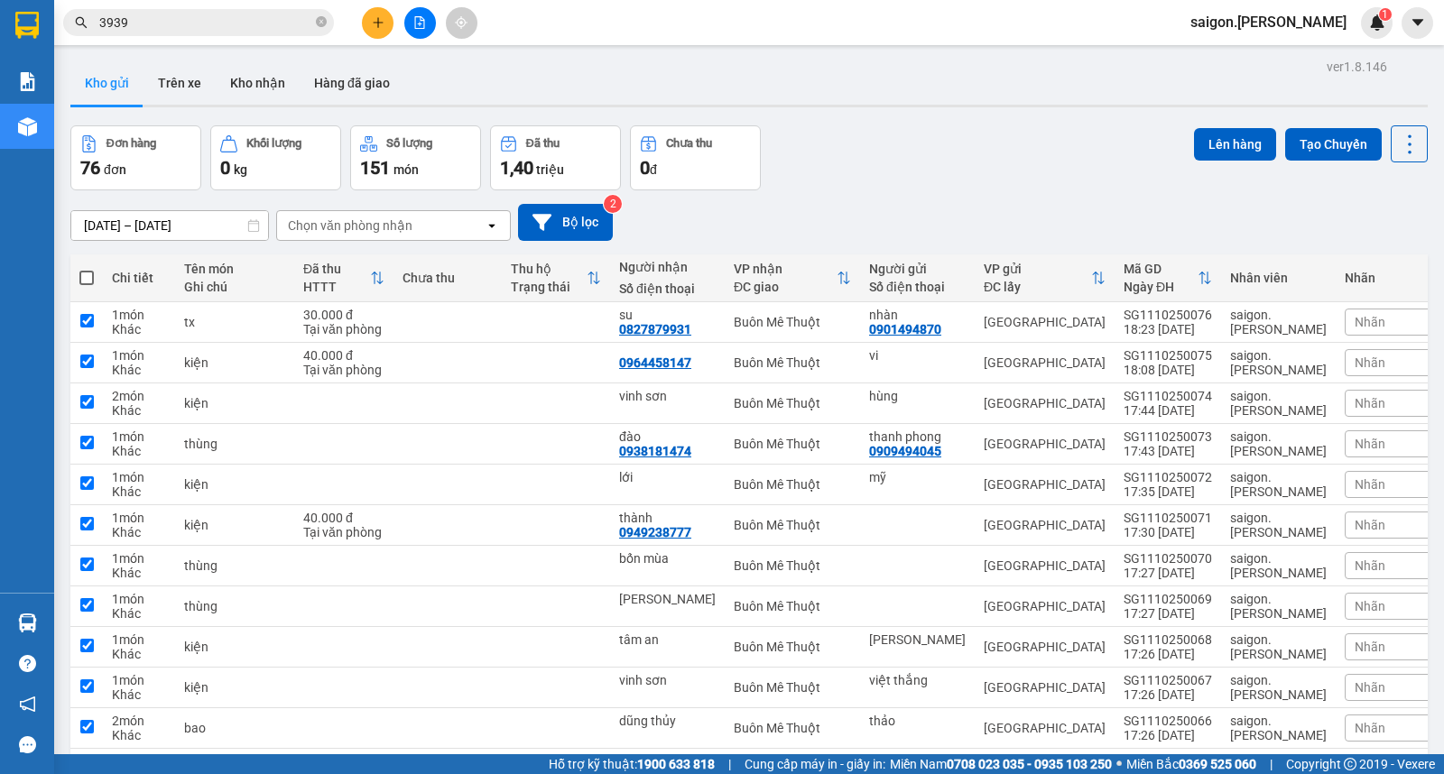
checkbox input "true"
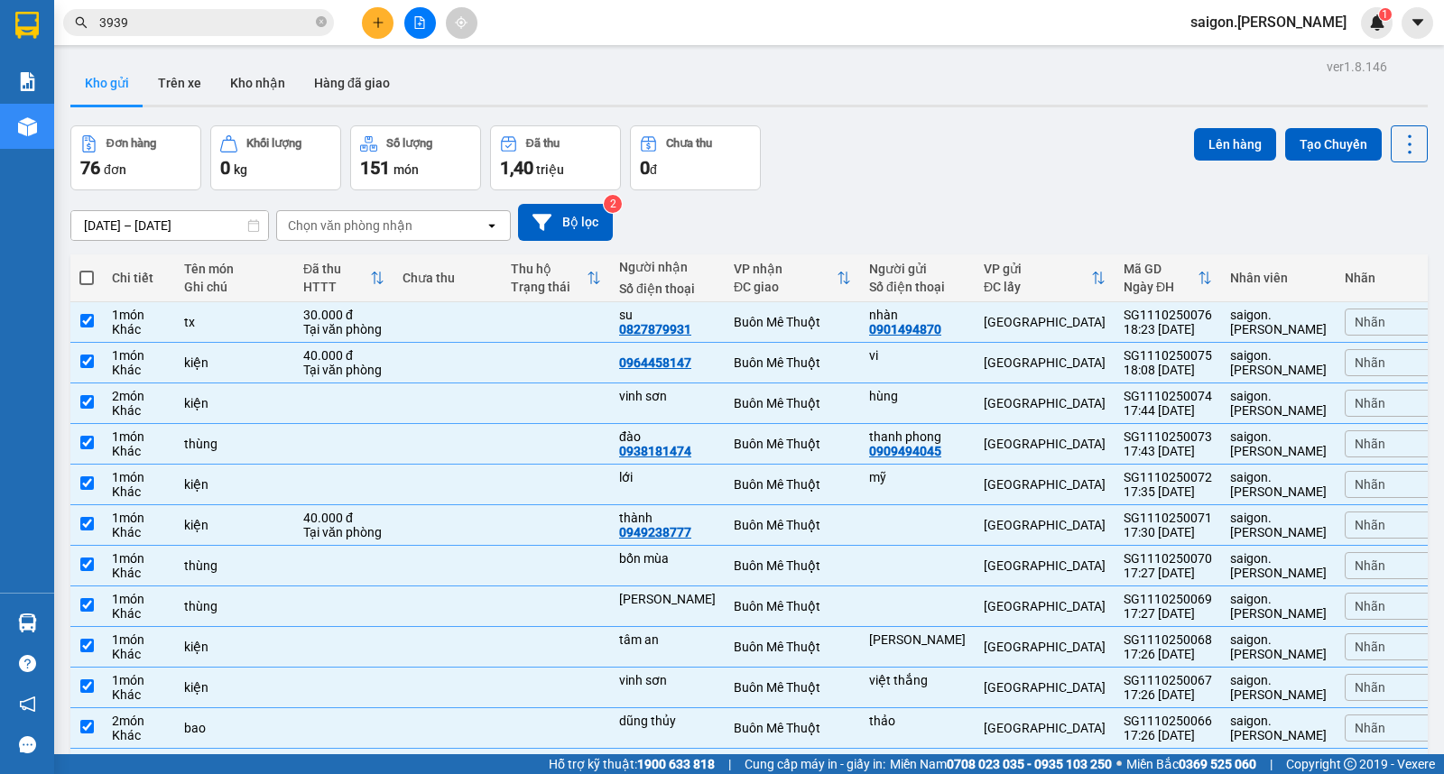
click at [1196, 142] on button "Lên hàng" at bounding box center [1235, 144] width 82 height 32
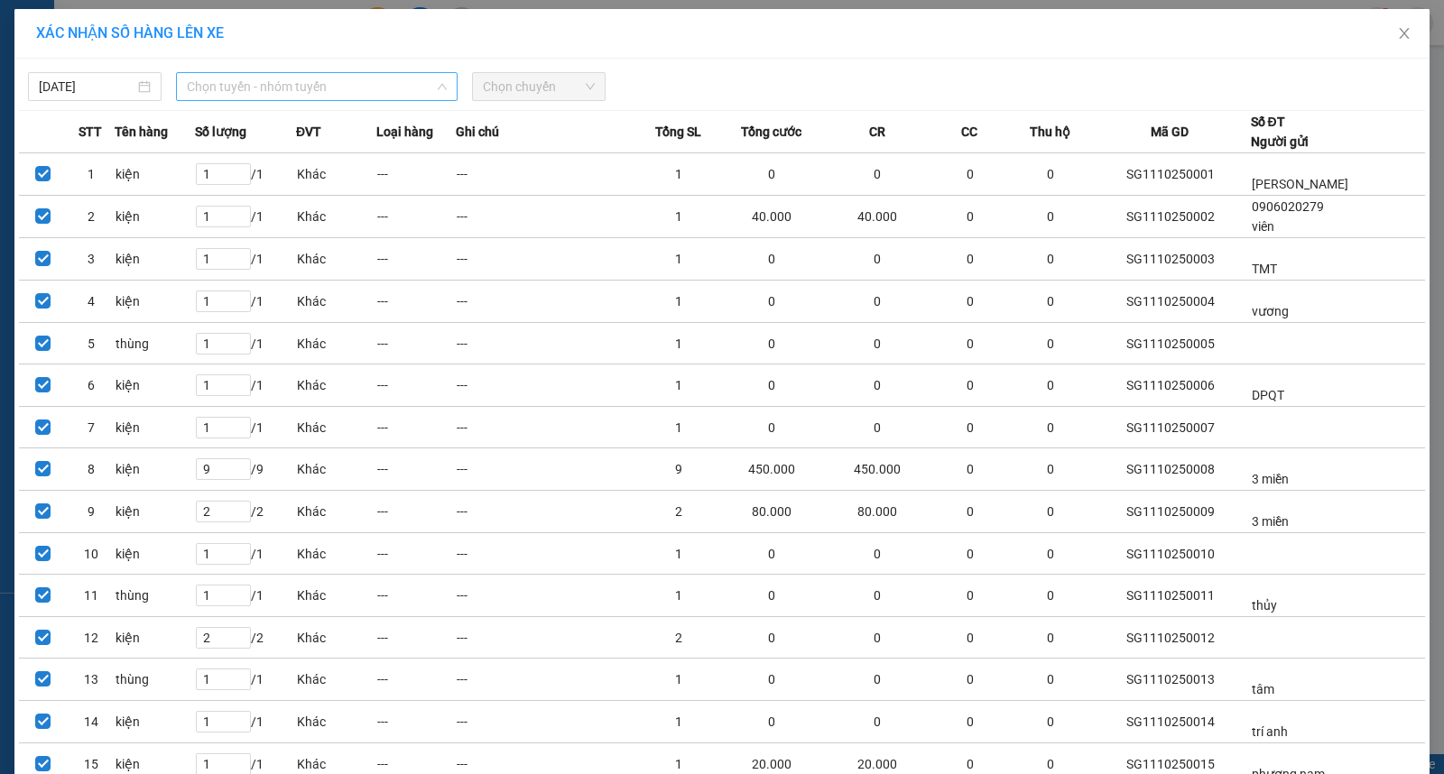
click at [304, 84] on span "Chọn tuyến - nhóm tuyến" at bounding box center [317, 86] width 260 height 27
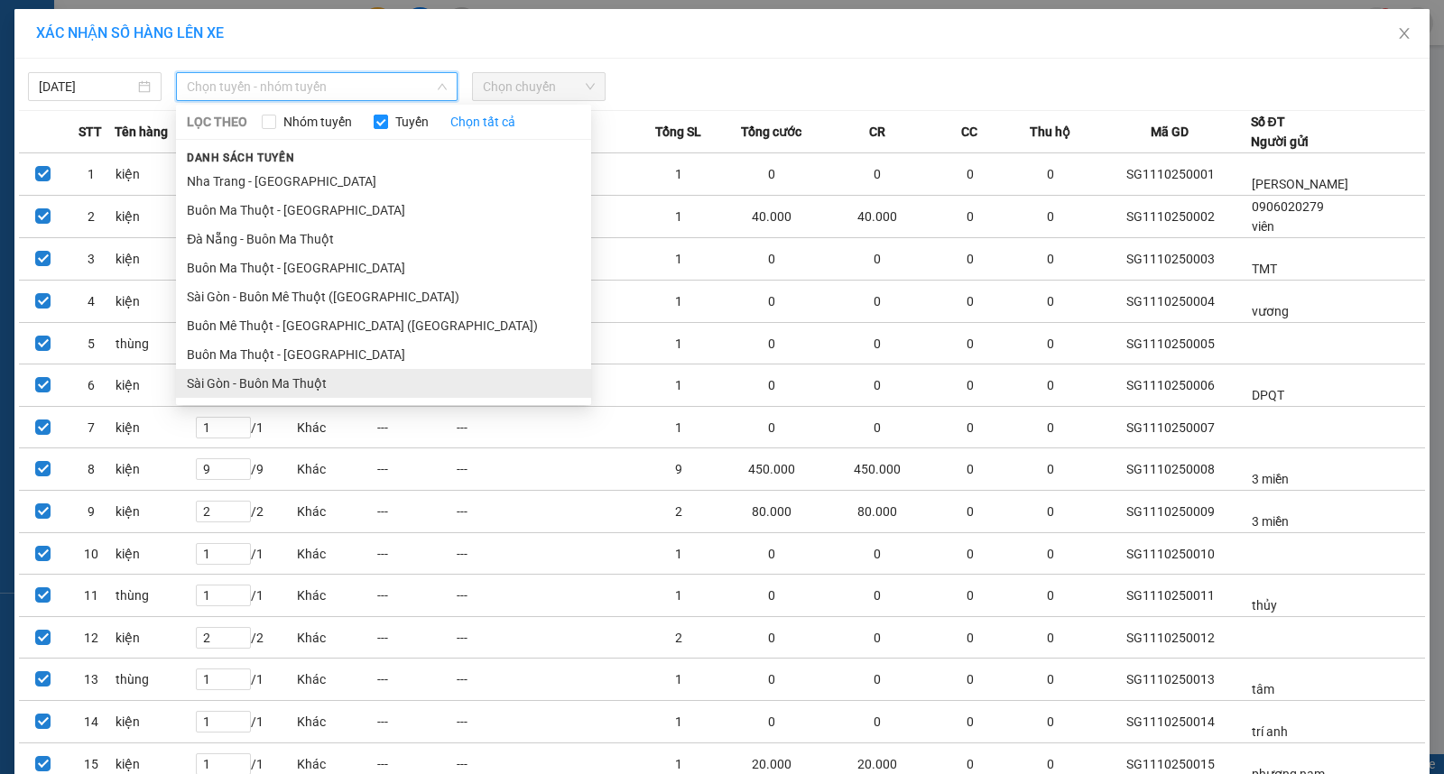
click at [417, 385] on li "Sài Gòn - Buôn Ma Thuột" at bounding box center [383, 383] width 415 height 29
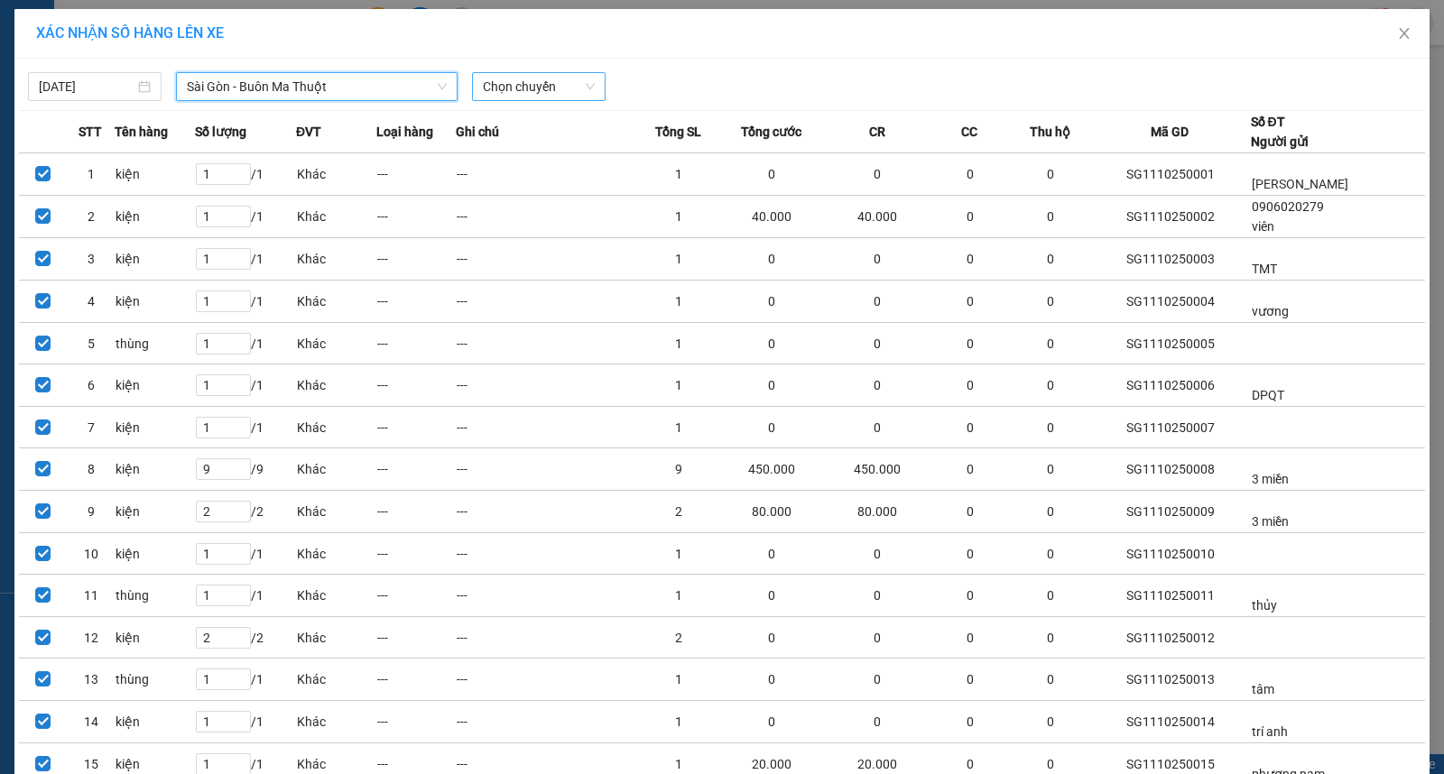
click at [542, 85] on span "Chọn chuyến" at bounding box center [539, 86] width 112 height 27
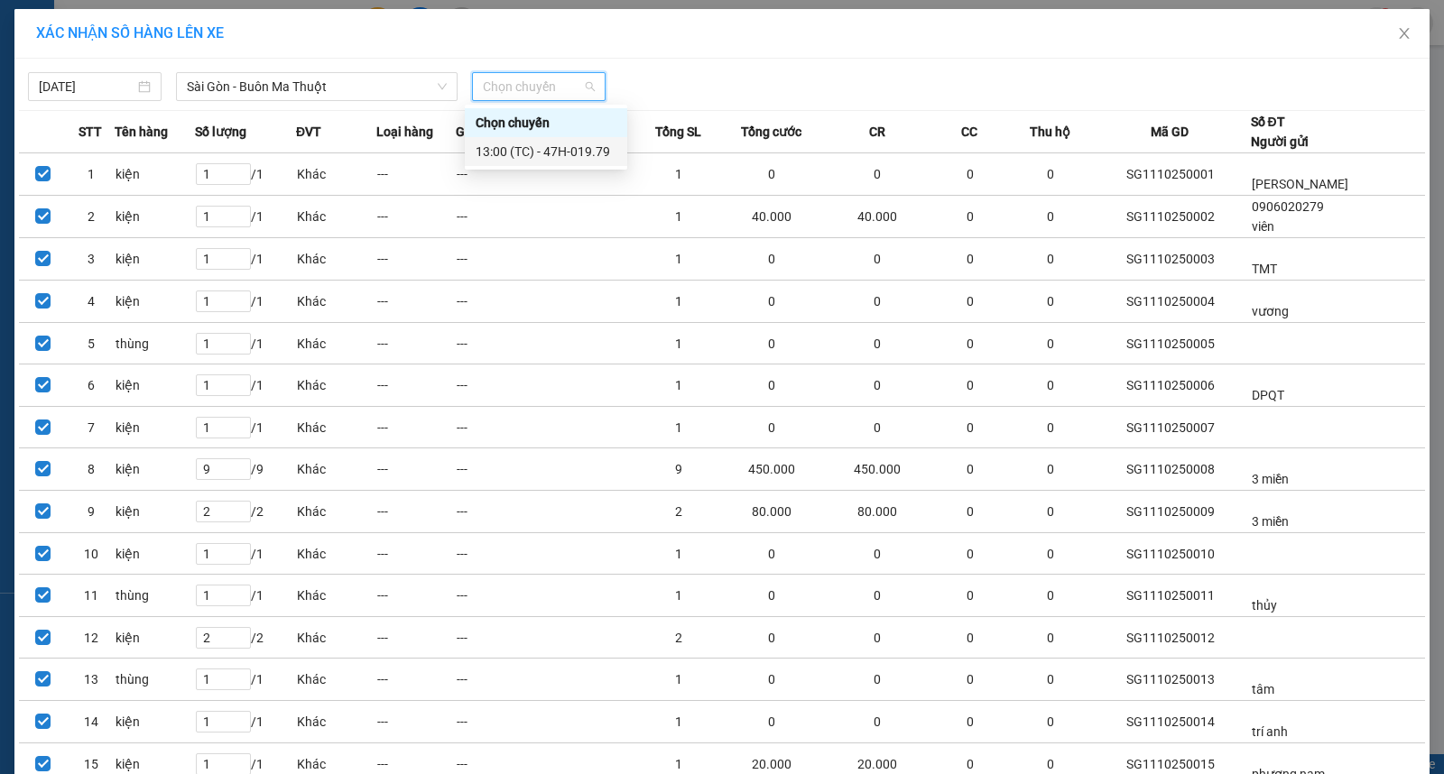
click at [549, 151] on div "13:00 (TC) - 47H-019.79" at bounding box center [546, 152] width 141 height 20
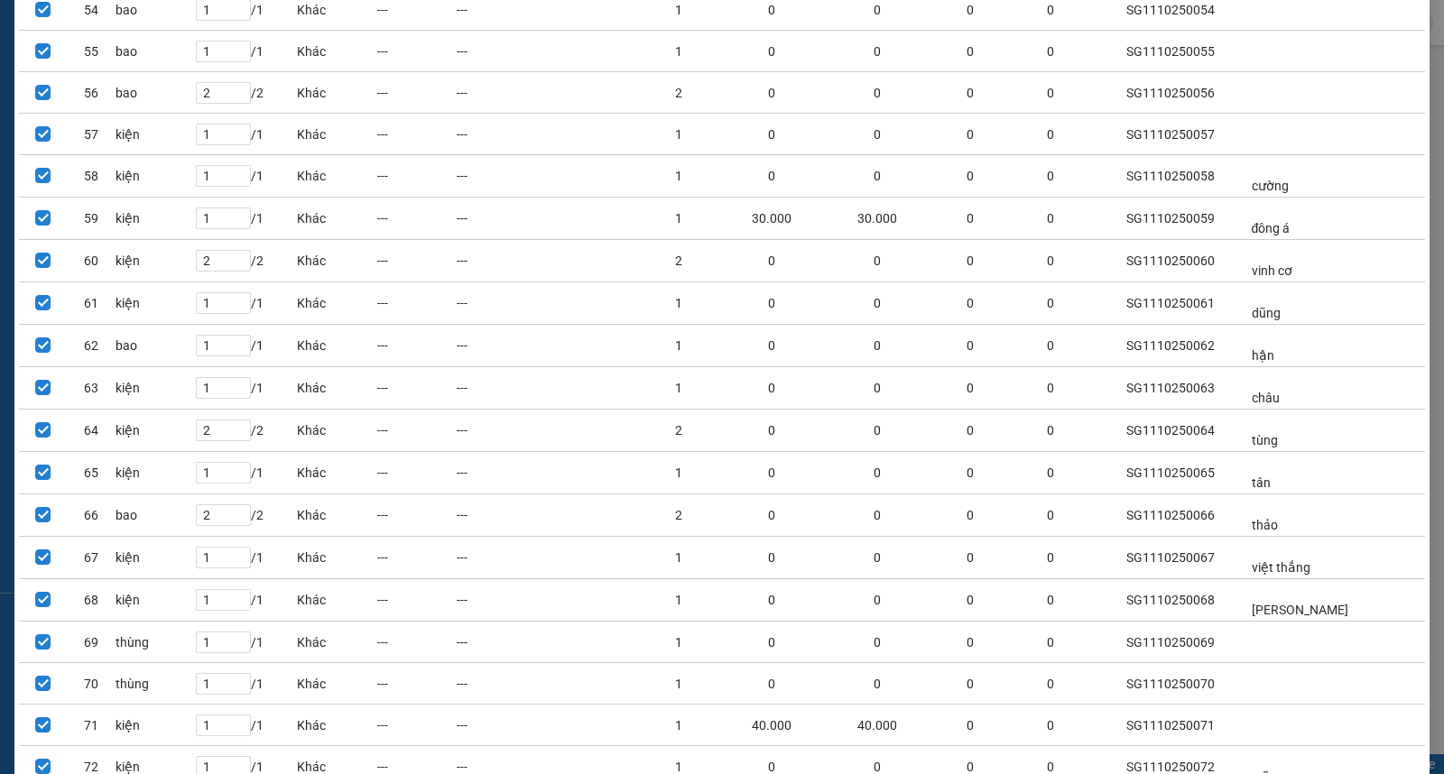
scroll to position [2717, 0]
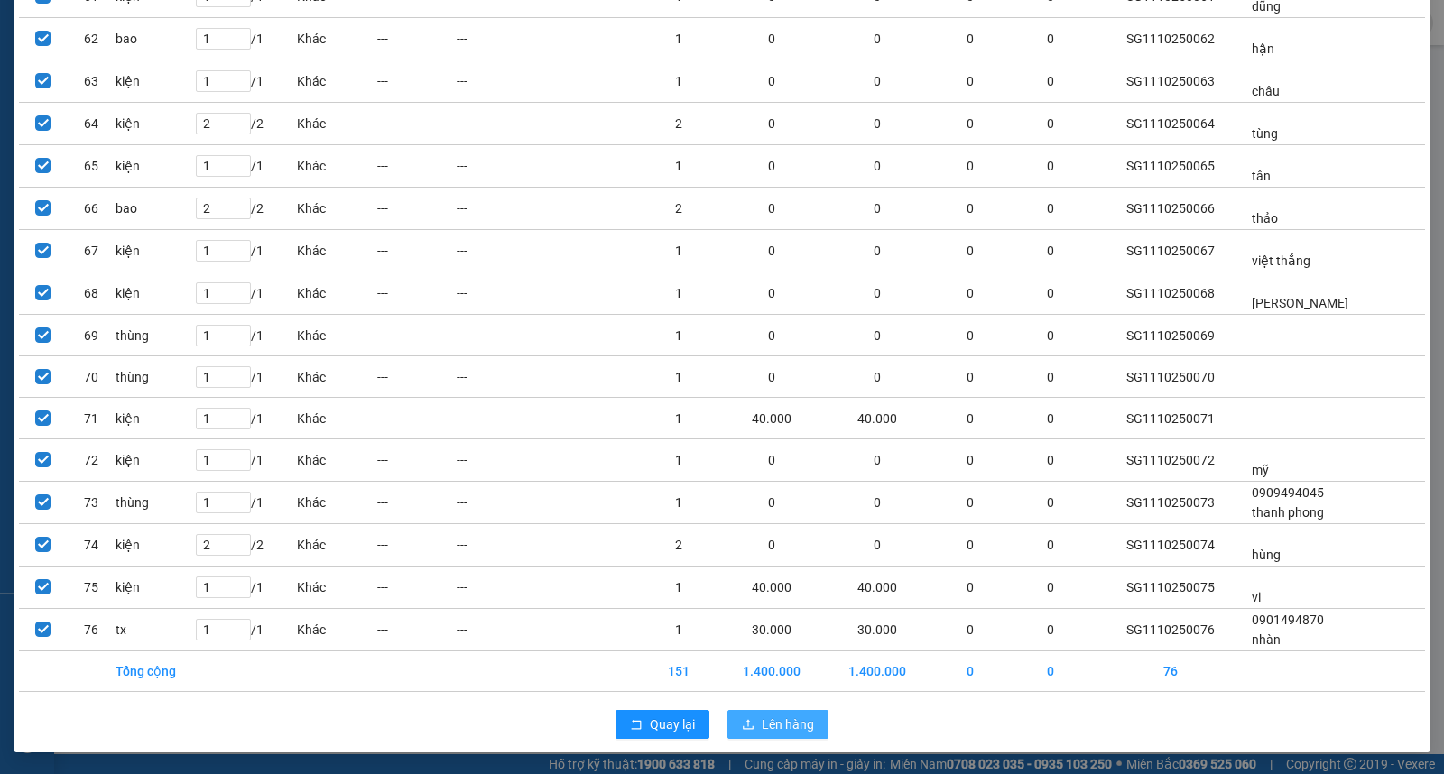
click at [749, 720] on button "Lên hàng" at bounding box center [777, 724] width 101 height 29
